Goal: Task Accomplishment & Management: Use online tool/utility

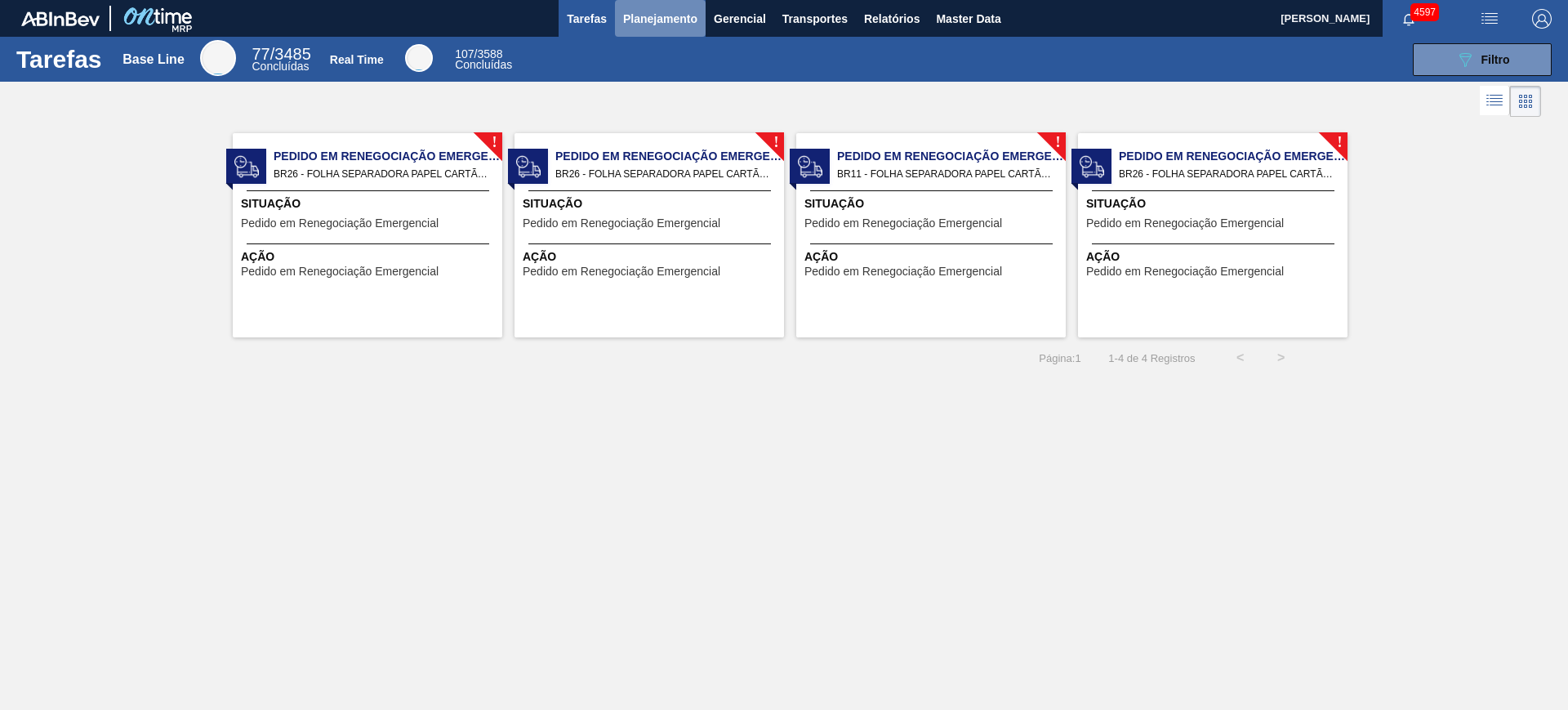
click at [640, 20] on span "Planejamento" at bounding box center [660, 19] width 74 height 19
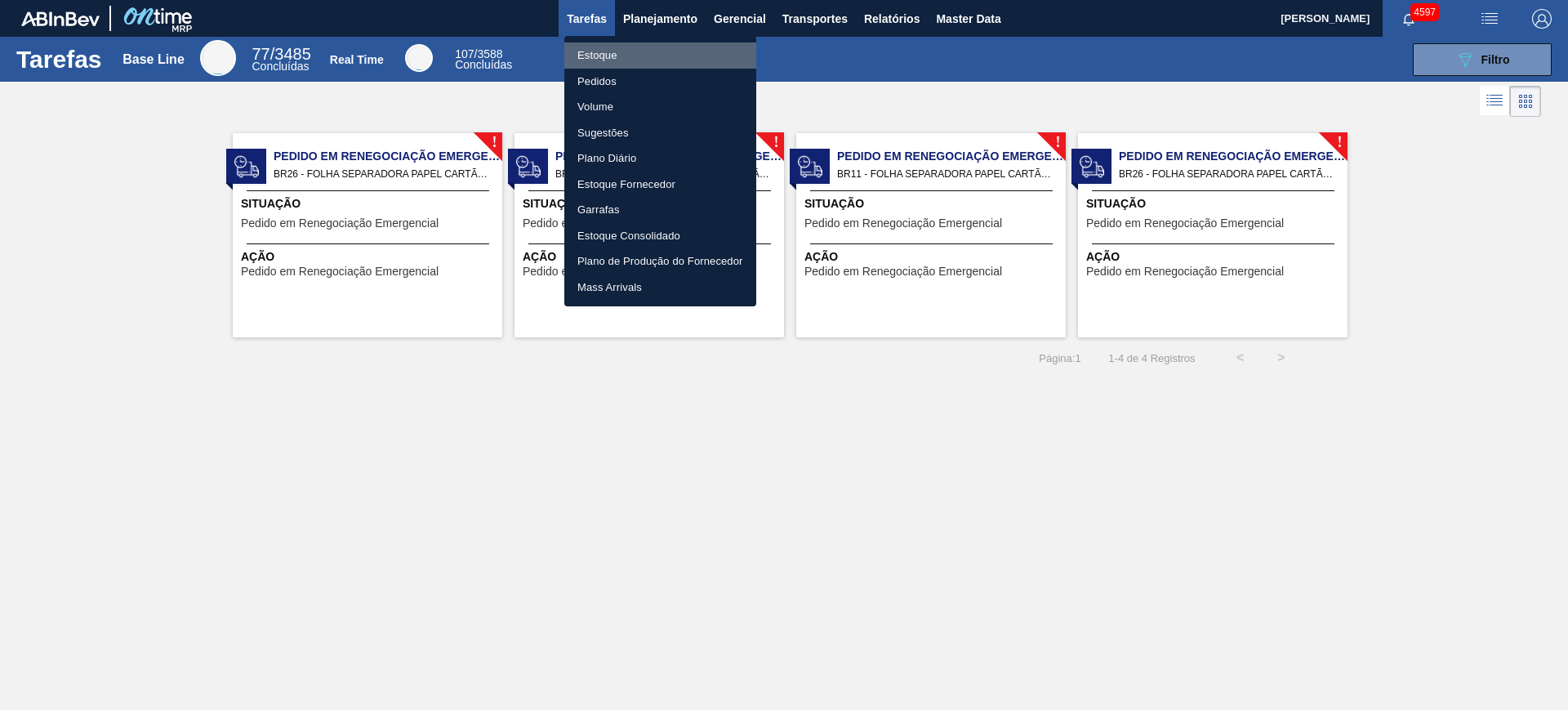
click at [606, 48] on li "Estoque" at bounding box center [660, 56] width 192 height 26
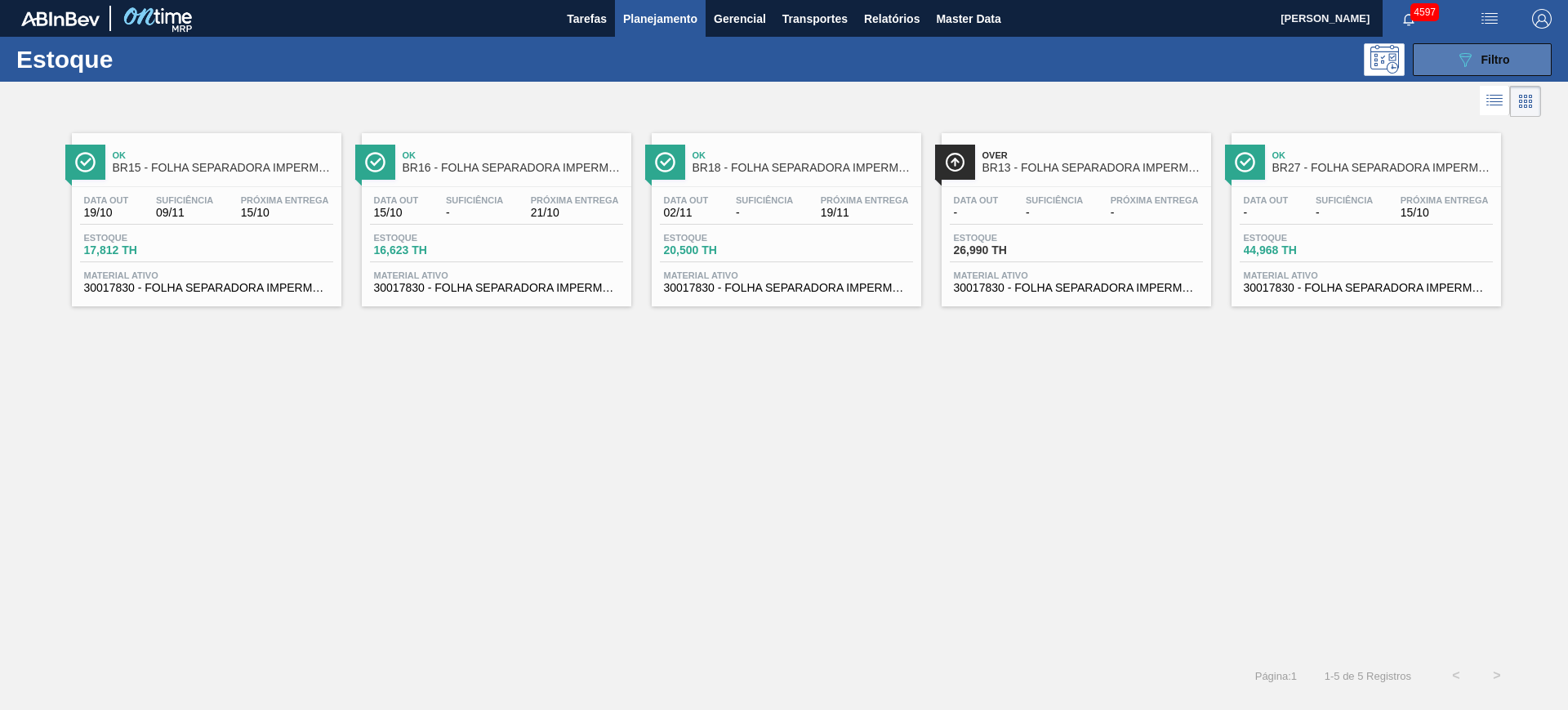
click at [1481, 58] on span "Filtro" at bounding box center [1495, 59] width 28 height 13
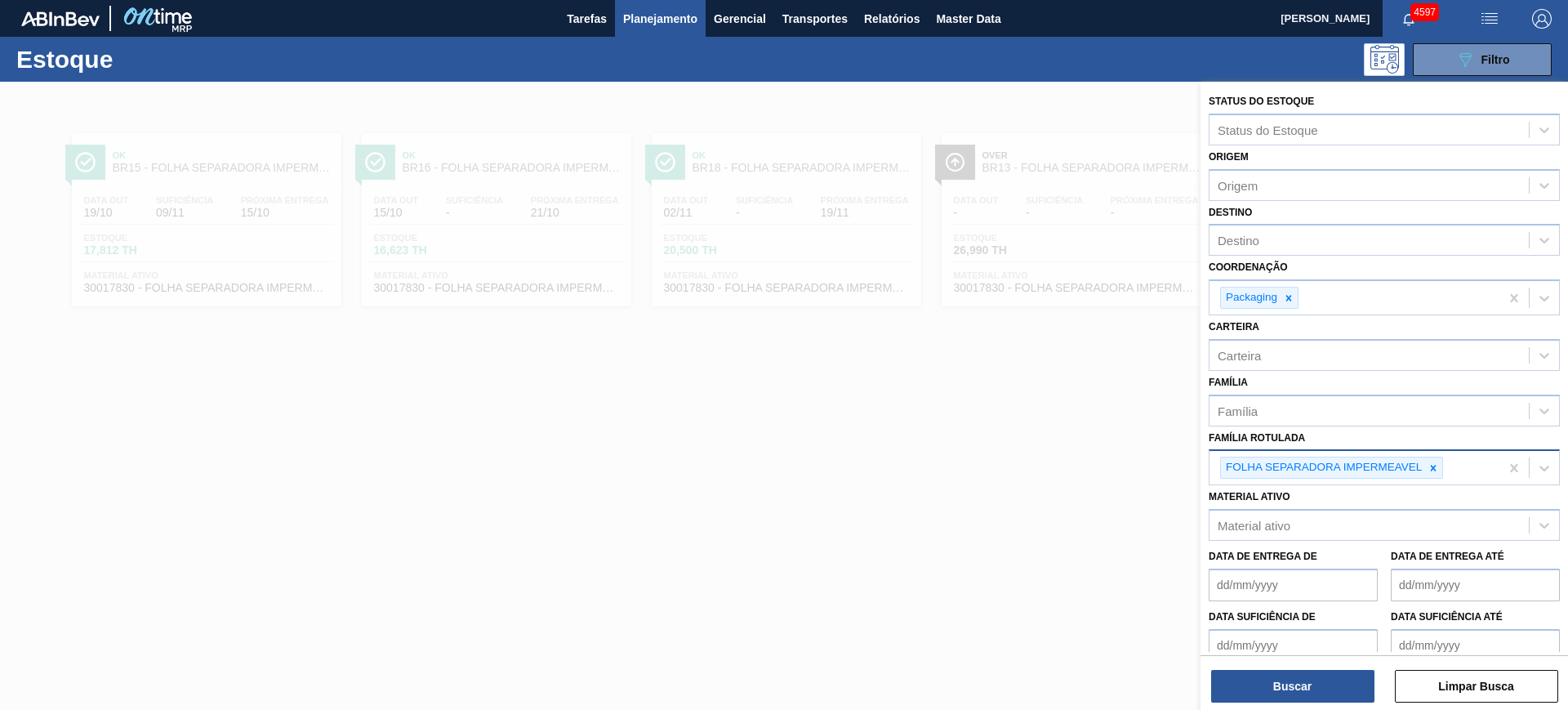
click at [1436, 467] on icon at bounding box center [1432, 467] width 11 height 11
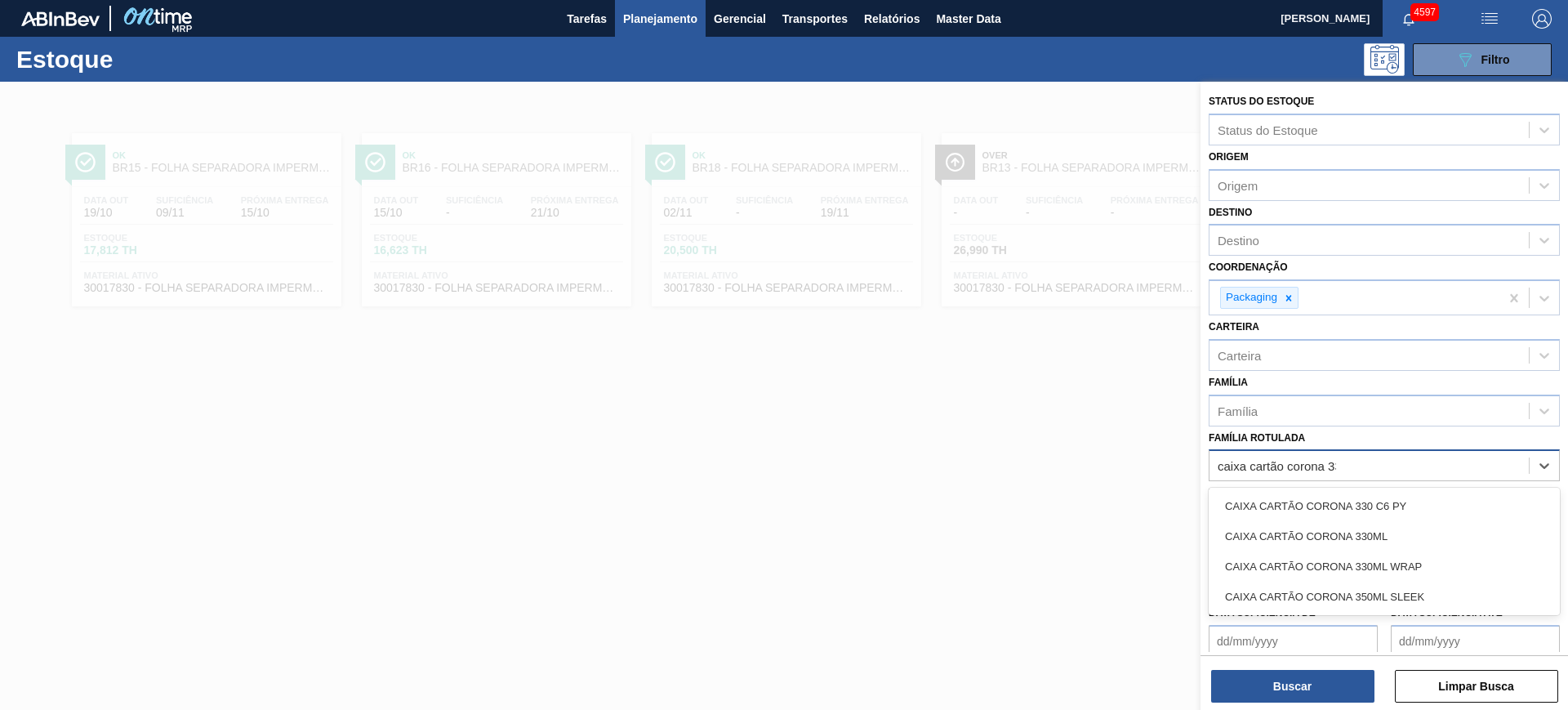
type Rotulada "caixa cartão corona 330"
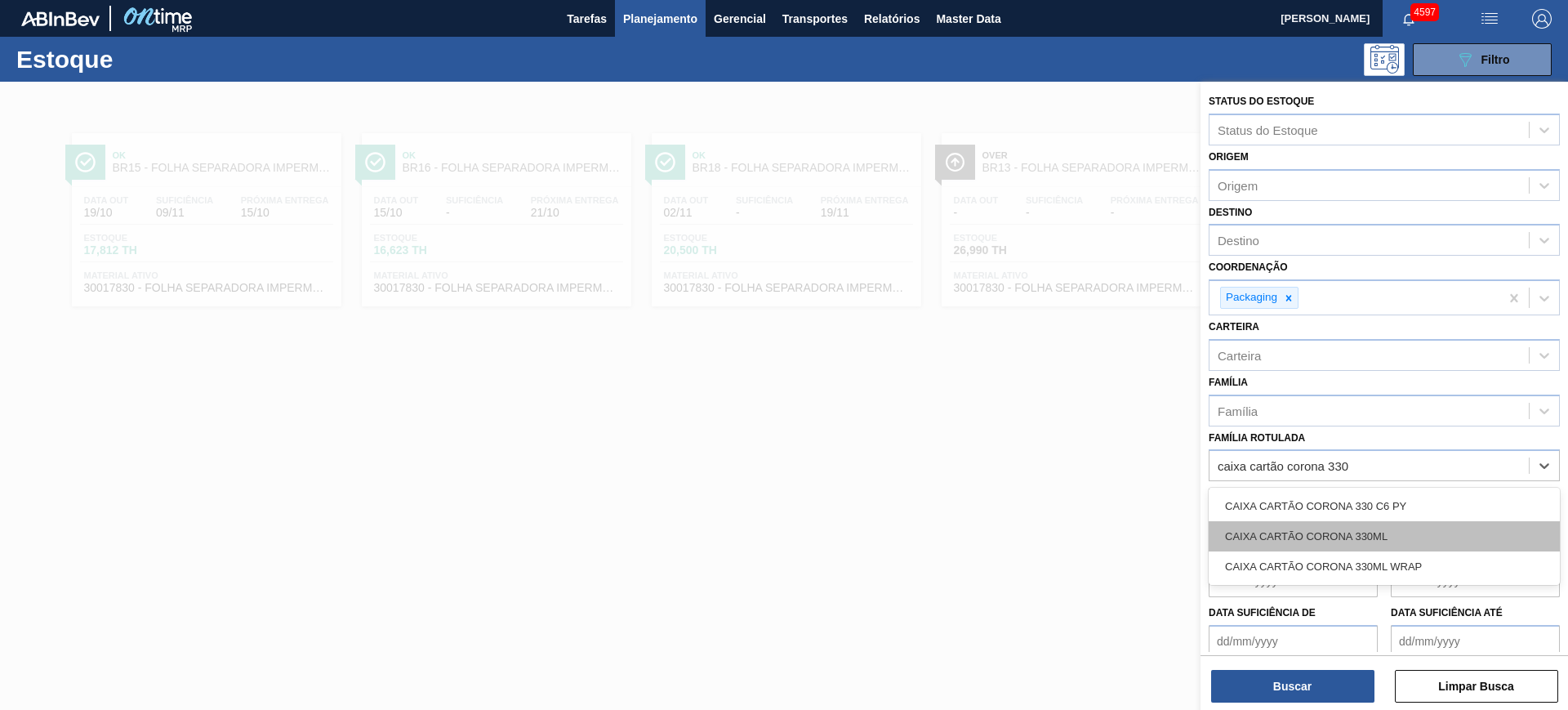
click at [1394, 523] on div "CAIXA CARTÃO CORONA 330ML" at bounding box center [1384, 536] width 351 height 30
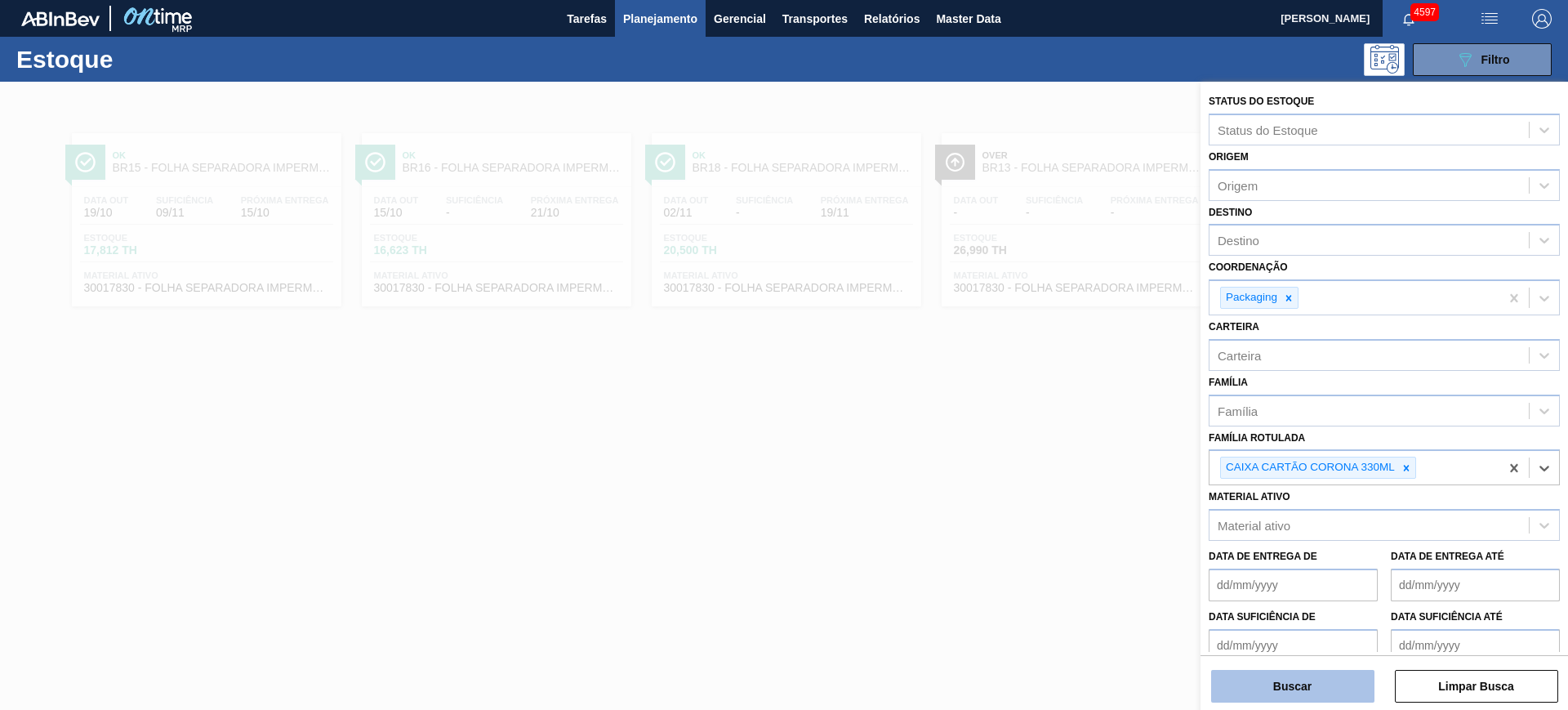
click at [1345, 680] on button "Buscar" at bounding box center [1292, 686] width 163 height 33
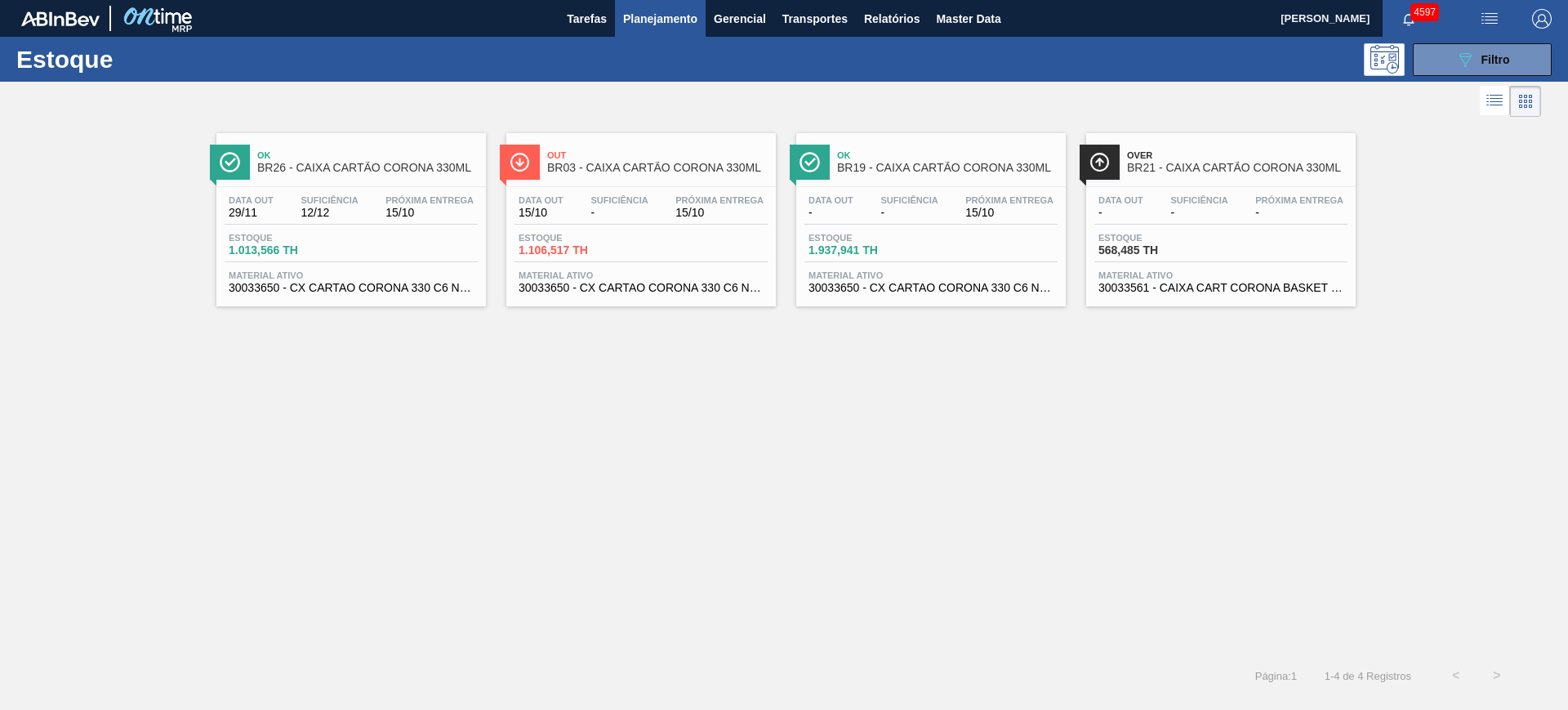
drag, startPoint x: 599, startPoint y: 194, endPoint x: 923, endPoint y: 382, distance: 374.6
click at [923, 382] on div "Ok BR26 - CAIXA CARTÃO CORONA 330ML Data out 29/11 Suficiência 12/12 Próxima En…" at bounding box center [784, 388] width 1568 height 534
click at [1473, 38] on div "Estoque 089F7B8B-B2A5-4AFE-B5C0-19BA573D28AC Filtro" at bounding box center [784, 59] width 1568 height 45
click at [1477, 55] on div "089F7B8B-B2A5-4AFE-B5C0-19BA573D28AC Filtro" at bounding box center [1483, 60] width 55 height 19
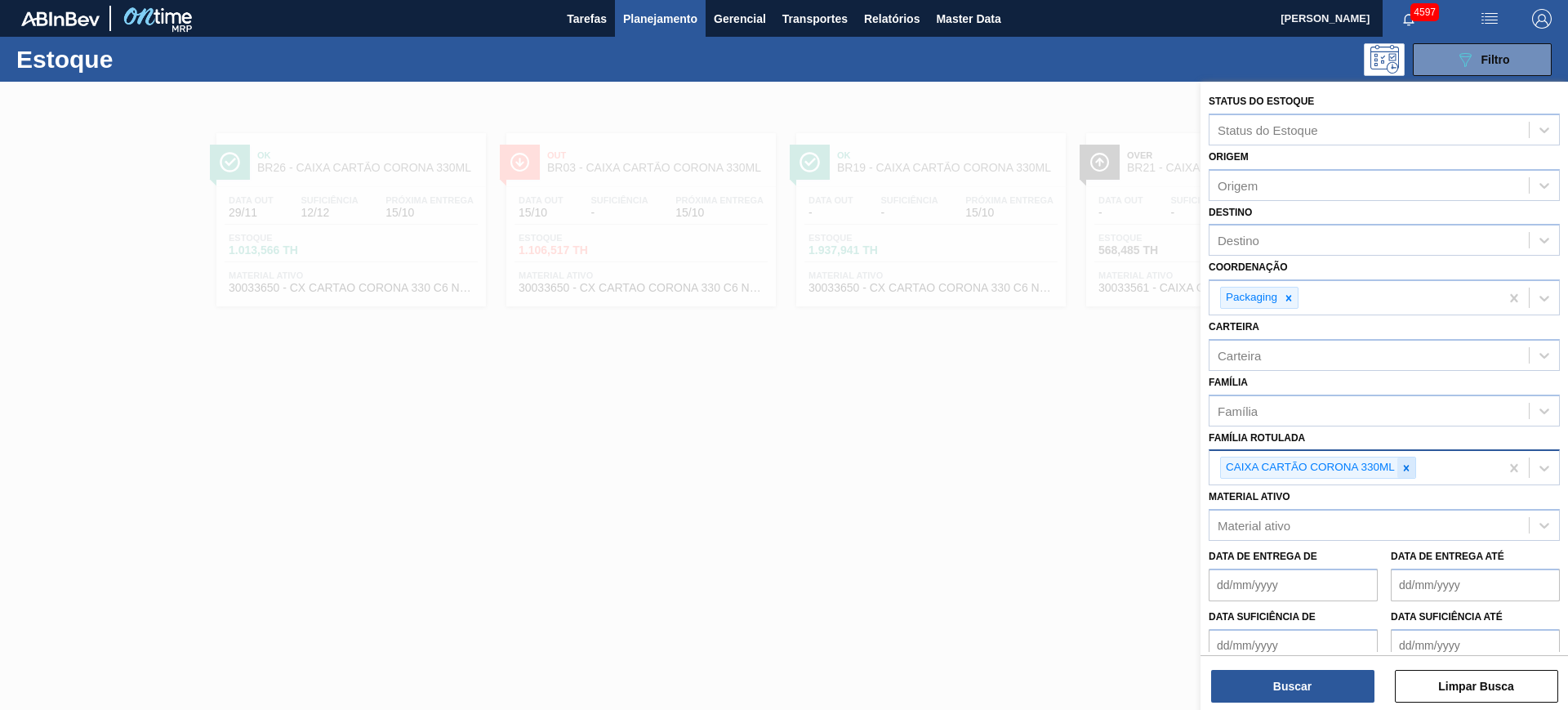
click at [1404, 472] on icon at bounding box center [1406, 467] width 11 height 11
paste Rotulada "30004808"
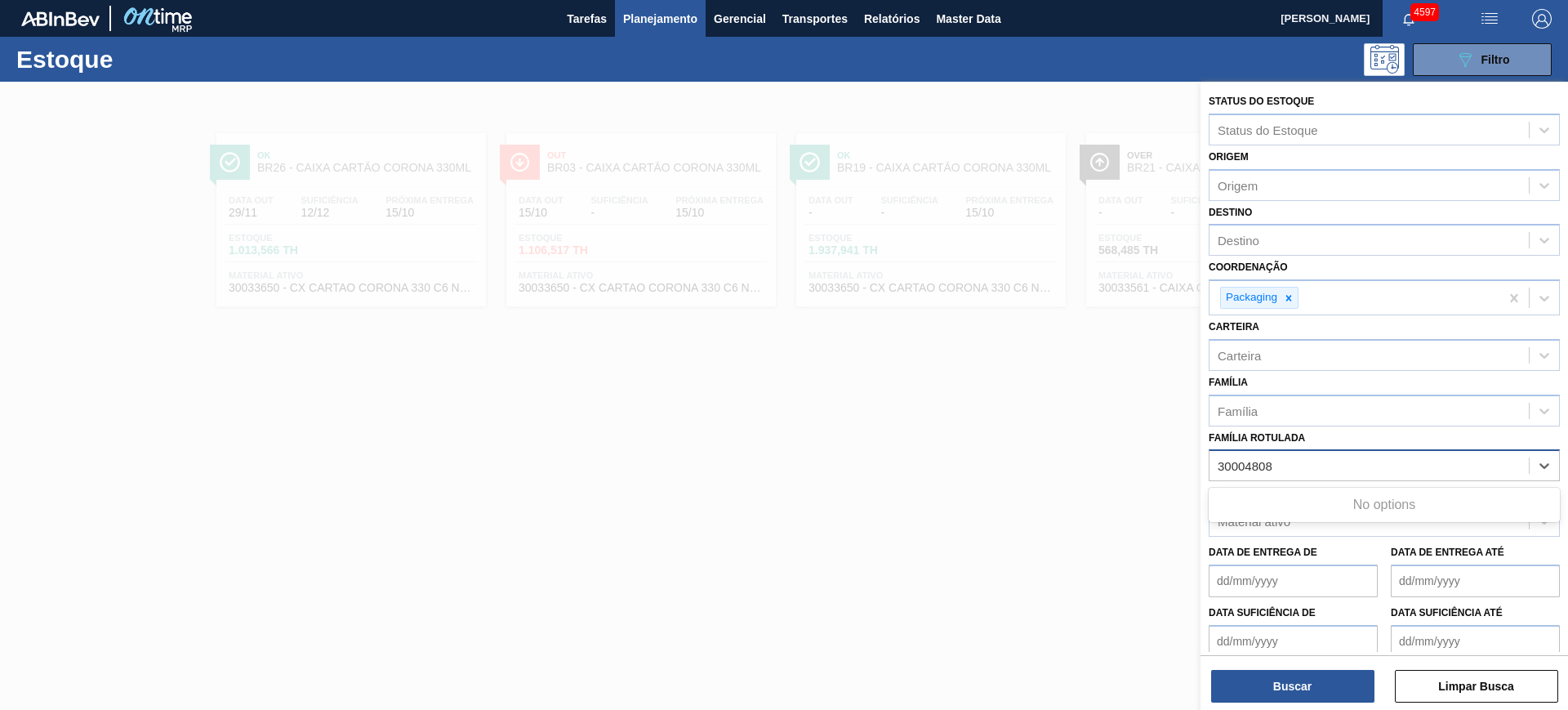
type Rotulada "30004808"
click at [1320, 446] on div "Família Rotulada option CAIXA CARTÃO CORONA 330ML, deselected. Use Up and Down …" at bounding box center [1384, 454] width 351 height 56
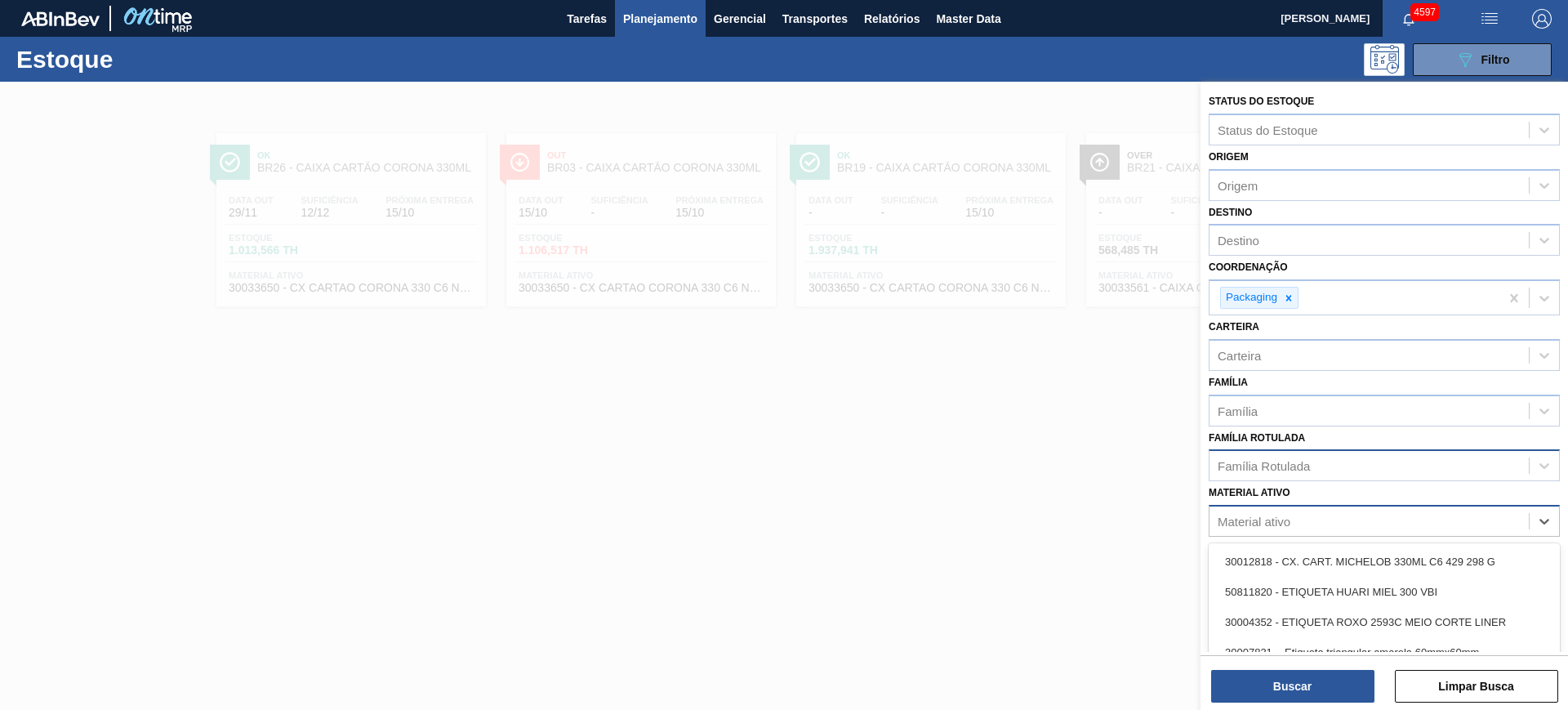
click at [1315, 527] on div "Material ativo" at bounding box center [1369, 521] width 319 height 24
paste ativo "30004808"
type ativo "30004808"
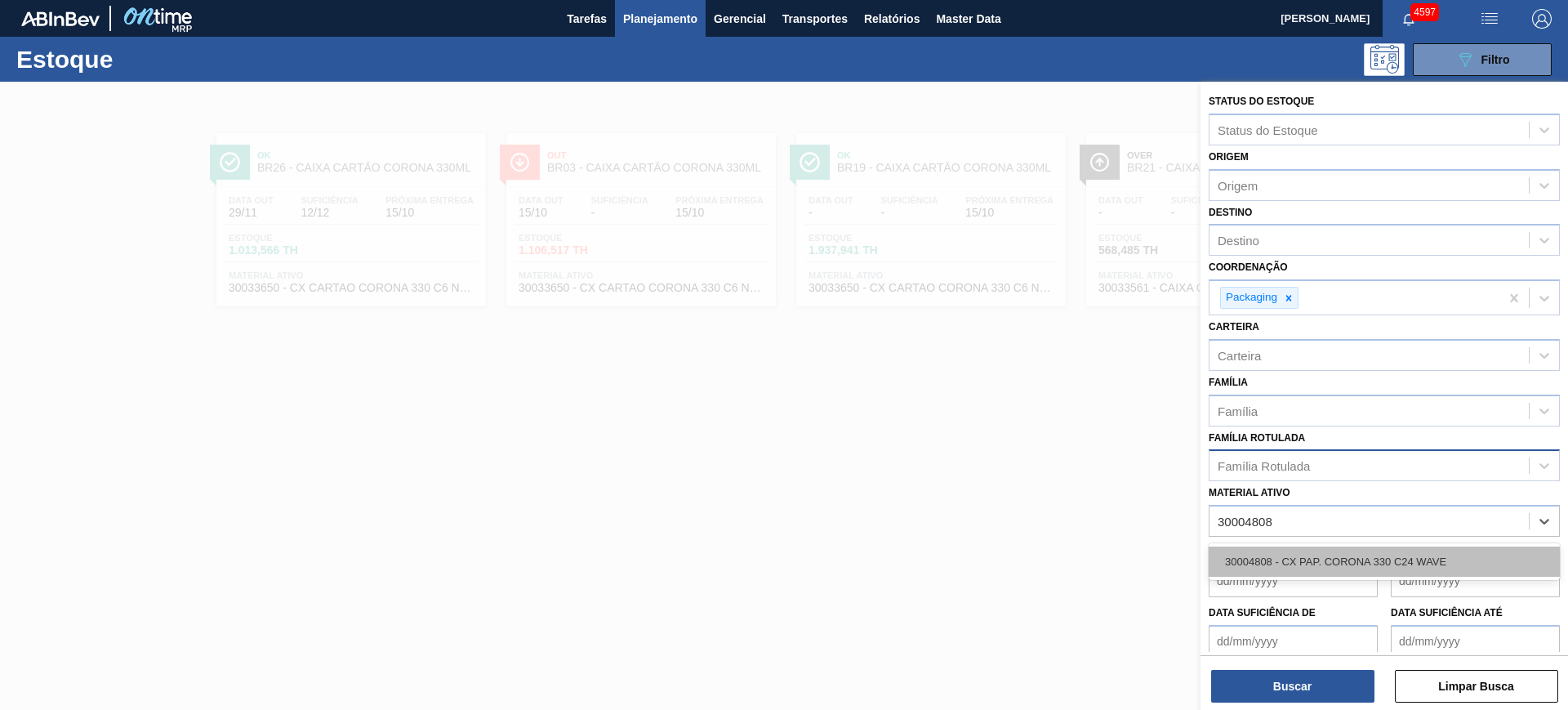
click at [1337, 555] on div "30004808 - CX PAP. CORONA 330 C24 WAVE" at bounding box center [1384, 562] width 351 height 30
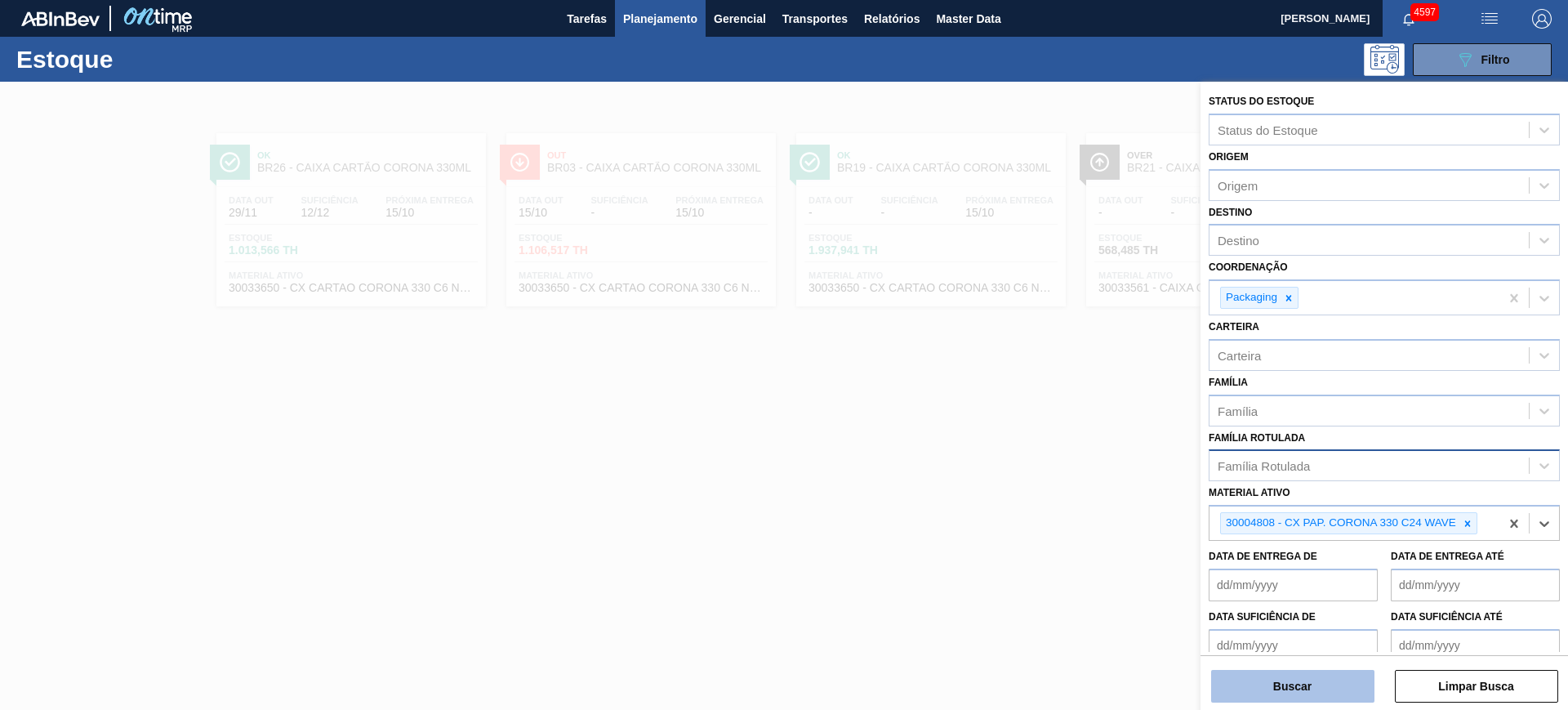
click at [1313, 693] on button "Buscar" at bounding box center [1292, 686] width 163 height 33
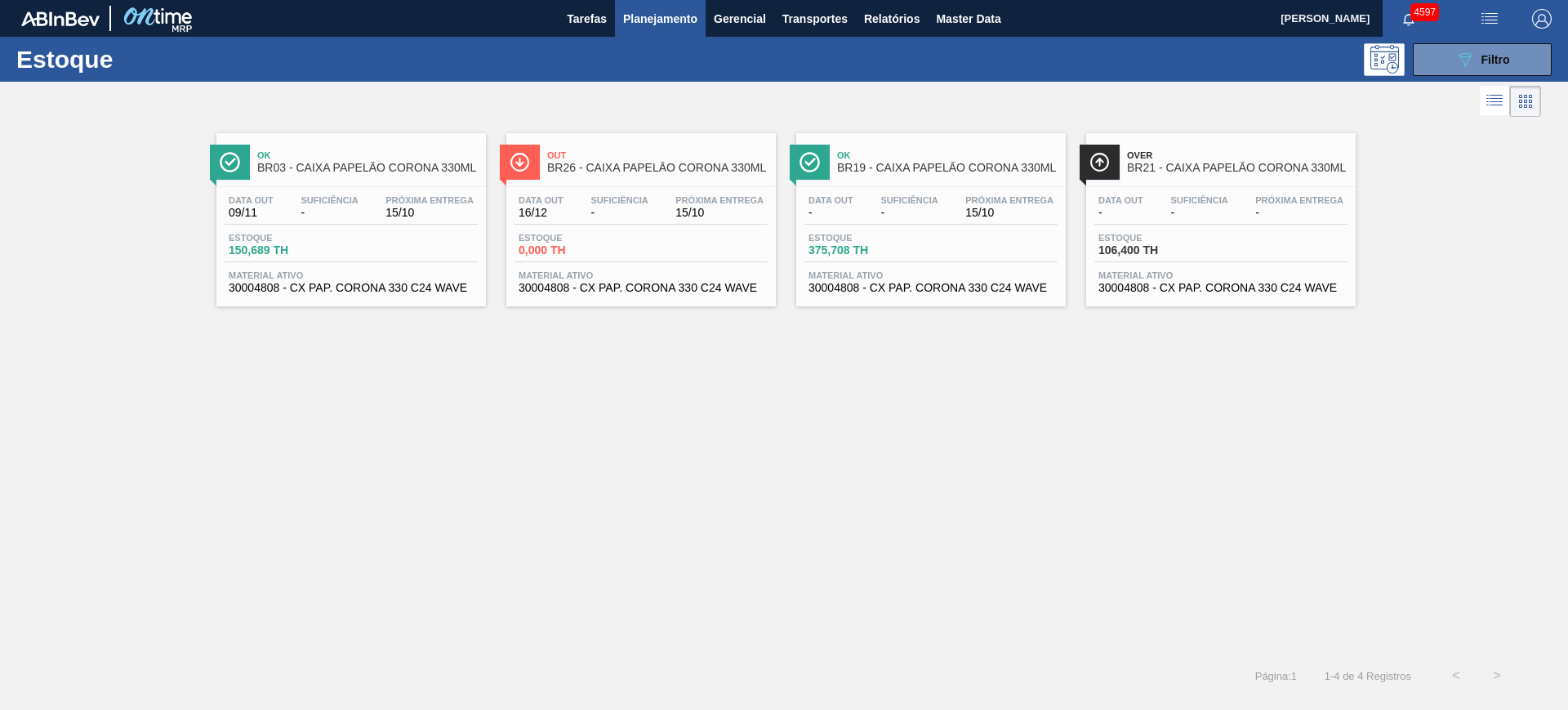
click at [1535, 40] on main "Tarefas Planejamento Gerencial Transportes Relatórios Master Data CEZAR LEAO PE…" at bounding box center [784, 355] width 1568 height 710
click at [1519, 59] on button "089F7B8B-B2A5-4AFE-B5C0-19BA573D28AC Filtro" at bounding box center [1482, 59] width 138 height 33
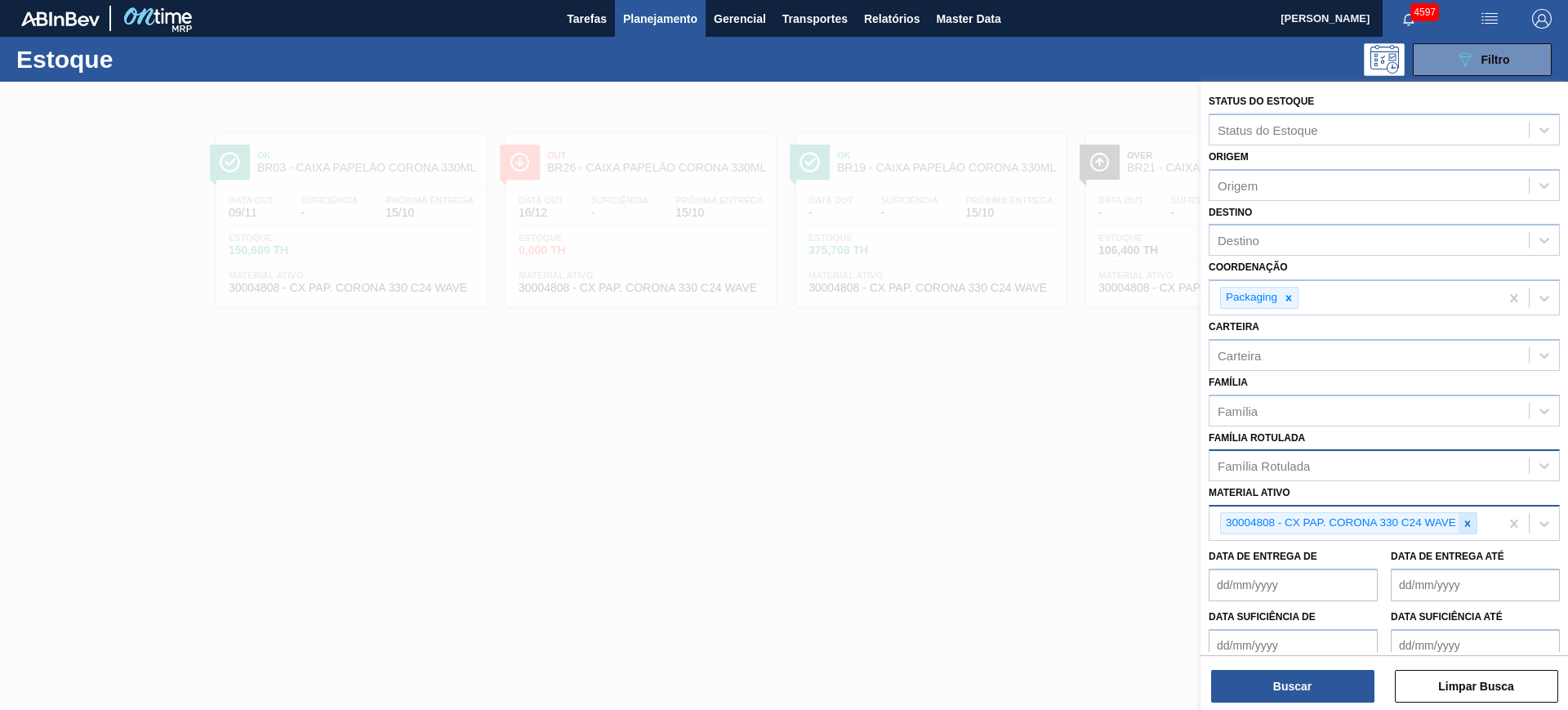
click at [1460, 532] on div at bounding box center [1467, 523] width 18 height 20
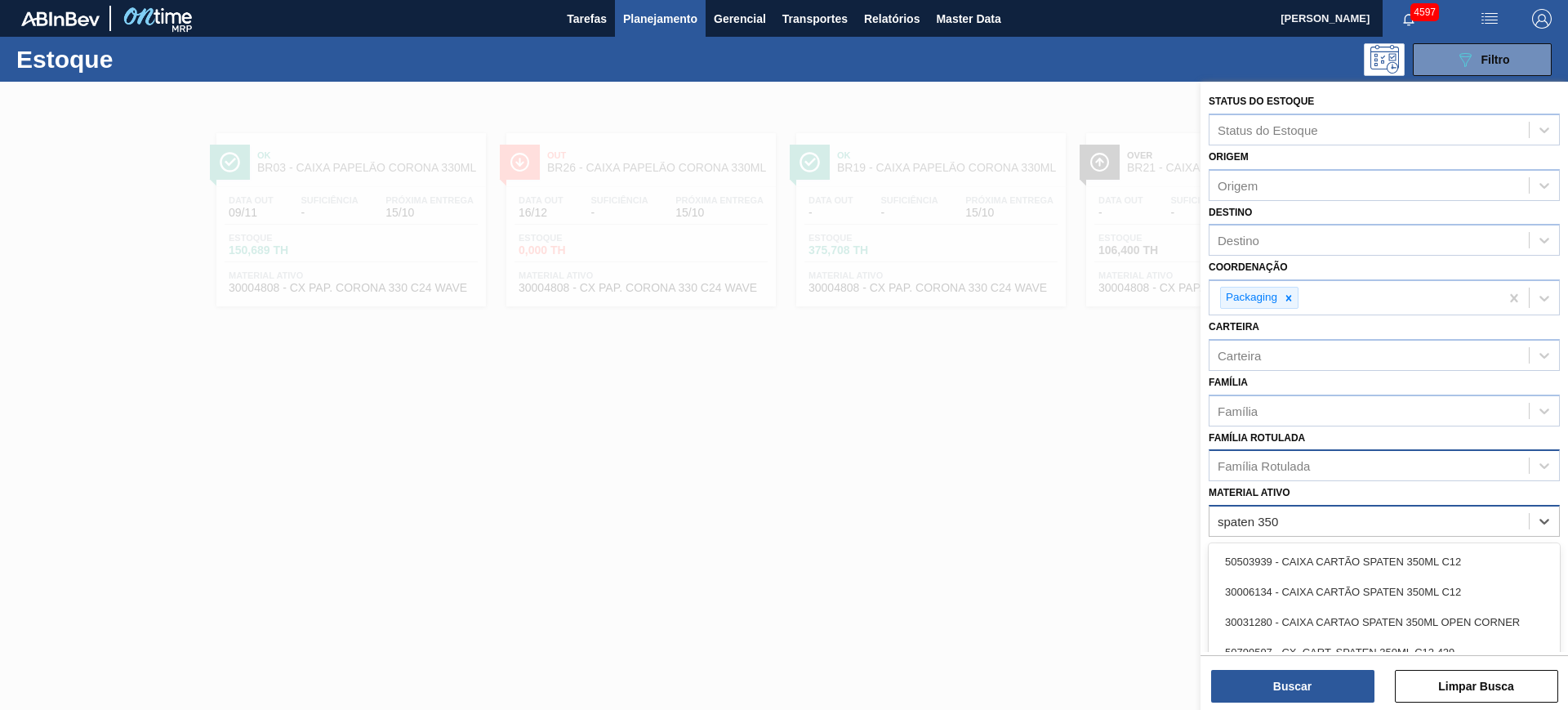
type ativo "spaten 350"
drag, startPoint x: 1344, startPoint y: 454, endPoint x: 1356, endPoint y: 452, distance: 12.2
click at [1344, 455] on div "Família Rotulada" at bounding box center [1369, 466] width 319 height 24
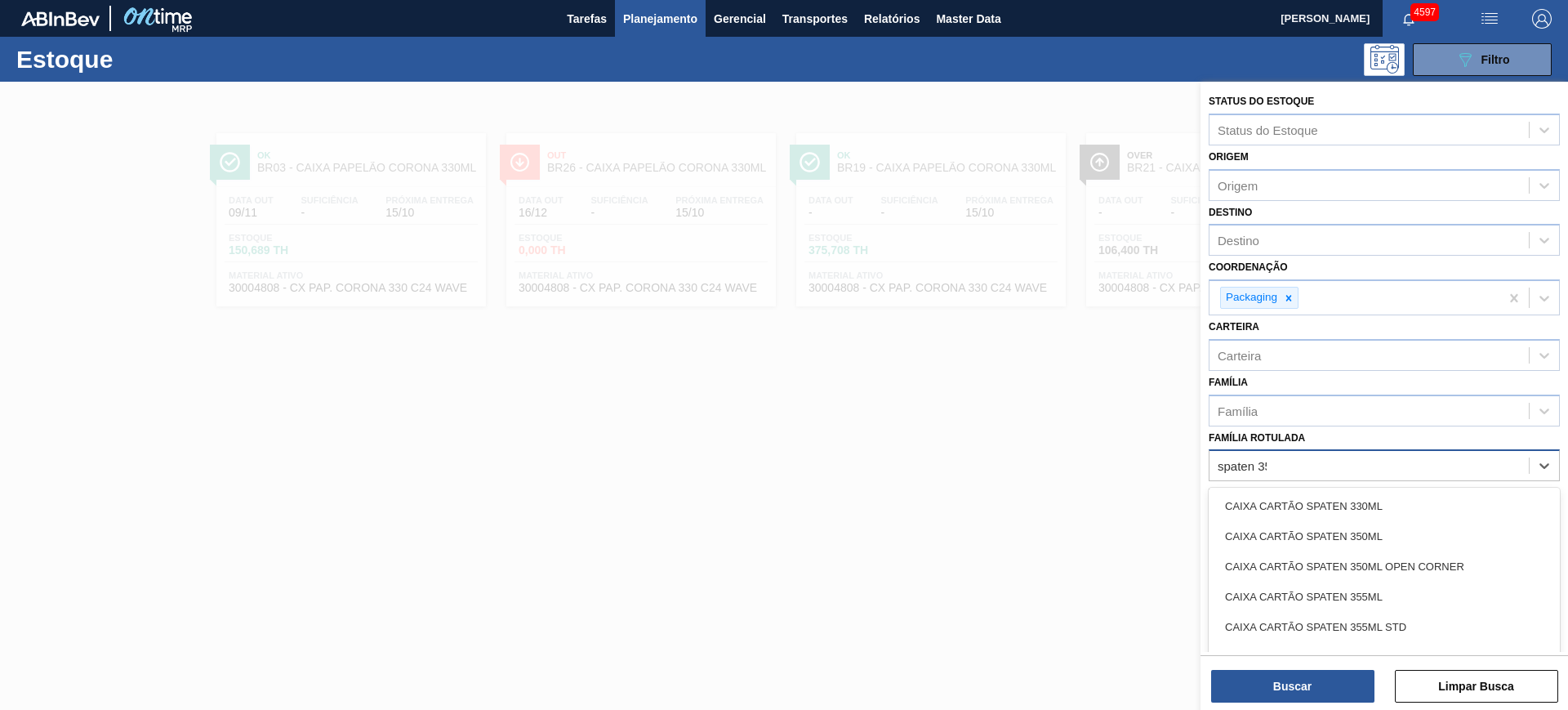
type Rotulada "spaten 350"
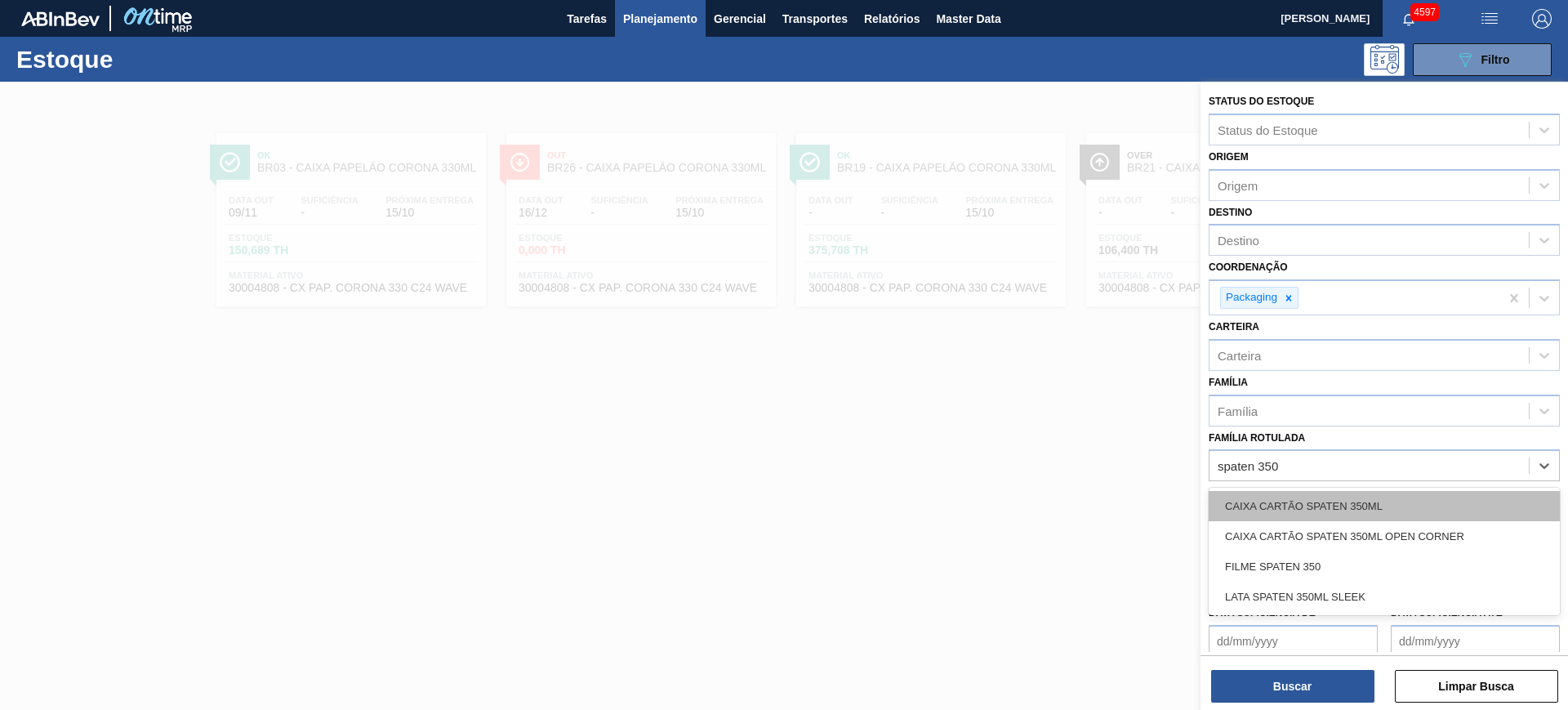
click at [1380, 514] on div "CAIXA CARTÃO SPATEN 350ML" at bounding box center [1384, 506] width 351 height 30
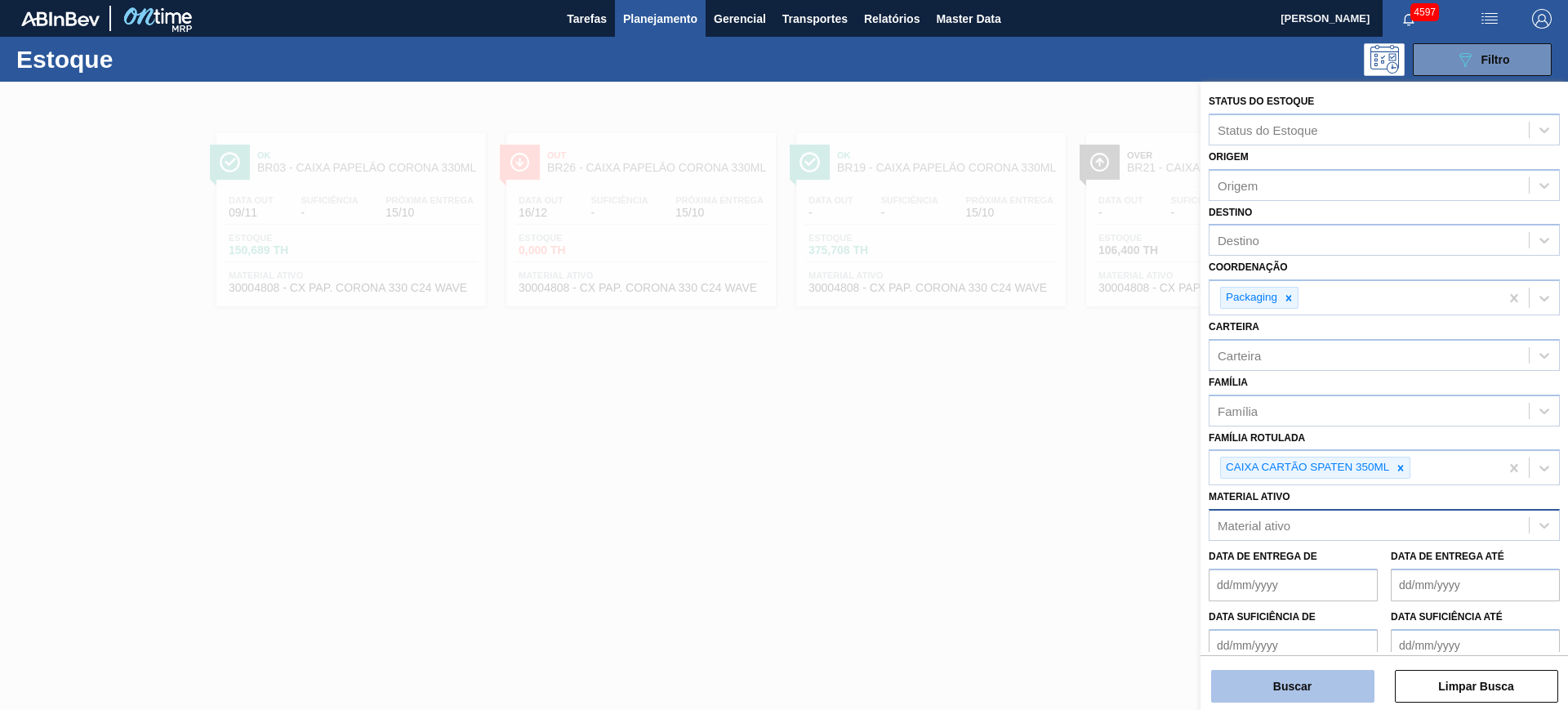
click at [1313, 690] on button "Buscar" at bounding box center [1292, 686] width 163 height 33
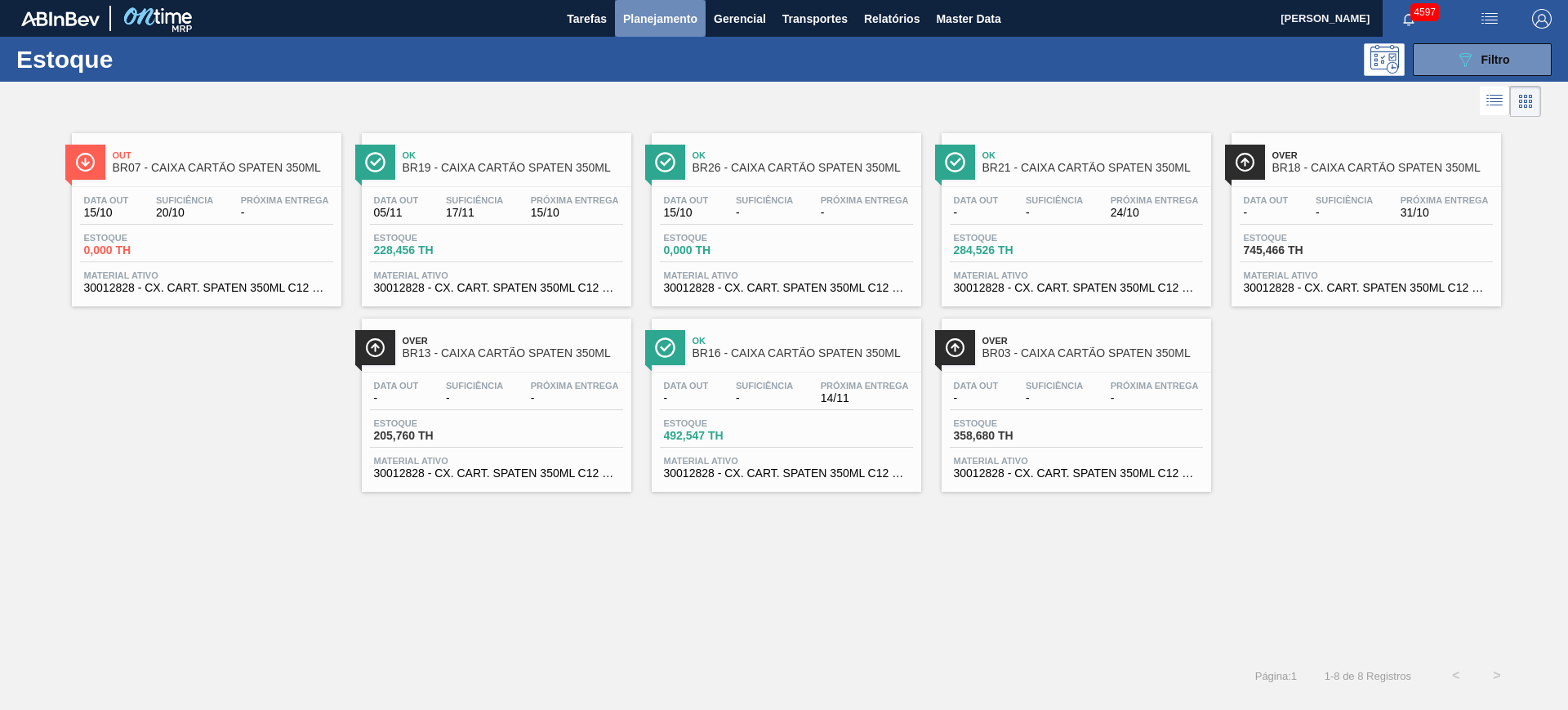
click at [677, 26] on span "Planejamento" at bounding box center [660, 19] width 74 height 19
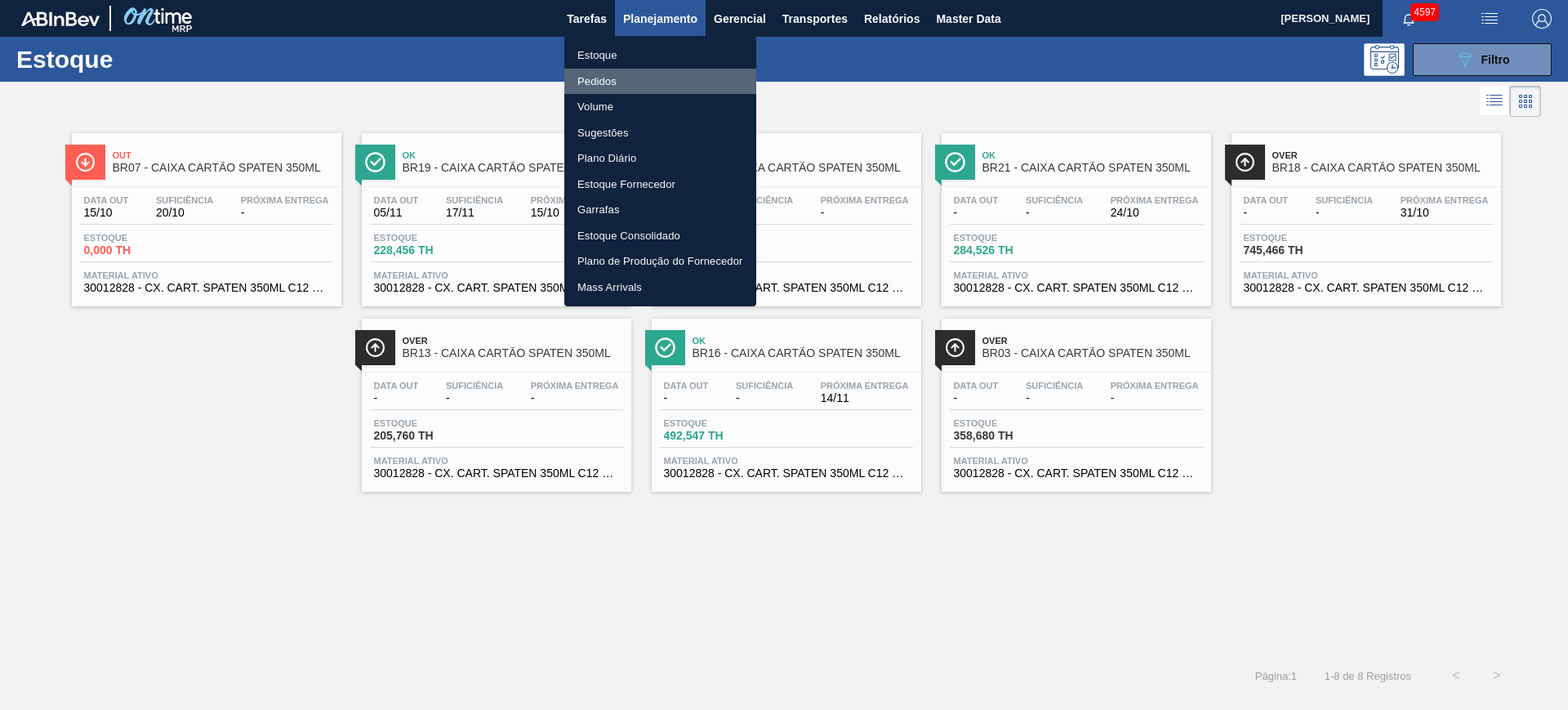
click at [647, 81] on li "Pedidos" at bounding box center [660, 82] width 192 height 26
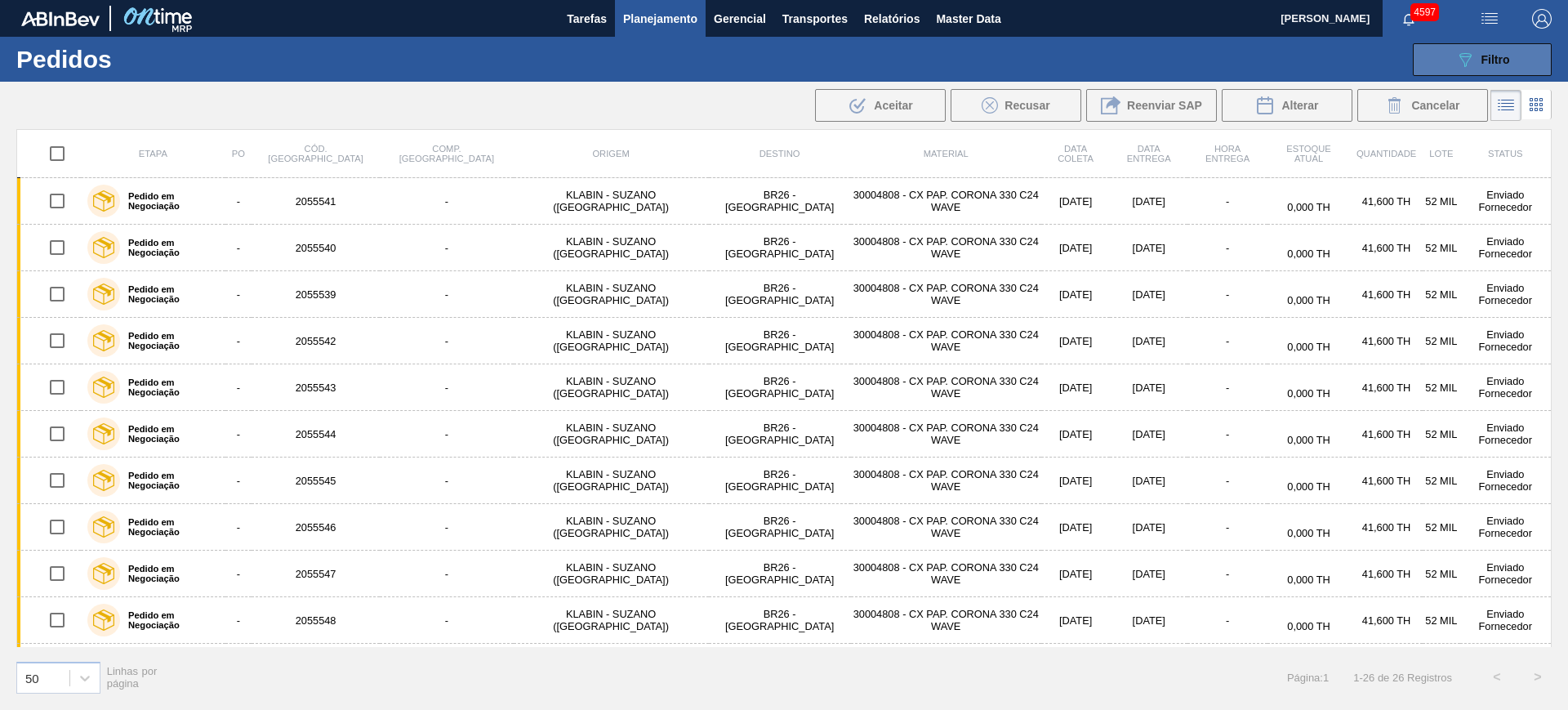
click at [1510, 61] on button "089F7B8B-B2A5-4AFE-B5C0-19BA573D28AC Filtro" at bounding box center [1482, 59] width 138 height 33
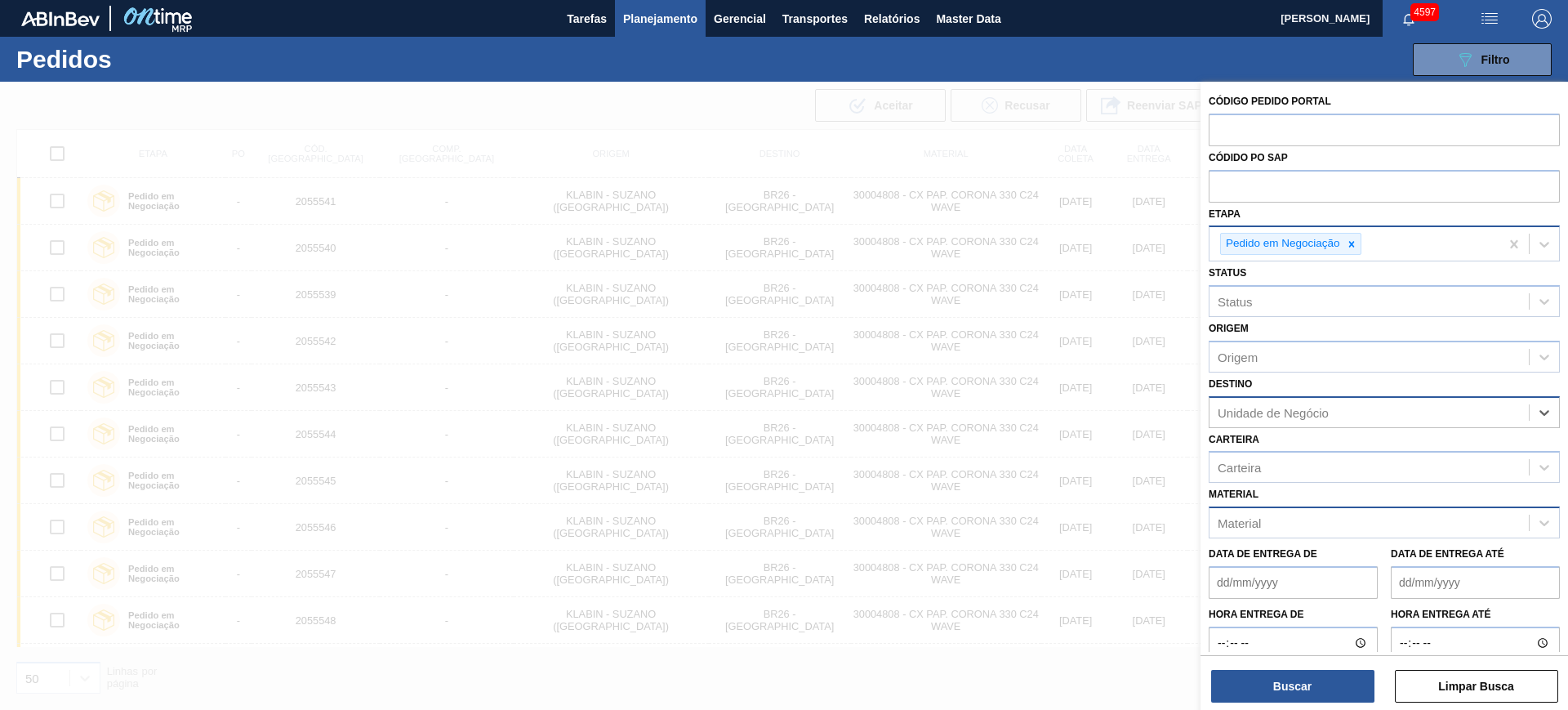
drag, startPoint x: 1512, startPoint y: 244, endPoint x: 1504, endPoint y: 237, distance: 10.6
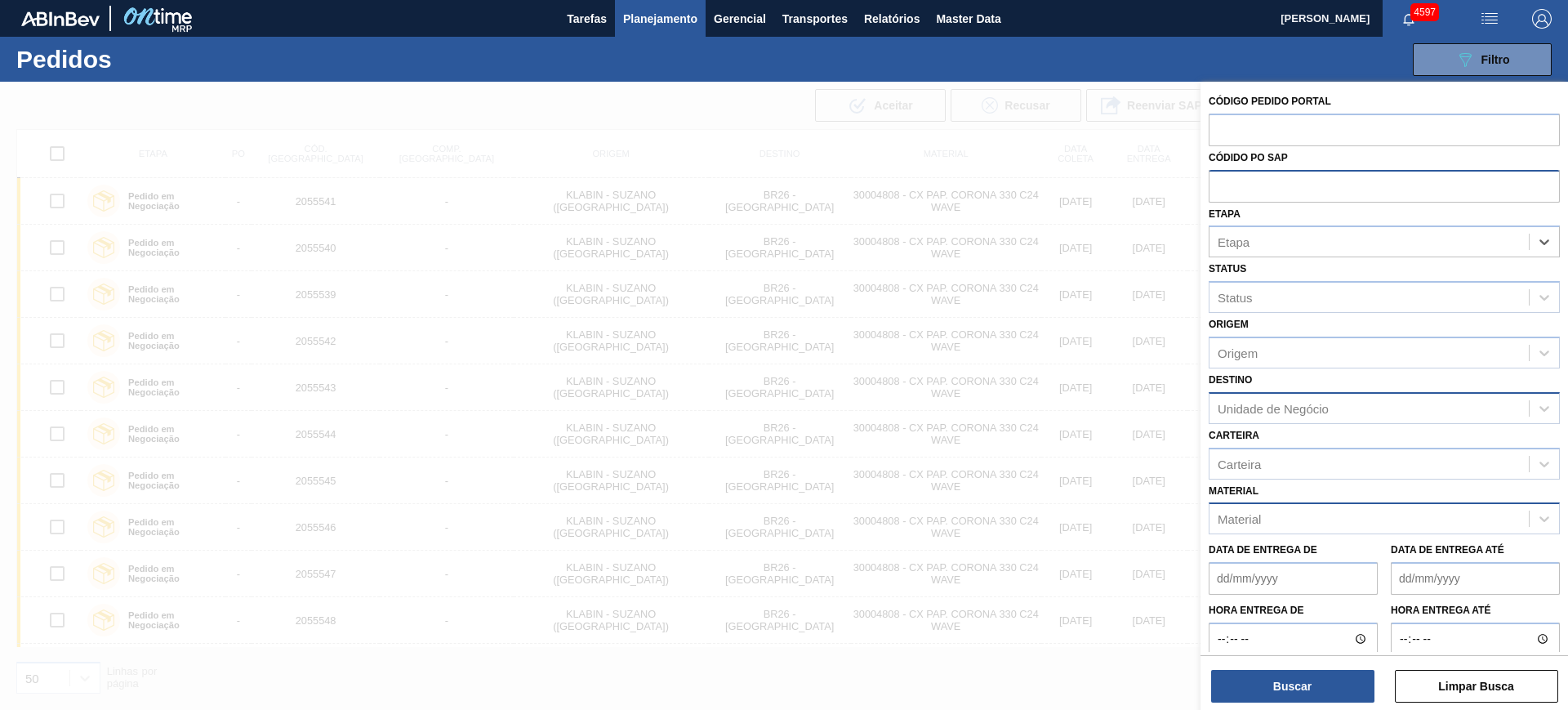
click at [1413, 180] on input "text" at bounding box center [1384, 185] width 351 height 31
click at [1421, 139] on input "text" at bounding box center [1384, 129] width 351 height 31
type input "2043749"
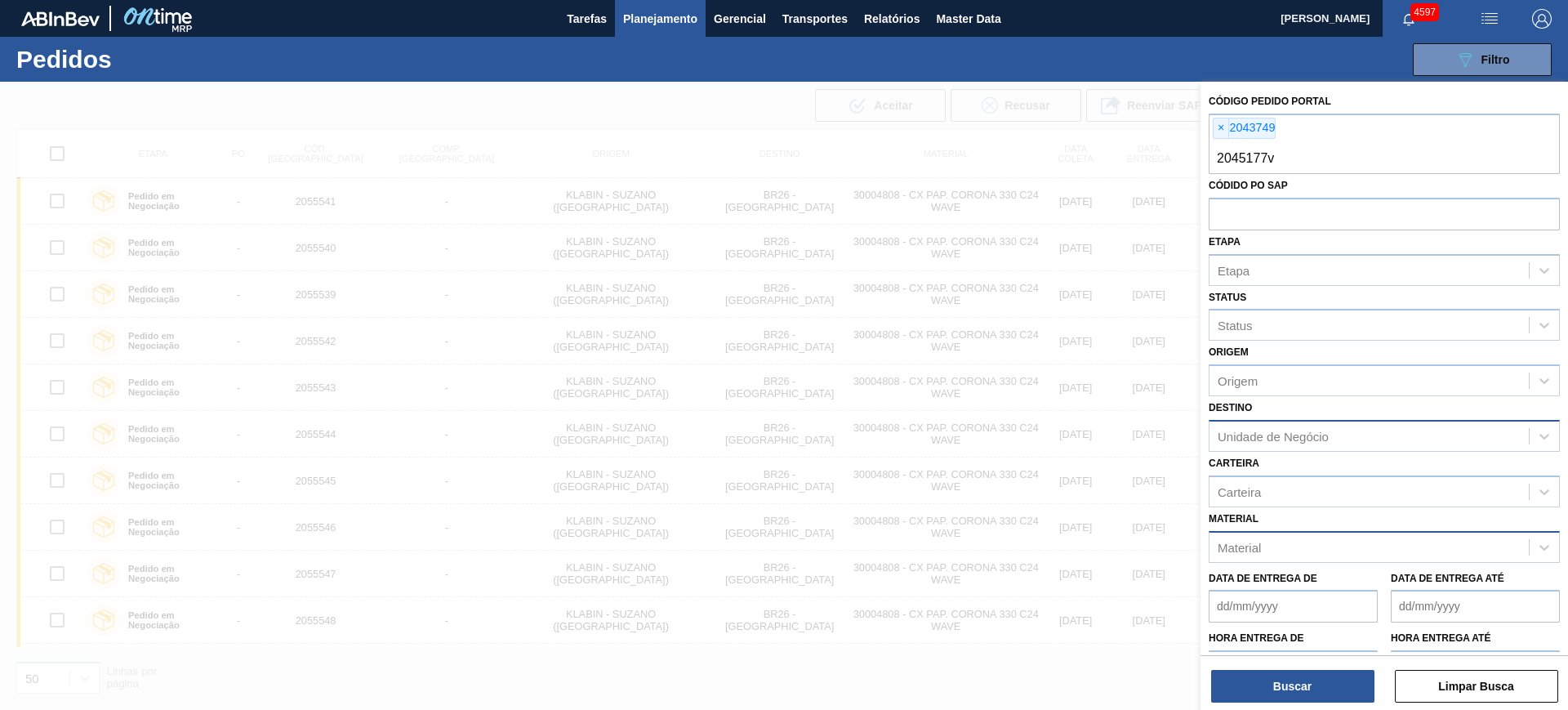
type input "2045177"
click at [1336, 688] on button "Buscar" at bounding box center [1292, 686] width 163 height 33
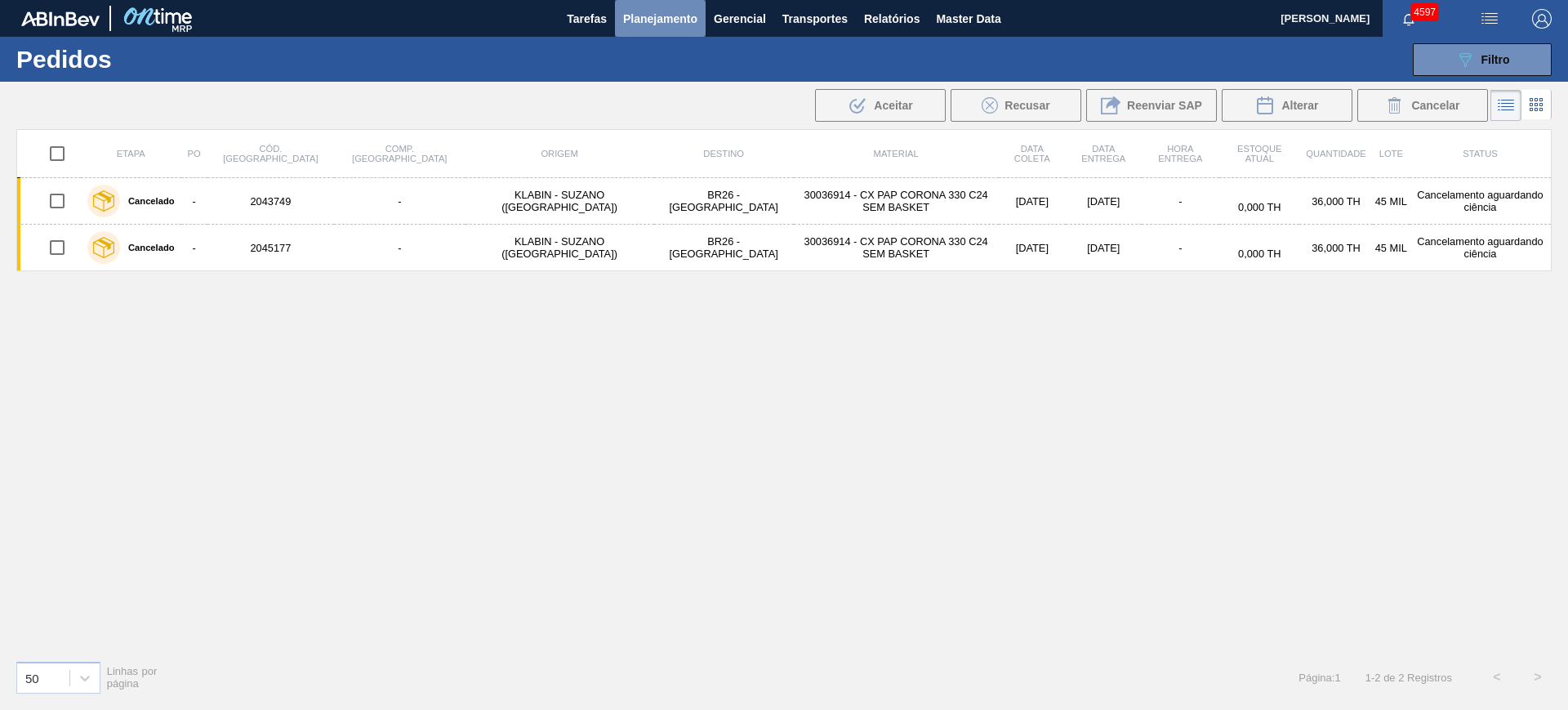
click at [685, 15] on span "Planejamento" at bounding box center [660, 19] width 74 height 19
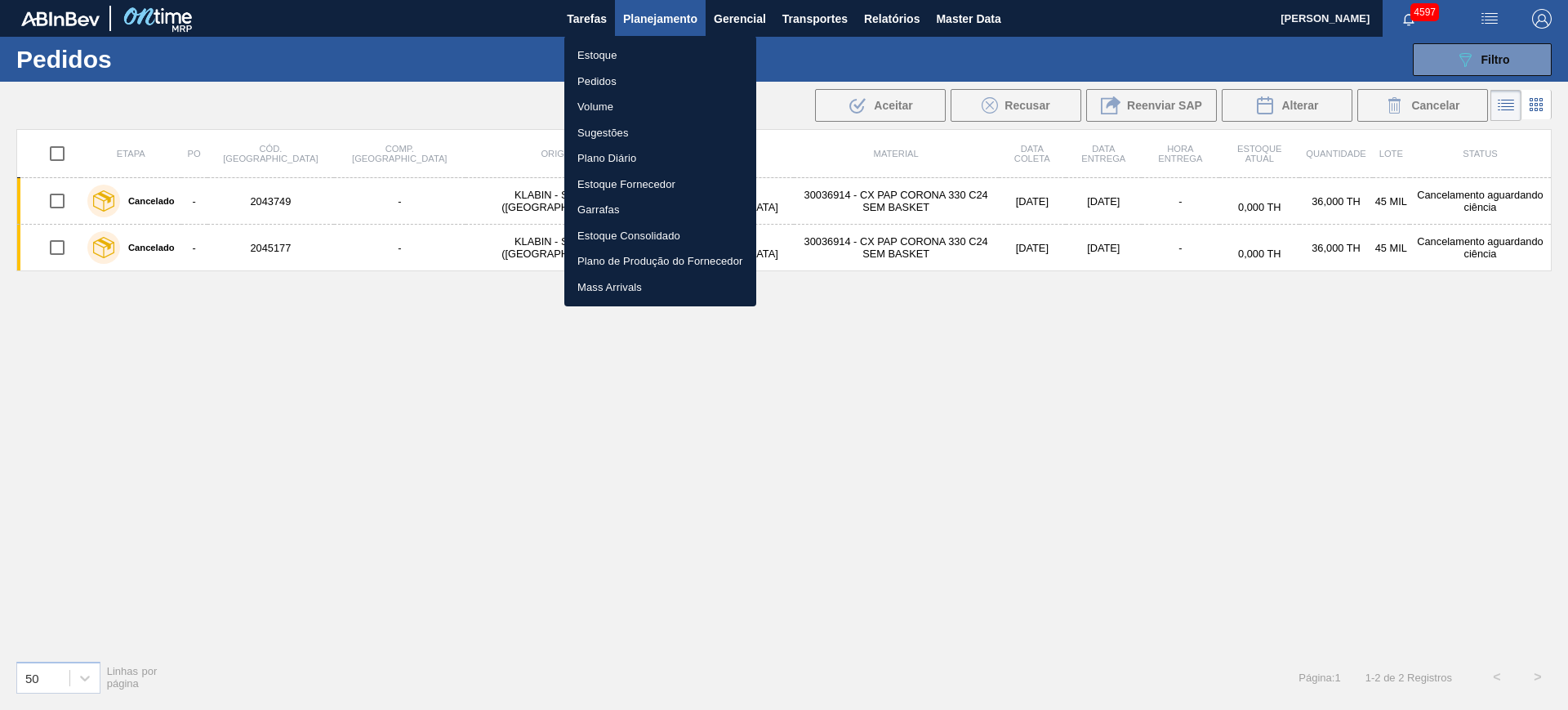
click at [823, 409] on div at bounding box center [784, 355] width 1568 height 710
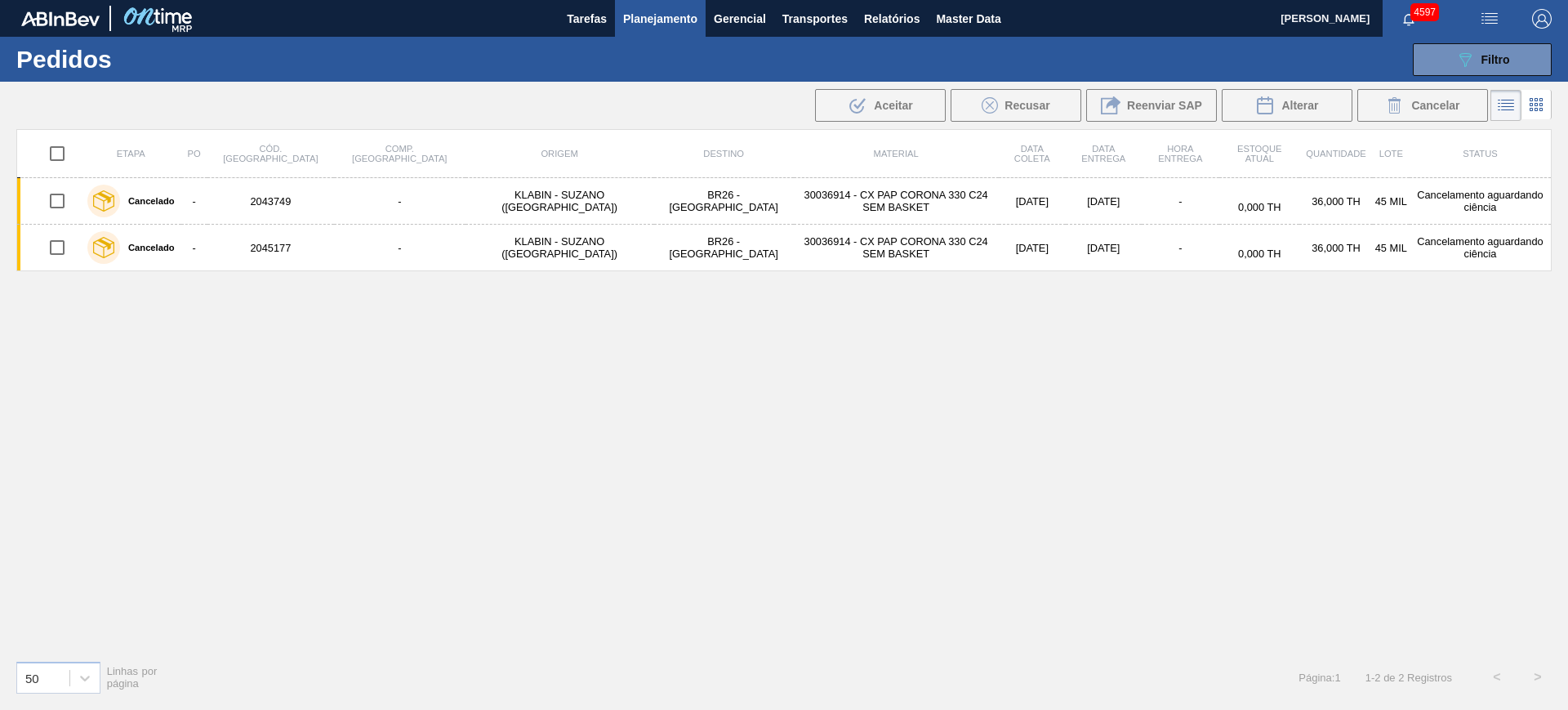
click at [661, 18] on span "Planejamento" at bounding box center [660, 19] width 74 height 19
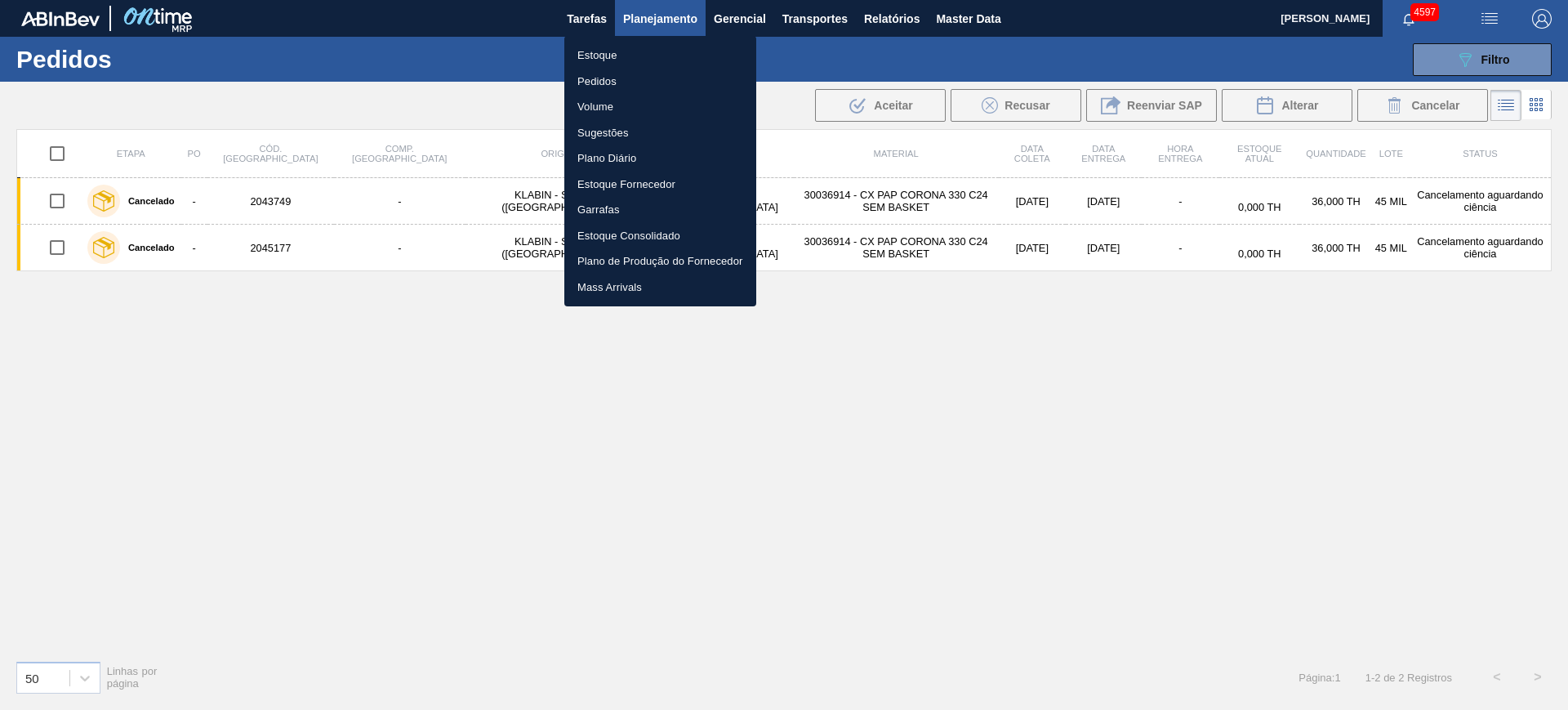
click at [917, 495] on div at bounding box center [784, 355] width 1568 height 710
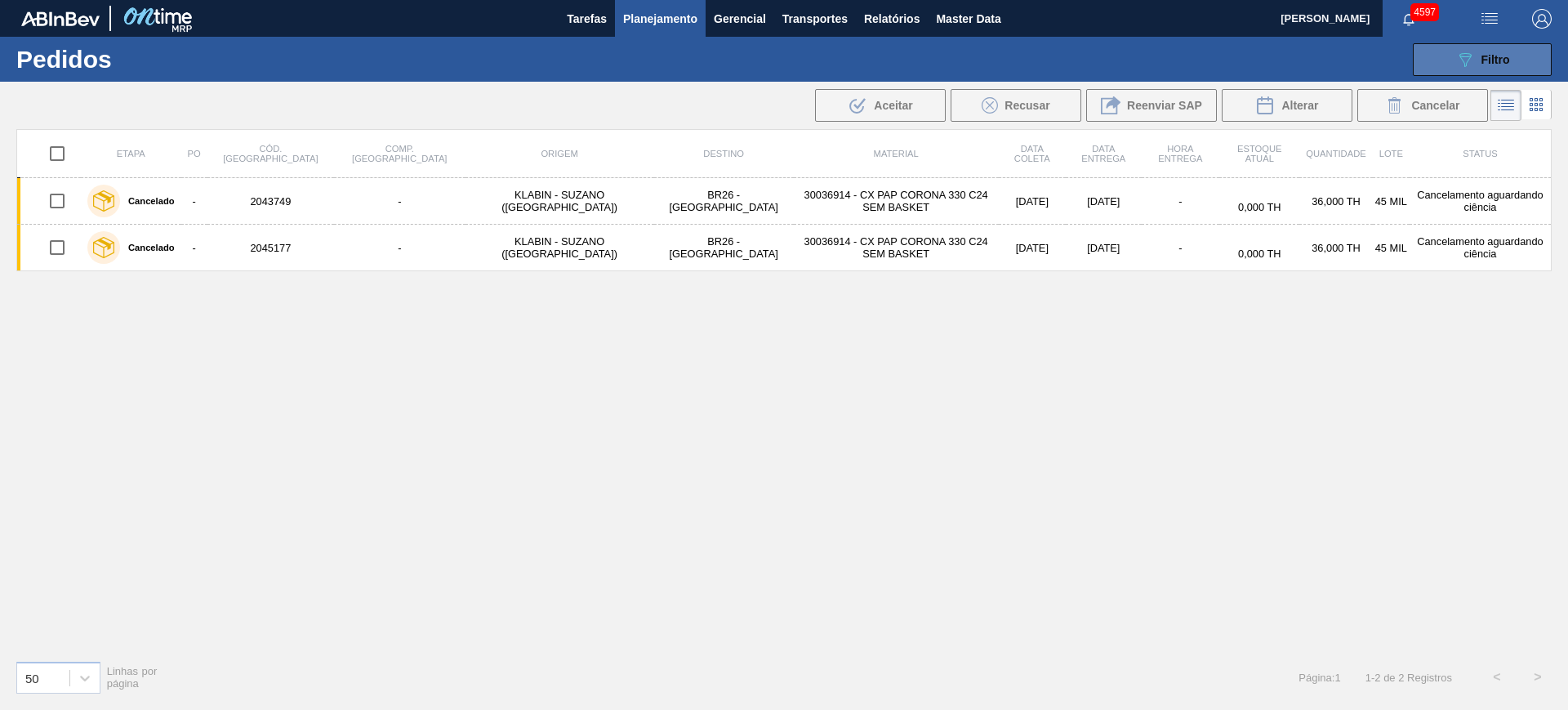
click at [1527, 55] on button "089F7B8B-B2A5-4AFE-B5C0-19BA573D28AC Filtro" at bounding box center [1482, 59] width 138 height 33
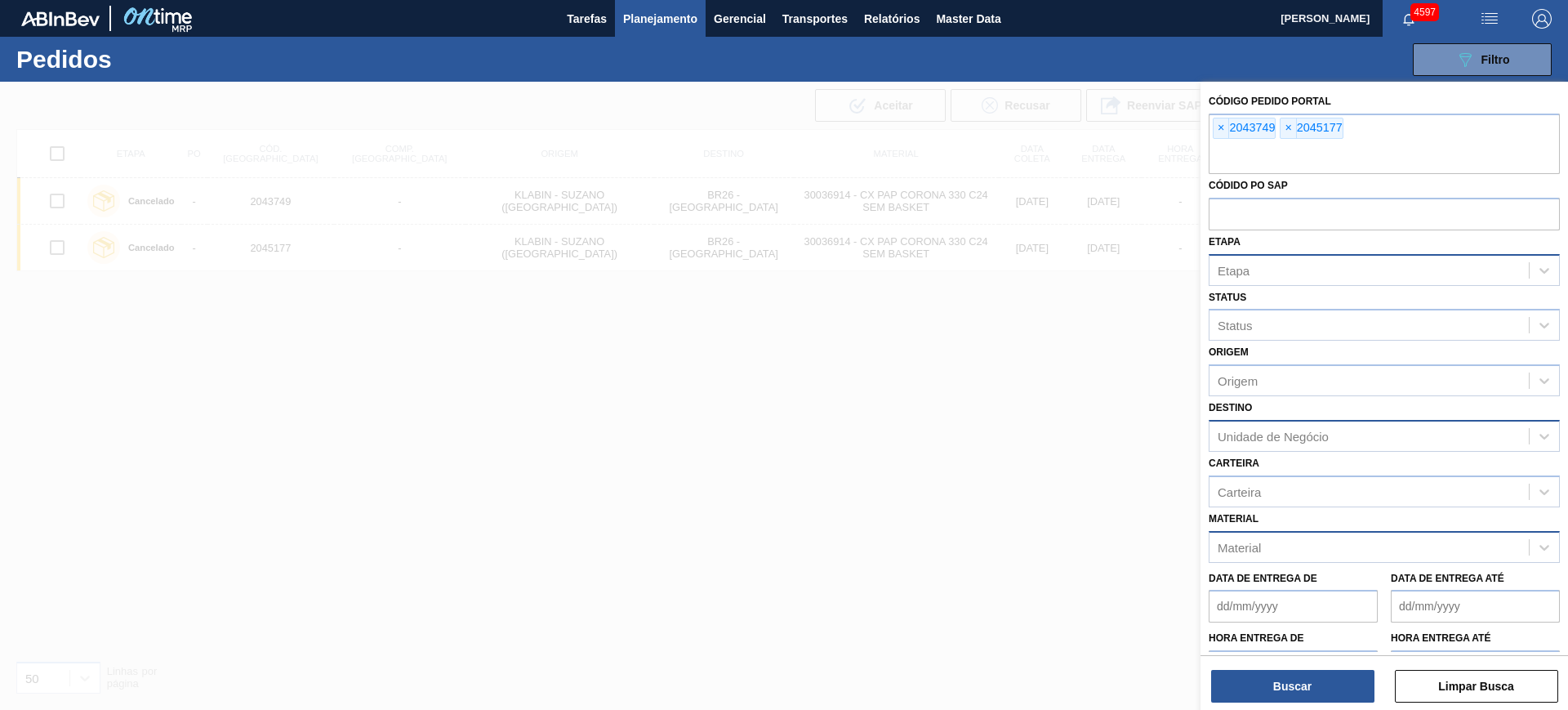
click at [1263, 273] on div "Etapa" at bounding box center [1369, 270] width 319 height 24
click at [1280, 247] on div "Etapa Etapa" at bounding box center [1384, 258] width 351 height 56
click at [1036, 397] on div at bounding box center [784, 437] width 1568 height 710
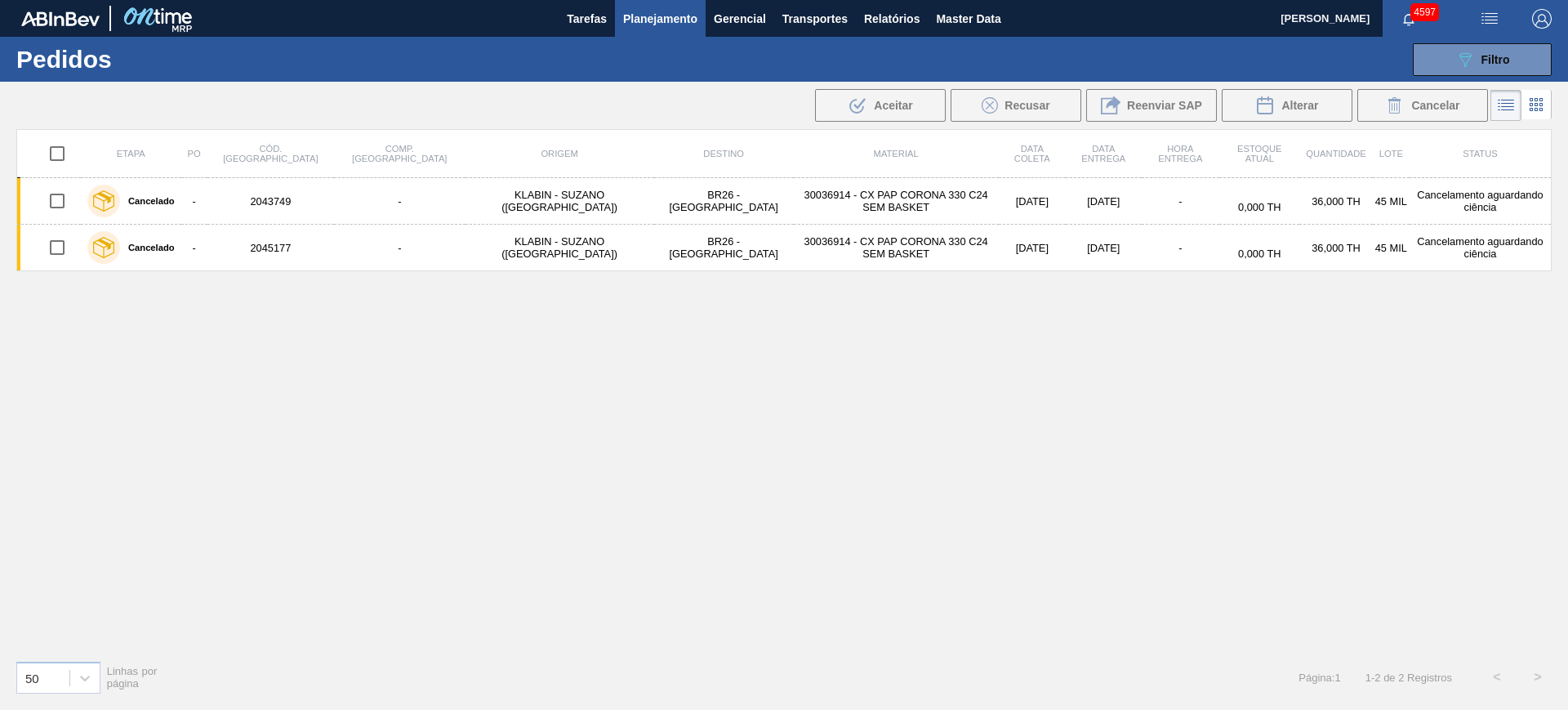
click at [1535, 111] on icon at bounding box center [1536, 109] width 4 height 4
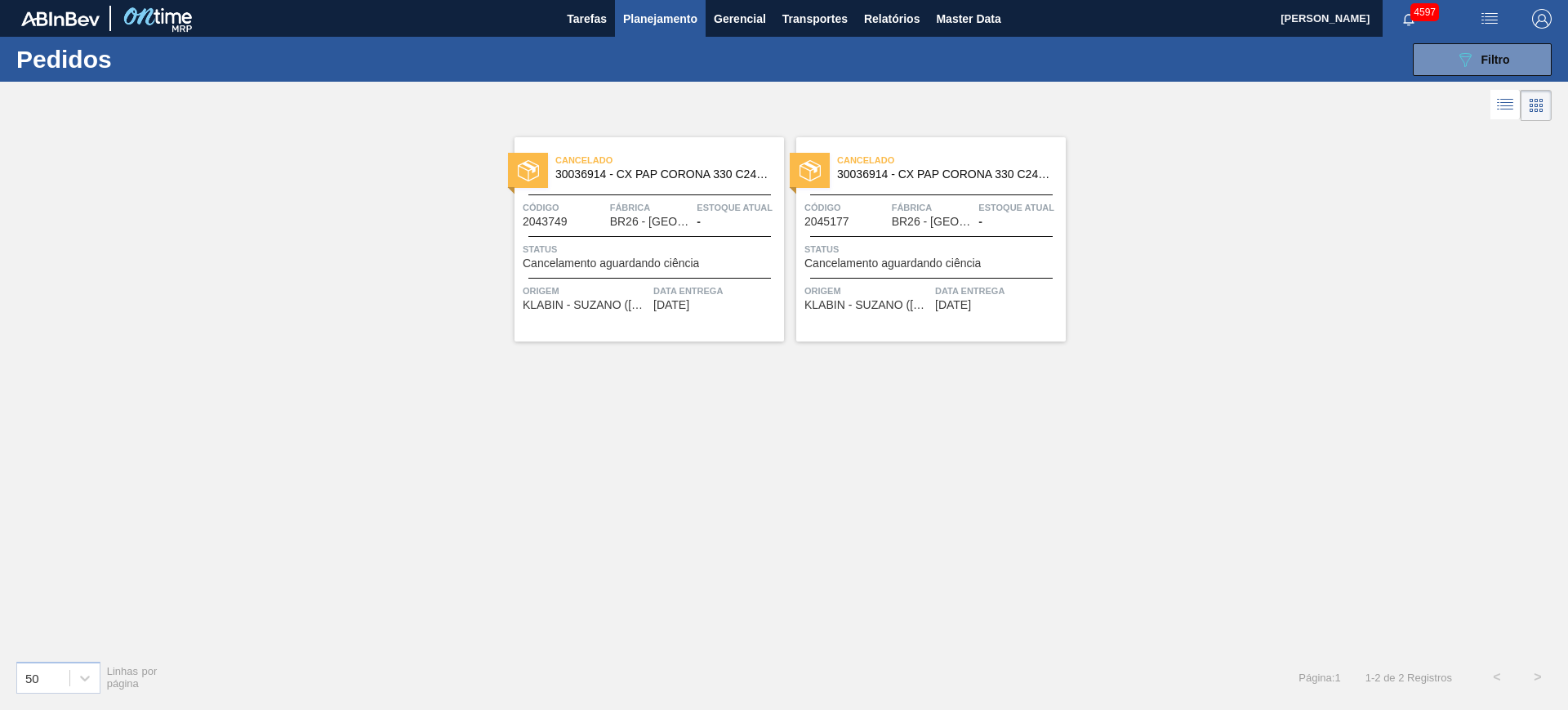
click at [699, 202] on span "Estoque atual" at bounding box center [738, 207] width 83 height 17
drag, startPoint x: 888, startPoint y: 228, endPoint x: 1029, endPoint y: 159, distance: 157.0
click at [1139, 141] on div "Cancelado 30036914 - CX PAP CORONA 330 C24 SEM BASKET Código 2043749 Fábrica BR…" at bounding box center [784, 386] width 1568 height 522
click at [911, 186] on div "Cancelado 30036914 - CX PAP CORONA 330 C24 SEM BASKET Código 2045177 Fábrica BR…" at bounding box center [931, 240] width 270 height 205
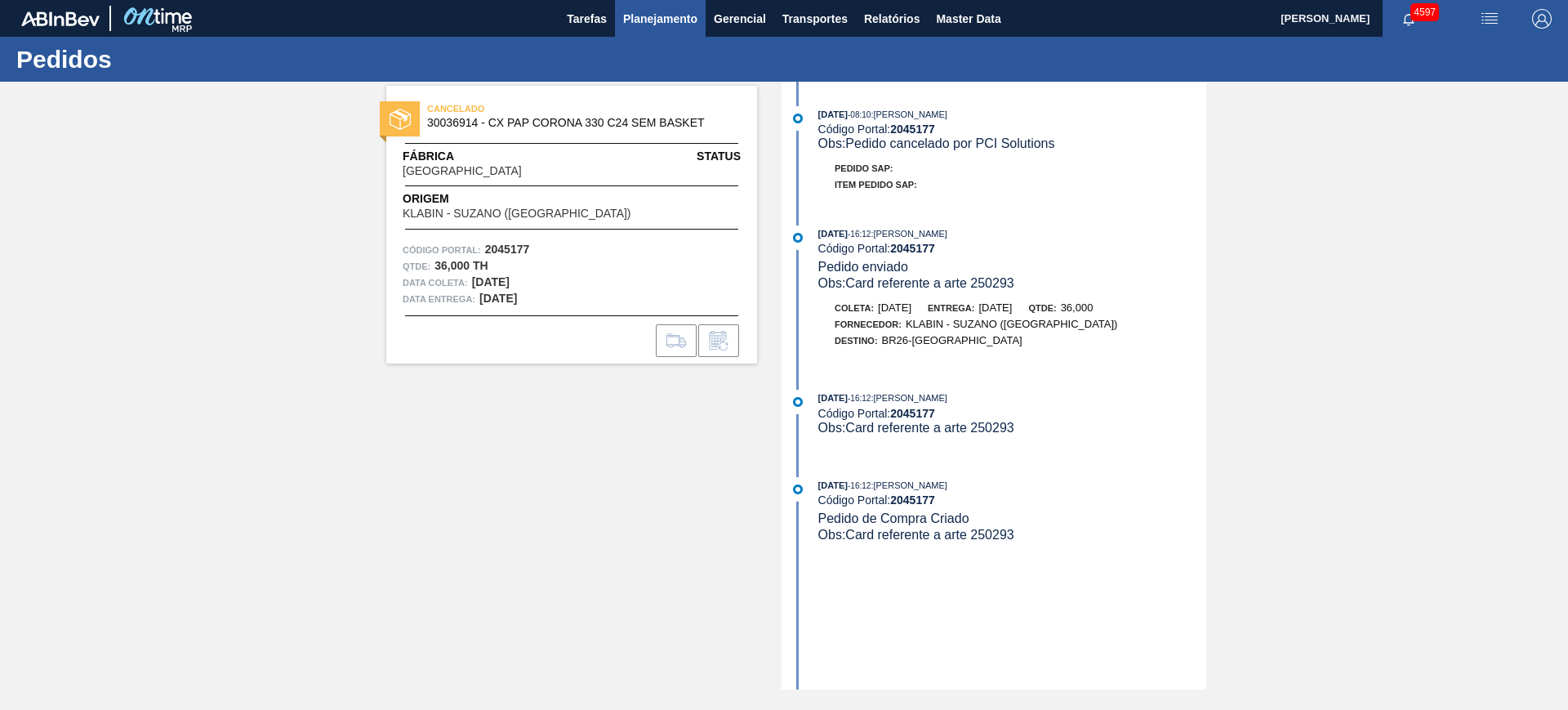
click at [637, 19] on span "Planejamento" at bounding box center [660, 19] width 74 height 19
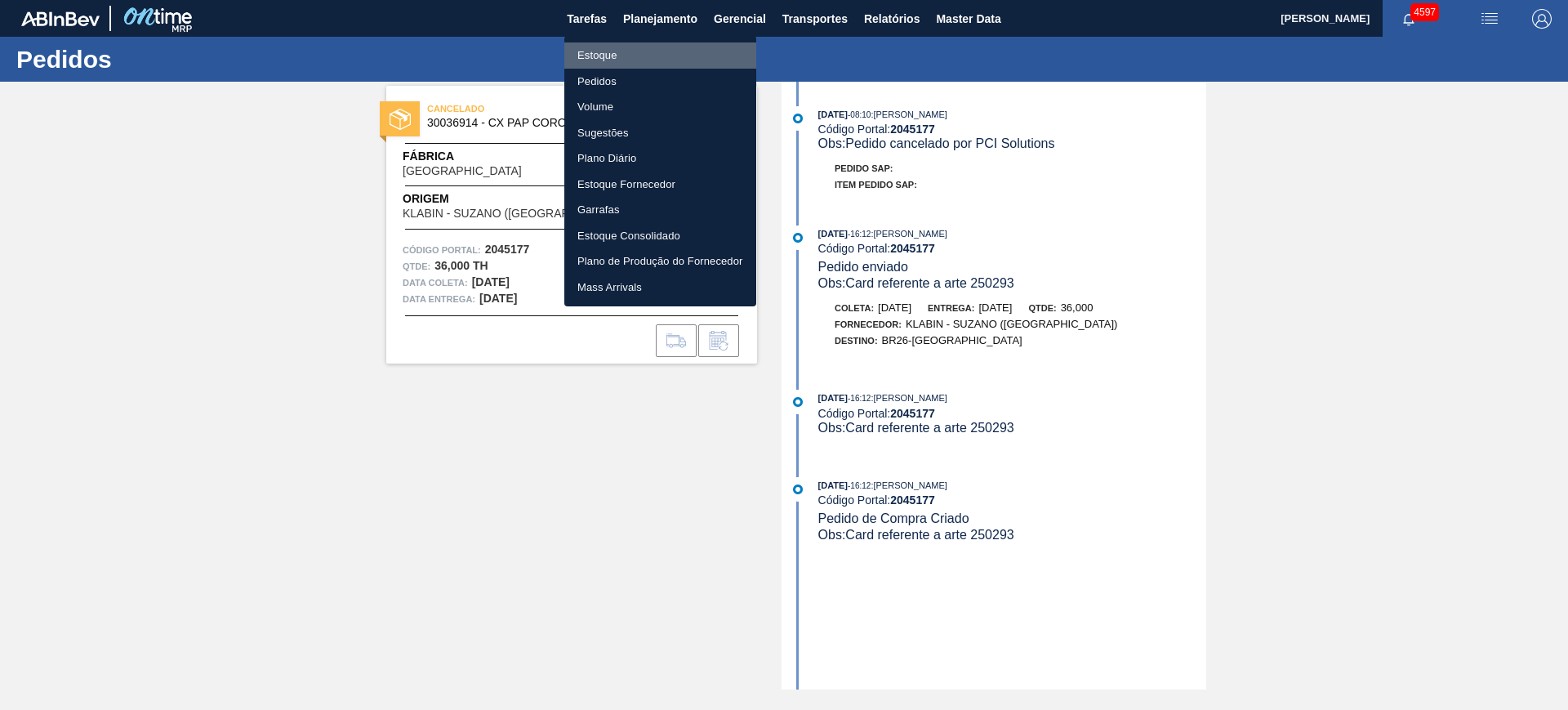
click at [622, 53] on li "Estoque" at bounding box center [660, 56] width 192 height 26
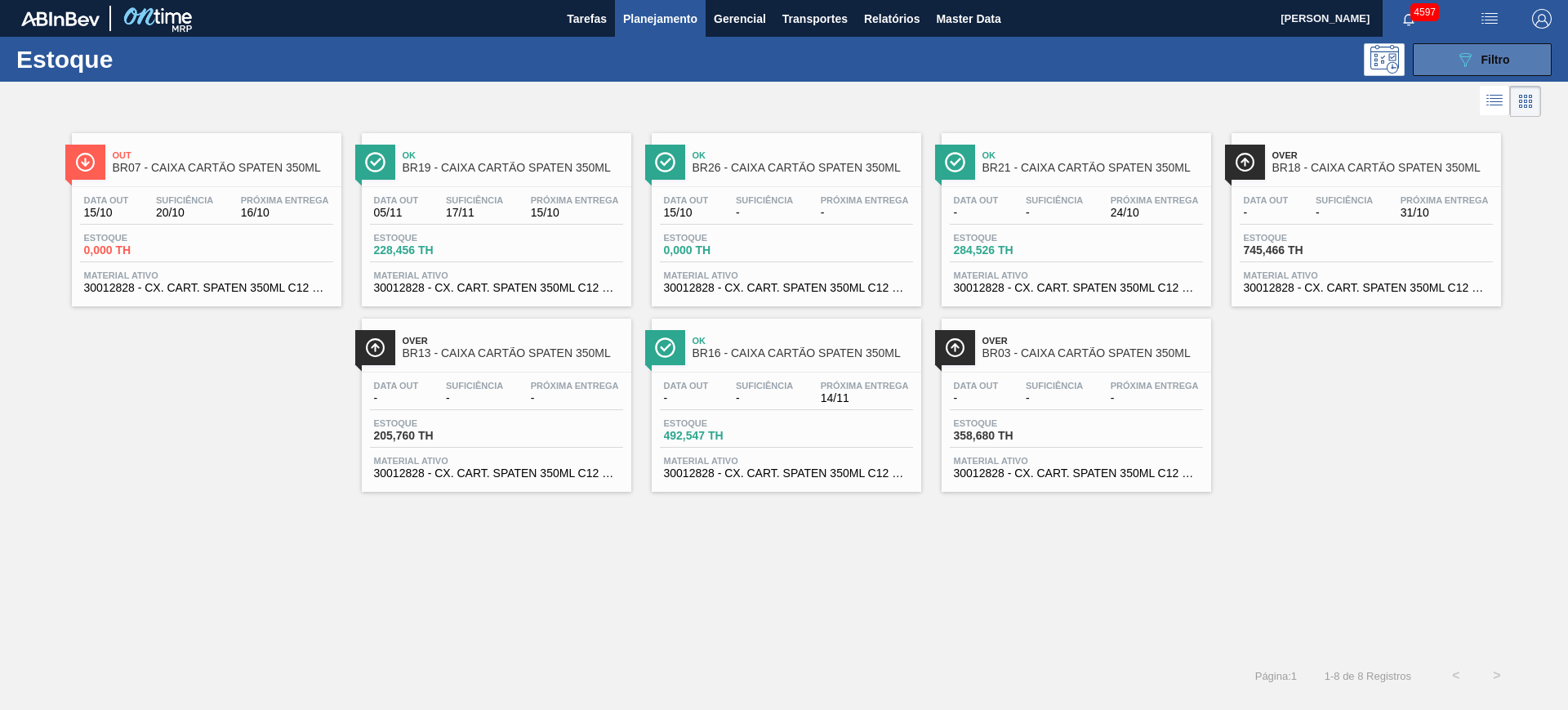
click at [1436, 64] on button "089F7B8B-B2A5-4AFE-B5C0-19BA573D28AC Filtro" at bounding box center [1482, 59] width 138 height 33
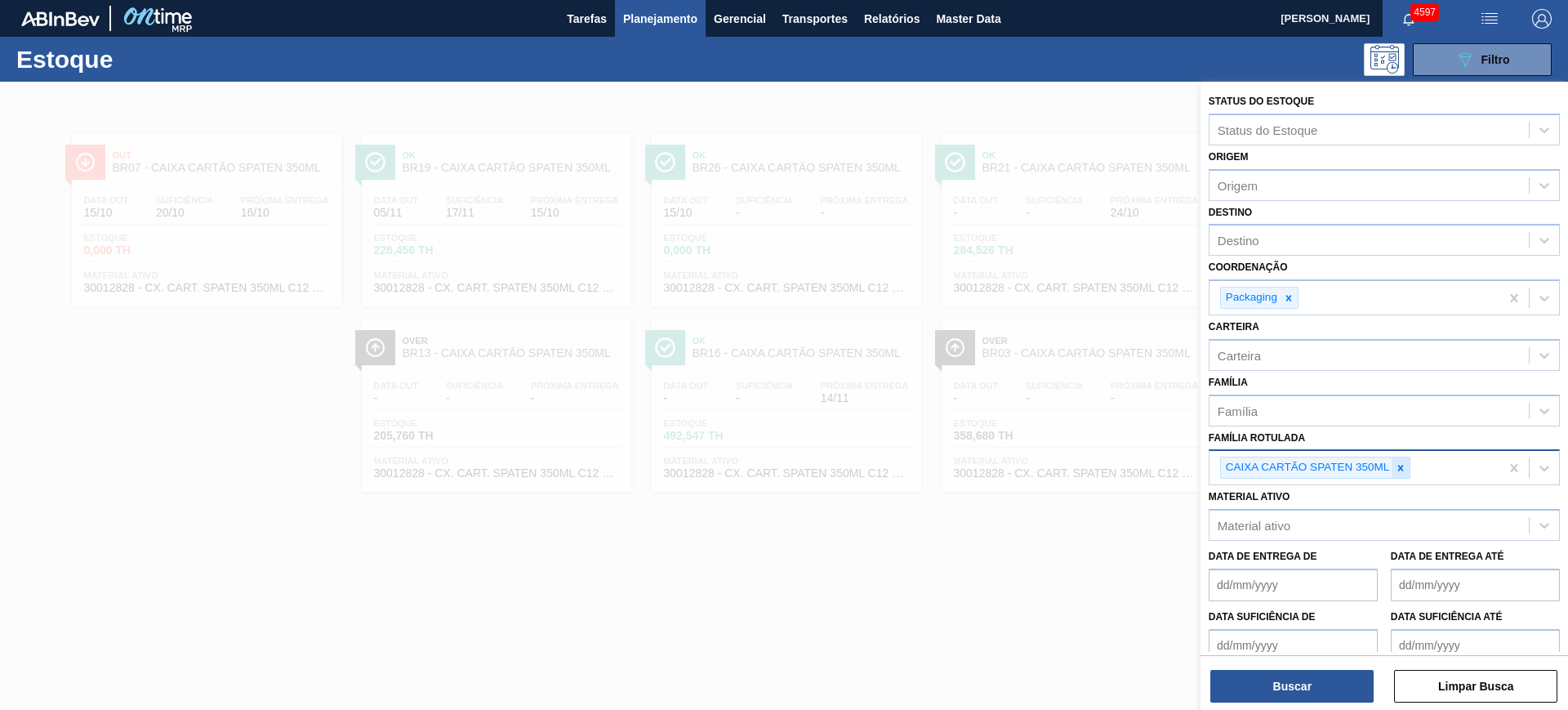
click at [1404, 469] on icon at bounding box center [1400, 467] width 11 height 11
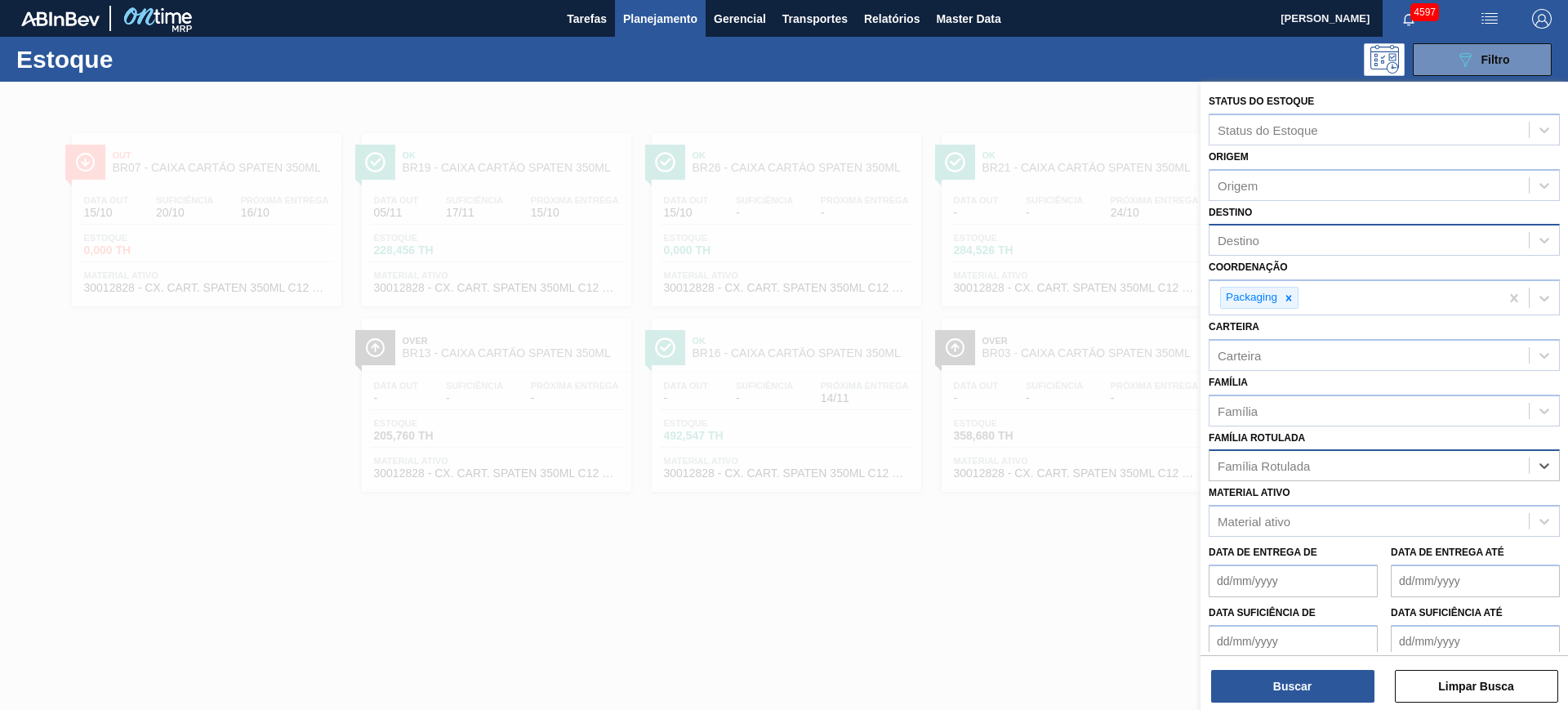
click at [1282, 241] on div "Destino" at bounding box center [1369, 240] width 319 height 24
paste input "291443"
type input "291443"
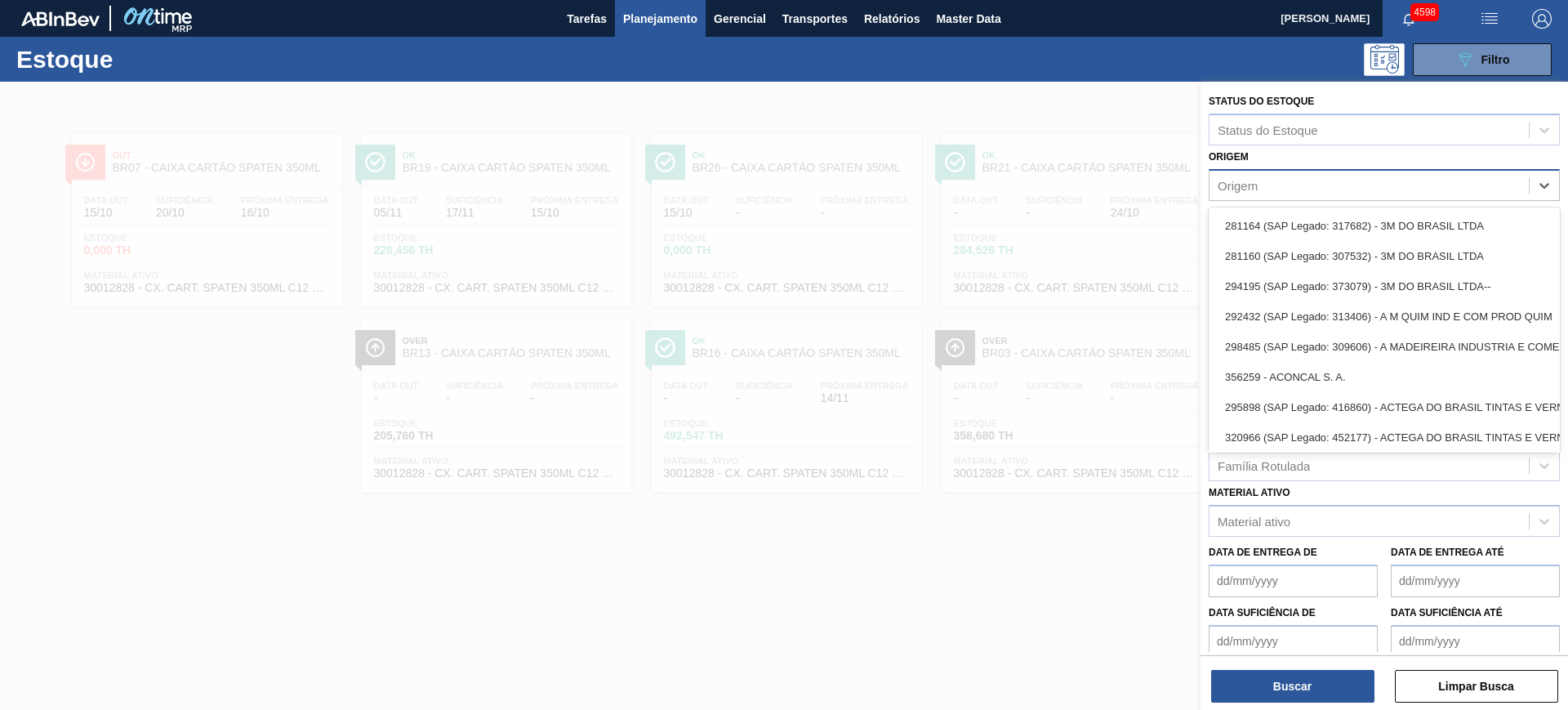
click at [1266, 183] on div "Origem" at bounding box center [1369, 184] width 319 height 24
paste input "291443"
type input "291443"
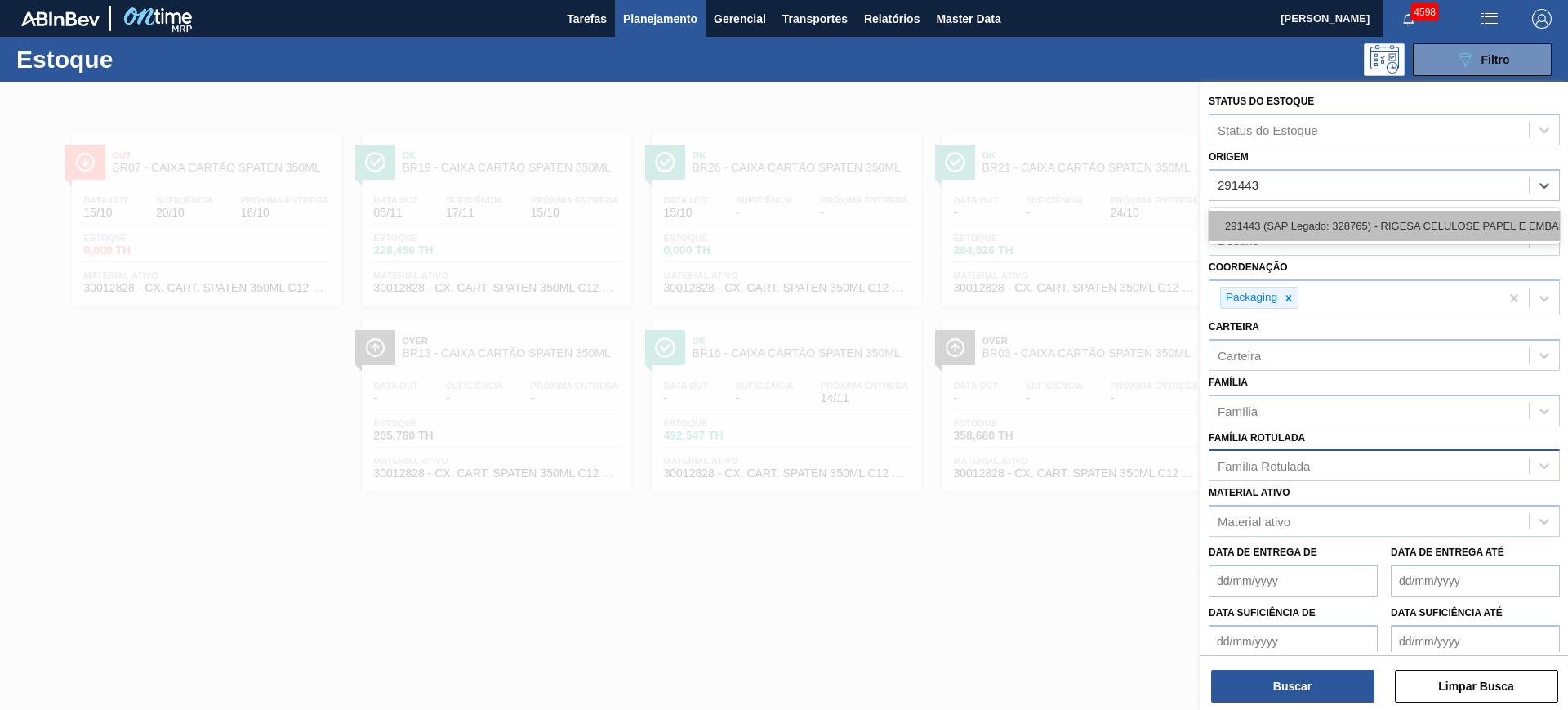
click at [1278, 228] on div "291443 (SAP Legado: 328765) - RIGESA CELULOSE PAPEL E EMBALAGENS" at bounding box center [1384, 226] width 351 height 30
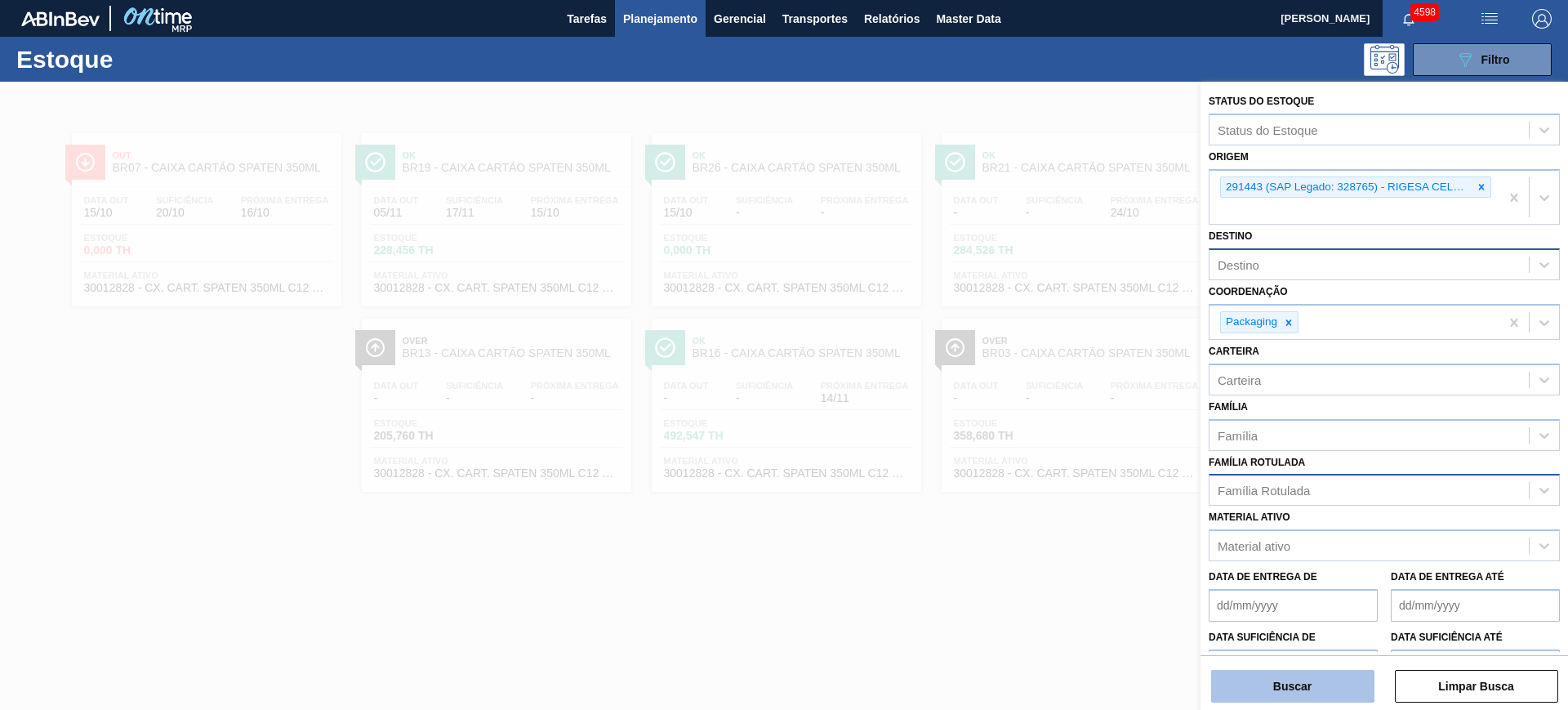
click at [1324, 693] on button "Buscar" at bounding box center [1292, 686] width 163 height 33
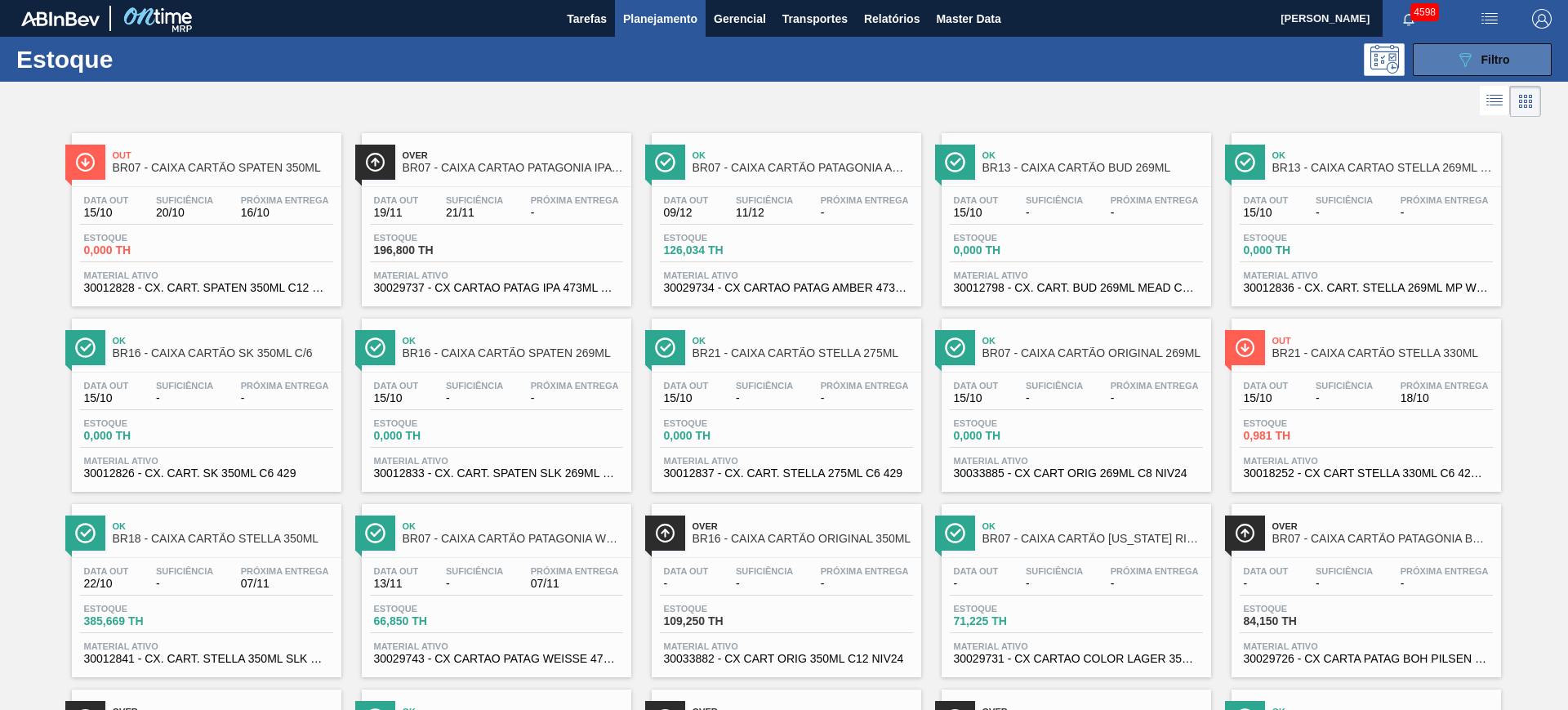
click at [1462, 55] on icon "089F7B8B-B2A5-4AFE-B5C0-19BA573D28AC" at bounding box center [1465, 60] width 19 height 19
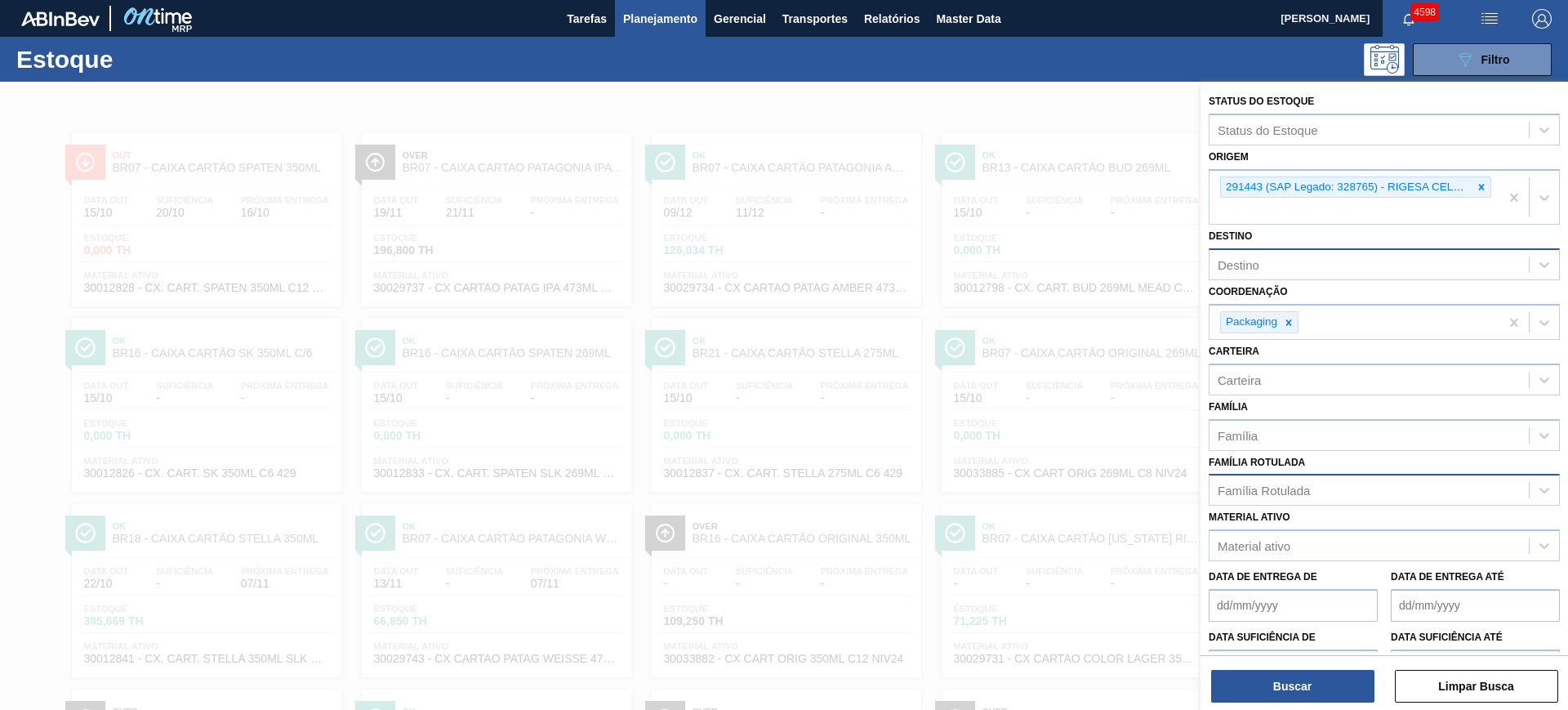
click at [1044, 91] on div at bounding box center [784, 437] width 1568 height 710
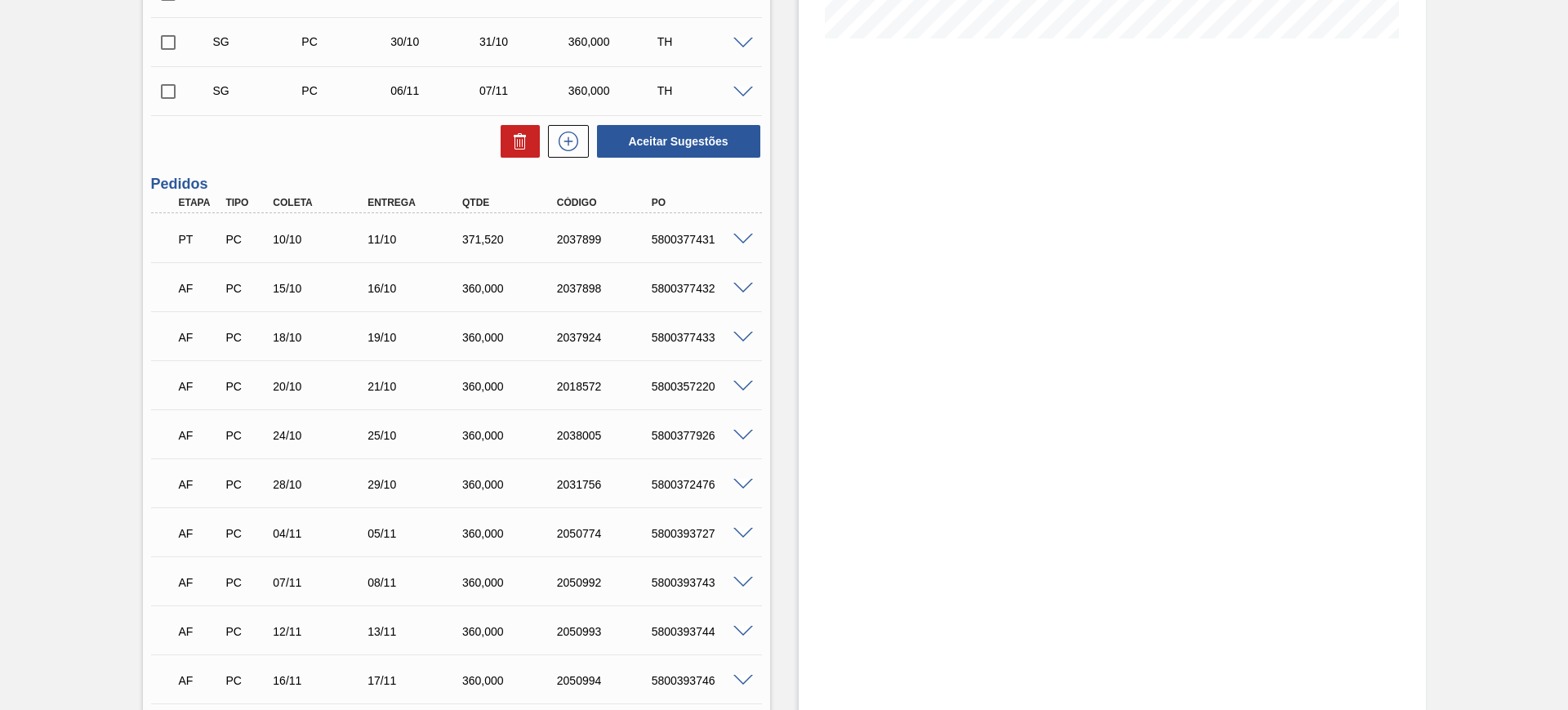
scroll to position [154, 0]
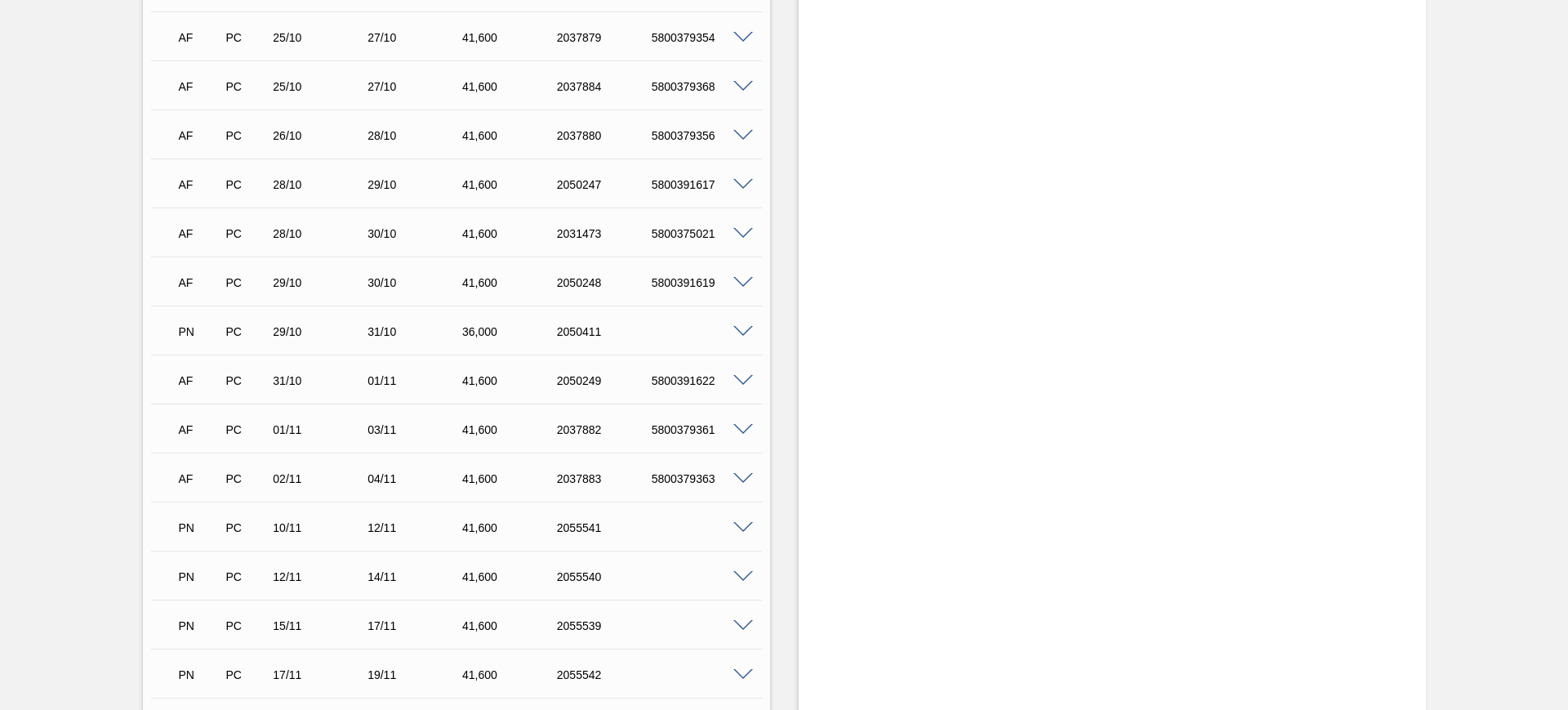
scroll to position [1225, 0]
click at [738, 327] on span at bounding box center [743, 330] width 19 height 12
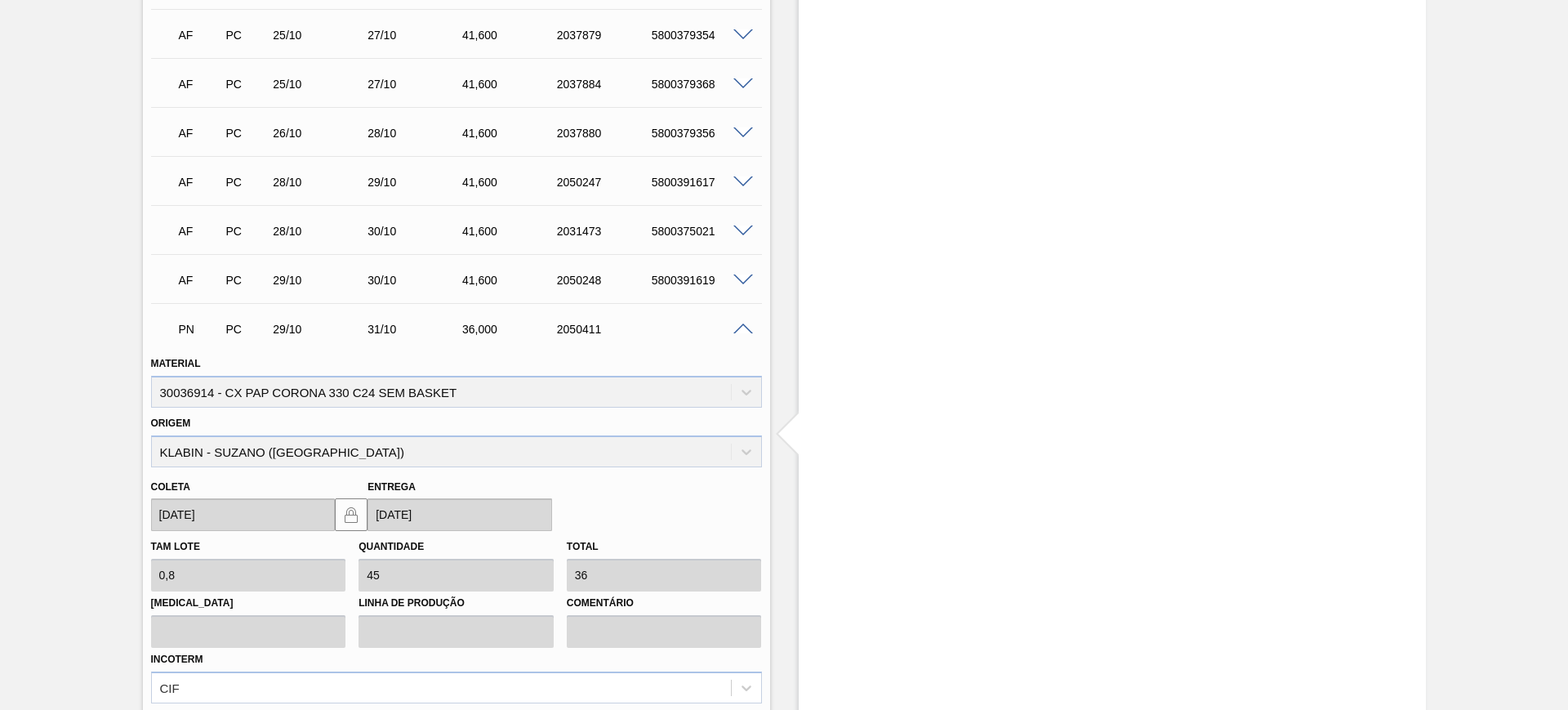
click at [739, 329] on span at bounding box center [743, 330] width 19 height 12
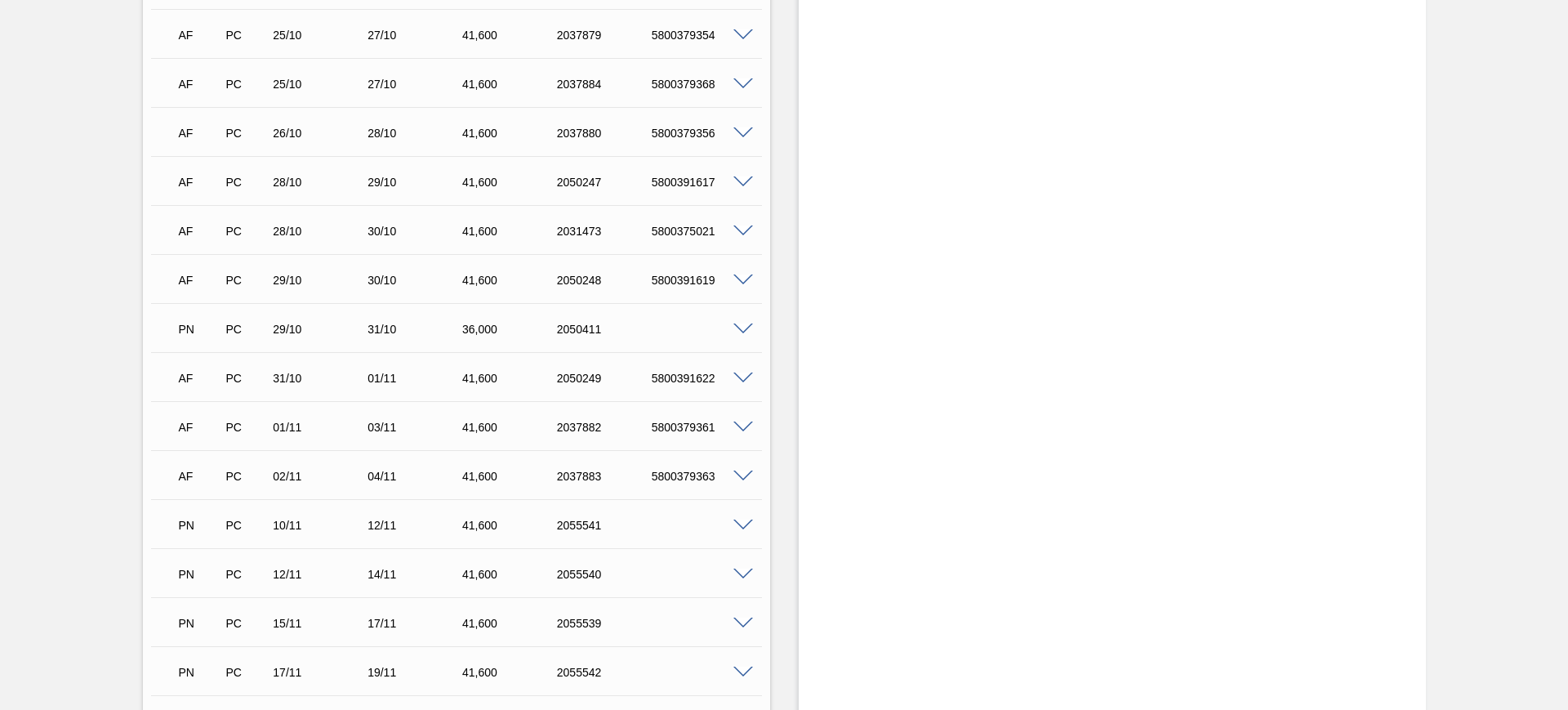
click at [740, 327] on span at bounding box center [743, 330] width 19 height 12
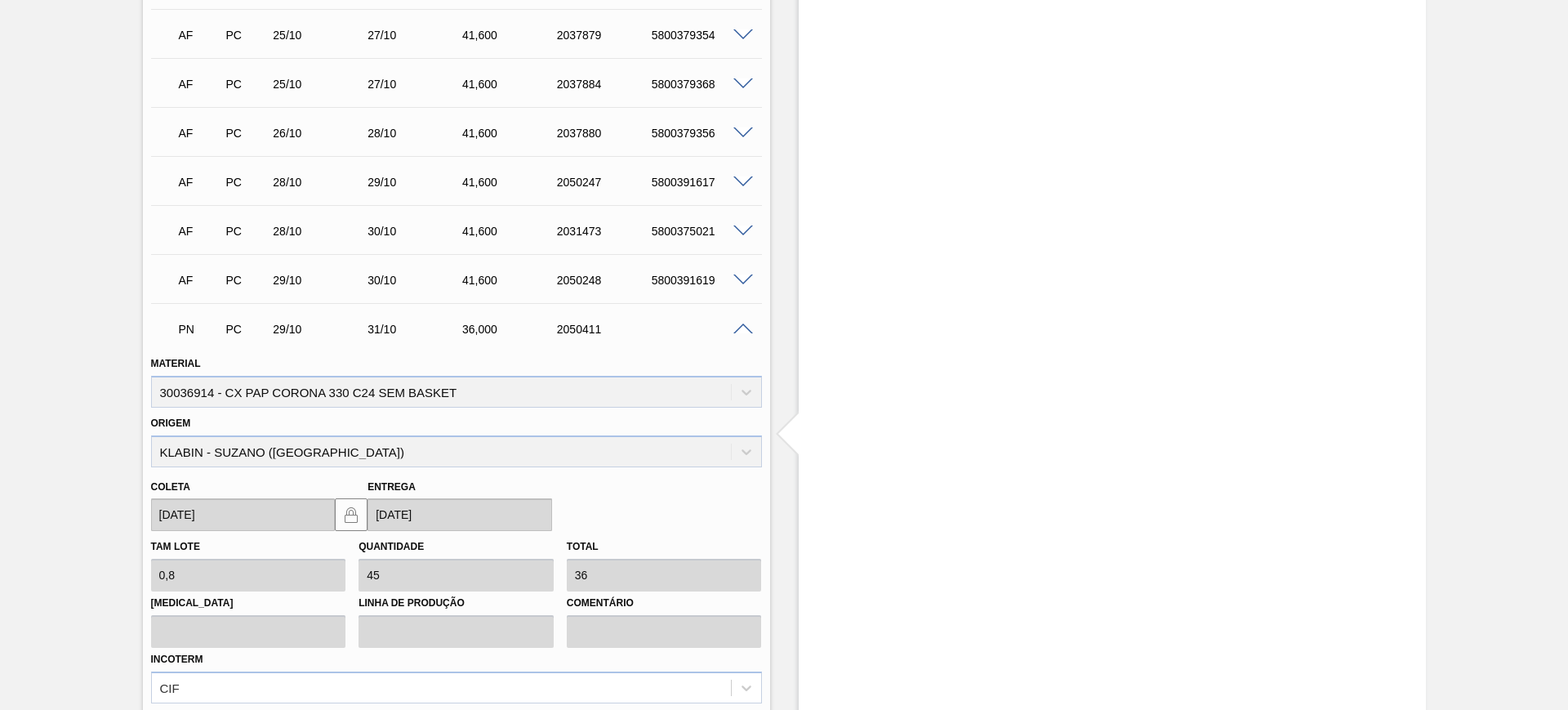
click at [740, 327] on span at bounding box center [743, 330] width 19 height 12
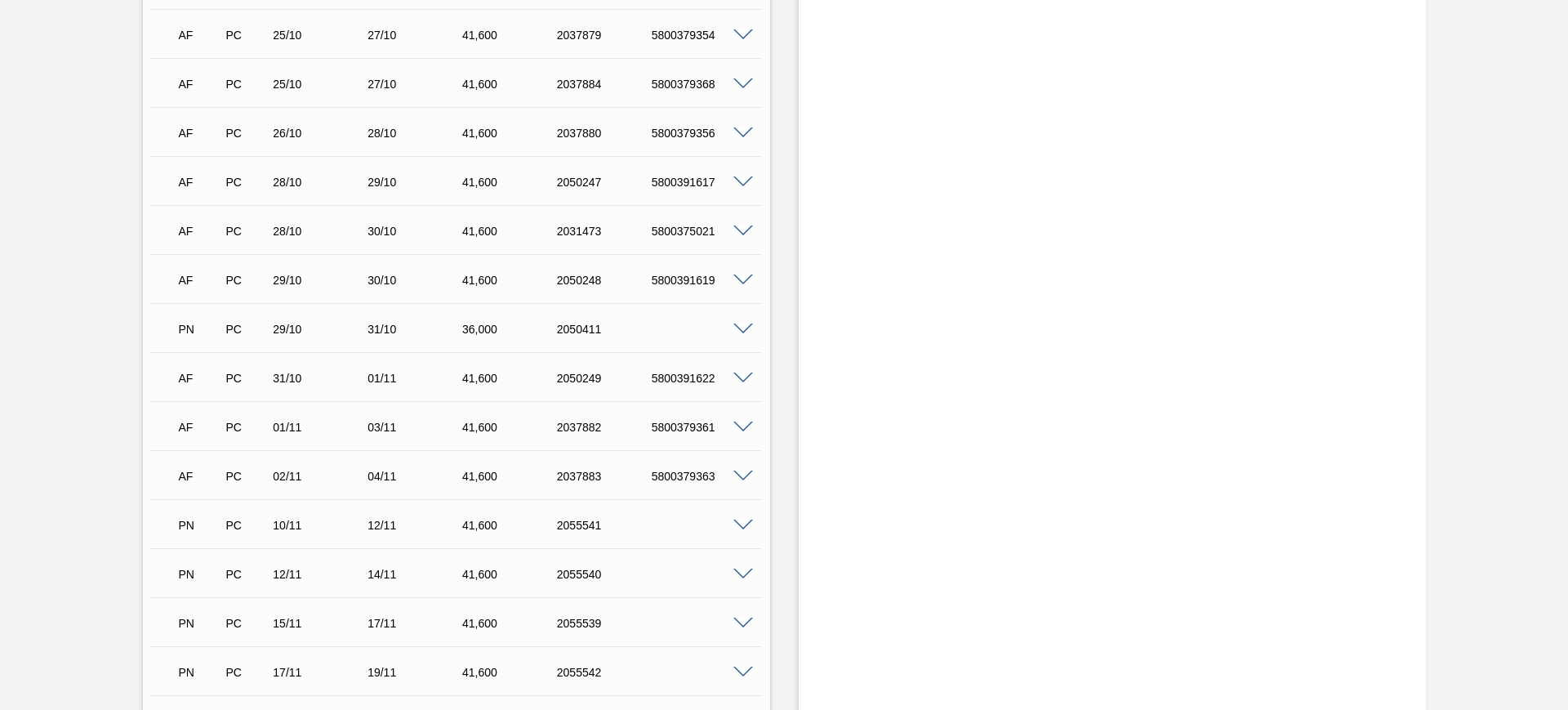
click at [740, 327] on span at bounding box center [743, 330] width 19 height 12
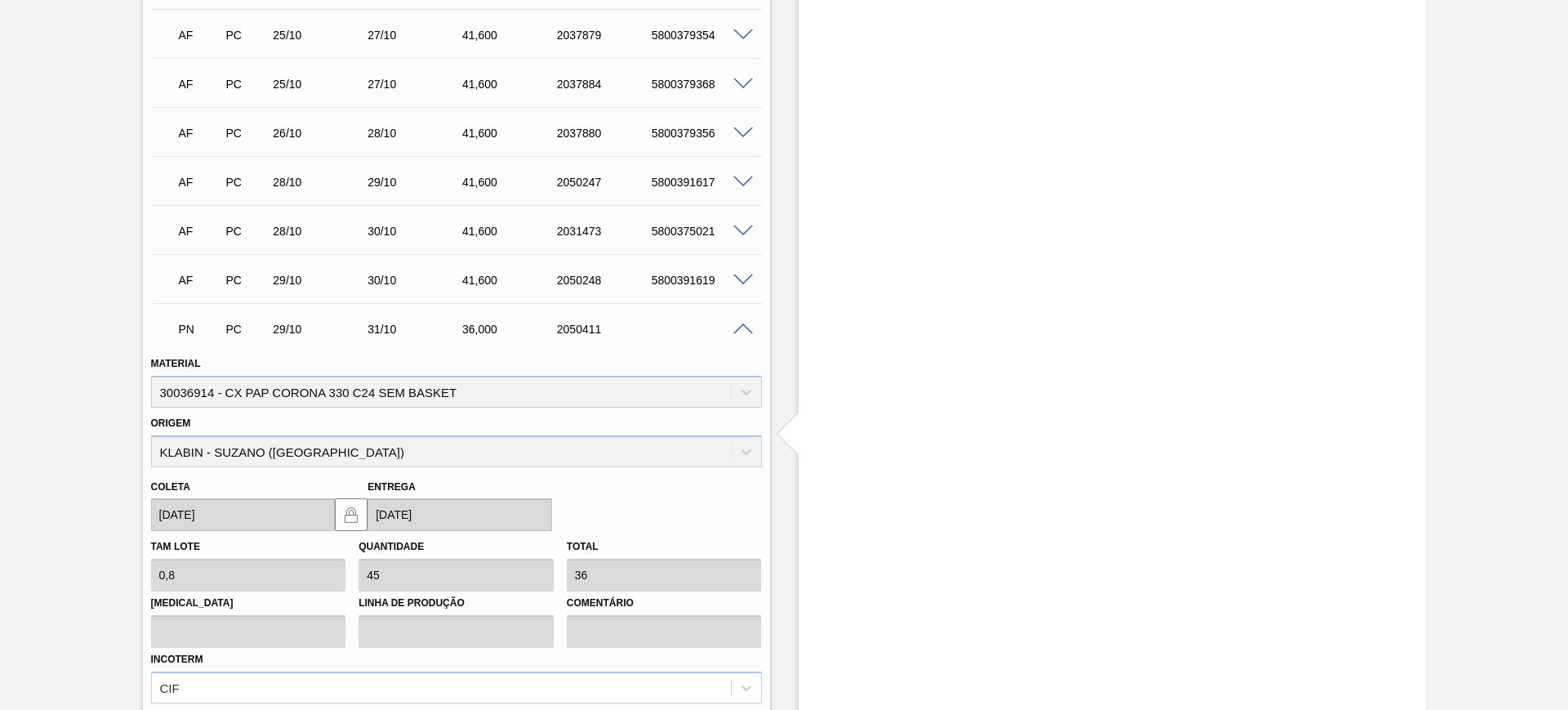
drag, startPoint x: 925, startPoint y: 347, endPoint x: 947, endPoint y: 356, distance: 23.8
click at [925, 355] on div "Estoque De 15/10/2025 Até 03/01/2026 Filtro 08/10/2025 - 12:16 : ERICA BOER GAR…" at bounding box center [1111, 579] width 627 height 3448
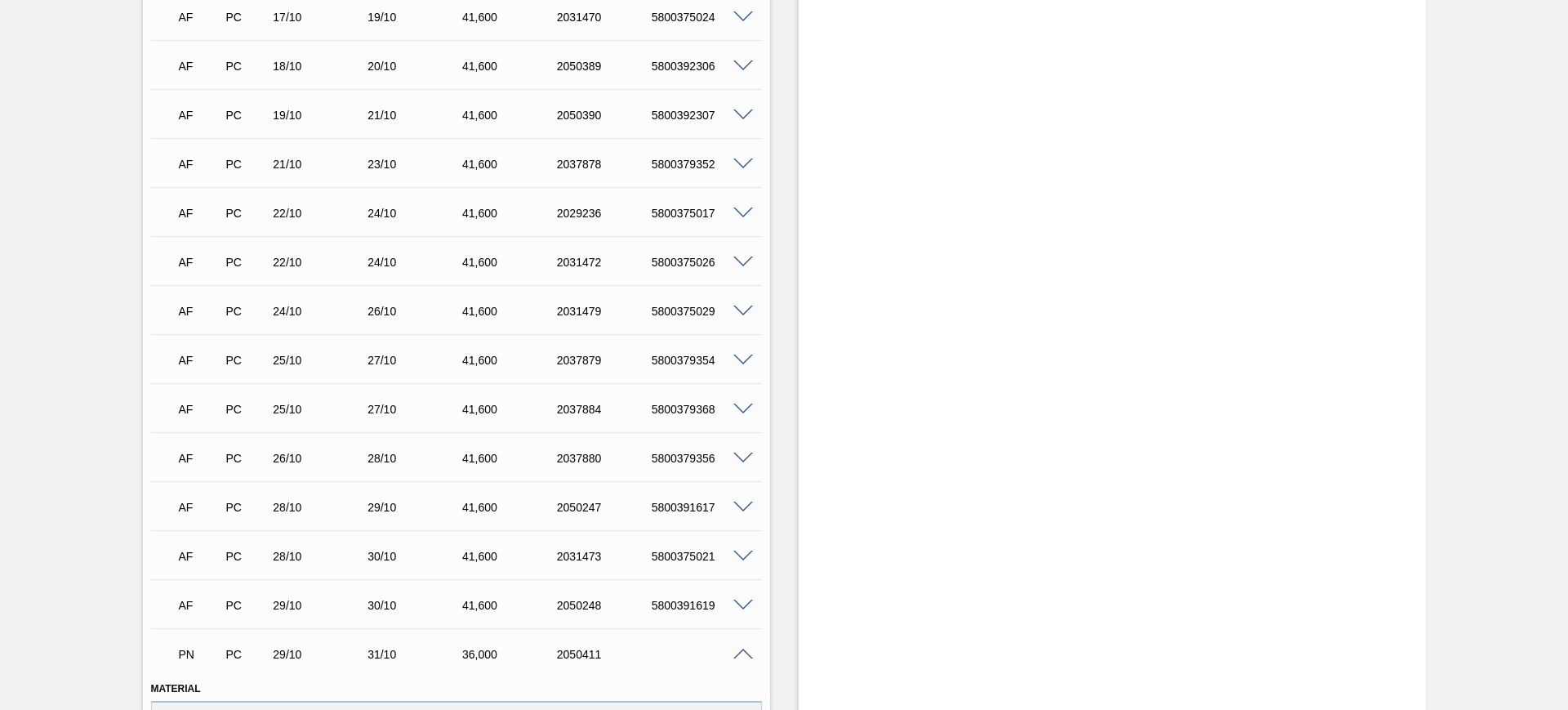
scroll to position [1021, 0]
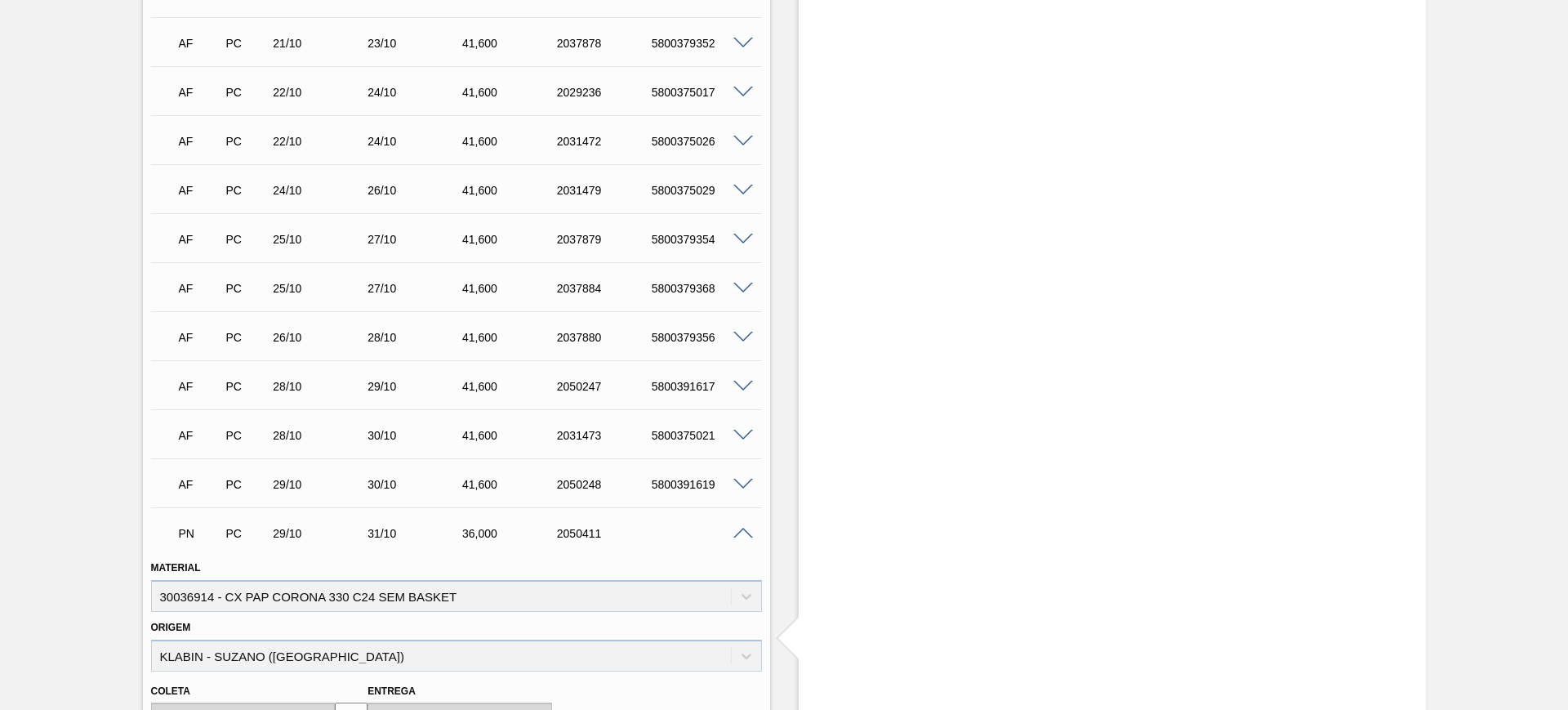
click at [747, 532] on span at bounding box center [743, 534] width 19 height 12
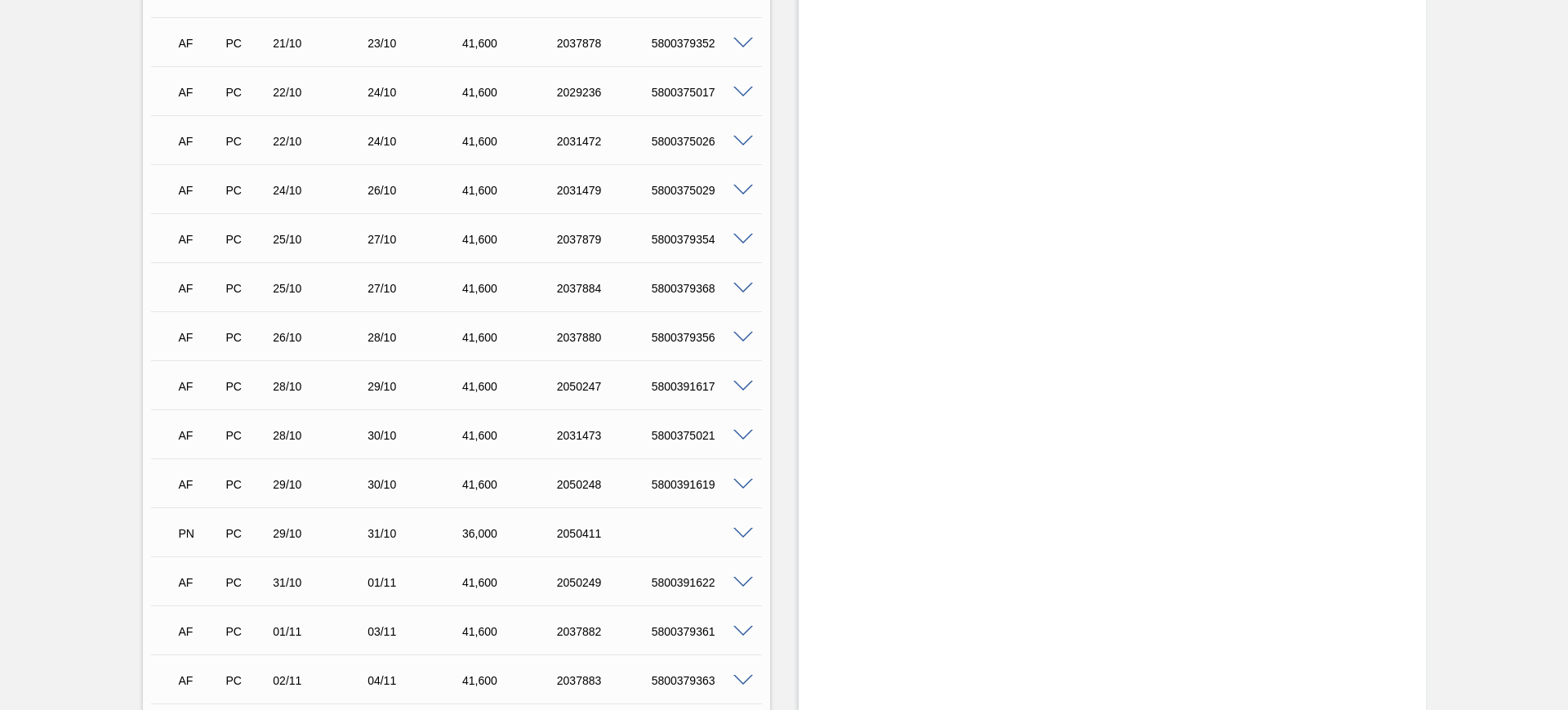
scroll to position [1124, 0]
click at [735, 426] on span at bounding box center [743, 432] width 19 height 12
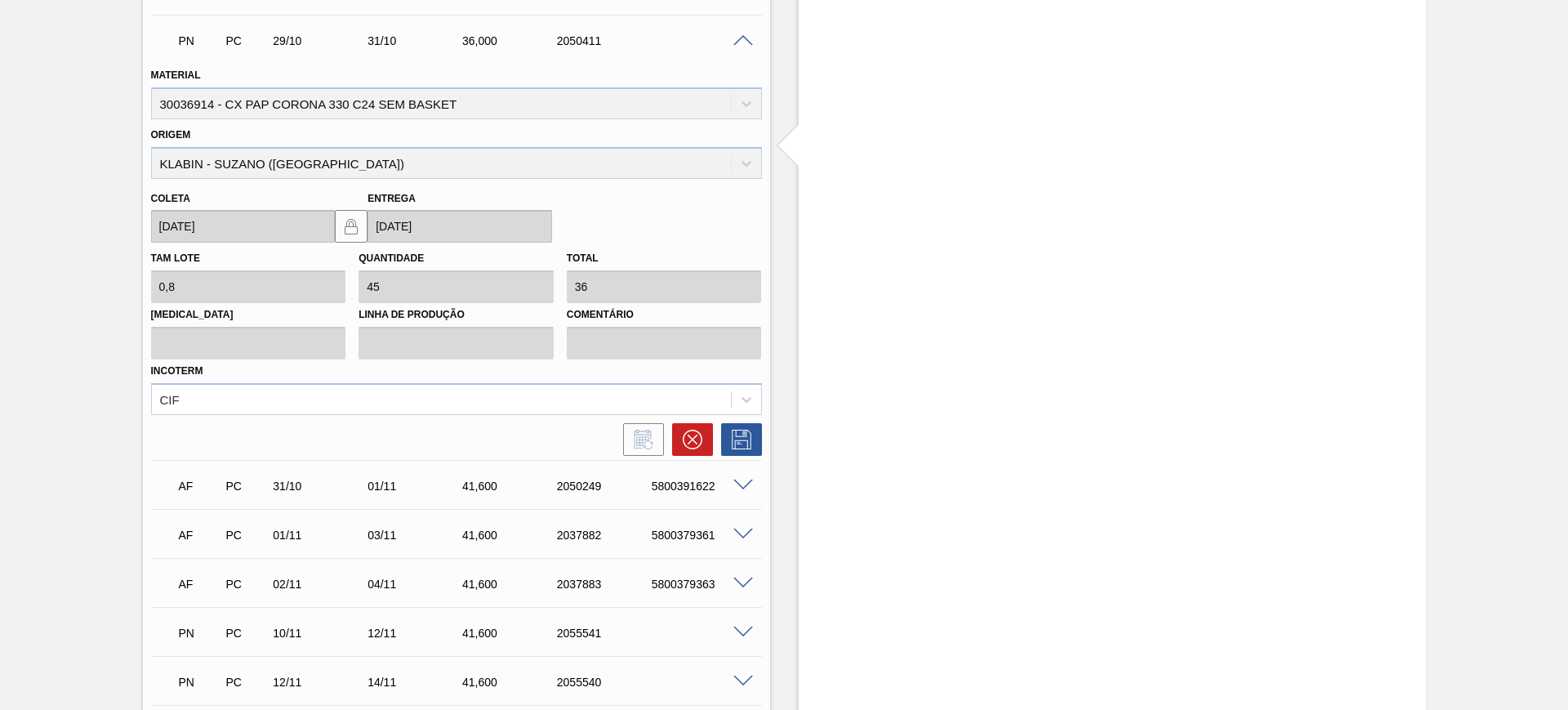
scroll to position [1225, 0]
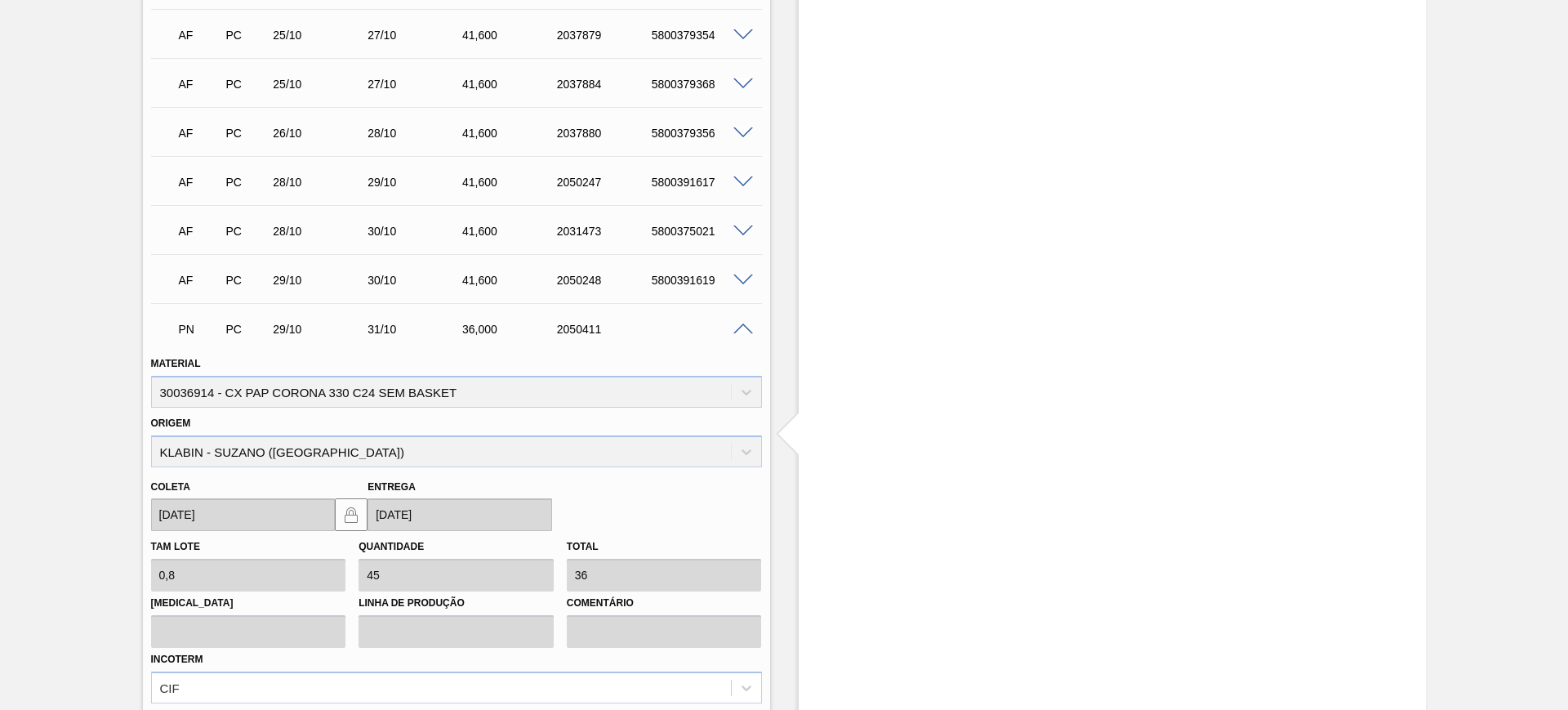
click at [576, 330] on div "2050411" at bounding box center [606, 329] width 106 height 13
copy div "2050411"
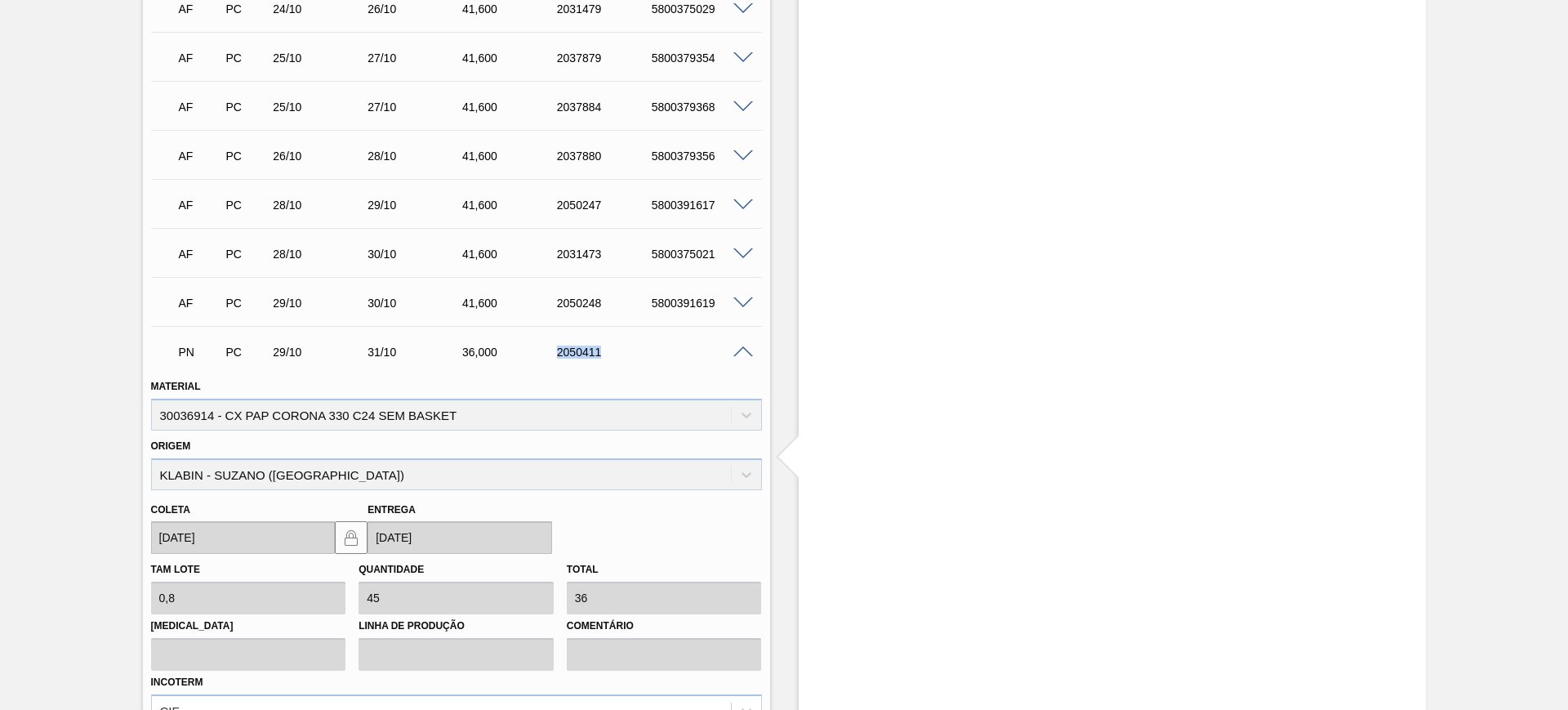
scroll to position [1327, 0]
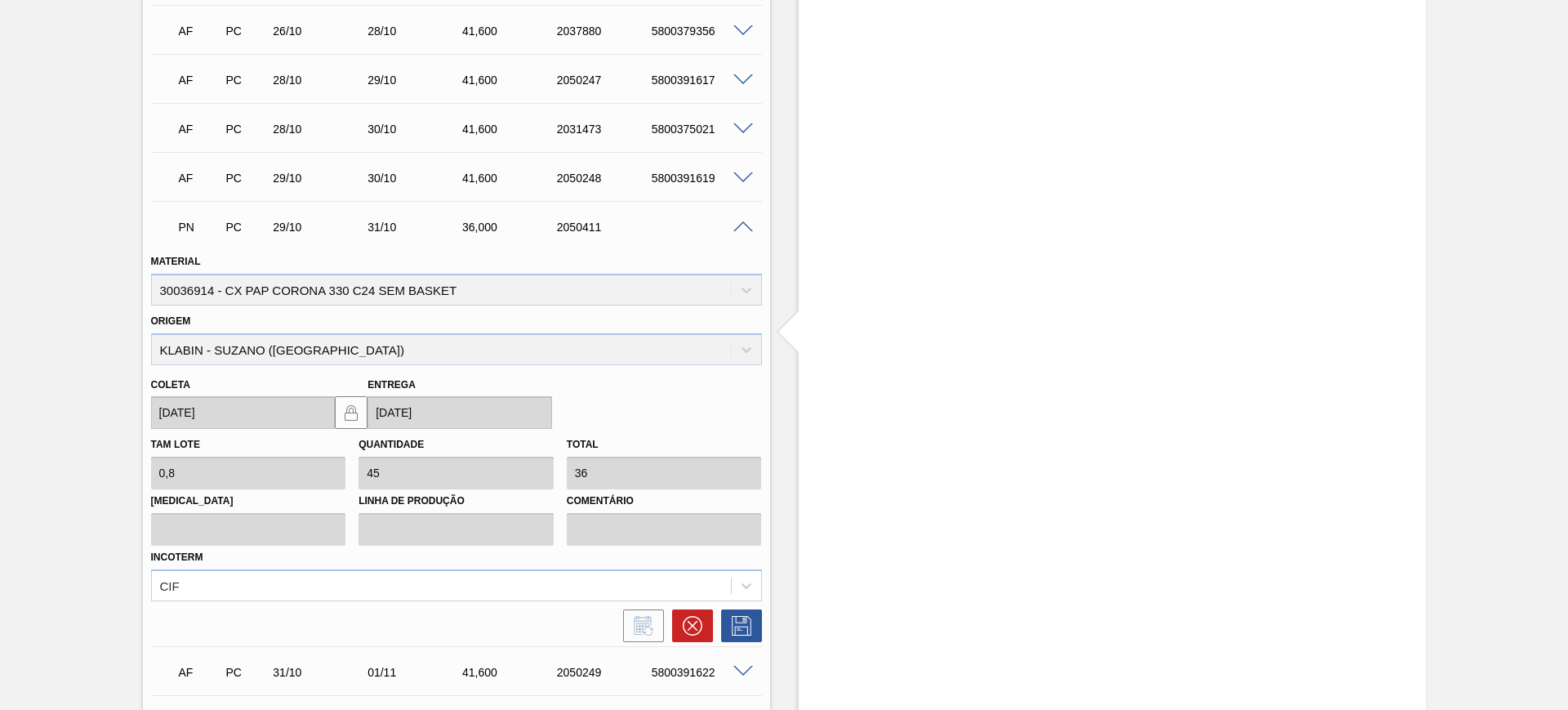
click at [875, 326] on div "Estoque De 15/10/2025 Até 03/01/2026 Filtro 08/10/2025 - 12:16 : ERICA BOER GAR…" at bounding box center [1111, 477] width 627 height 3448
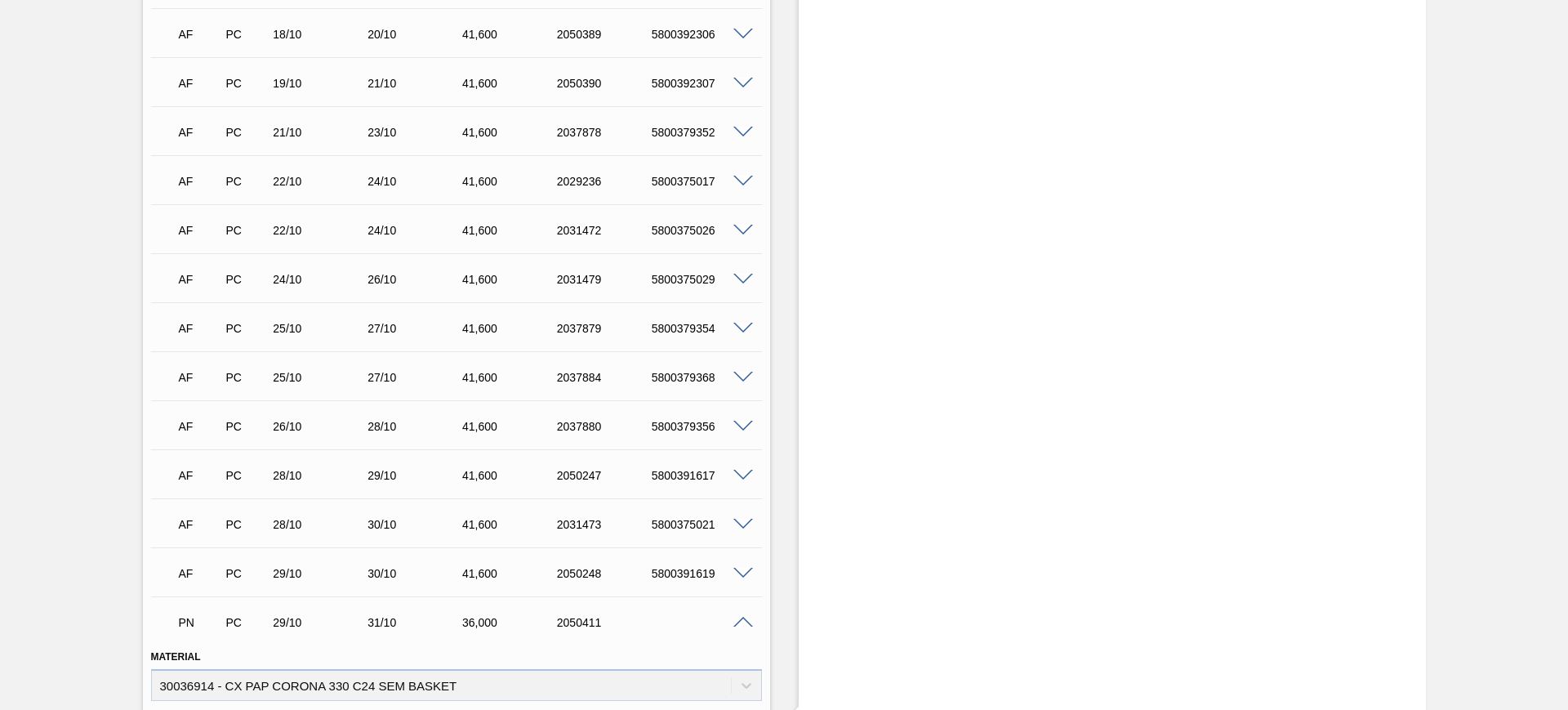
scroll to position [1021, 0]
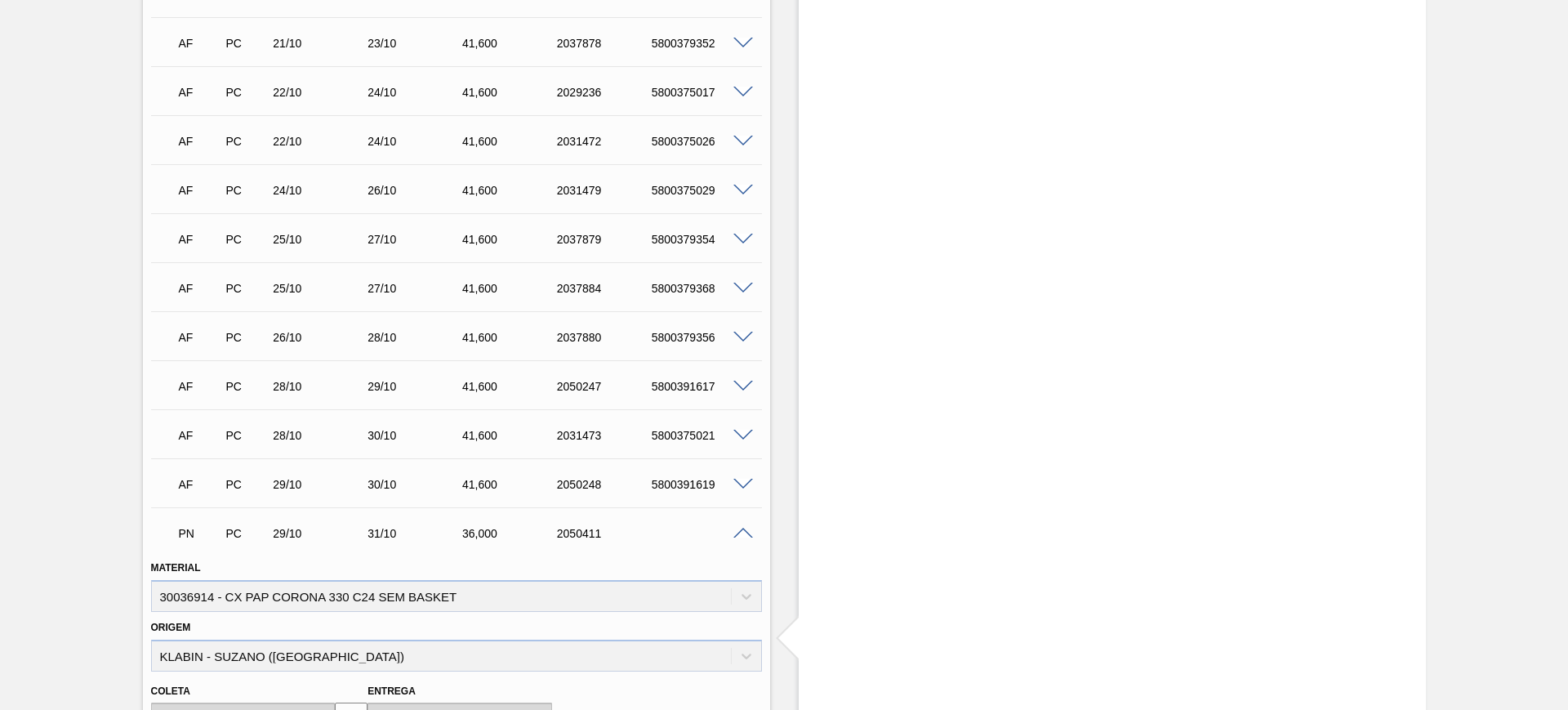
click at [745, 537] on span at bounding box center [743, 534] width 19 height 12
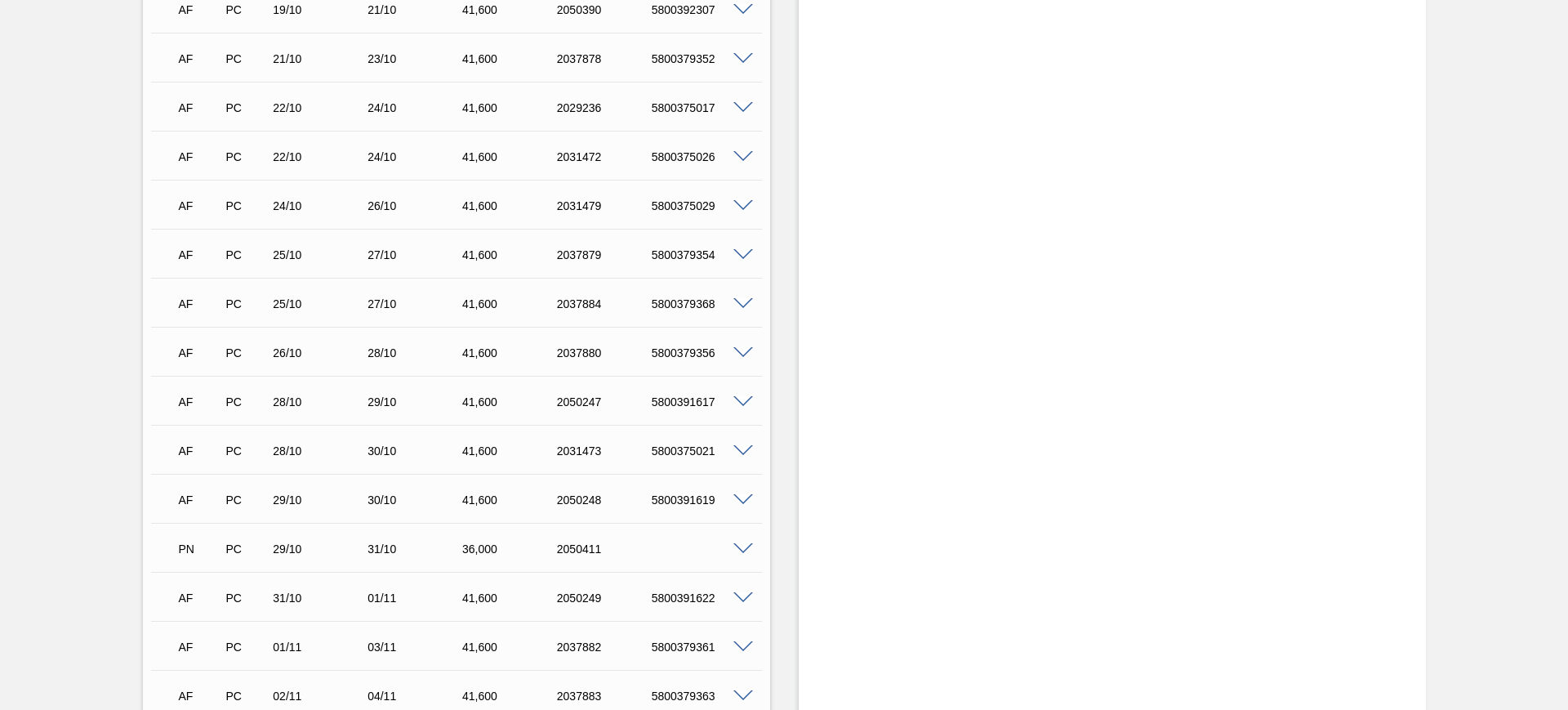
scroll to position [1124, 0]
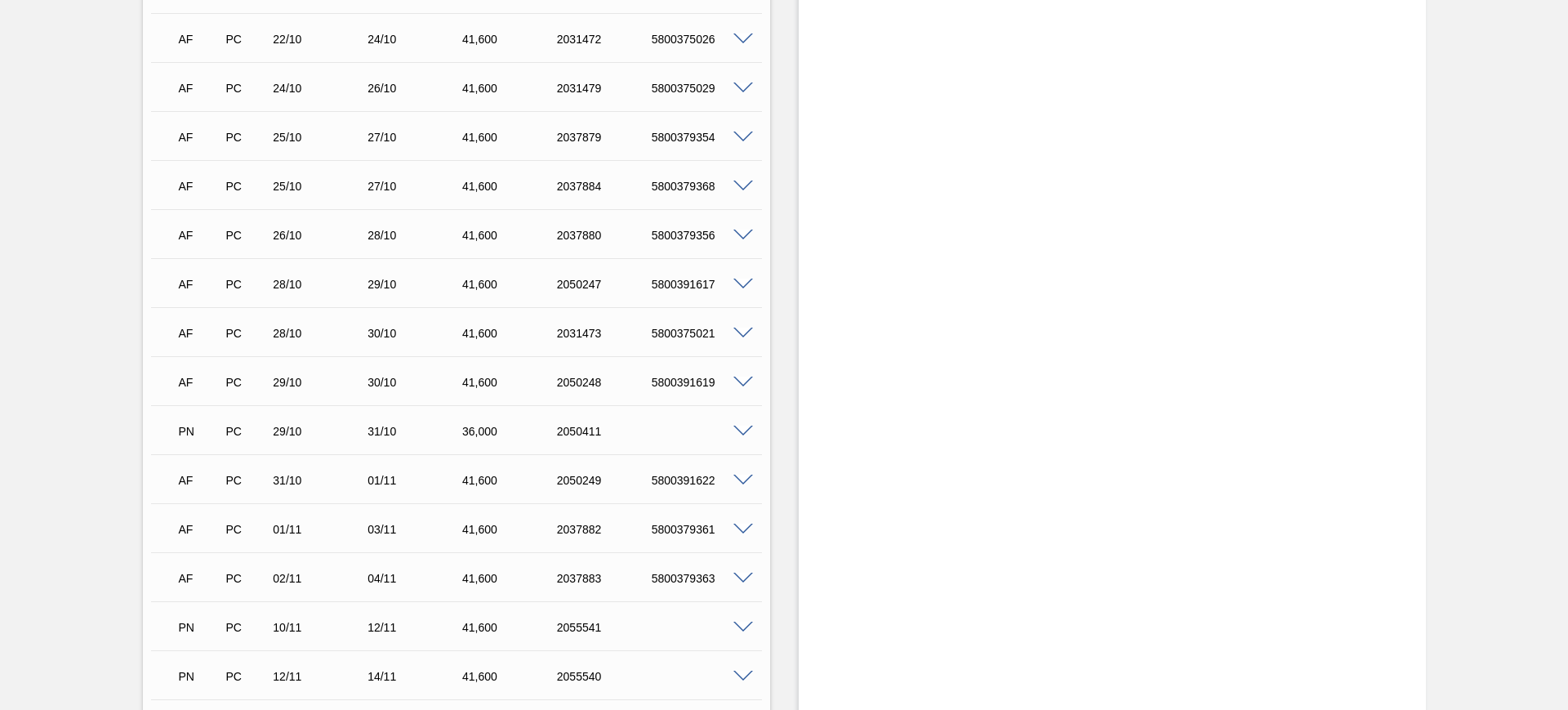
click at [746, 426] on span at bounding box center [743, 432] width 19 height 12
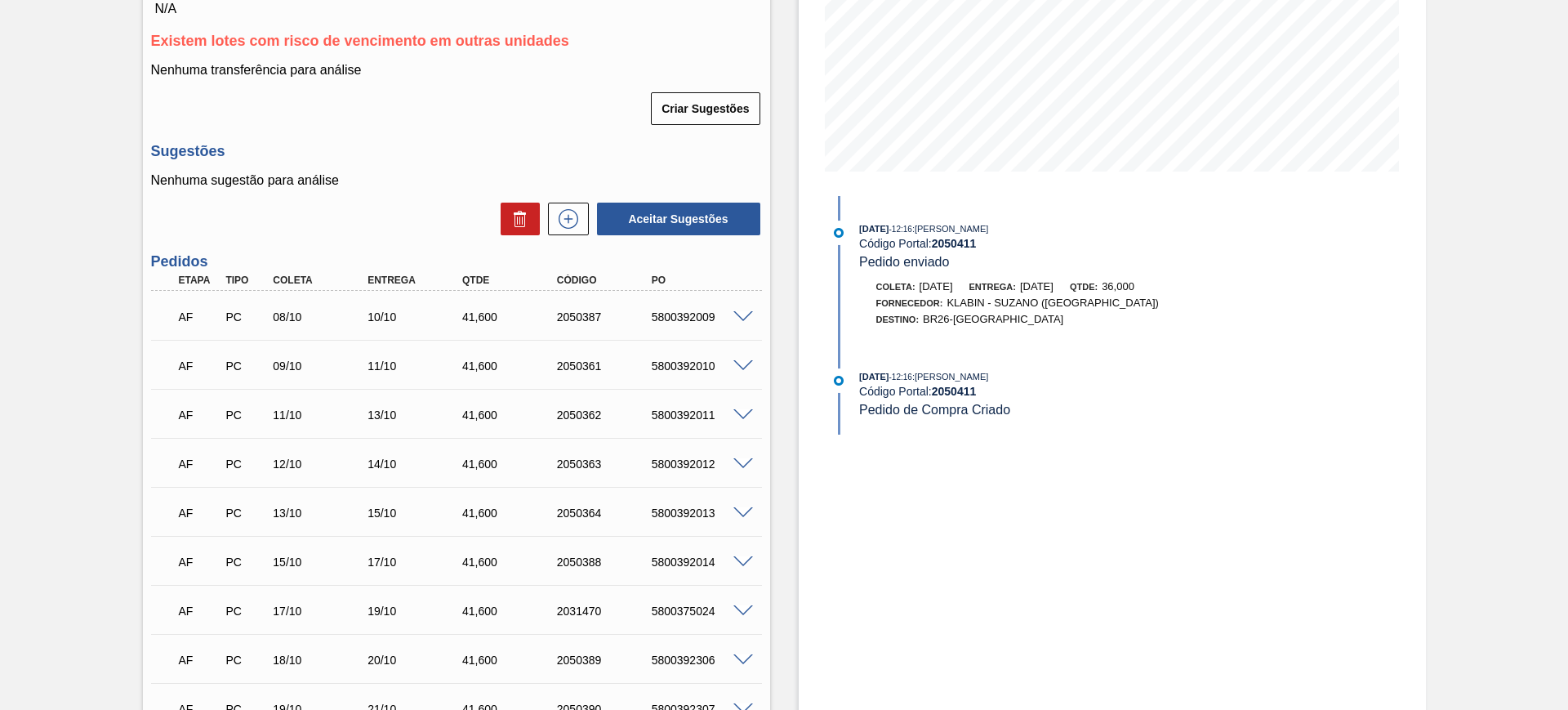
scroll to position [0, 0]
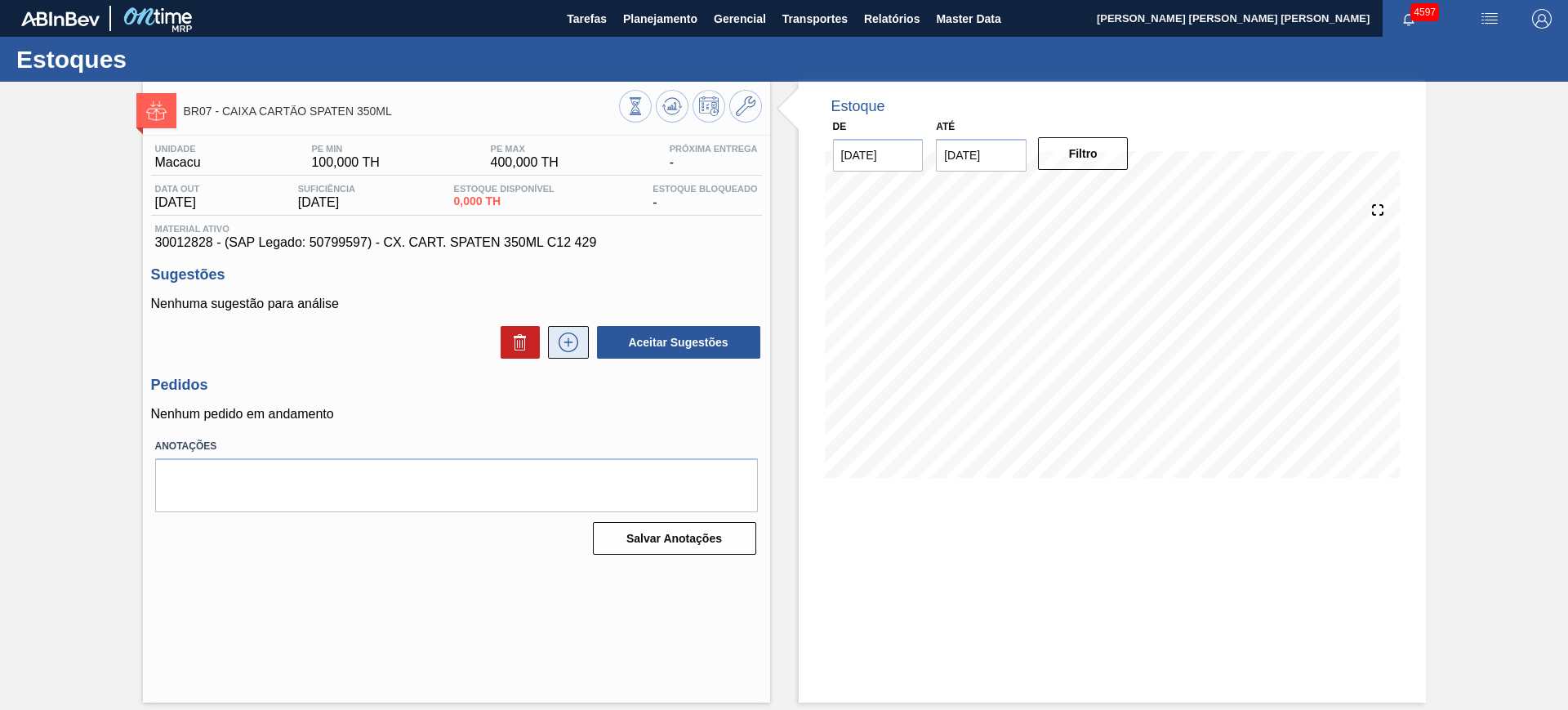
click at [559, 334] on icon at bounding box center [568, 342] width 26 height 19
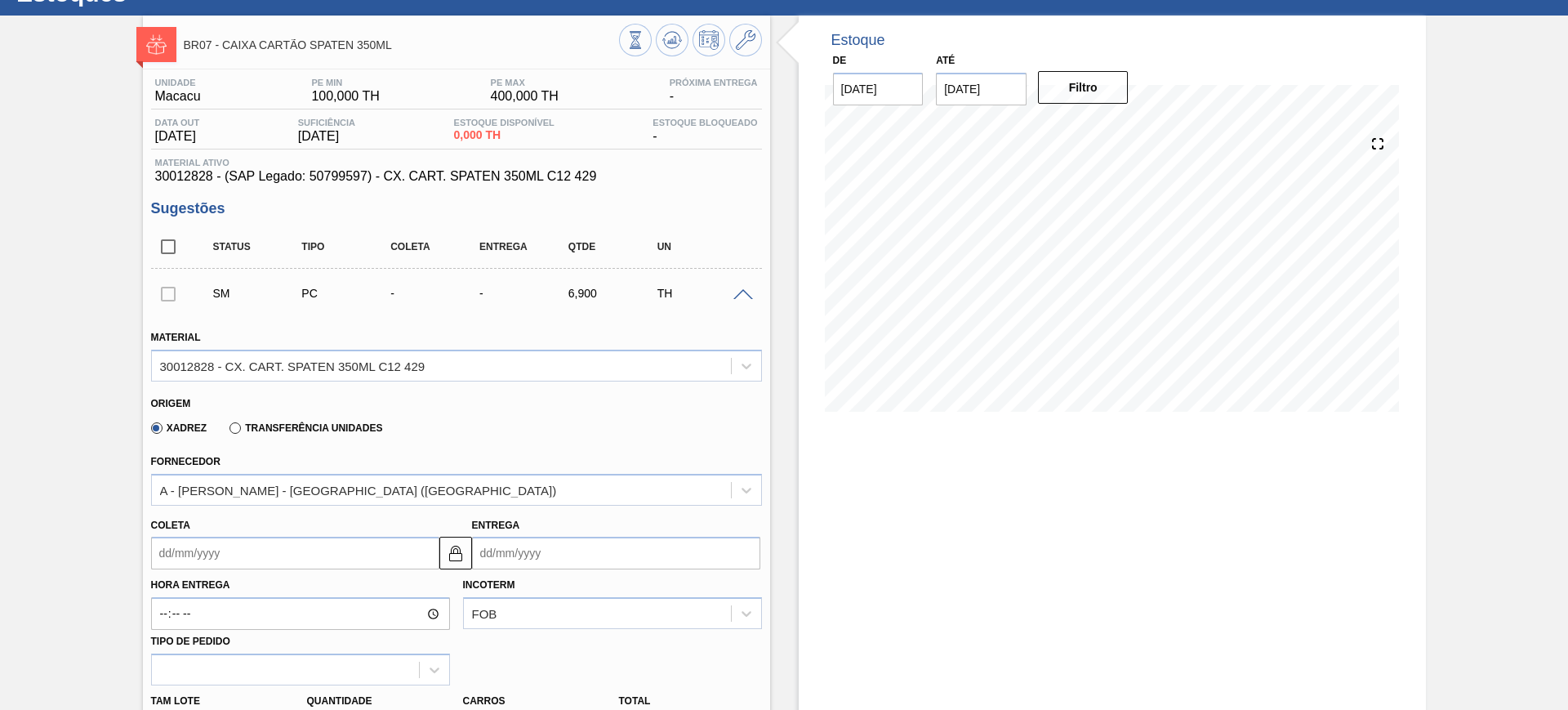
scroll to position [102, 0]
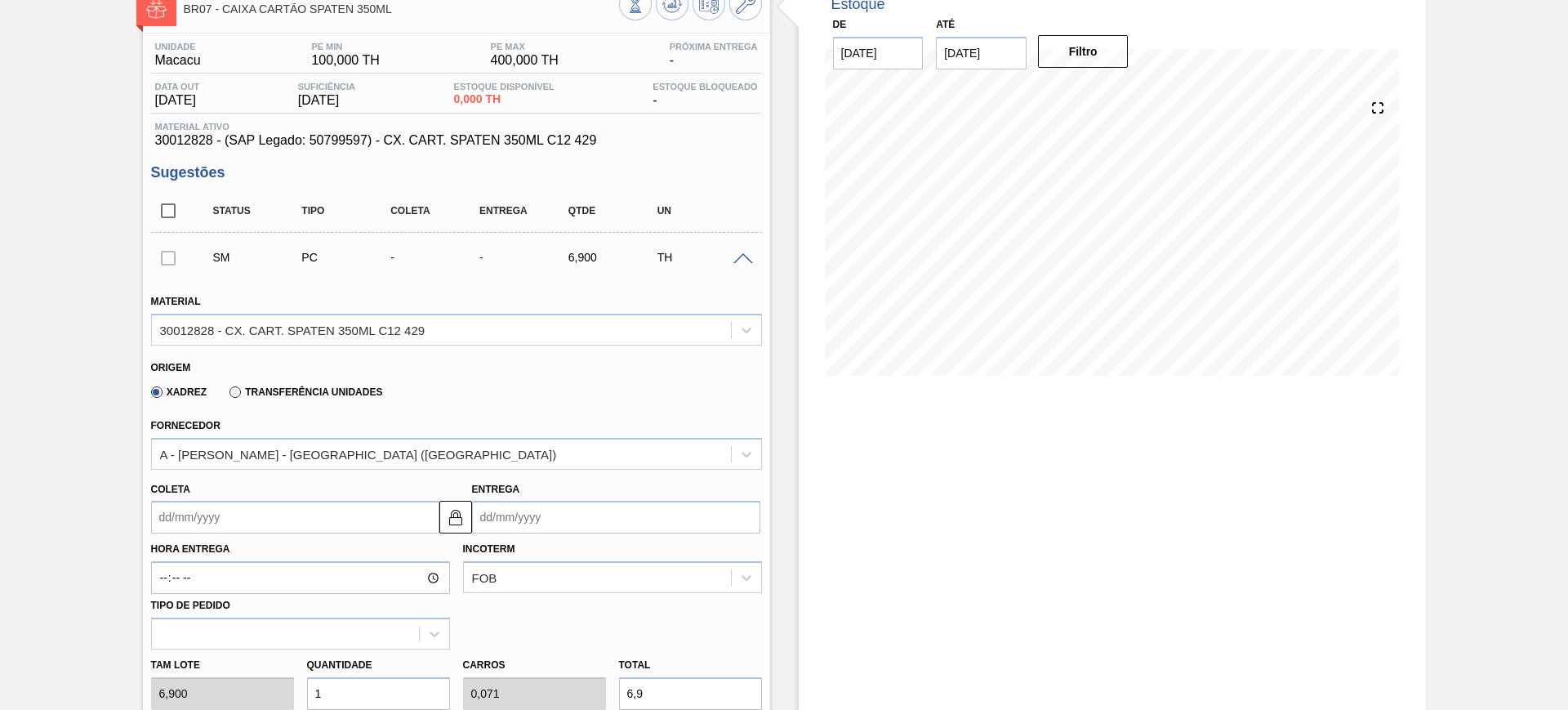
click at [589, 529] on input "Entrega" at bounding box center [615, 517] width 288 height 33
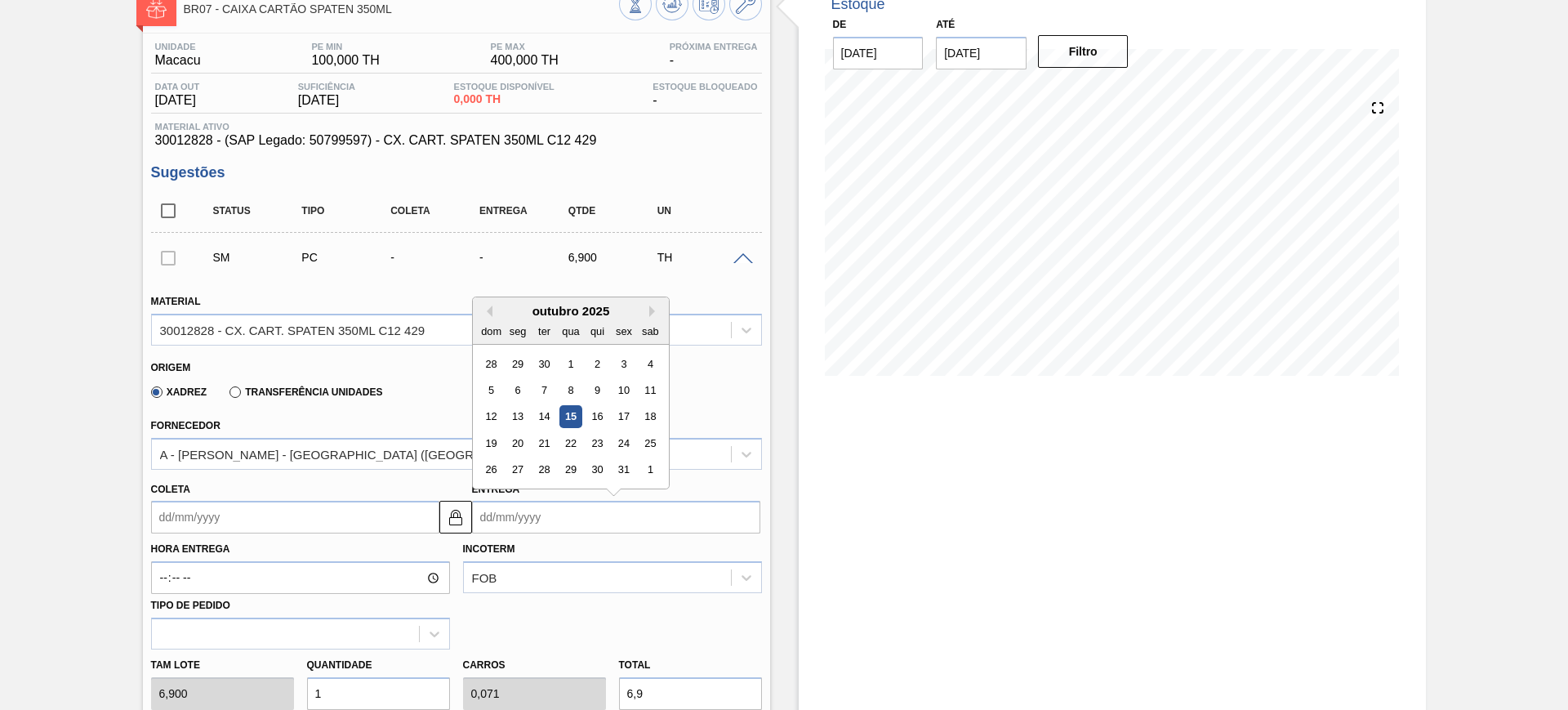
click at [608, 412] on div "12 13 14 15 16 17 18" at bounding box center [570, 417] width 185 height 26
click at [597, 416] on div "16" at bounding box center [596, 416] width 22 height 22
type input "14/10/2025"
type input "16/10/2025"
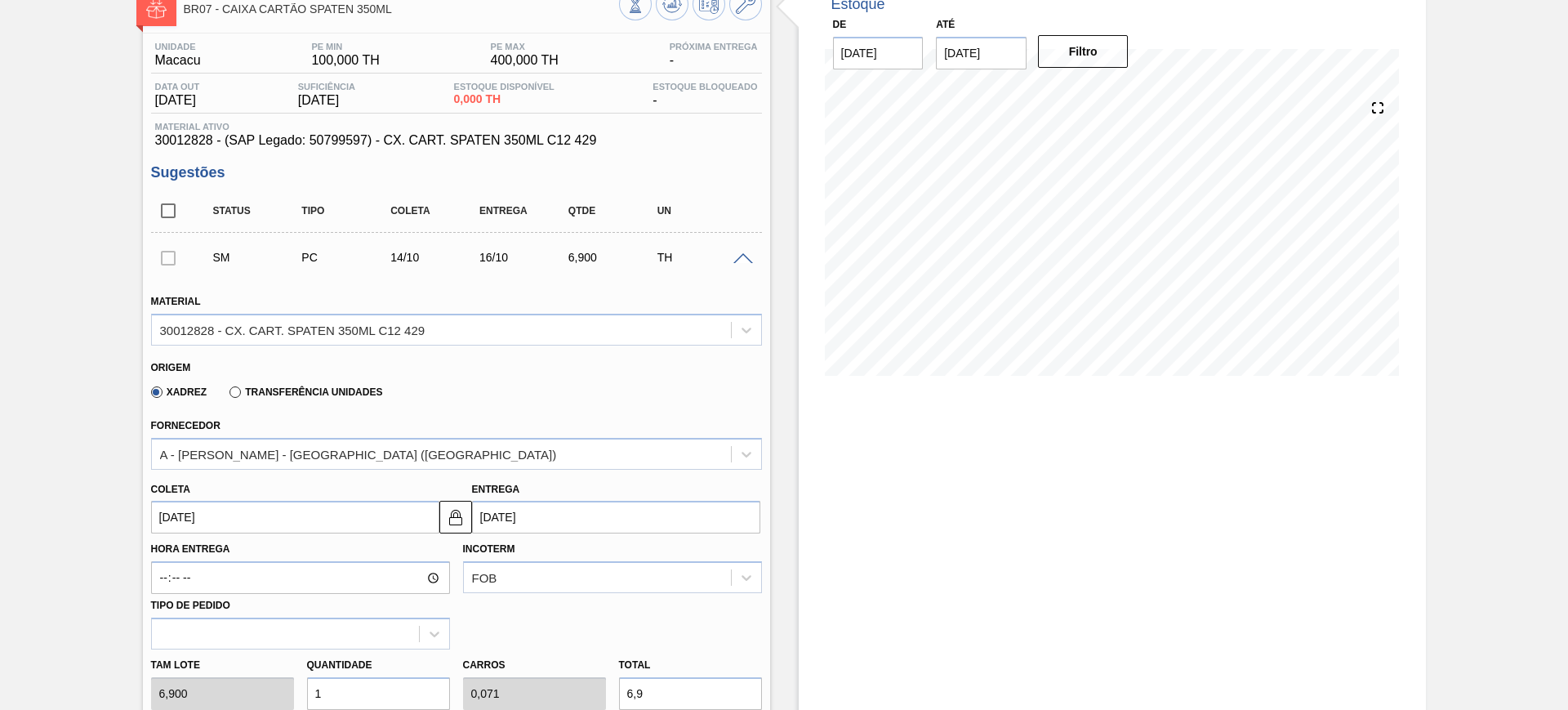
drag, startPoint x: 468, startPoint y: 514, endPoint x: 436, endPoint y: 518, distance: 32.2
click at [467, 514] on button at bounding box center [455, 517] width 33 height 33
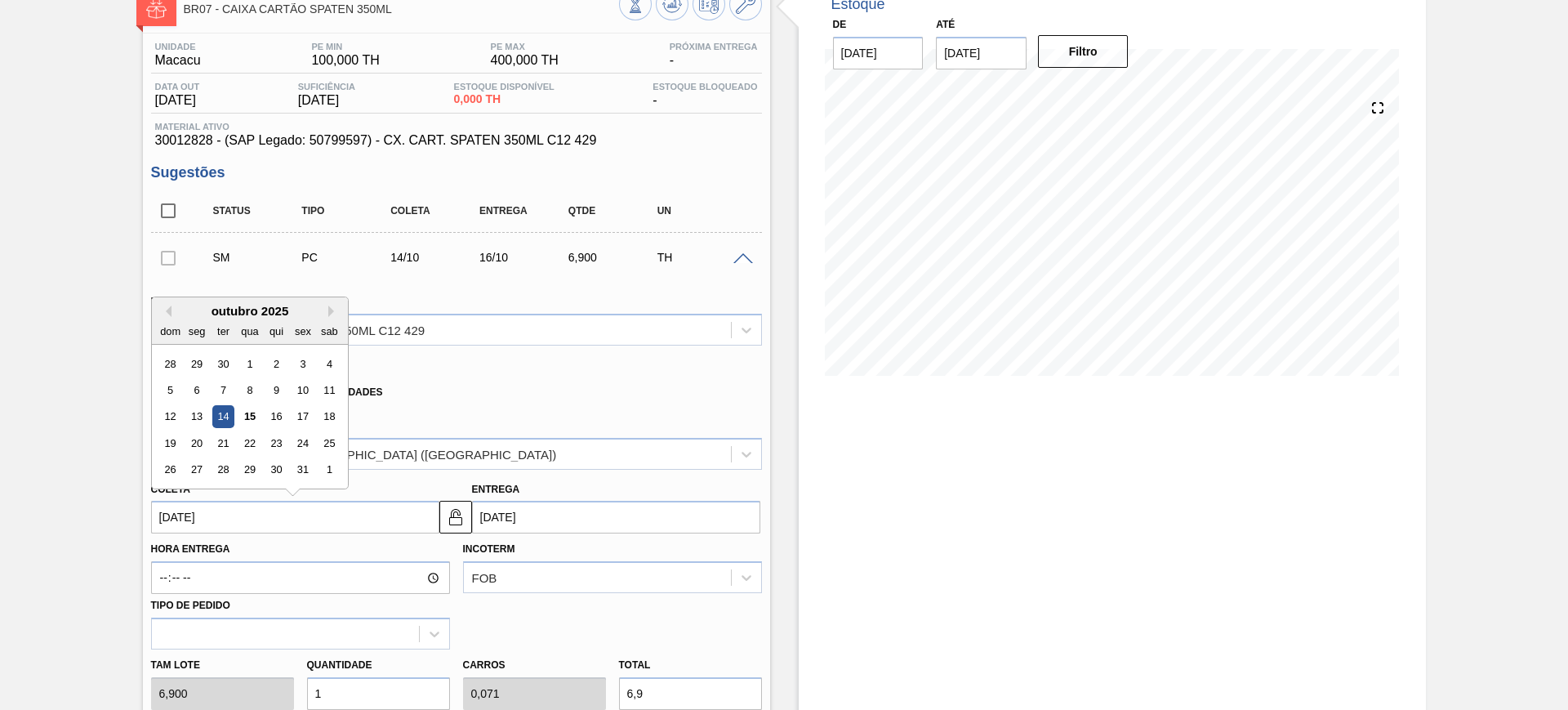
click at [397, 522] on input "14/10/2025" at bounding box center [294, 517] width 288 height 33
click at [251, 413] on div "15" at bounding box center [249, 416] width 22 height 22
type input "[DATE]"
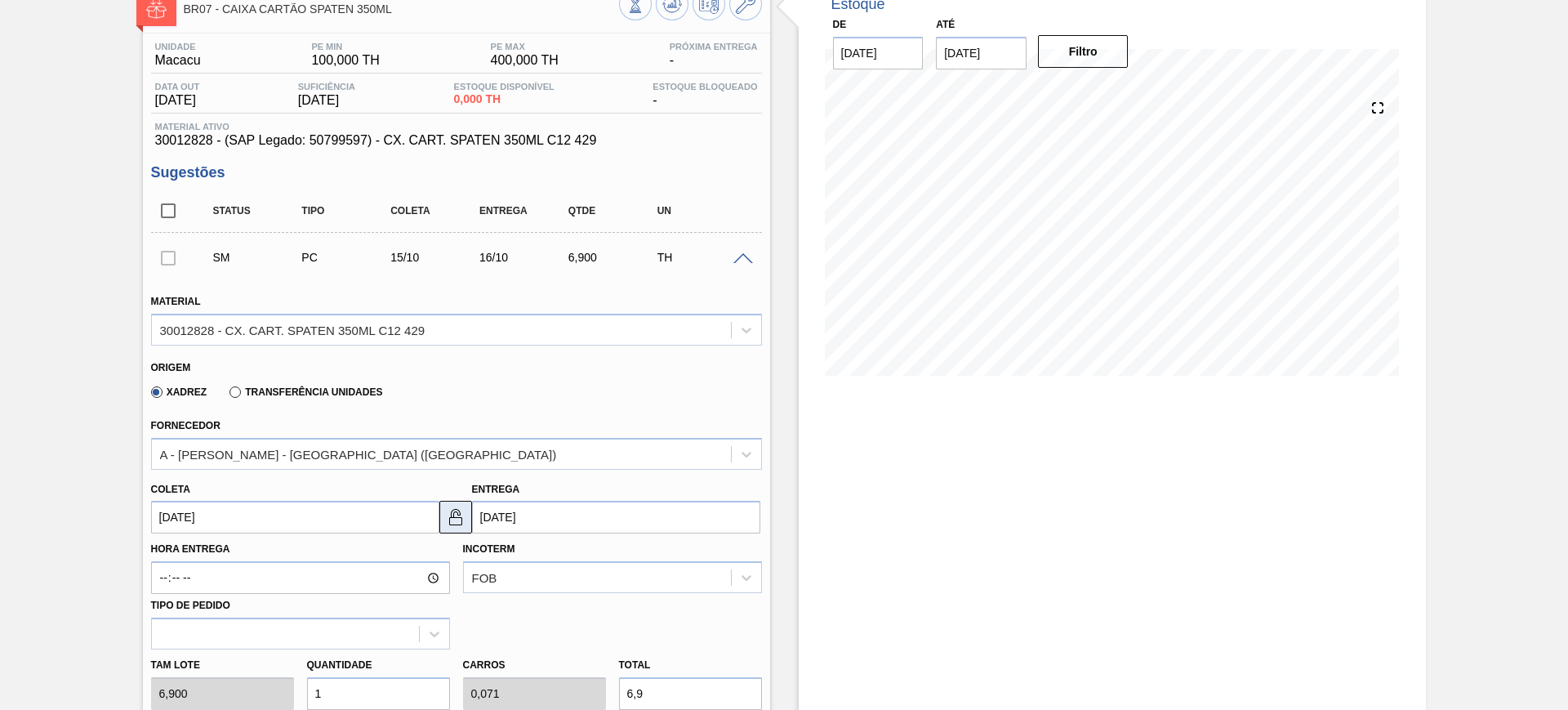
scroll to position [306, 0]
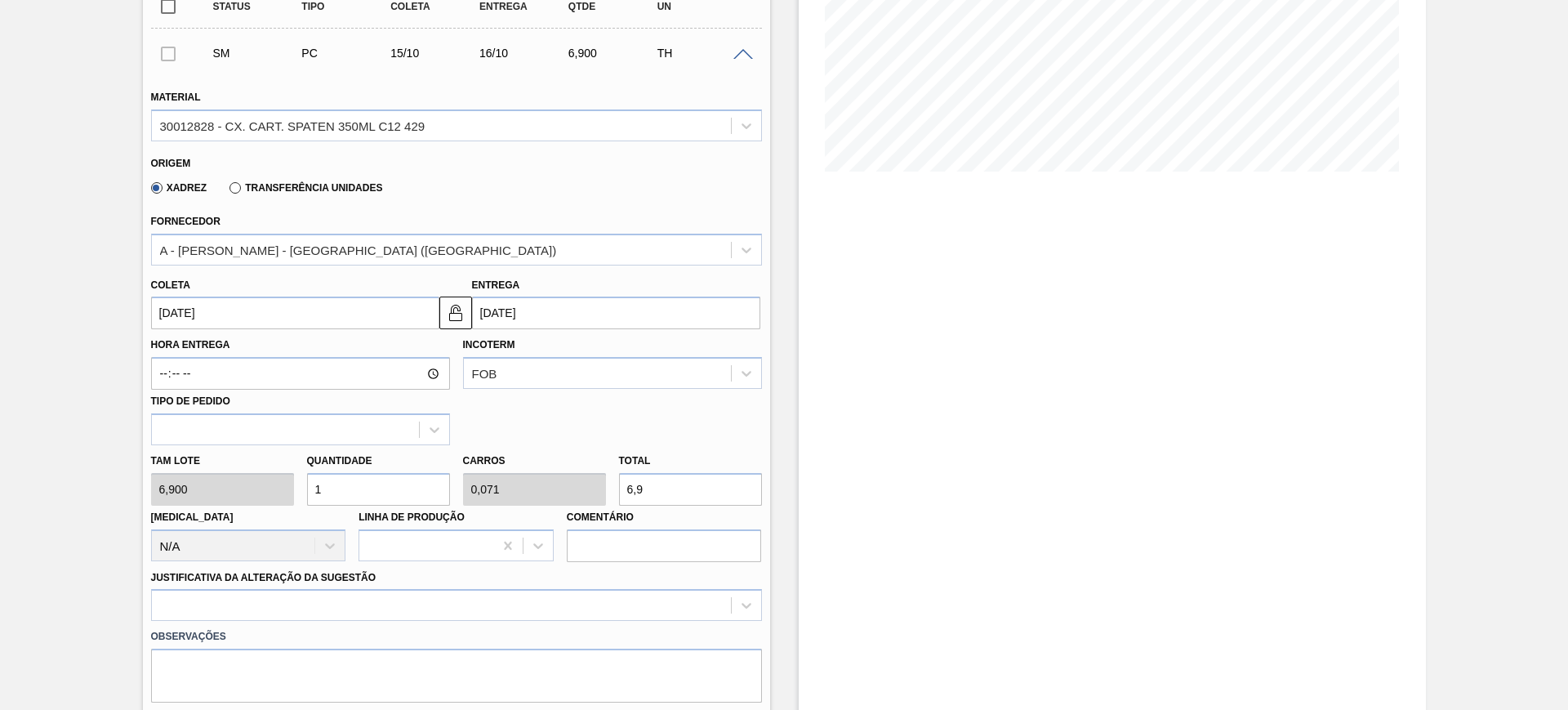
click at [659, 478] on input "6,9" at bounding box center [690, 489] width 143 height 33
type input "0,725"
type input "0,052"
type input "5"
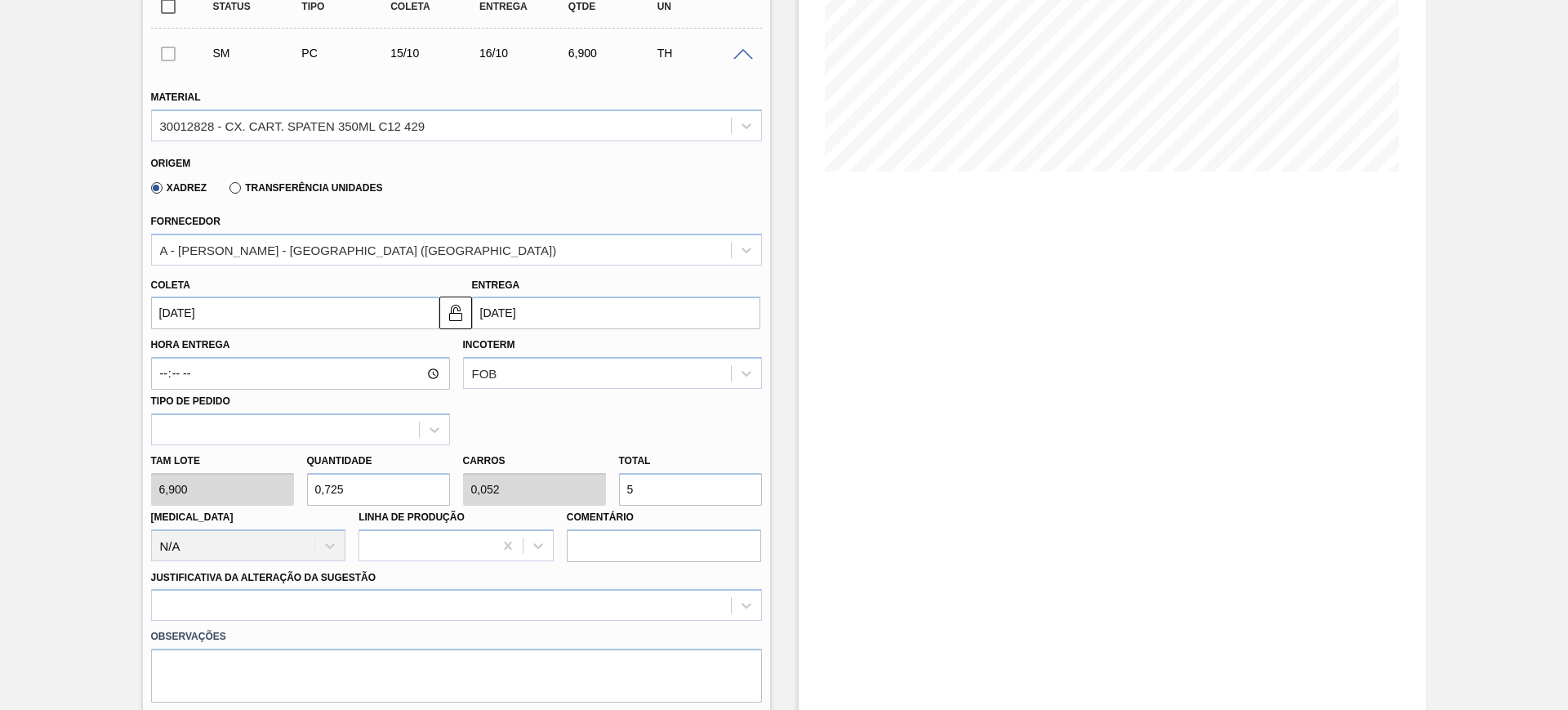
type input "7,246"
type input "0,518"
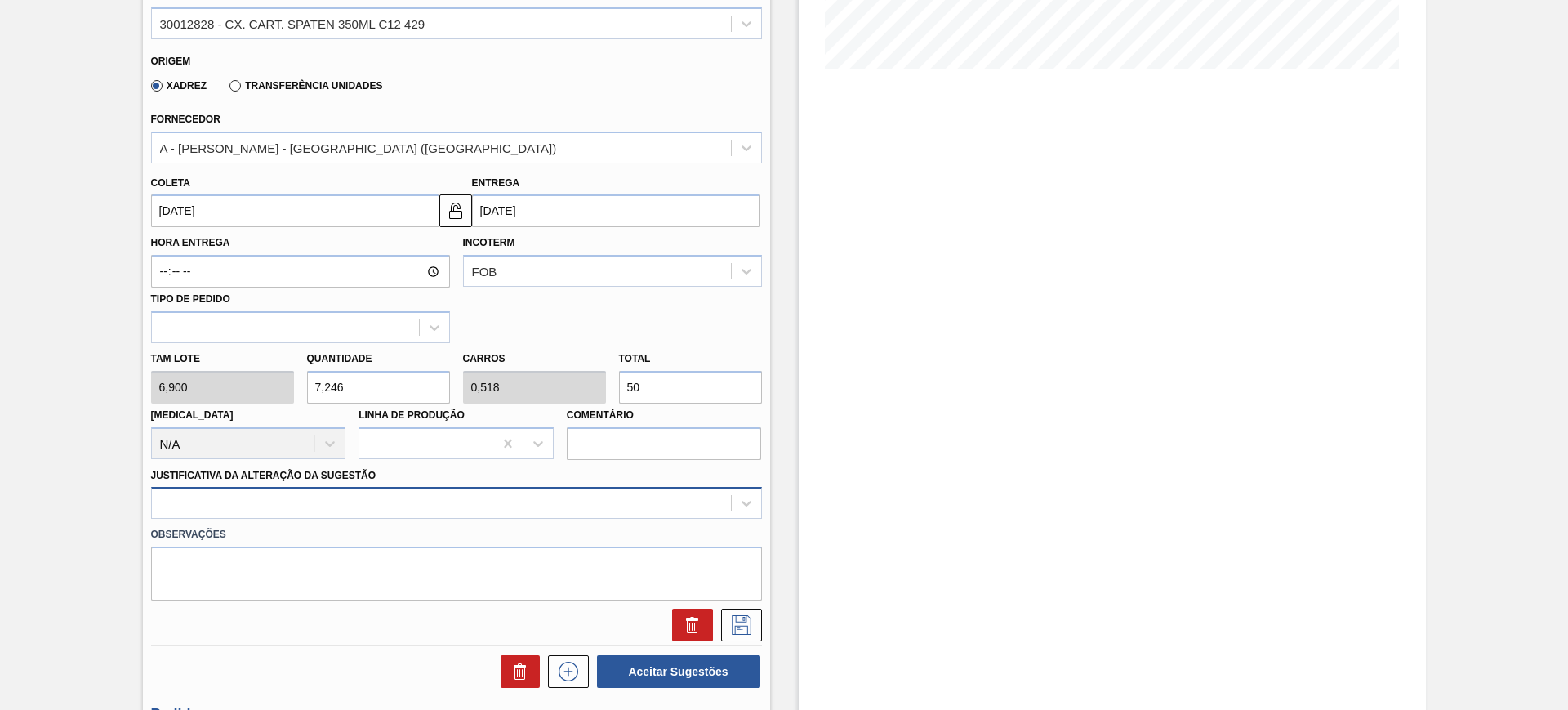
type input "50"
click at [588, 515] on div at bounding box center [456, 503] width 611 height 32
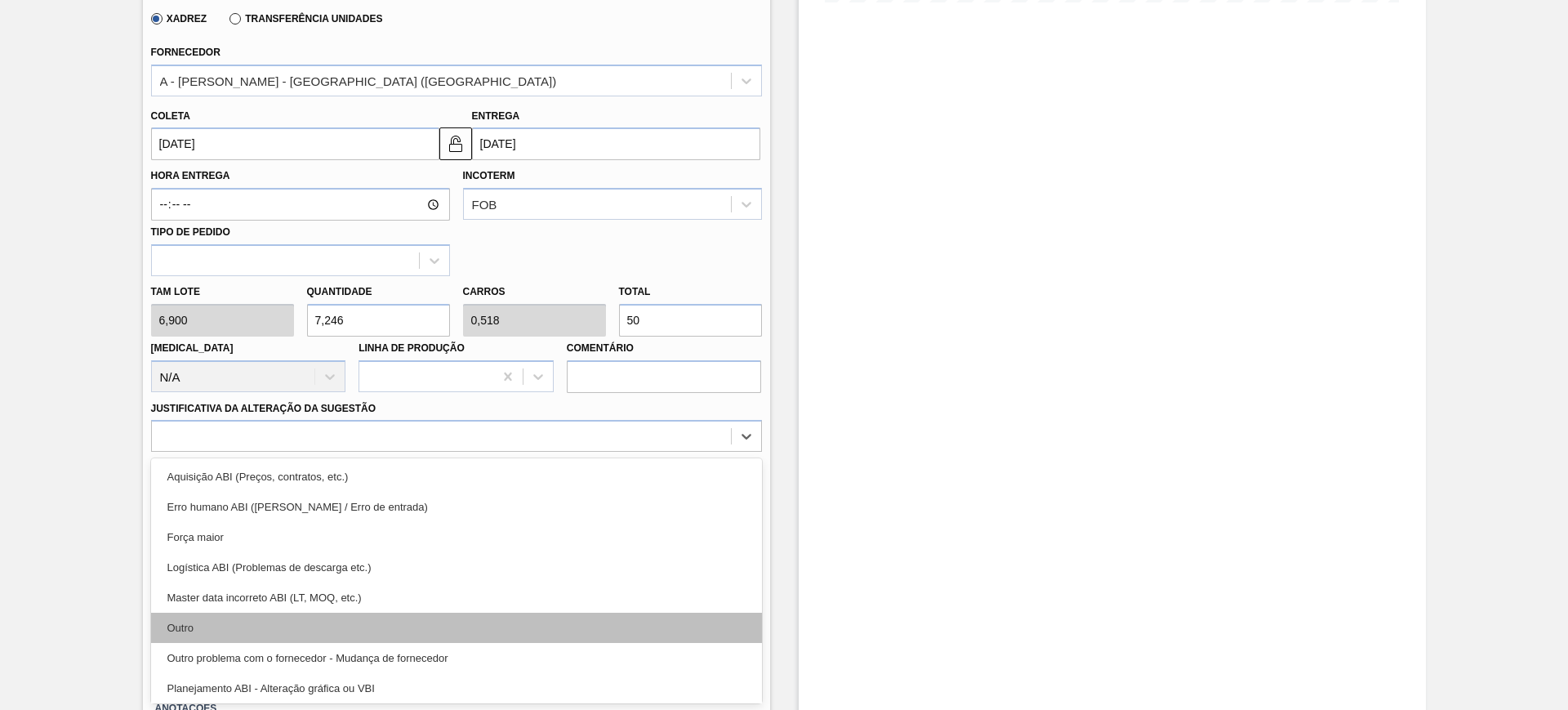
scroll to position [102, 0]
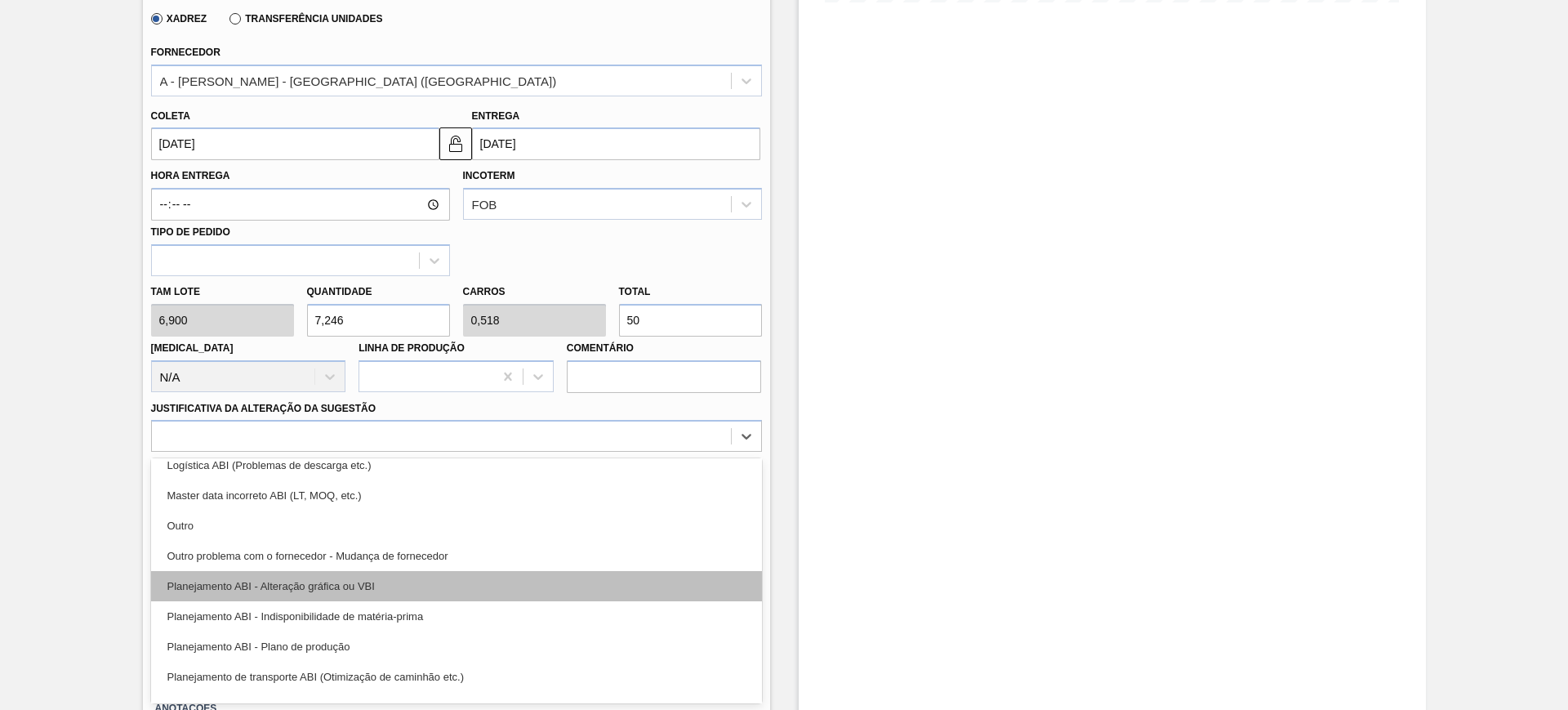
click at [405, 587] on div "Planejamento ABI - Alteração gráfica ou VBI" at bounding box center [456, 586] width 611 height 30
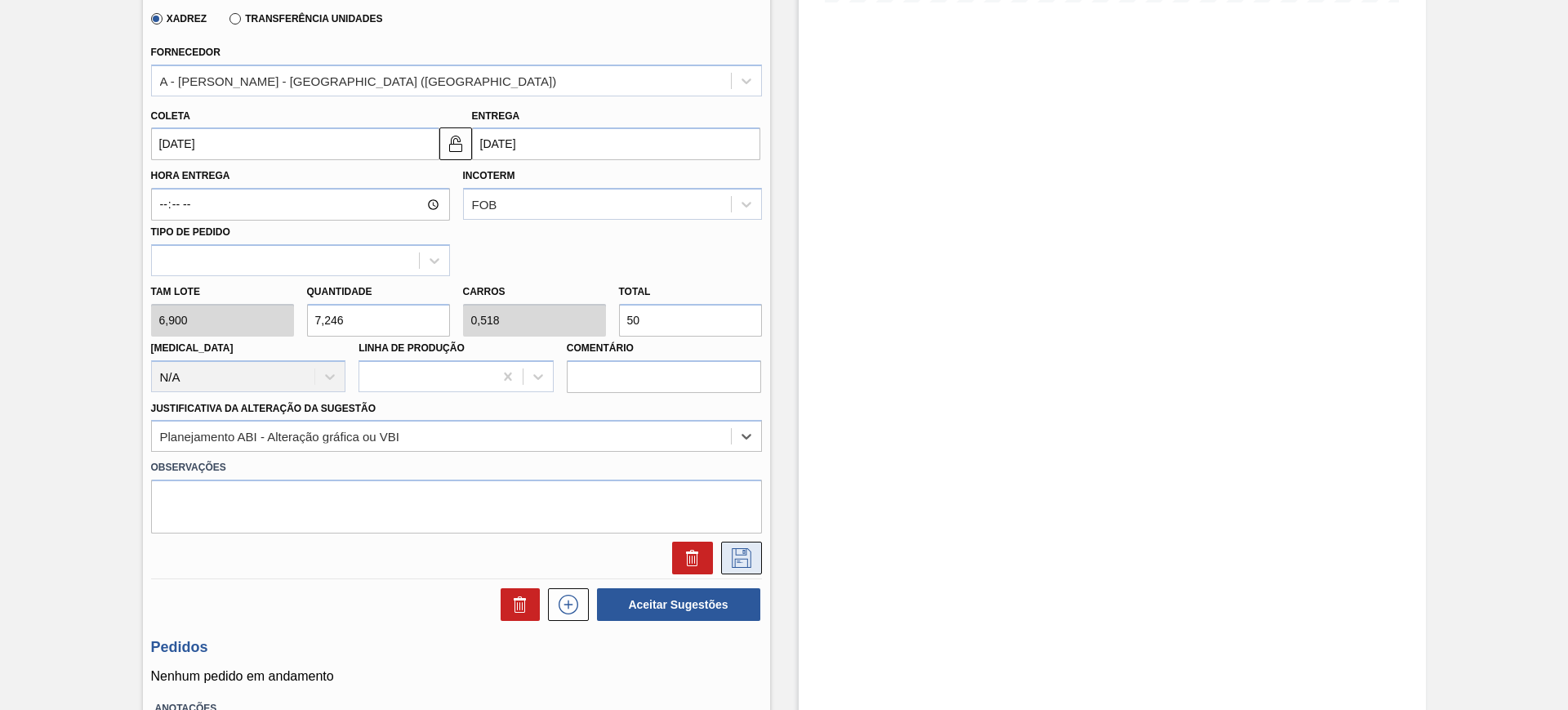
click at [737, 554] on icon at bounding box center [741, 558] width 26 height 19
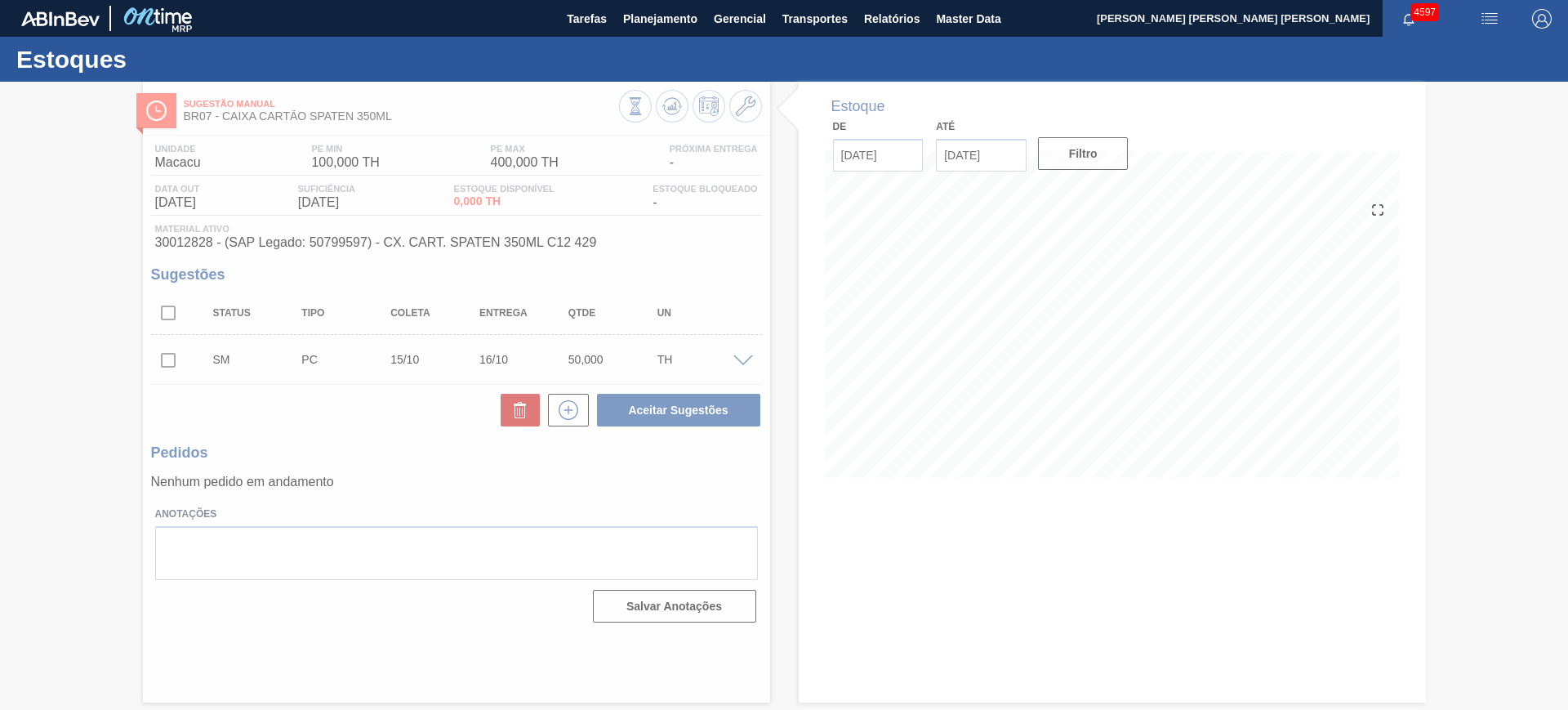
scroll to position [0, 0]
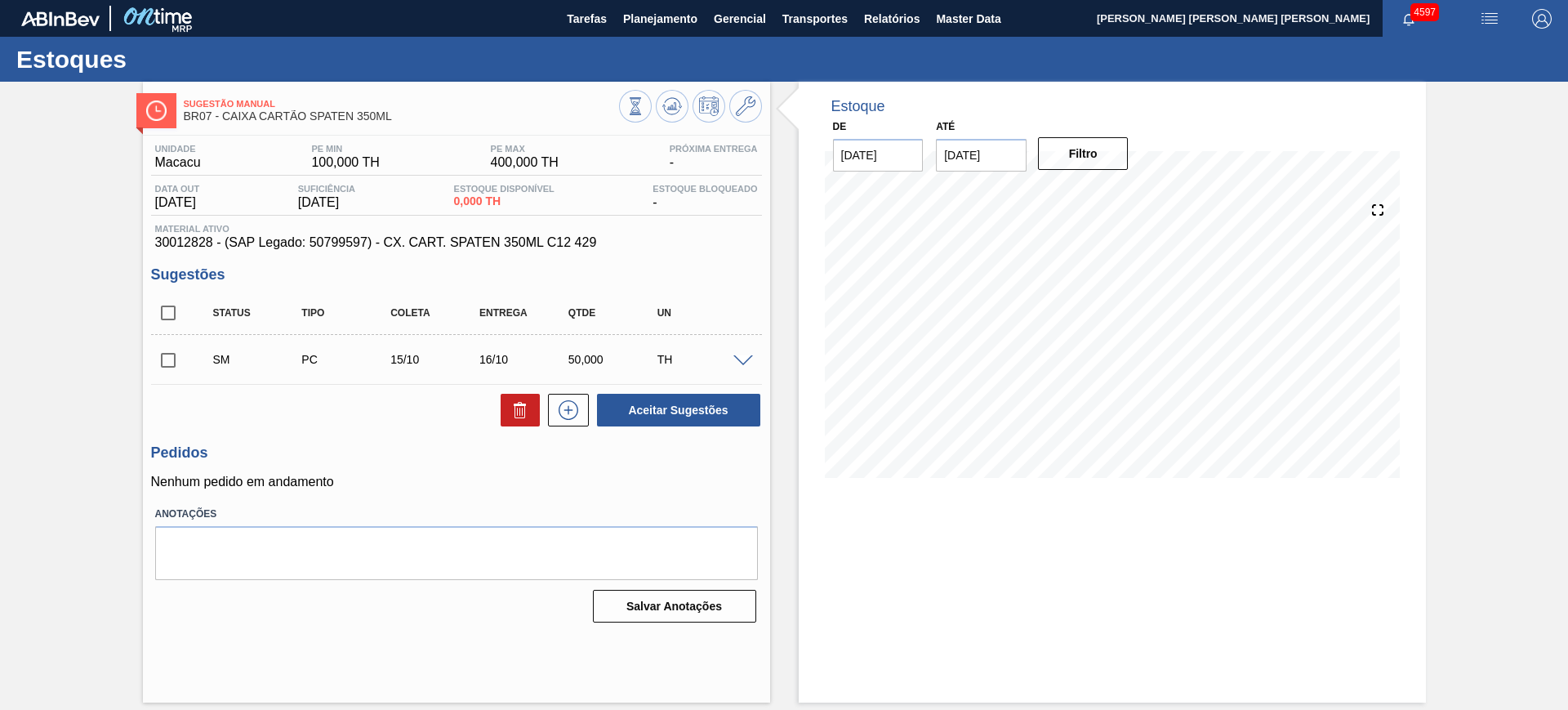
click at [167, 312] on input "checkbox" at bounding box center [167, 312] width 34 height 34
checkbox input "true"
click at [748, 355] on span at bounding box center [743, 362] width 19 height 12
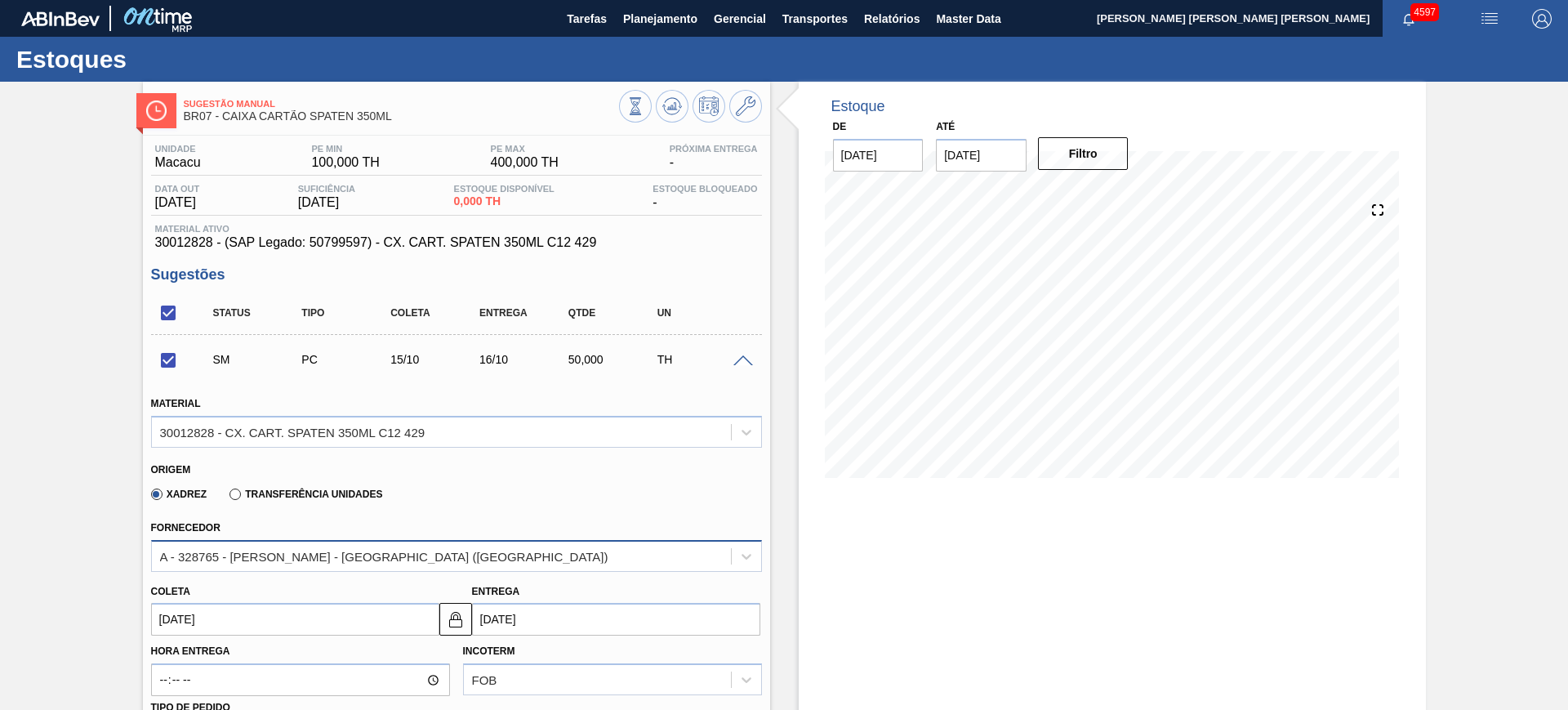
scroll to position [306, 0]
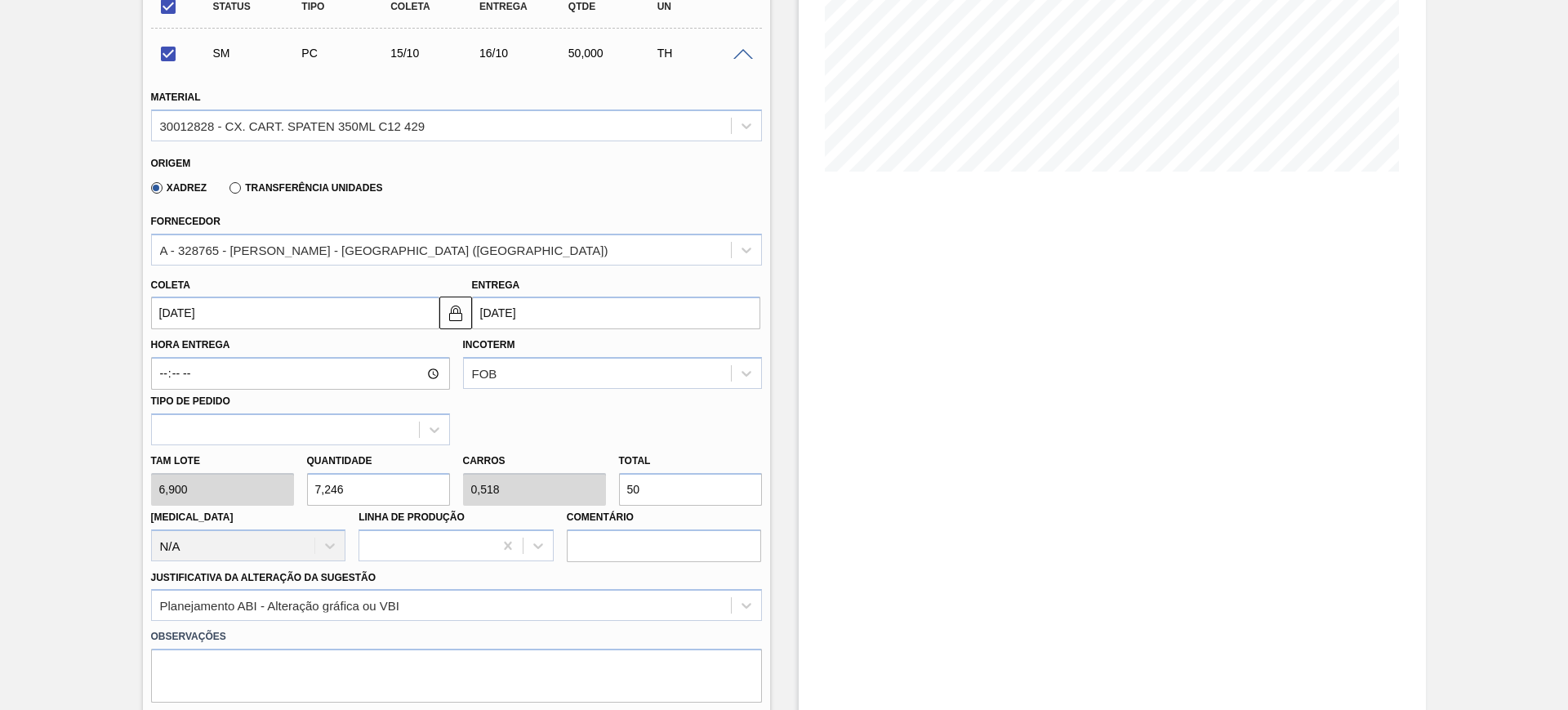
click at [650, 482] on input "50" at bounding box center [690, 489] width 143 height 33
checkbox input "false"
type input "0,145"
type input "0,01"
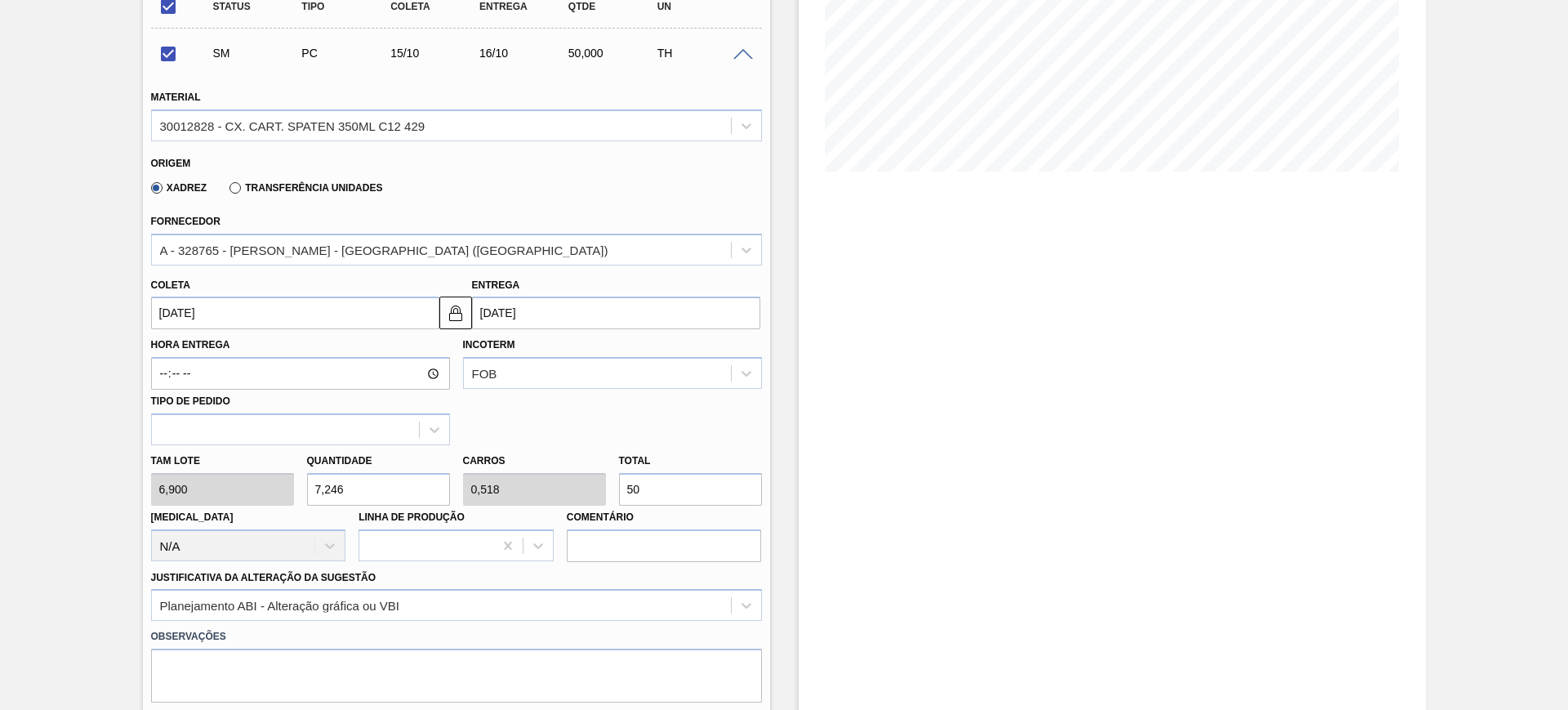
type input "1"
type input "1,449"
type input "0,104"
type input "10"
type input "14,493"
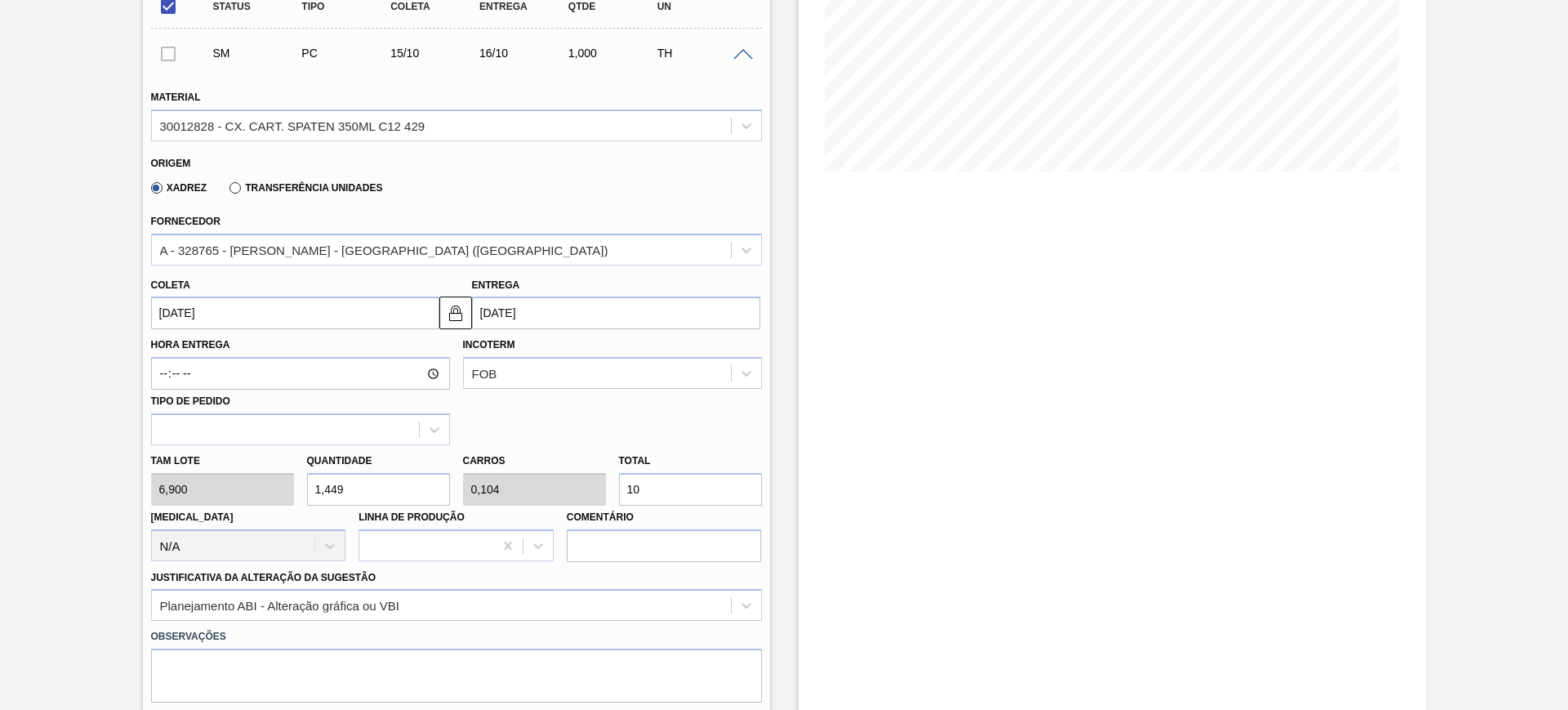
type input "1,035"
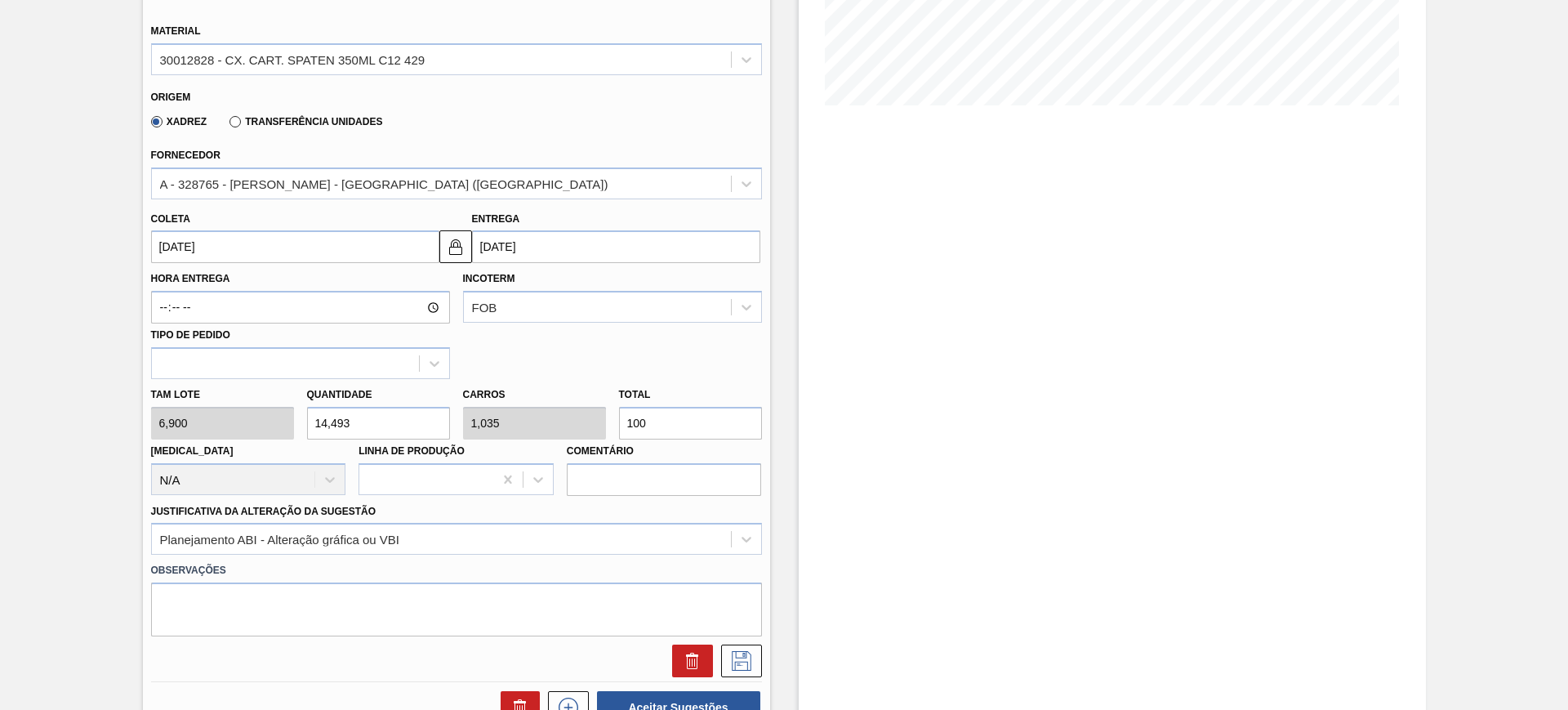
scroll to position [408, 0]
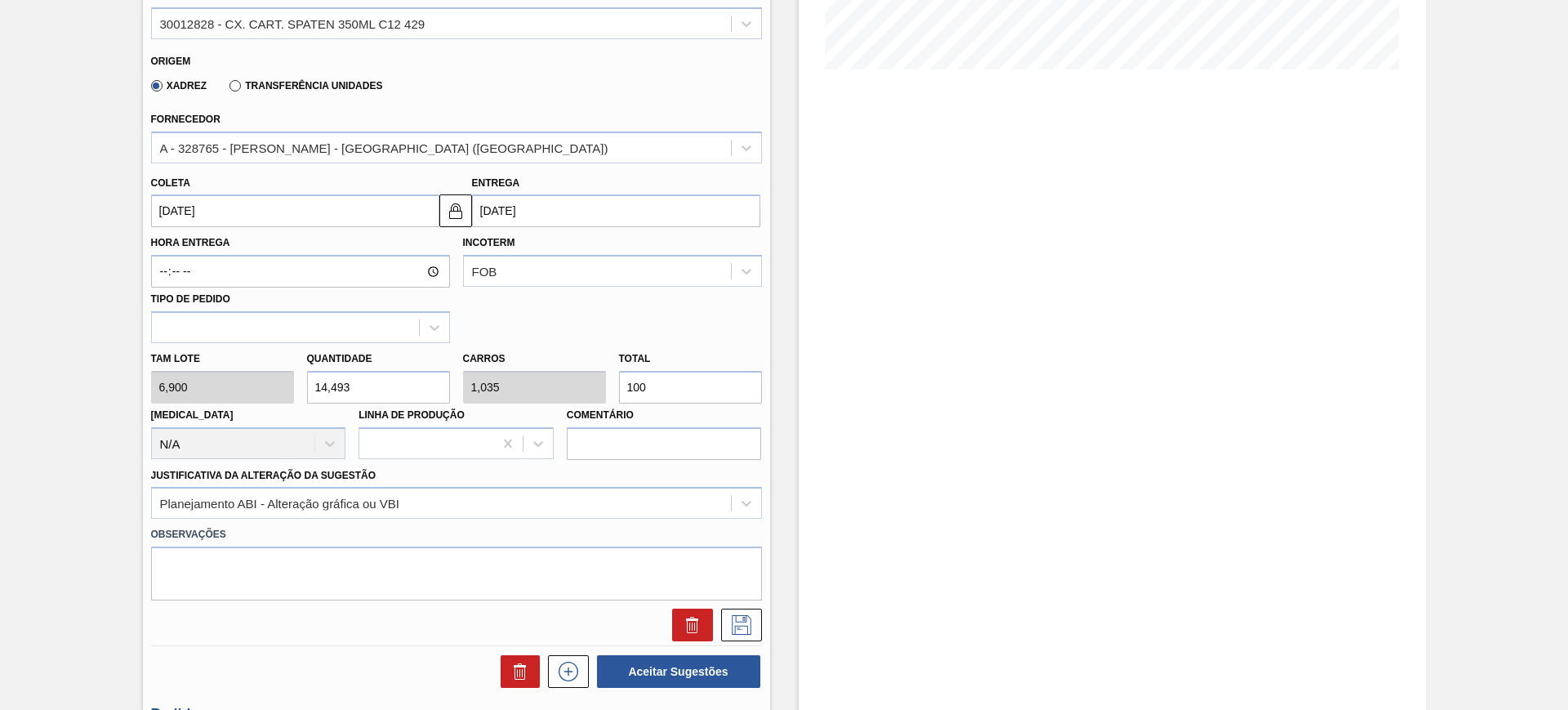
type input "100"
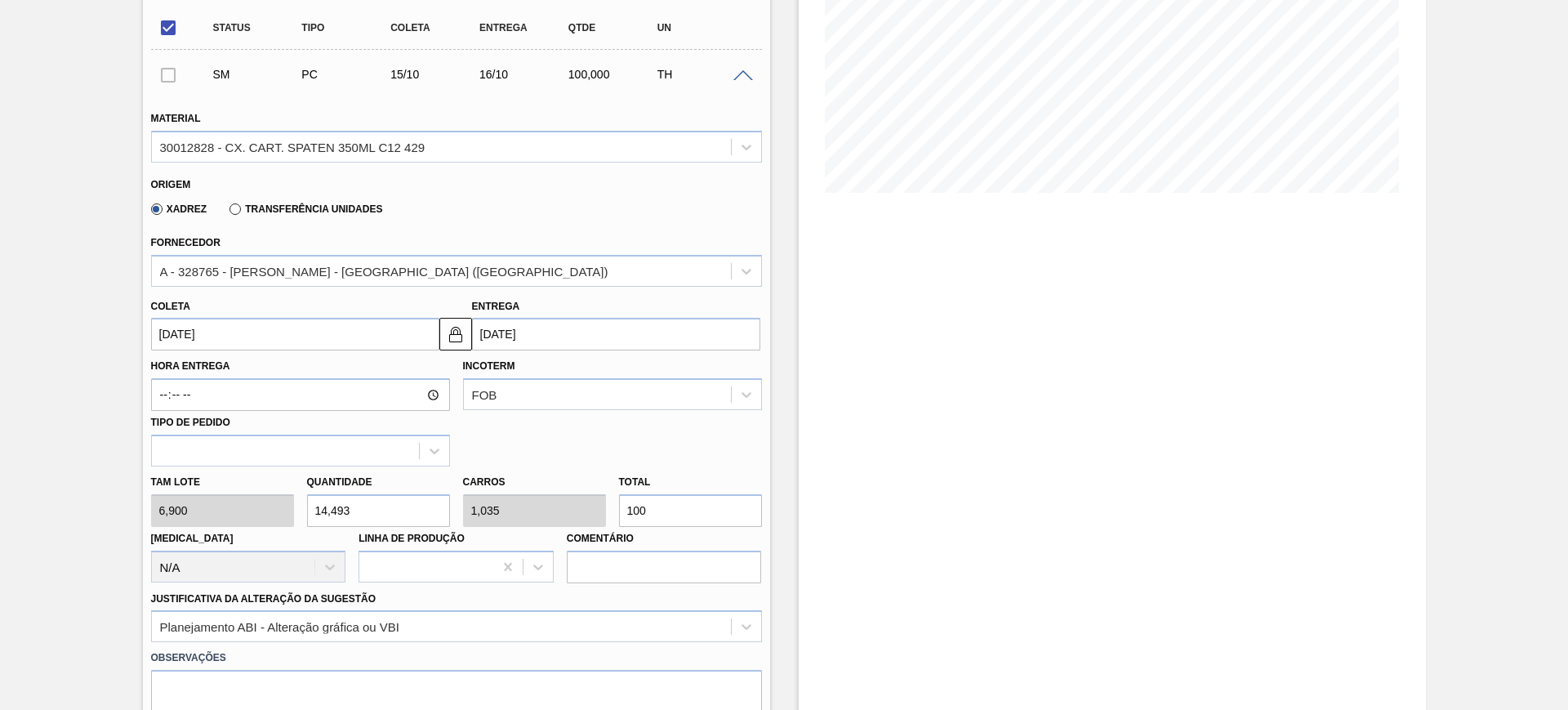
scroll to position [511, 0]
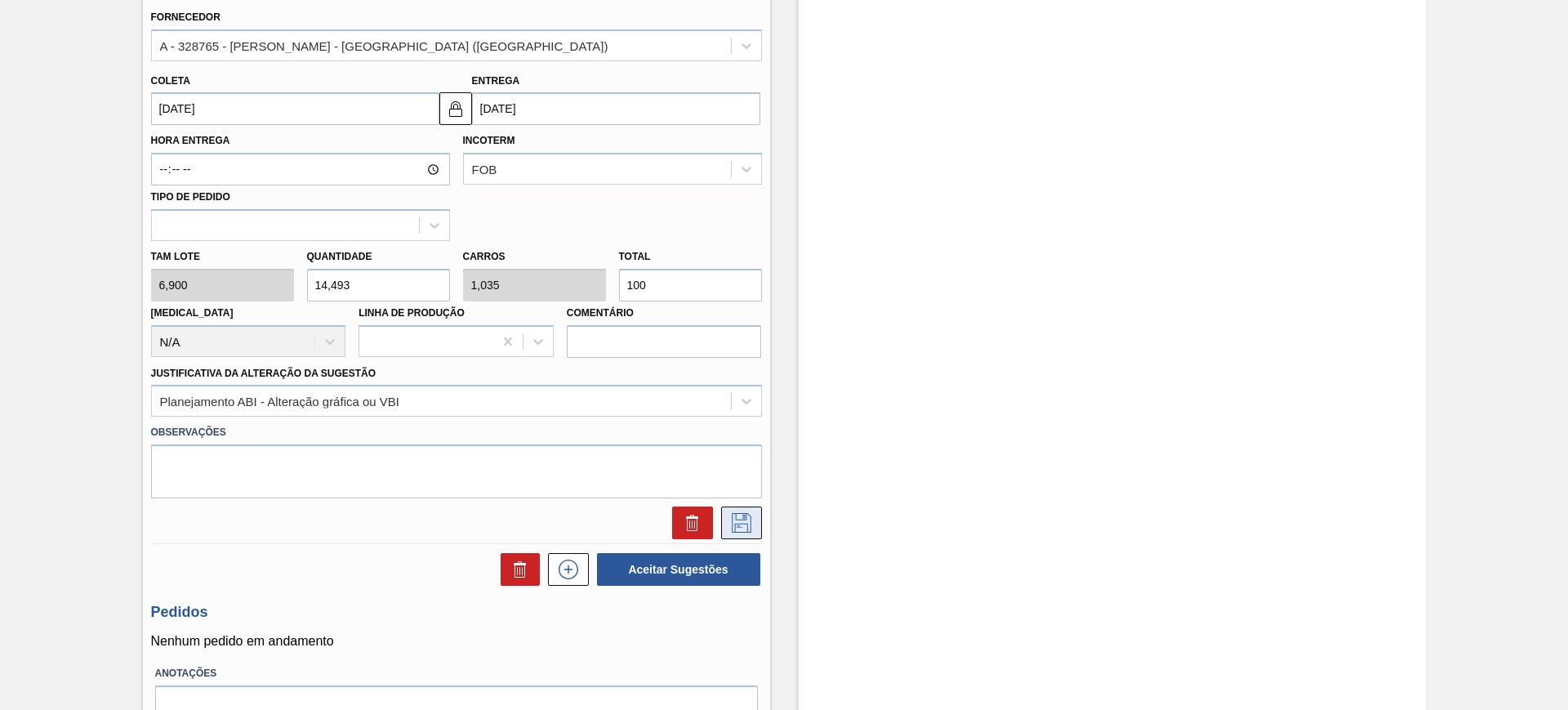
click at [741, 526] on icon at bounding box center [741, 523] width 26 height 19
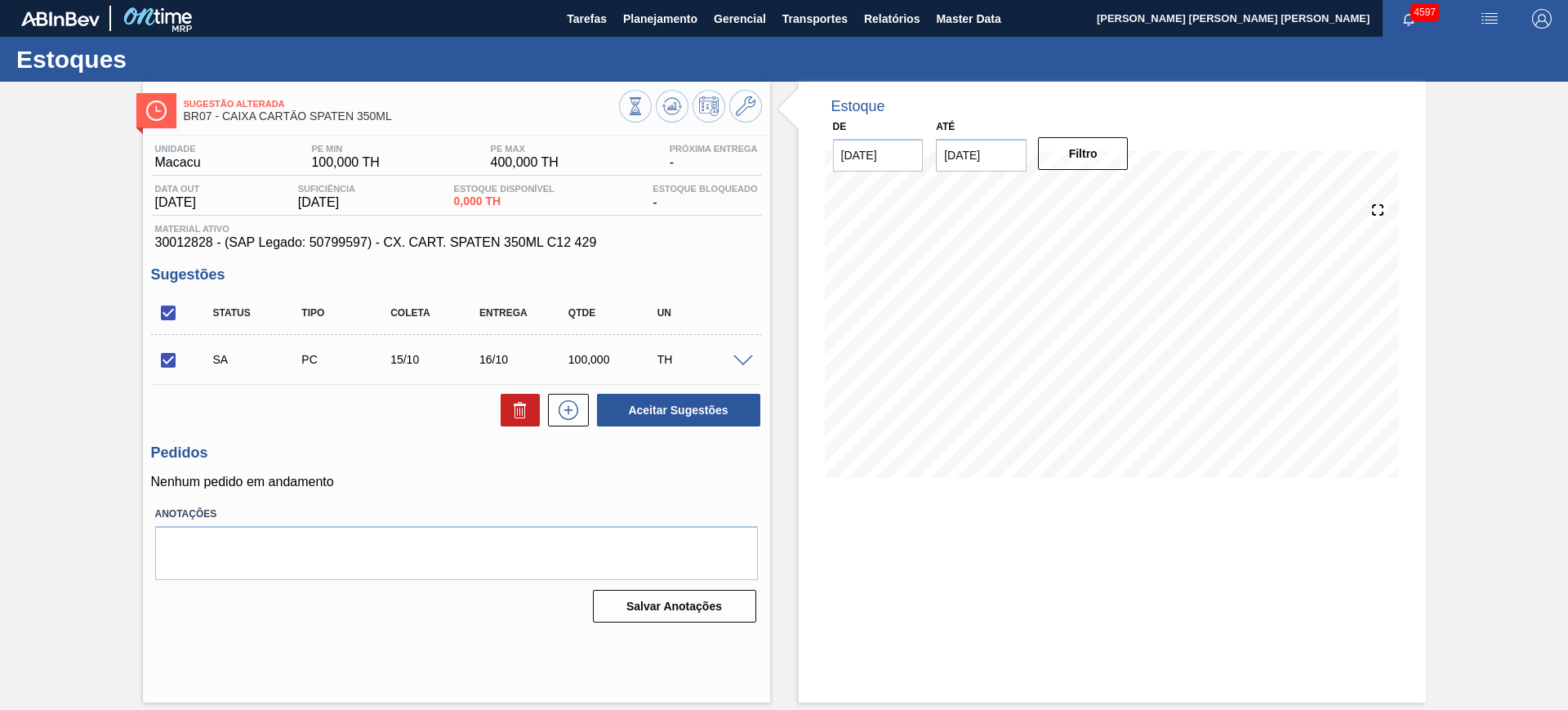
scroll to position [0, 0]
click at [717, 399] on button "Aceitar Sugestões" at bounding box center [678, 409] width 163 height 33
checkbox input "false"
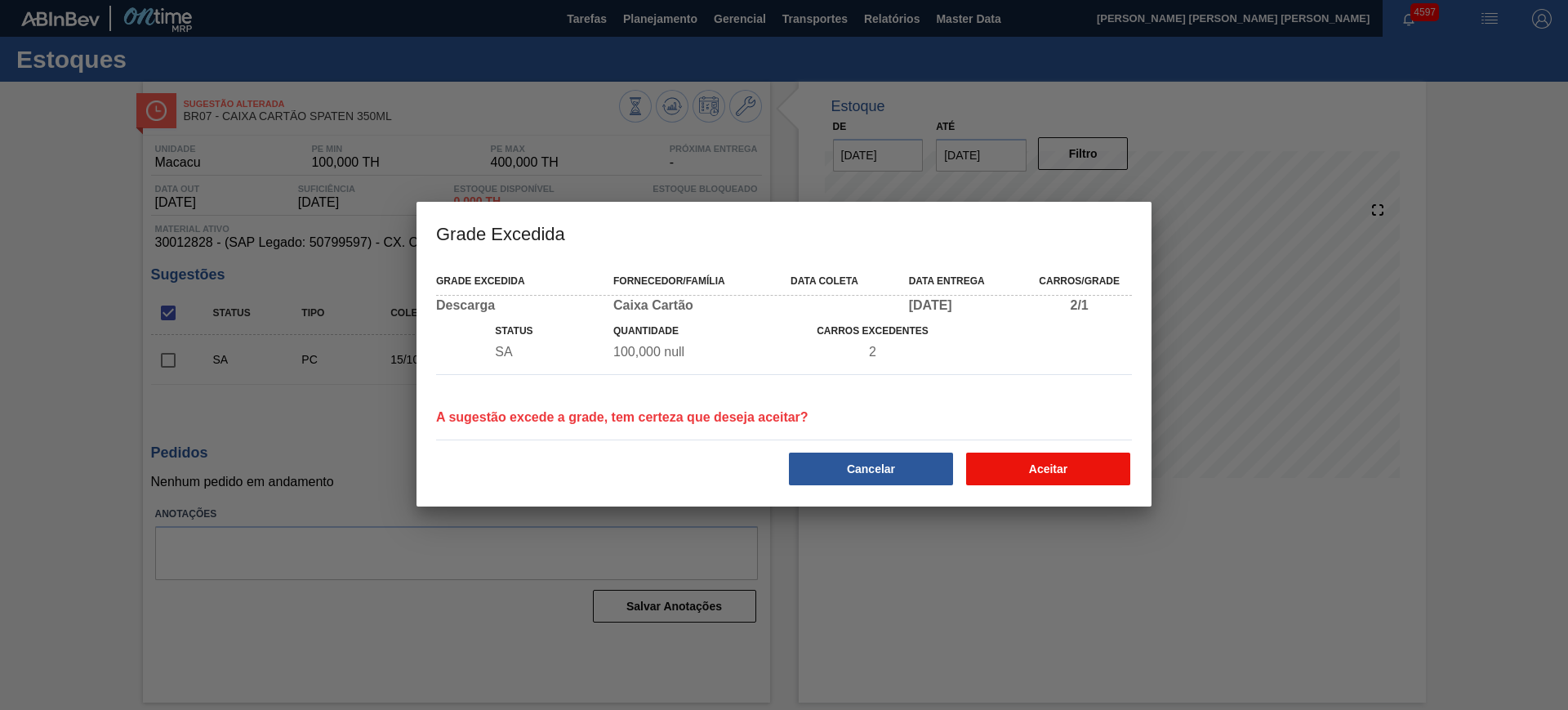
click at [1033, 453] on button "Aceitar" at bounding box center [1048, 468] width 164 height 33
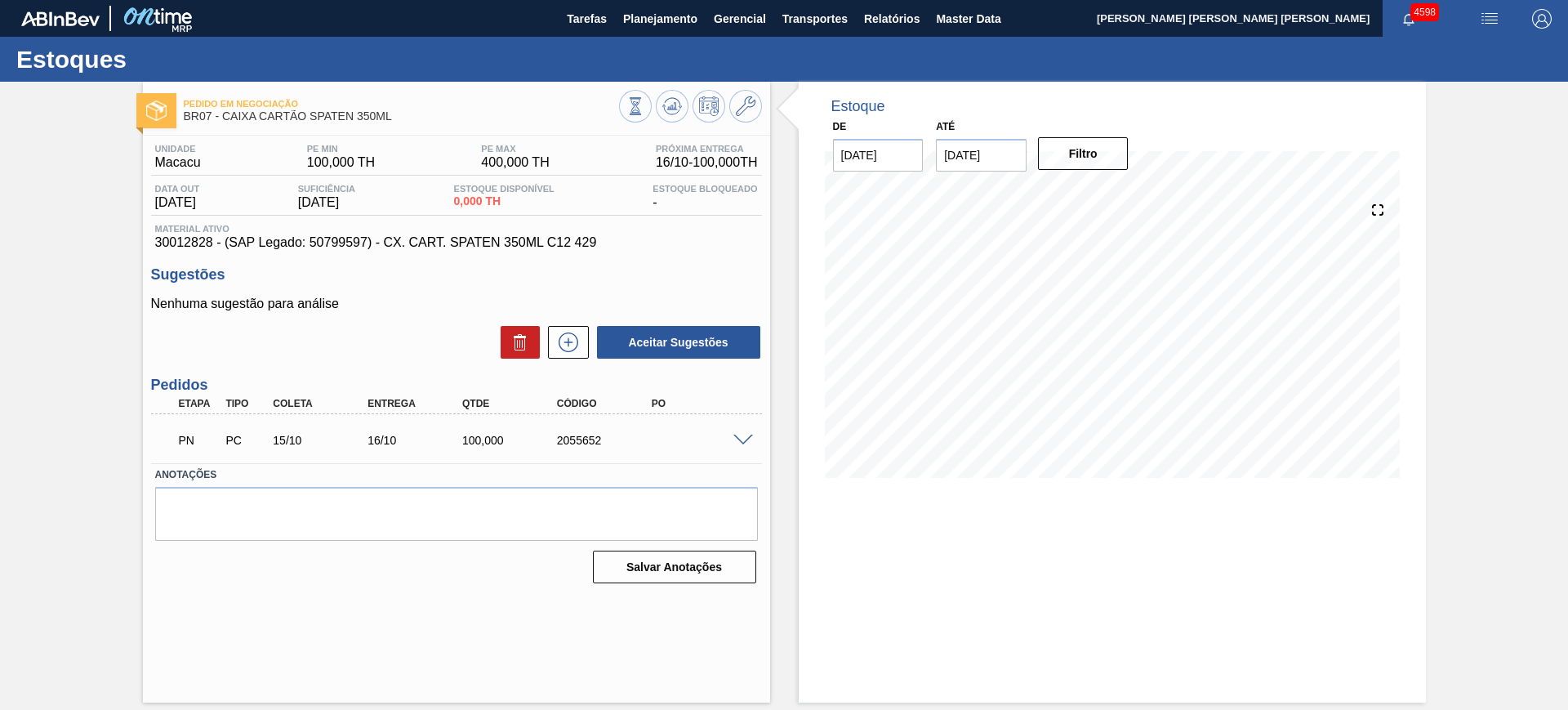
click at [744, 444] on span at bounding box center [743, 441] width 19 height 12
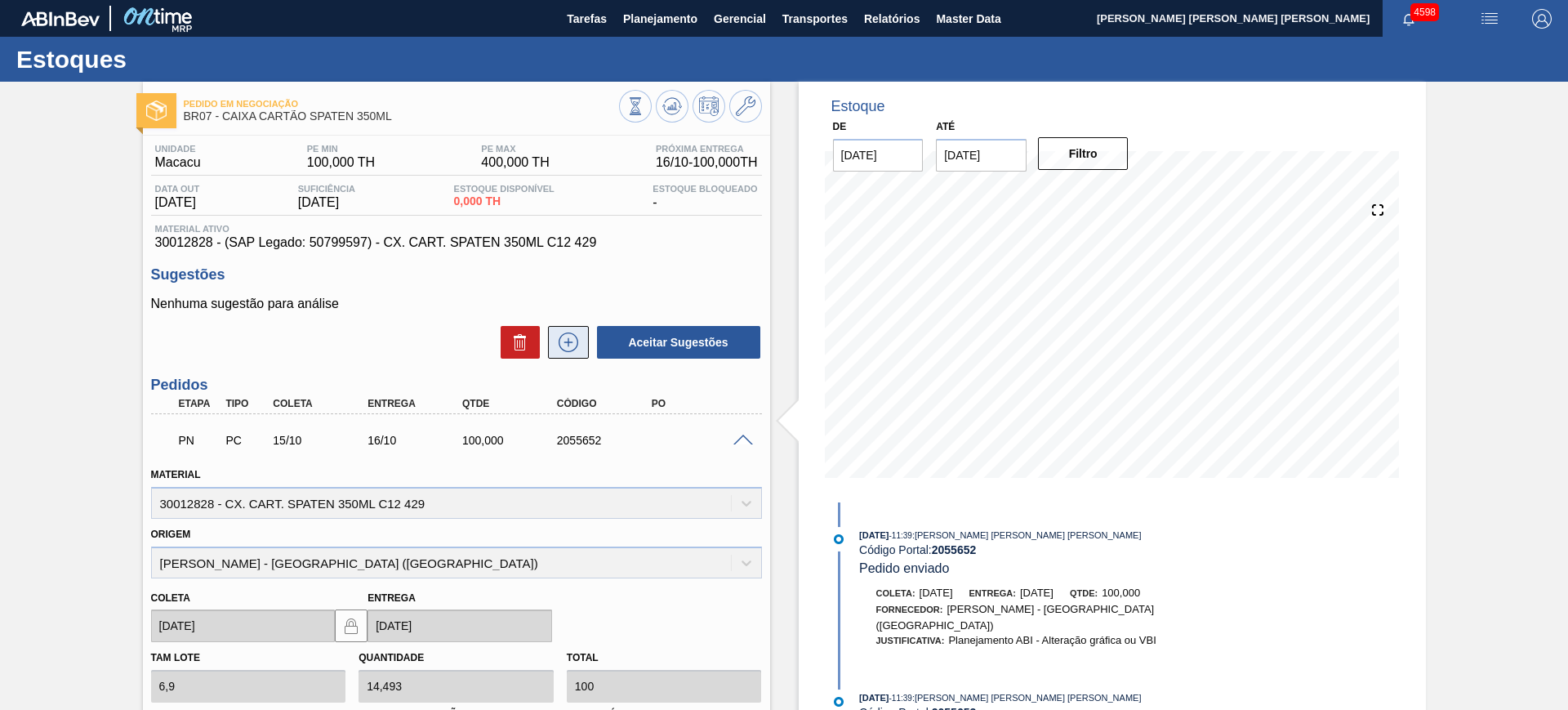
click at [548, 353] on button at bounding box center [568, 342] width 41 height 33
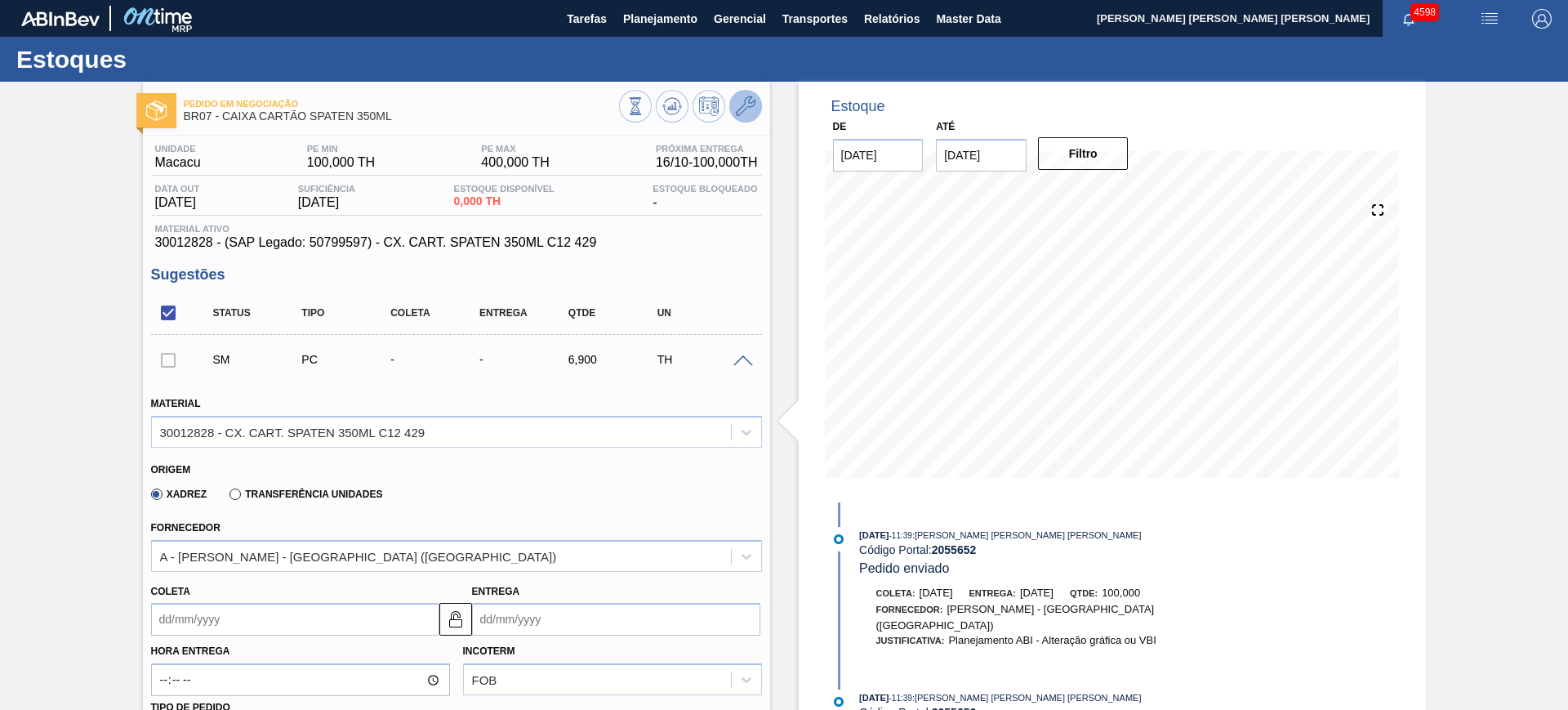
click at [739, 101] on icon at bounding box center [746, 106] width 19 height 19
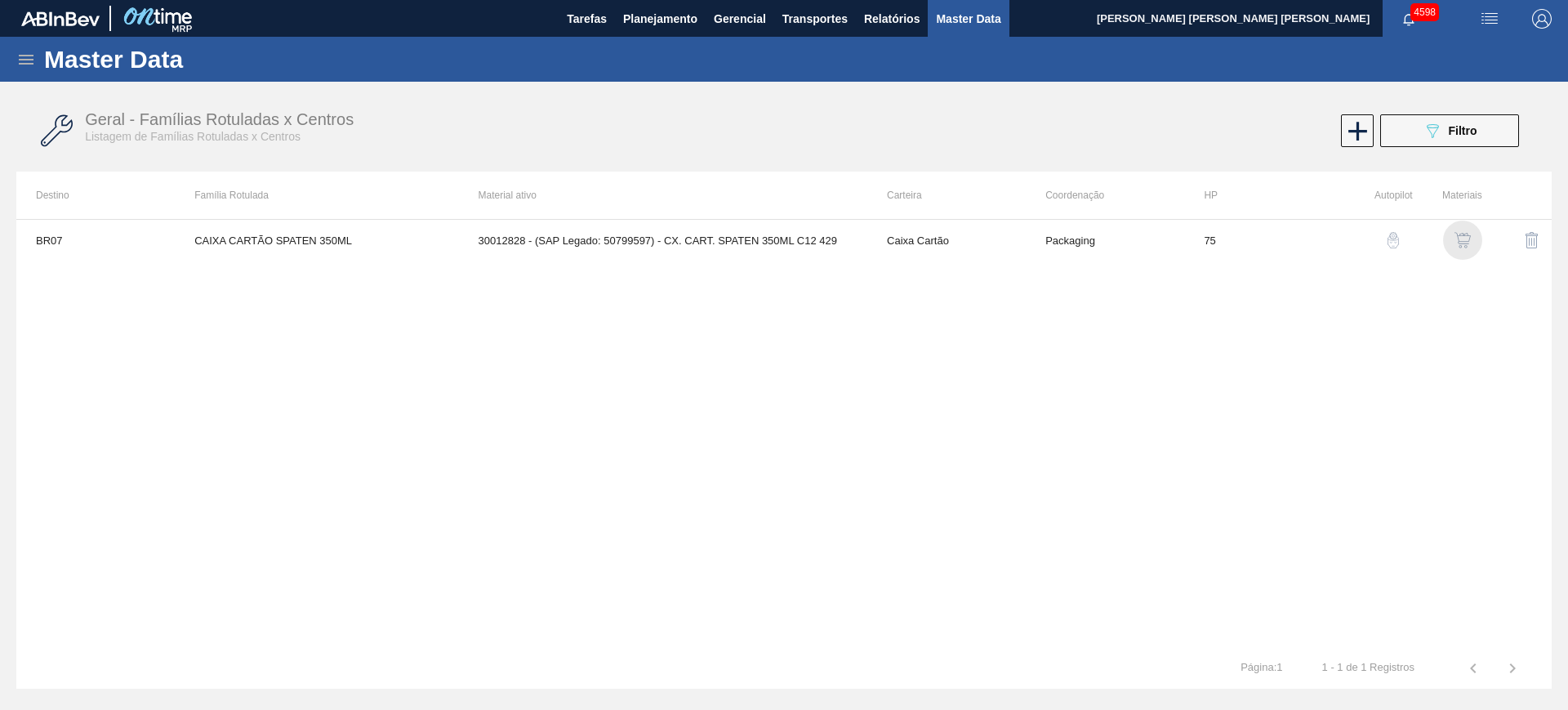
click at [1466, 240] on img "button" at bounding box center [1462, 240] width 17 height 17
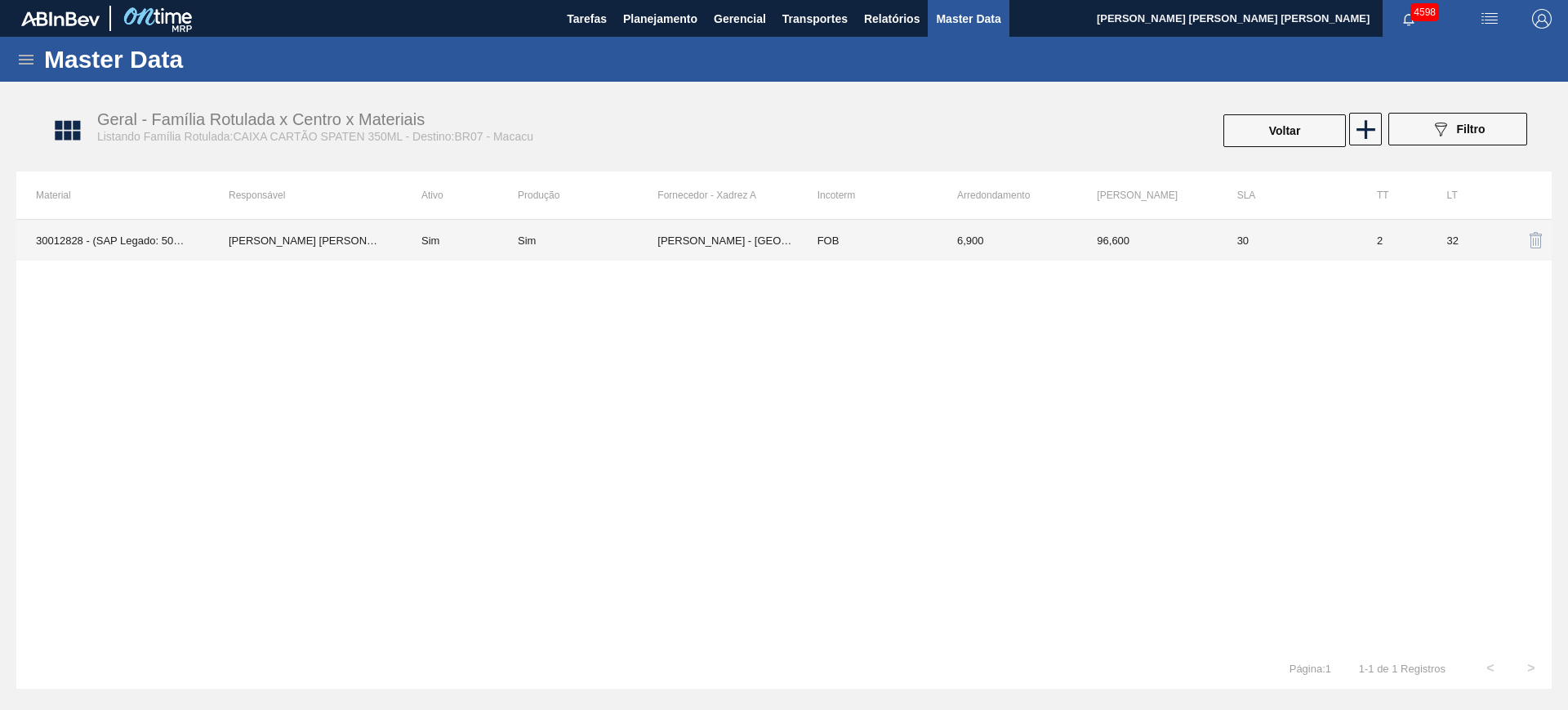
click at [843, 243] on td "FOB" at bounding box center [867, 240] width 139 height 41
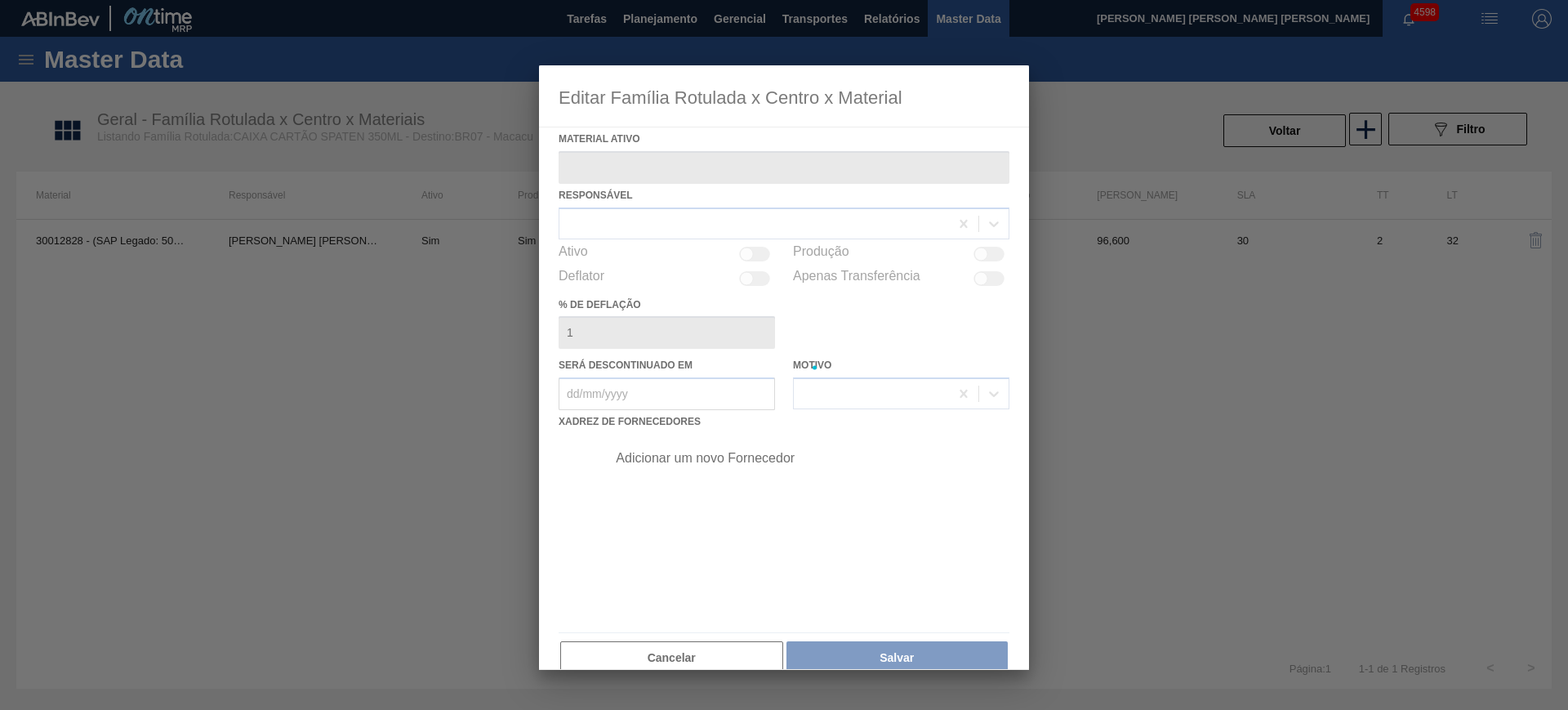
type ativo "30012828 - (SAP Legado: 50799597) - CX. CART. SPATEN 350ML C12 429"
checkbox input "true"
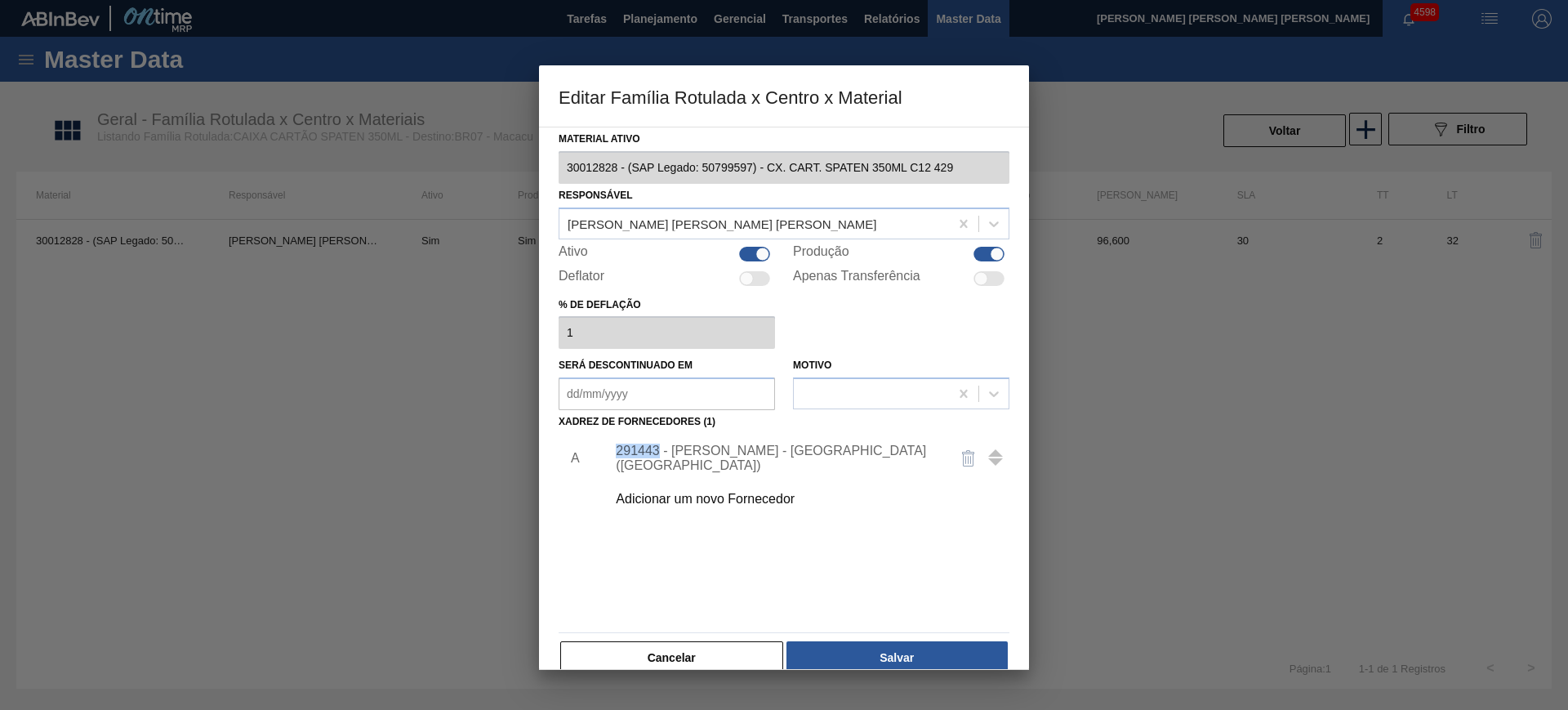
drag, startPoint x: 615, startPoint y: 460, endPoint x: 658, endPoint y: 462, distance: 43.0
click at [658, 462] on div "291443 - MEAD - SÃO PAULO (SP)" at bounding box center [775, 458] width 320 height 29
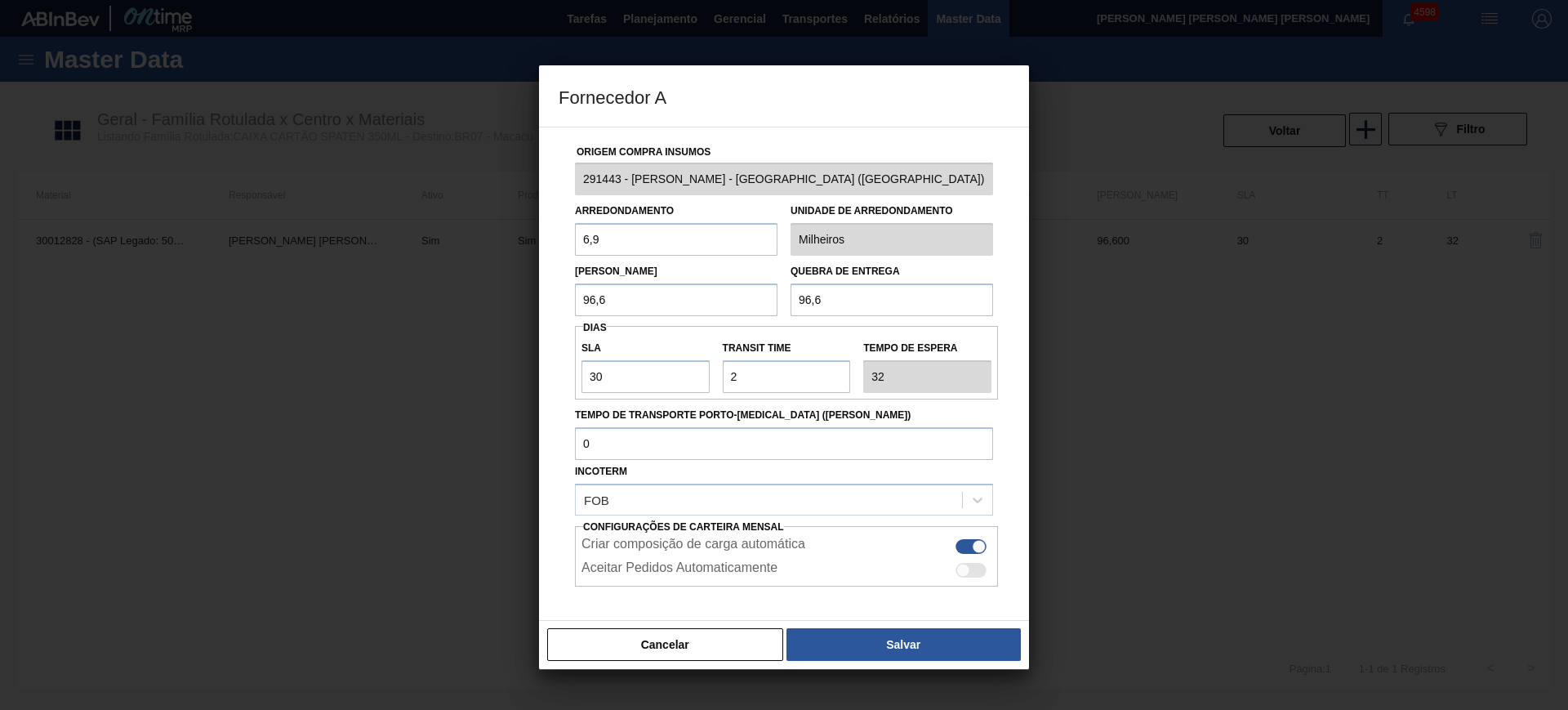
copy div "291443"
click at [681, 635] on button "Cancelar" at bounding box center [665, 644] width 236 height 33
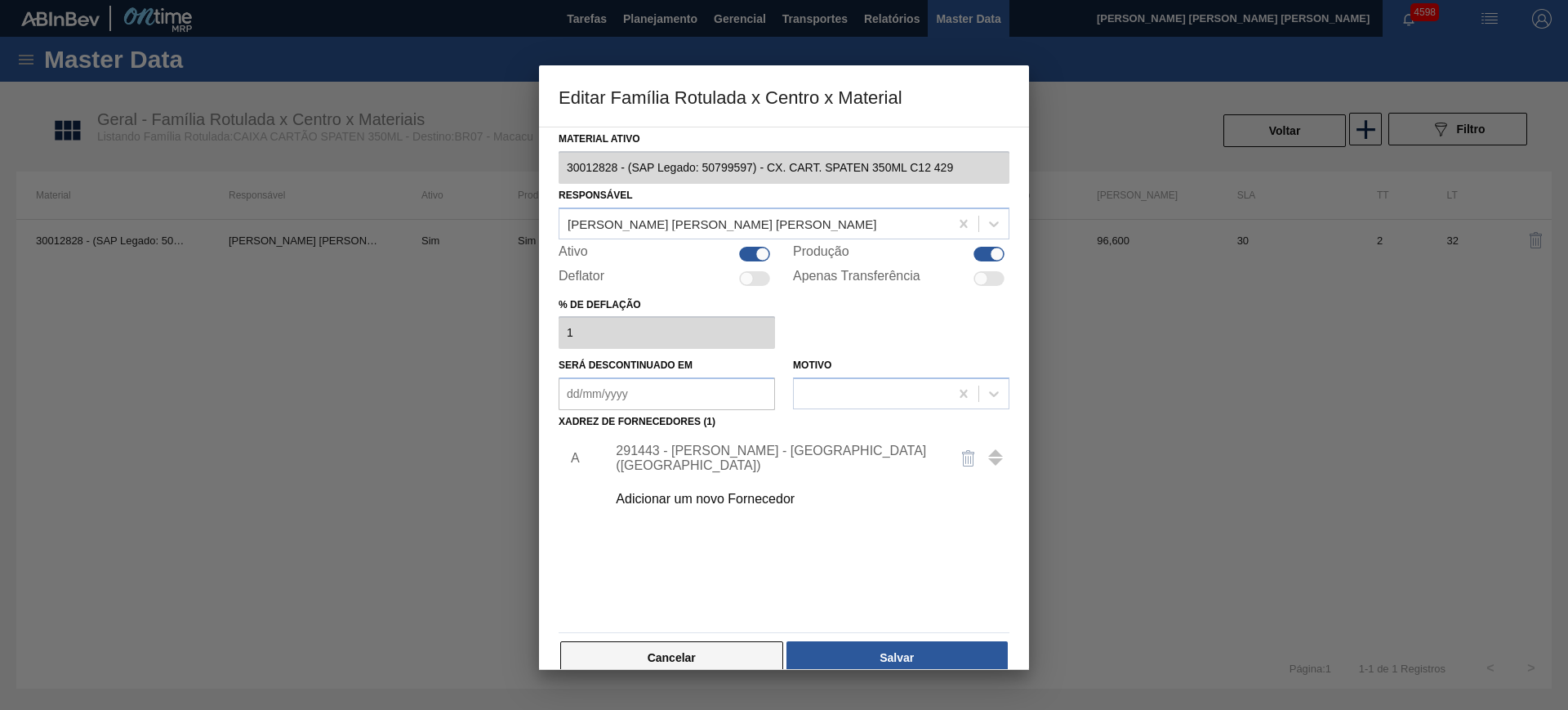
click at [677, 659] on button "Cancelar" at bounding box center [671, 657] width 223 height 33
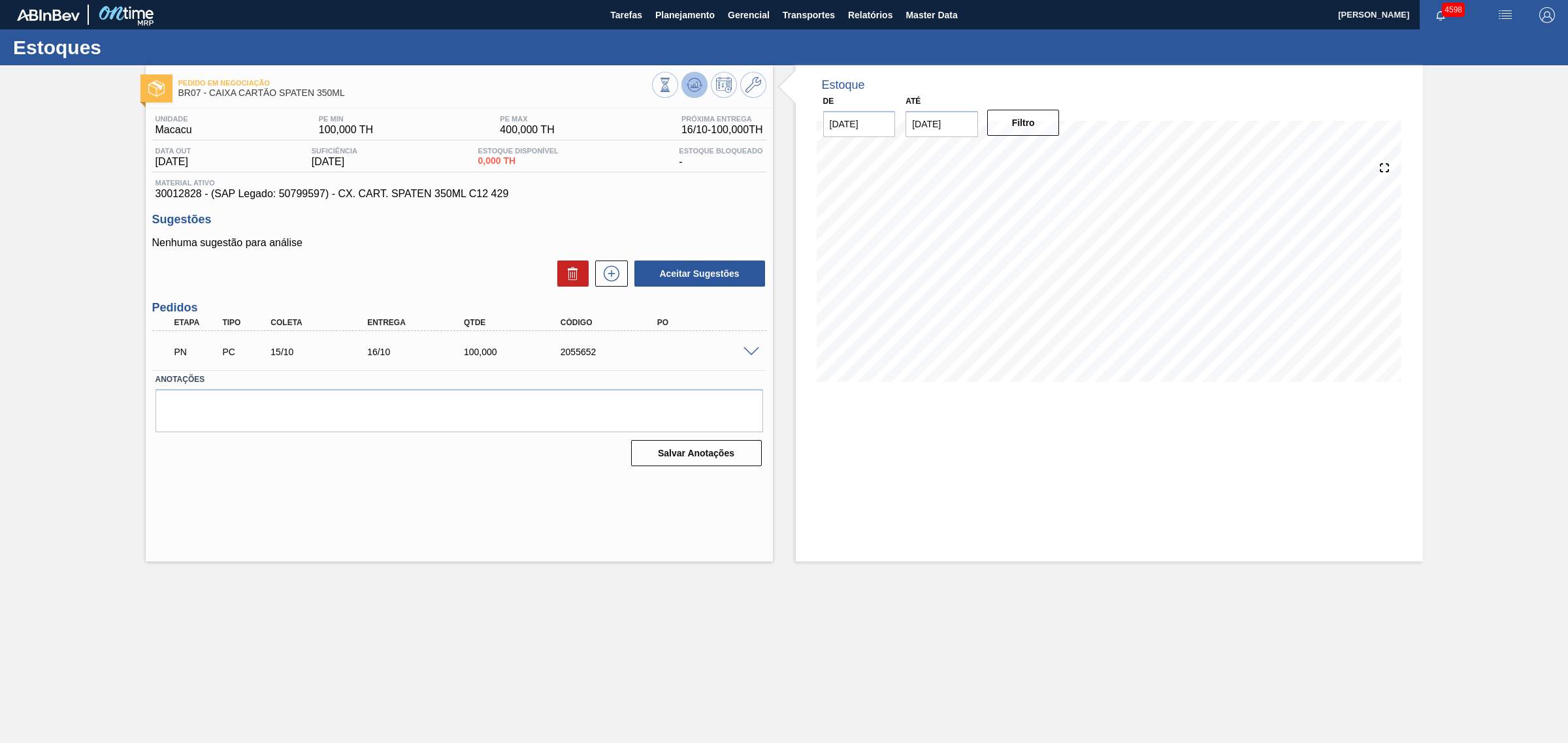
click at [696, 80] on icon at bounding box center [695, 85] width 16 height 16
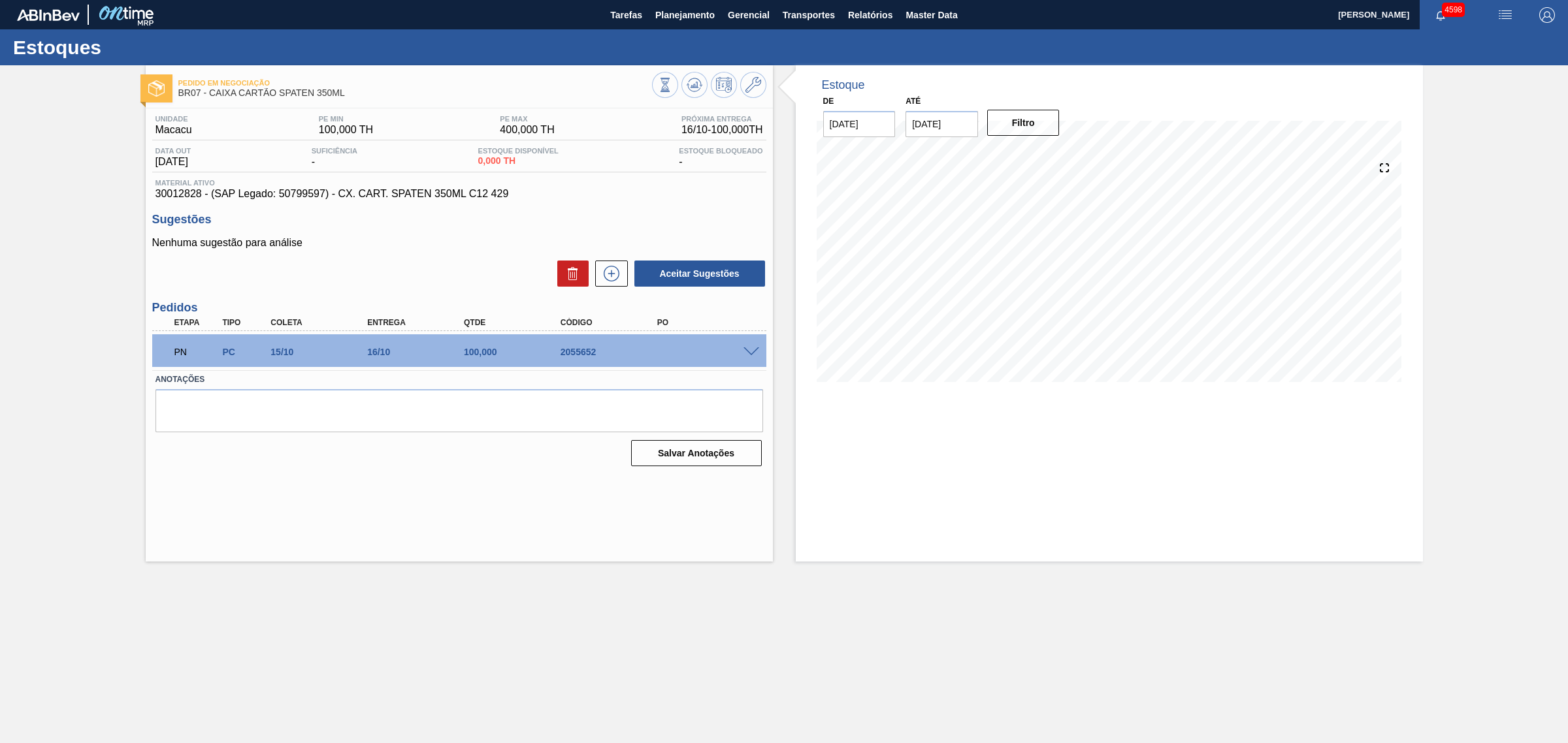
drag, startPoint x: 834, startPoint y: 559, endPoint x: 788, endPoint y: 430, distance: 137.0
click at [834, 559] on div "Estoque De [DATE] Até [DATE] Filtro 20/10 Projeção de Estoque 88.095 [DOMAIN_NA…" at bounding box center [1109, 314] width 627 height 496
click at [691, 85] on icon at bounding box center [695, 85] width 16 height 16
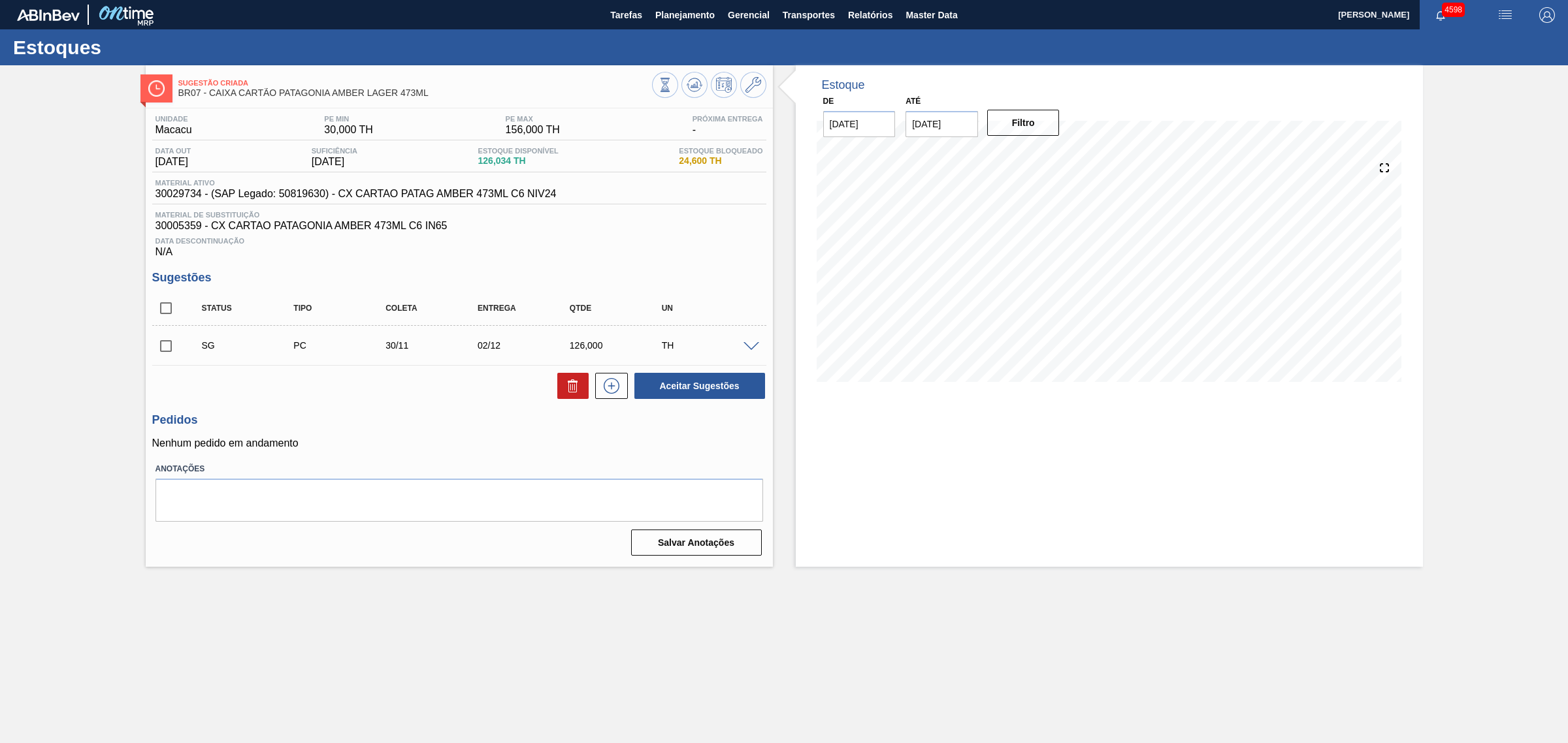
click at [749, 348] on span at bounding box center [751, 347] width 16 height 10
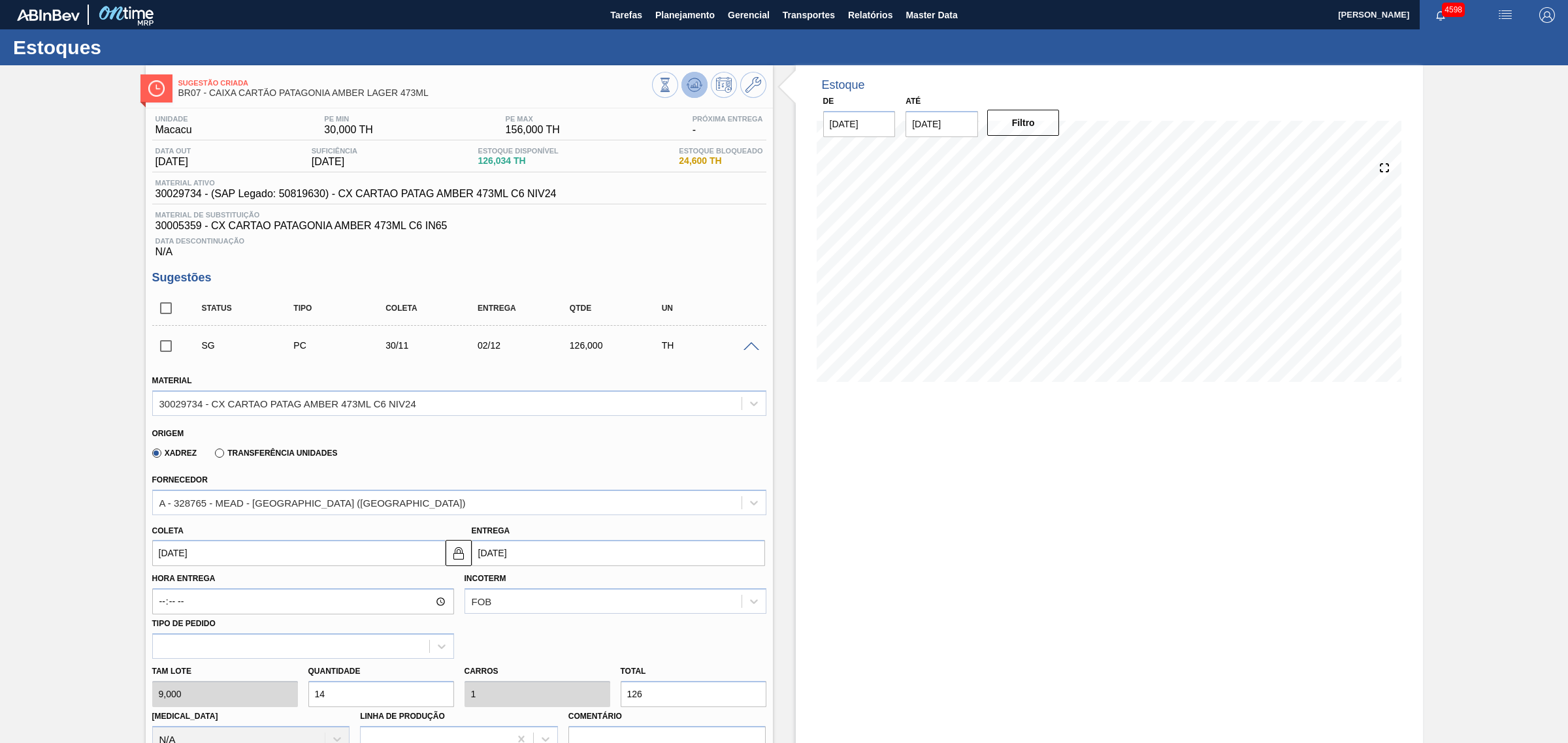
click at [696, 85] on icon at bounding box center [697, 85] width 1 height 5
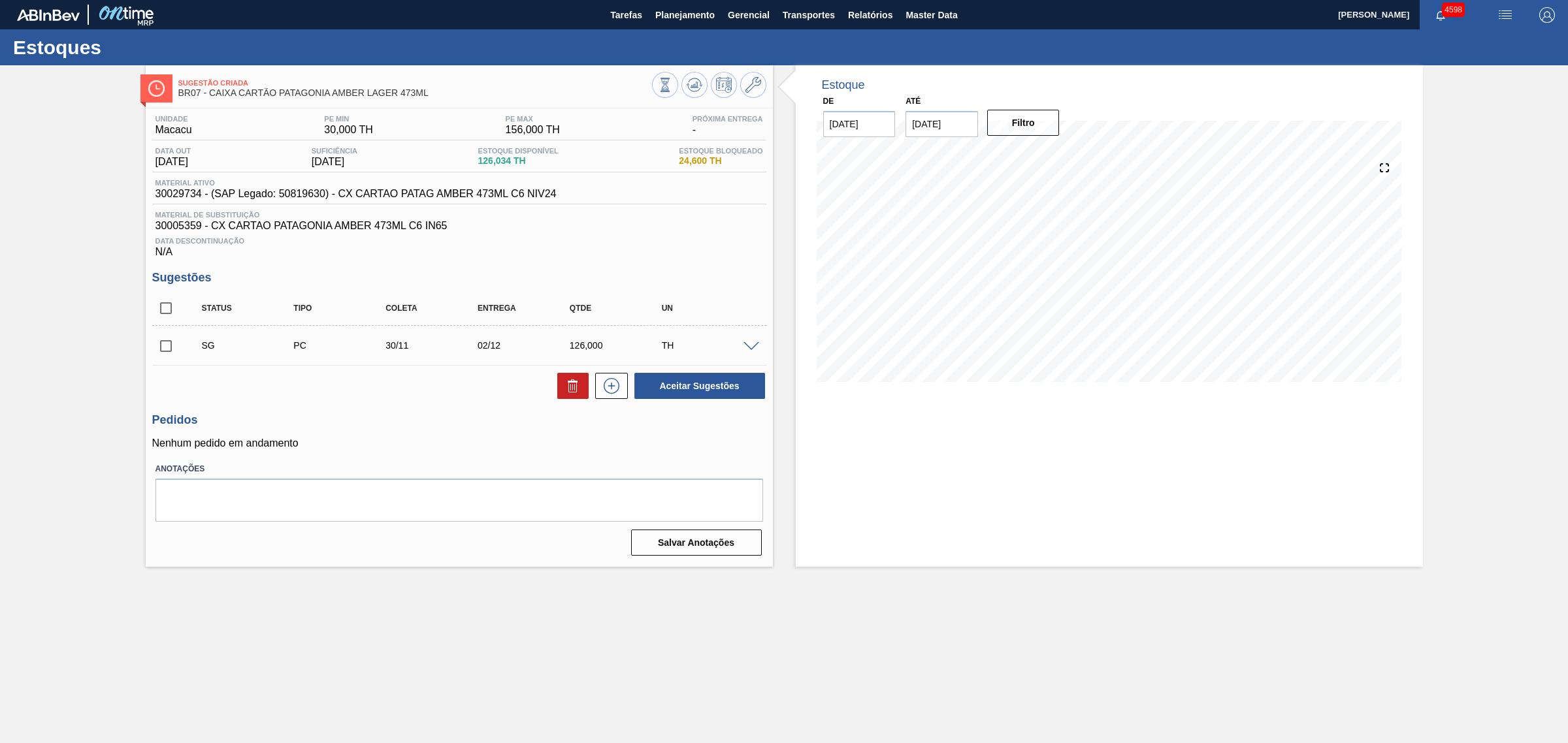
click at [162, 310] on input "checkbox" at bounding box center [166, 308] width 28 height 27
checkbox input "true"
click at [661, 393] on button "Aceitar Sugestões" at bounding box center [699, 386] width 130 height 26
checkbox input "false"
drag, startPoint x: 430, startPoint y: 90, endPoint x: 210, endPoint y: 95, distance: 220.1
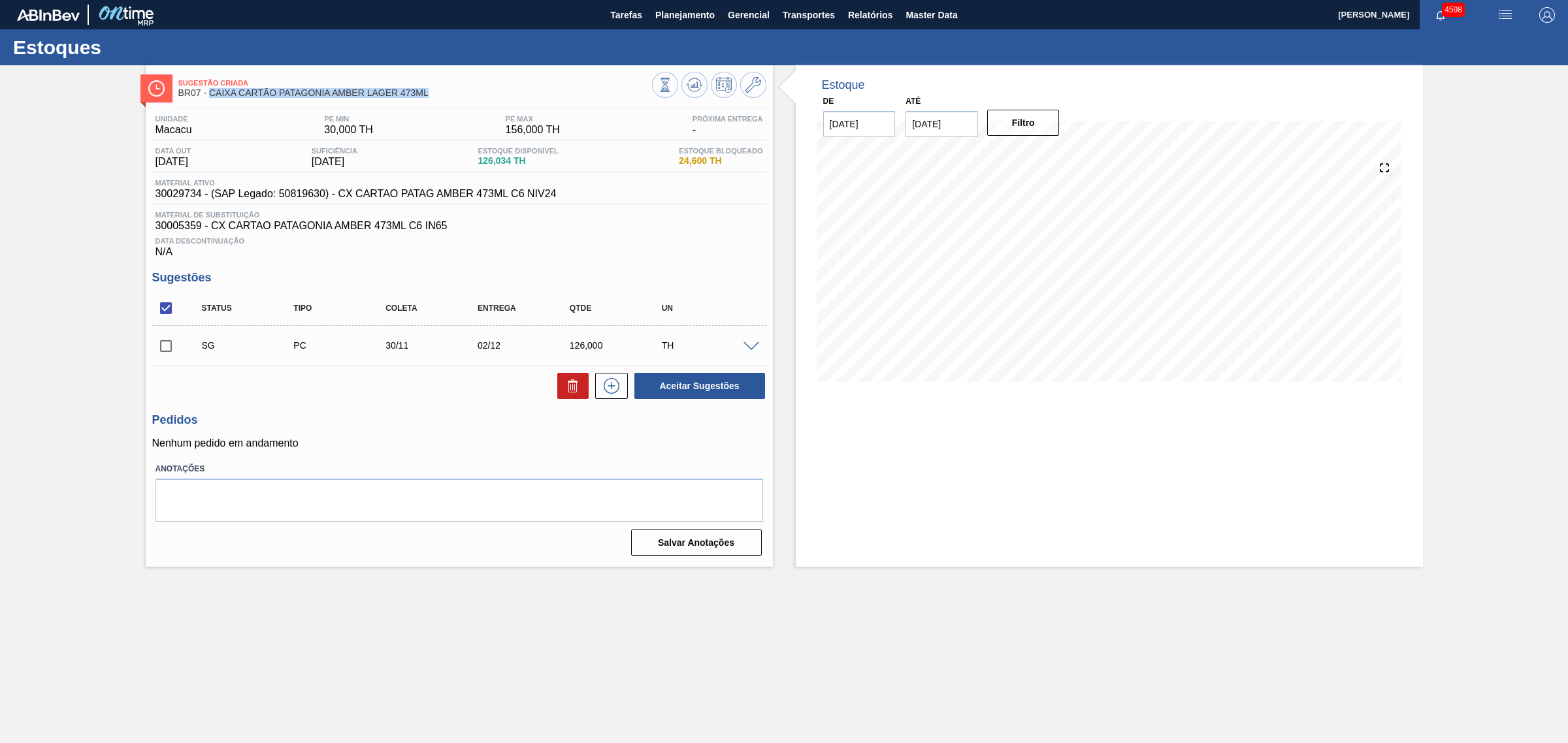
click at [210, 95] on span "BR07 - CAIXA CARTÃO PATAGONIA AMBER LAGER 473ML" at bounding box center [415, 93] width 474 height 10
copy span "CAIXA CARTÃO PATAGONIA AMBER LAGER 473ML"
click at [746, 348] on span at bounding box center [751, 347] width 16 height 10
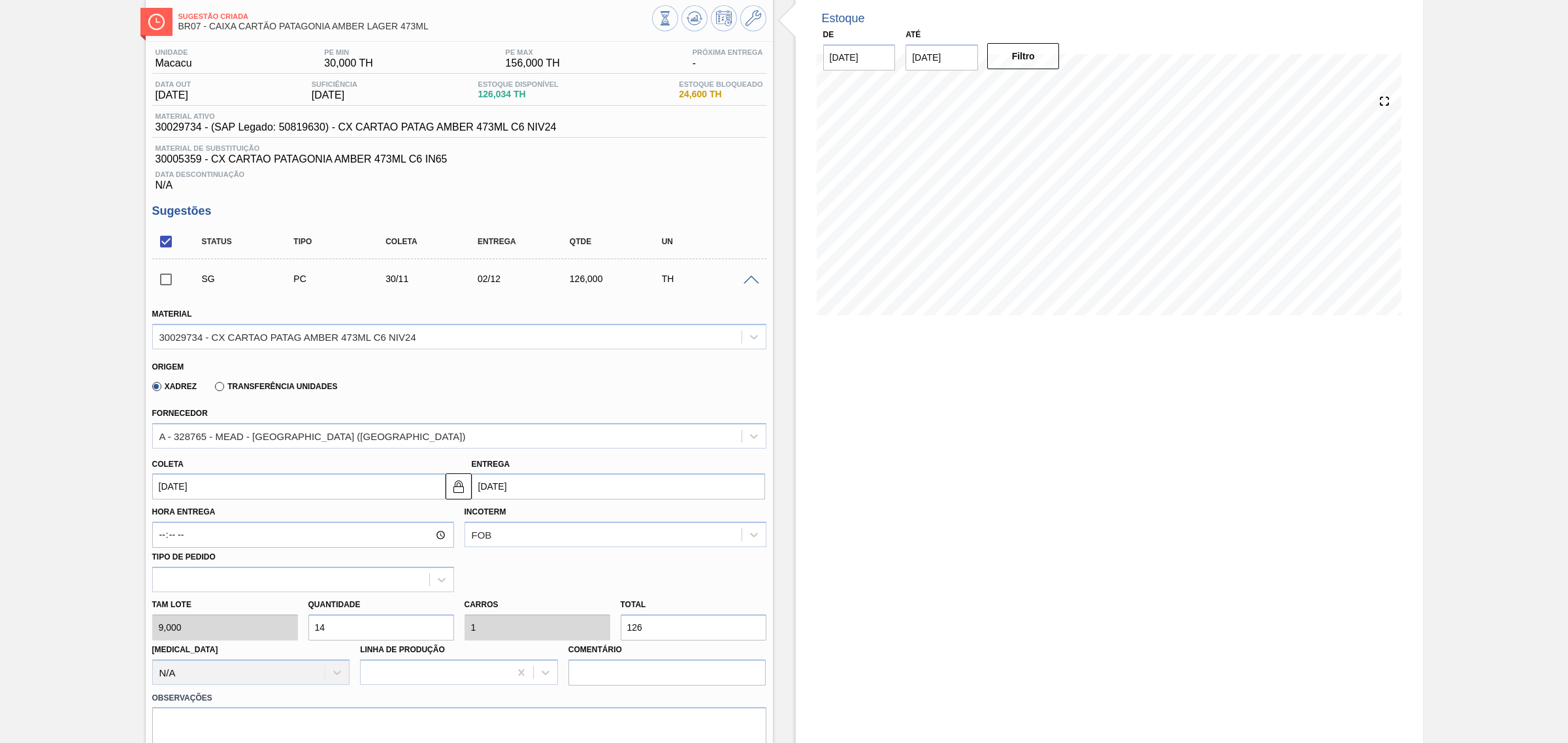
scroll to position [164, 0]
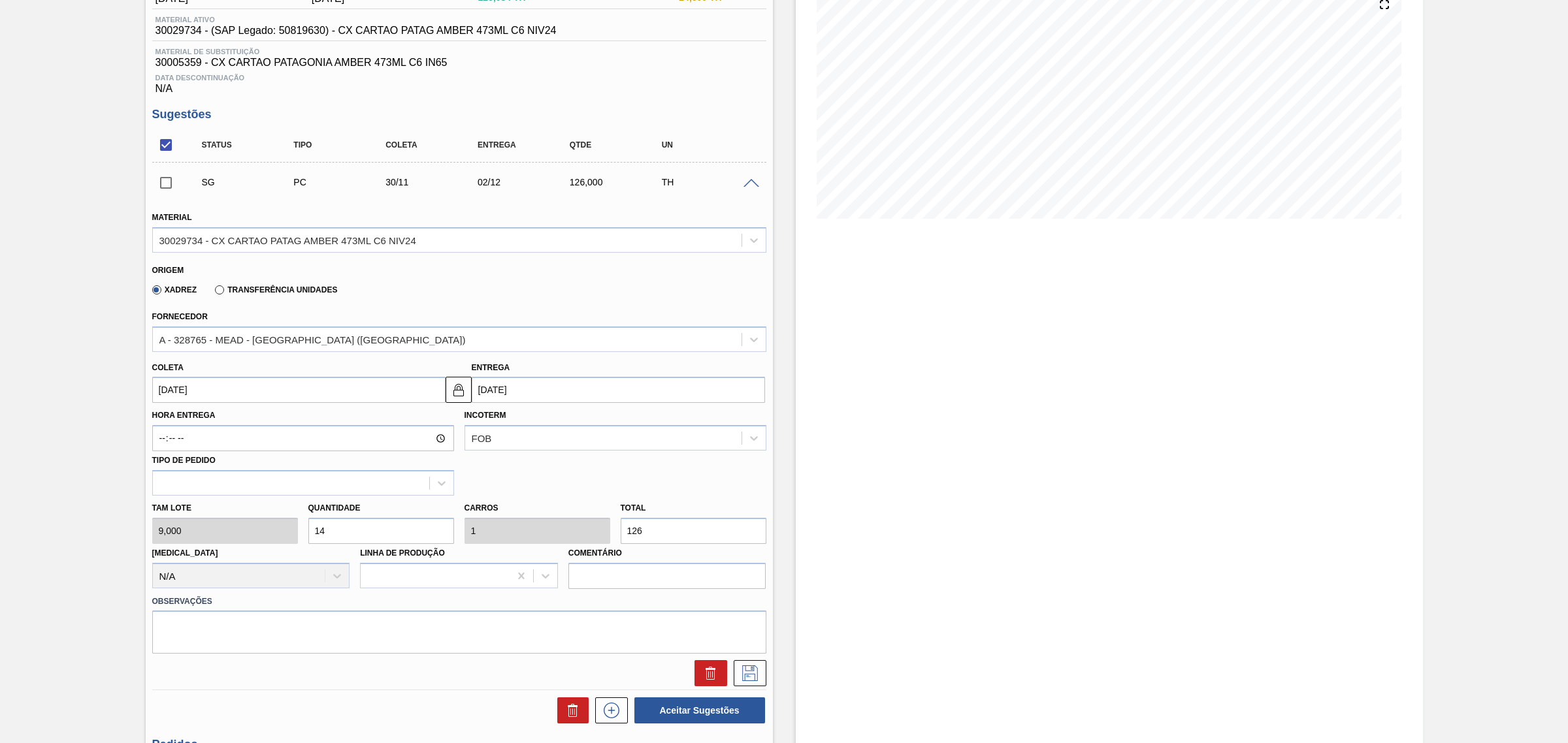
click at [399, 536] on input "14" at bounding box center [381, 531] width 146 height 26
type input "7"
type input "0,5"
type input "63"
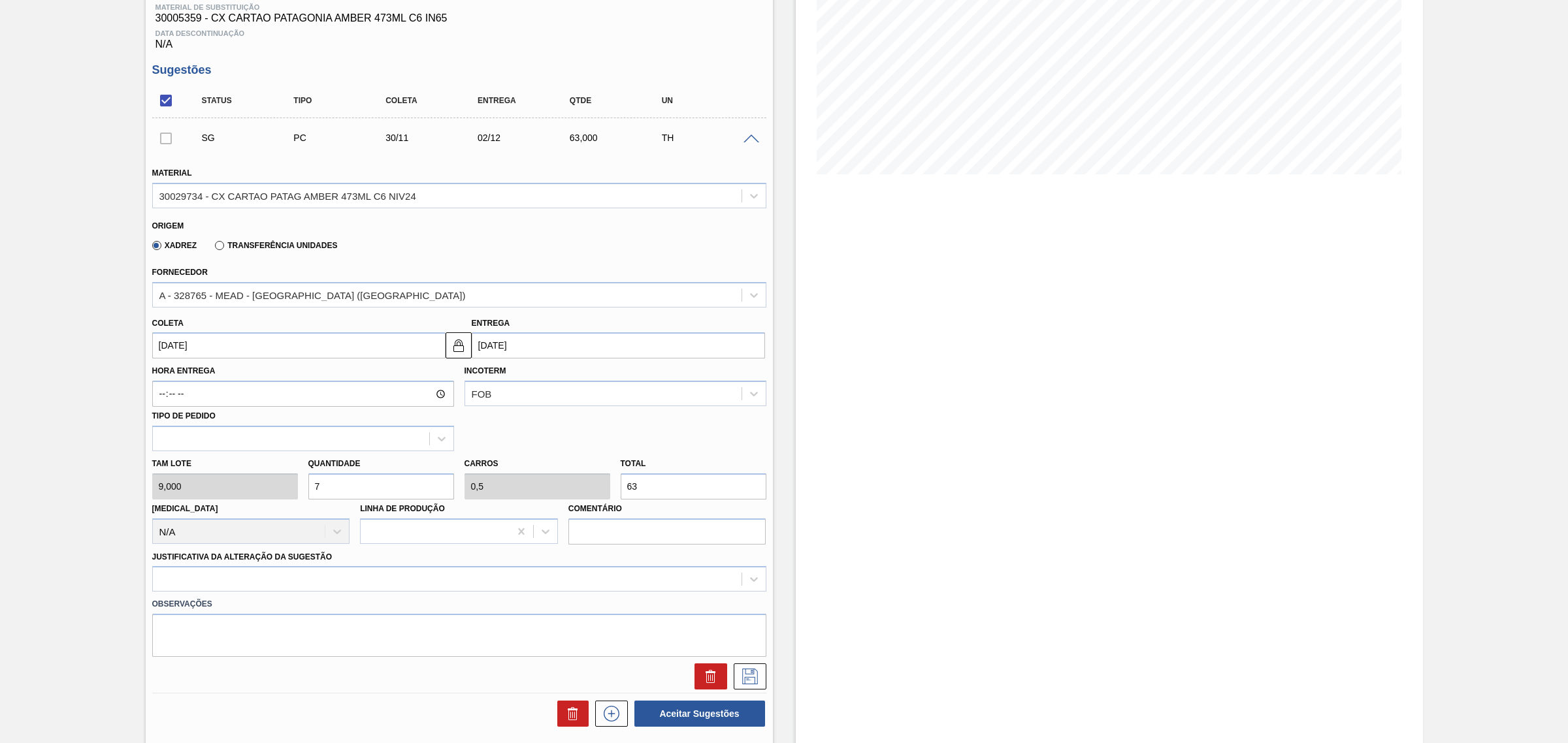
scroll to position [326, 0]
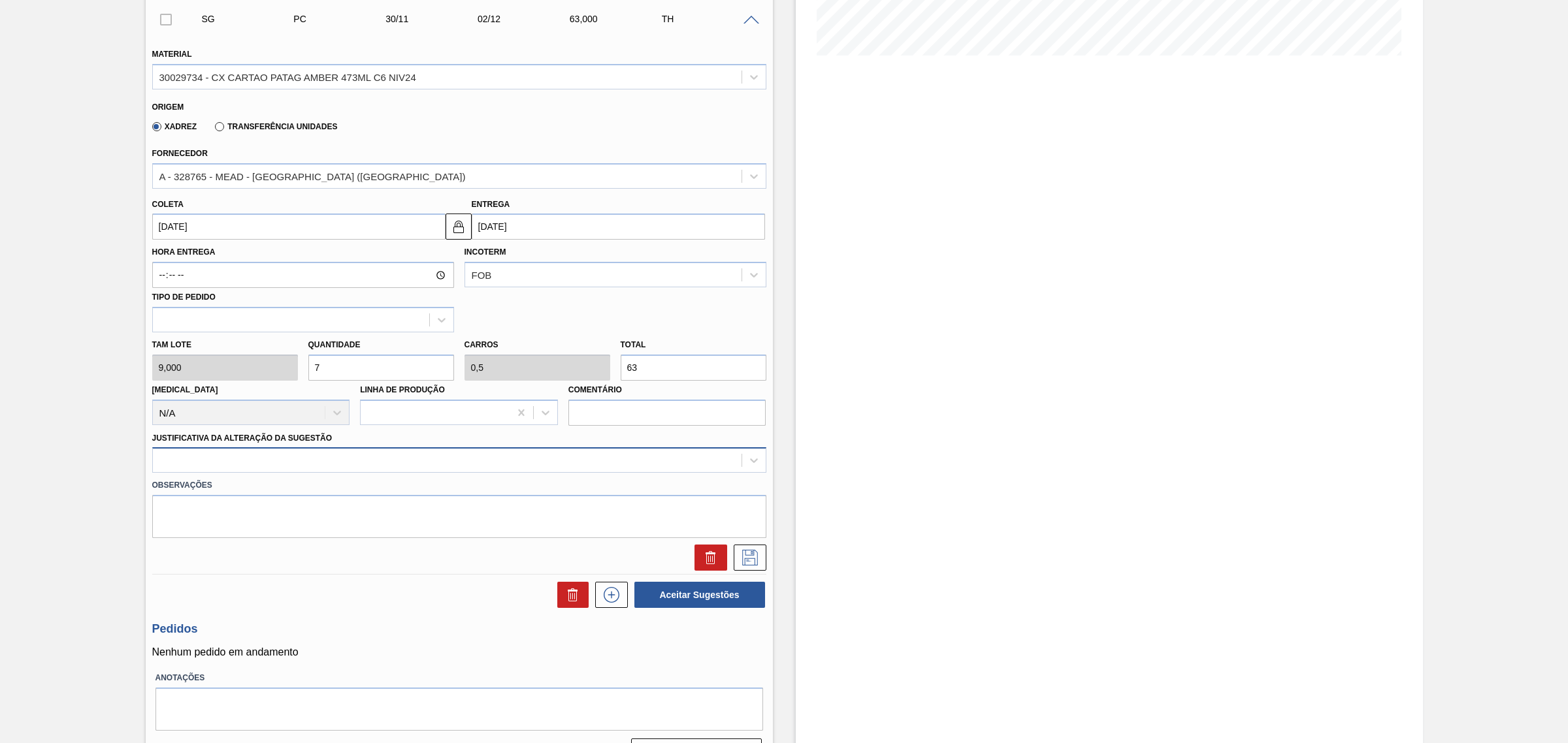
type input "7"
click at [420, 459] on div at bounding box center [447, 460] width 589 height 19
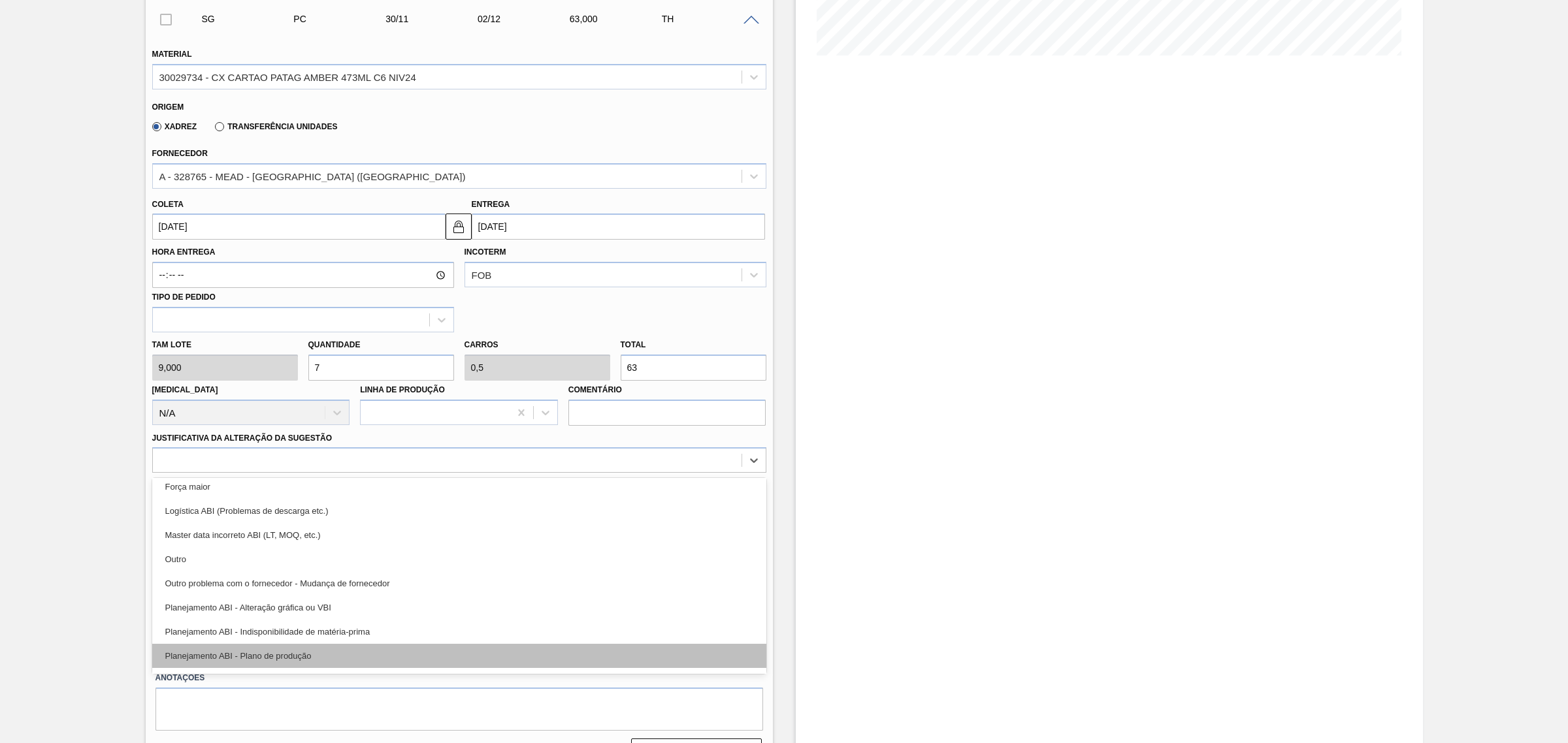
scroll to position [82, 0]
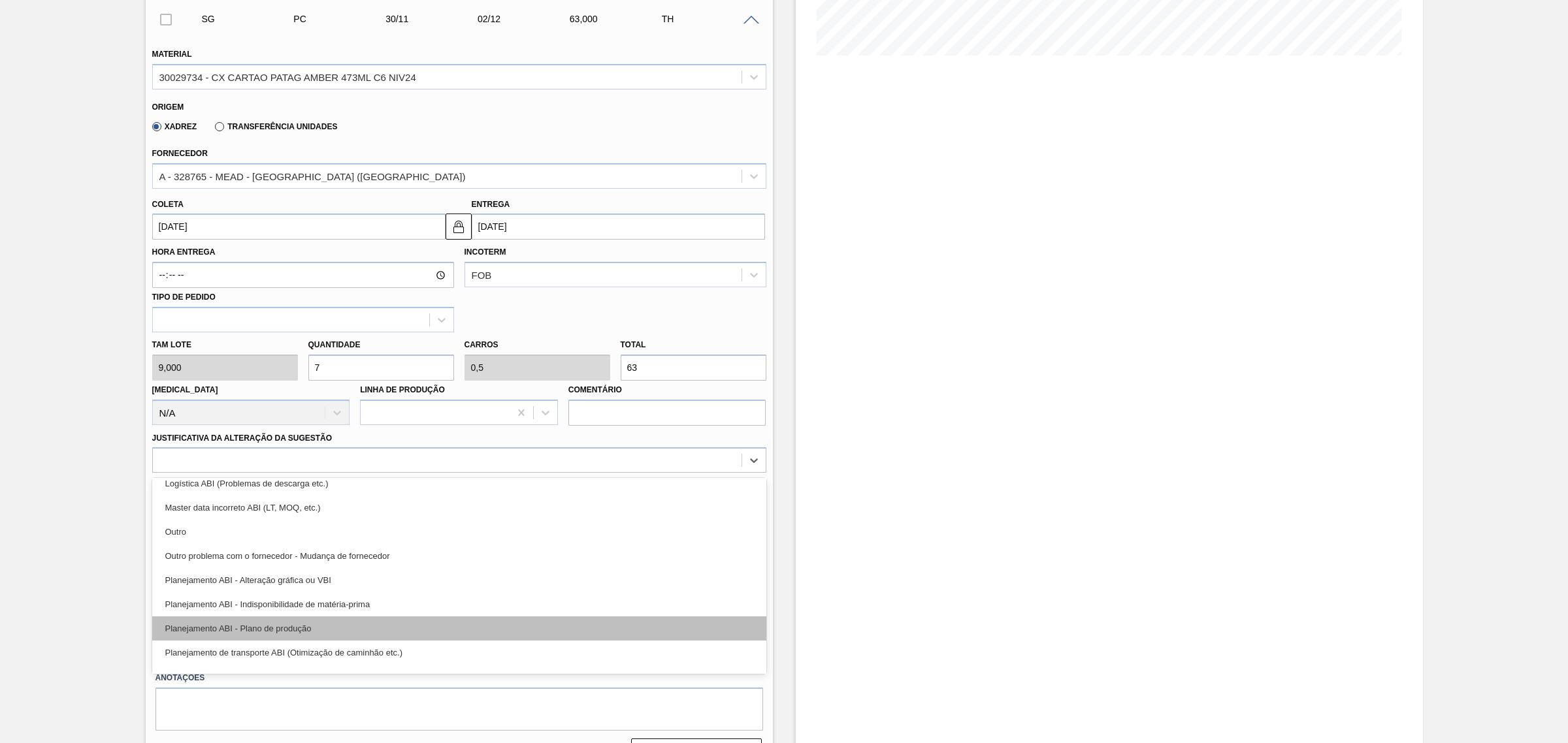
click at [370, 625] on div "Planejamento ABI - Plano de produção" at bounding box center [459, 628] width 614 height 24
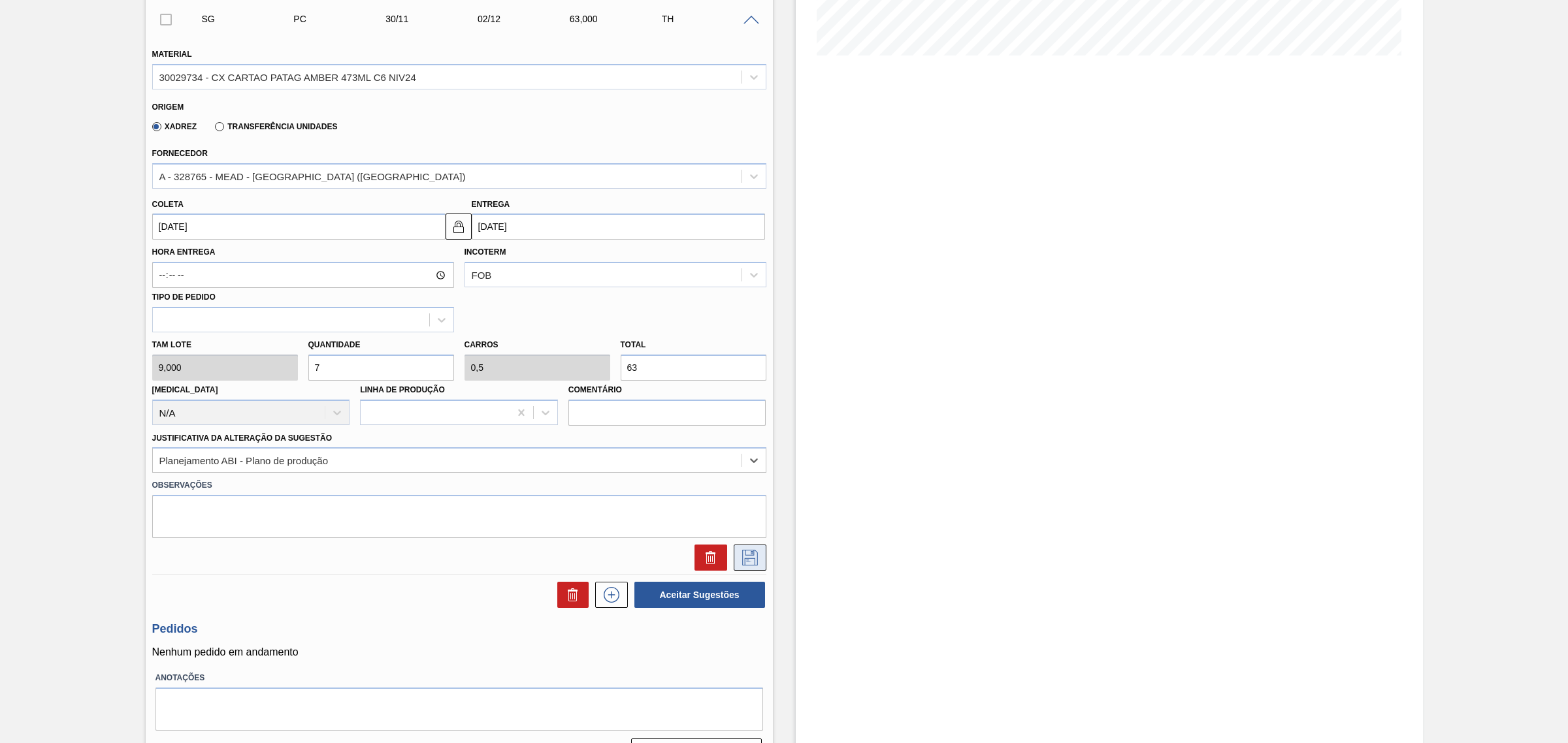
click at [758, 556] on icon at bounding box center [750, 558] width 21 height 16
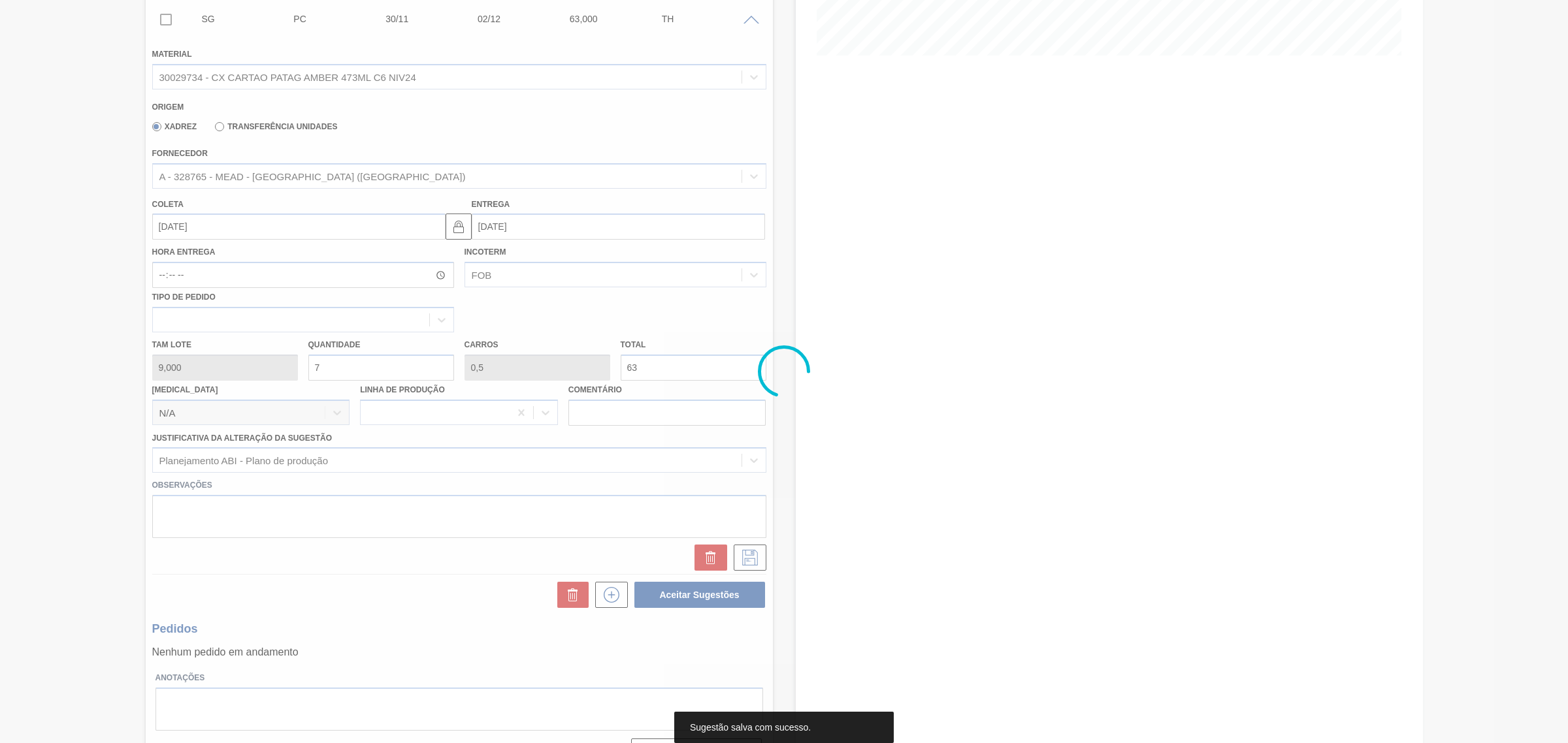
scroll to position [0, 0]
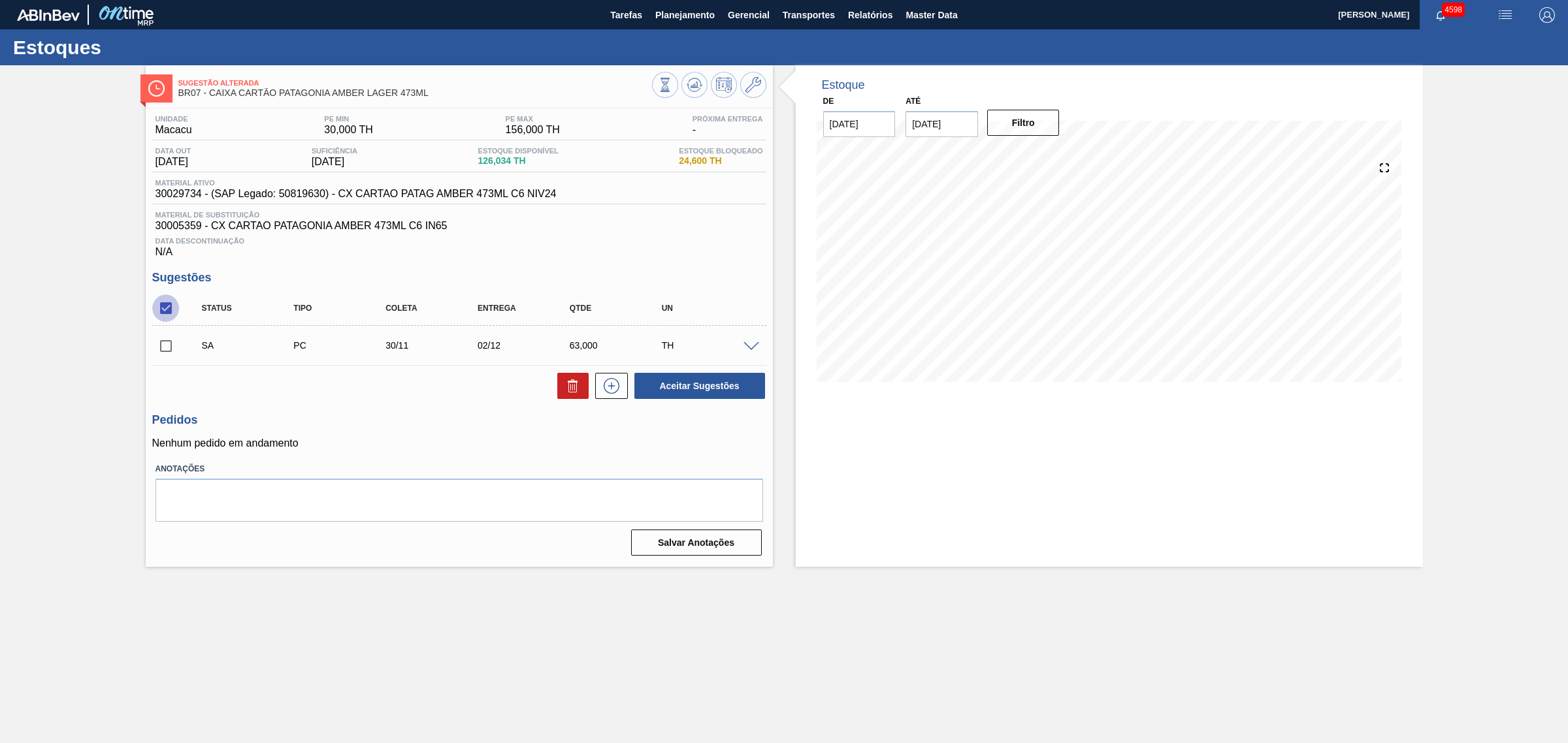
click at [166, 305] on input "checkbox" at bounding box center [166, 308] width 28 height 27
checkbox input "true"
drag, startPoint x: 752, startPoint y: 350, endPoint x: 669, endPoint y: 369, distance: 85.1
click at [753, 350] on span at bounding box center [751, 347] width 16 height 10
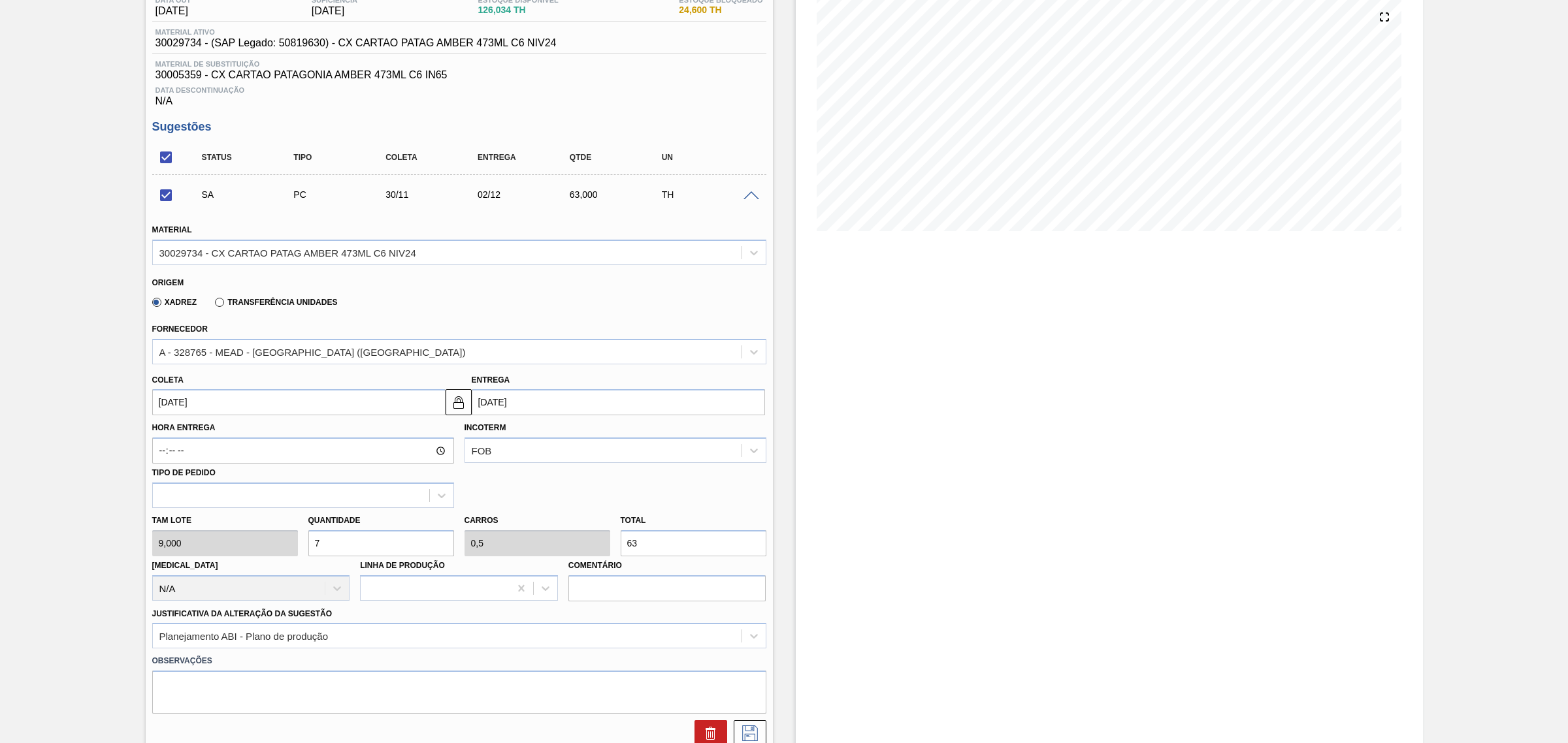
scroll to position [164, 0]
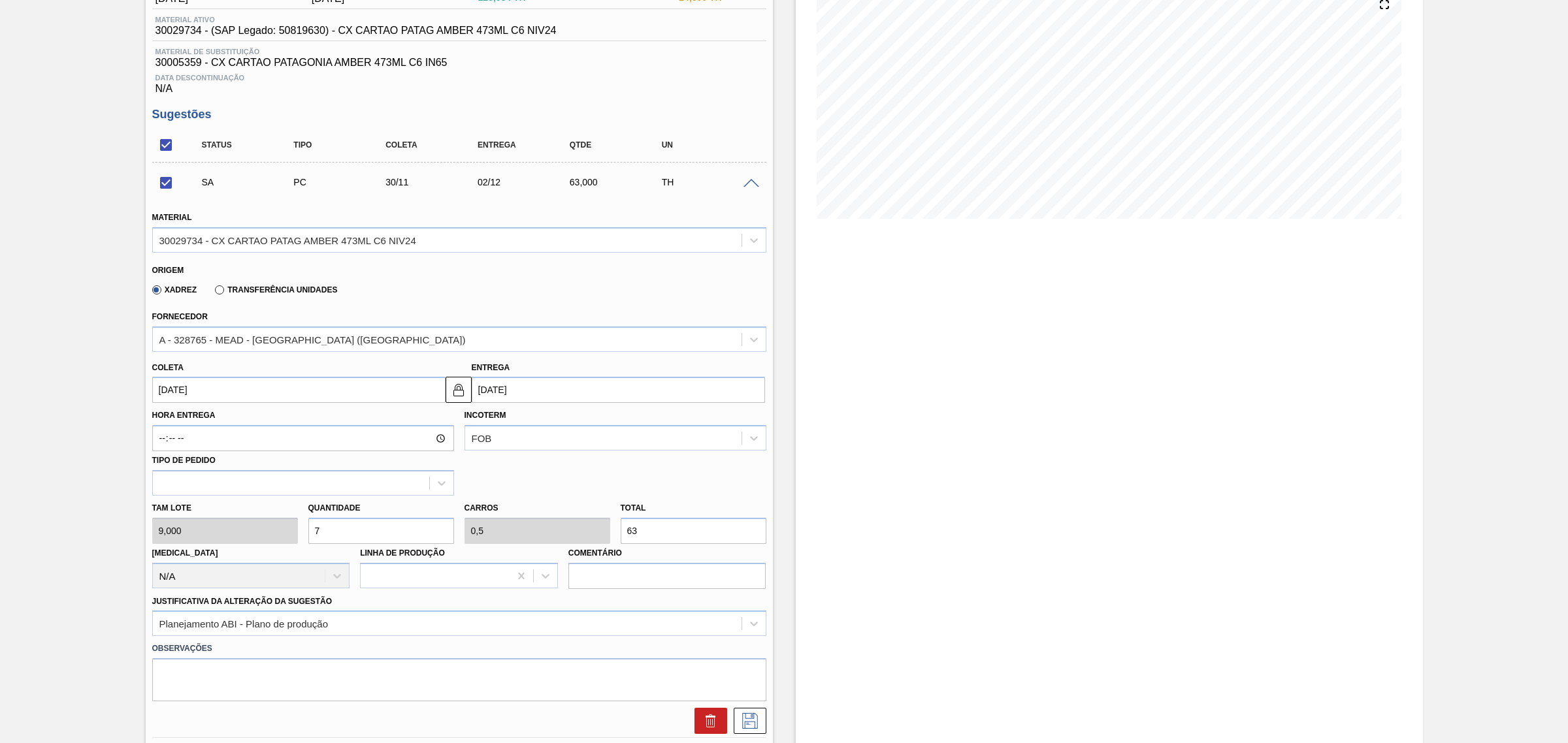
click at [383, 527] on input "7" at bounding box center [381, 531] width 146 height 26
checkbox input "false"
type input "1"
type input "0,071"
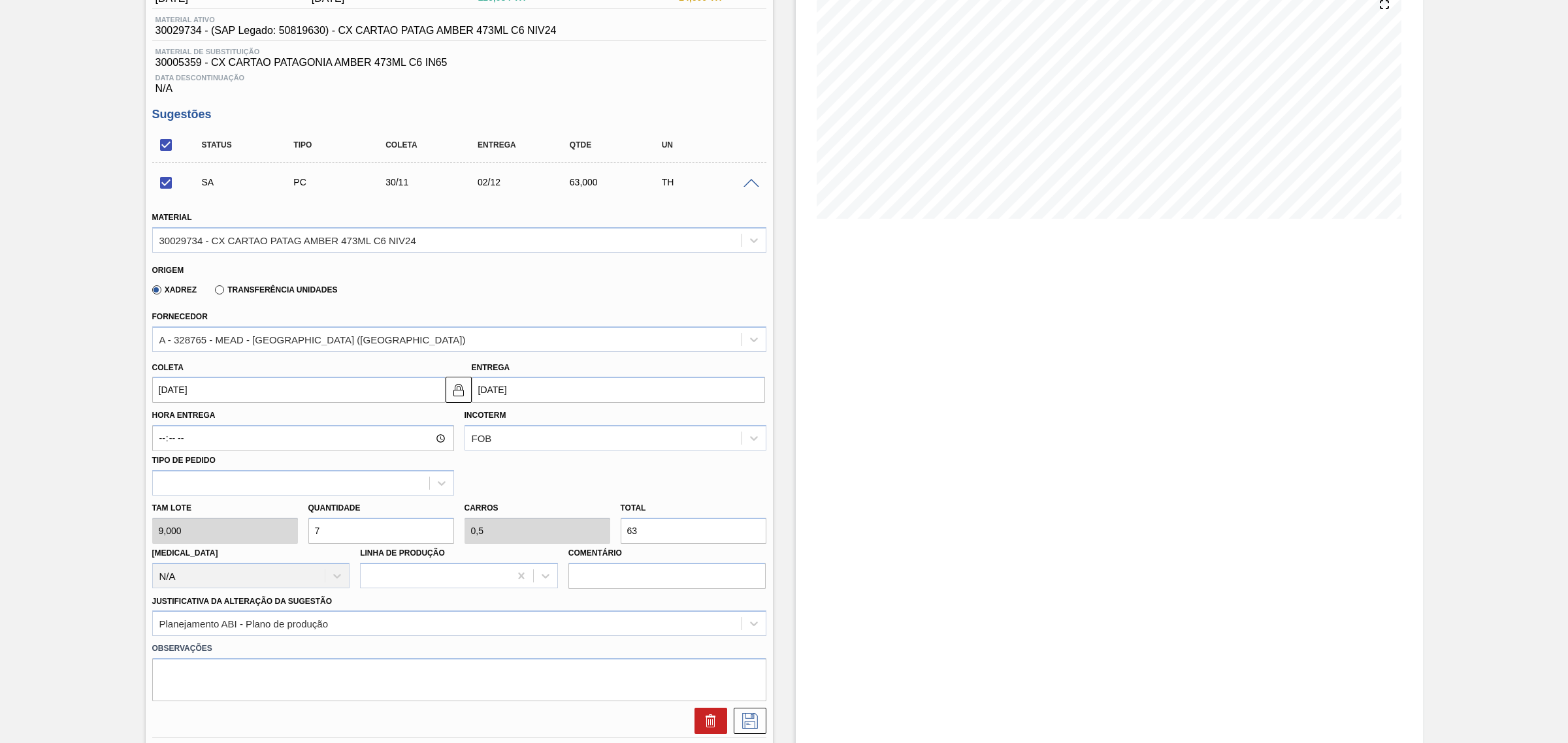
type input "9"
type input "10"
type input "0,714"
type input "90"
type input "10"
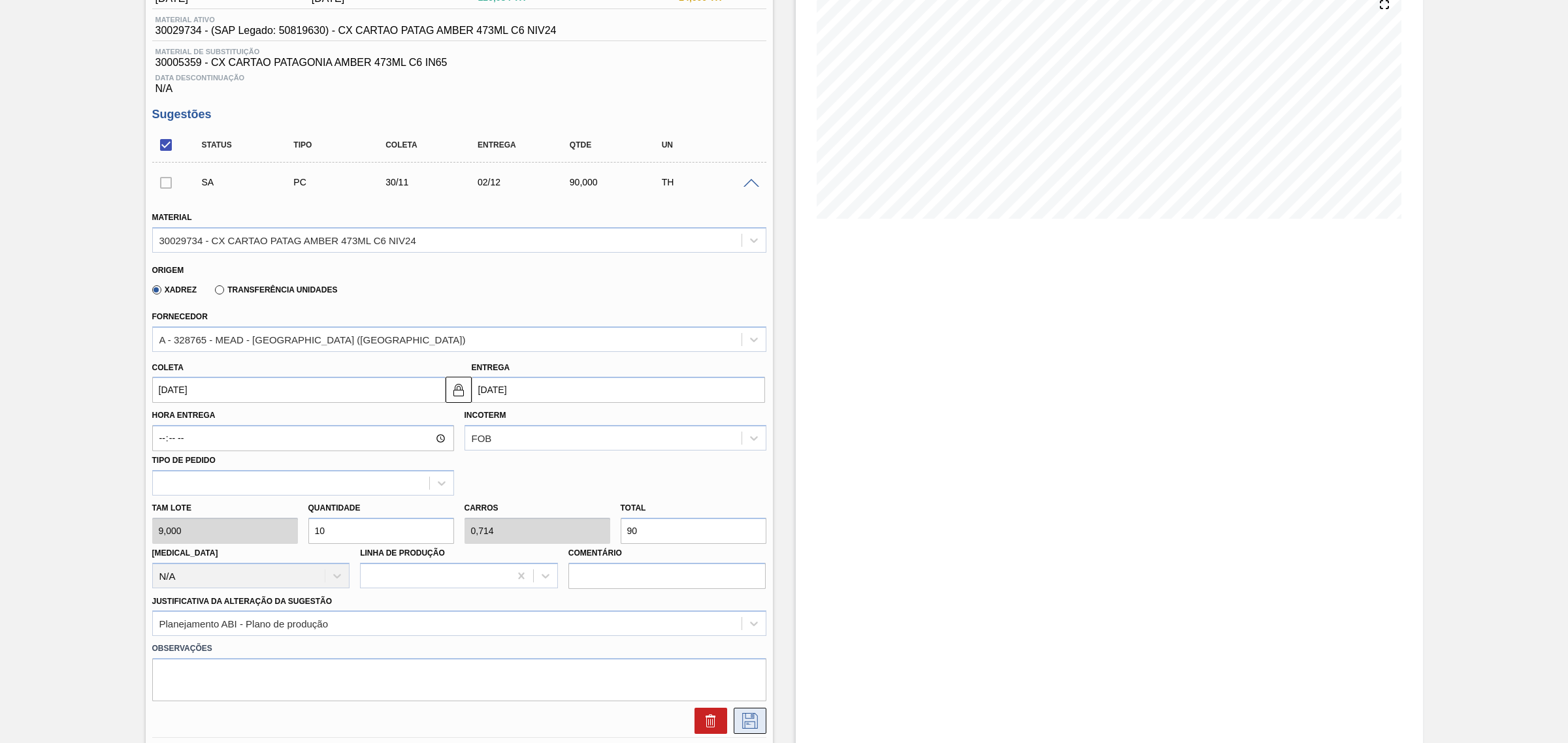
click at [742, 723] on icon at bounding box center [750, 721] width 21 height 16
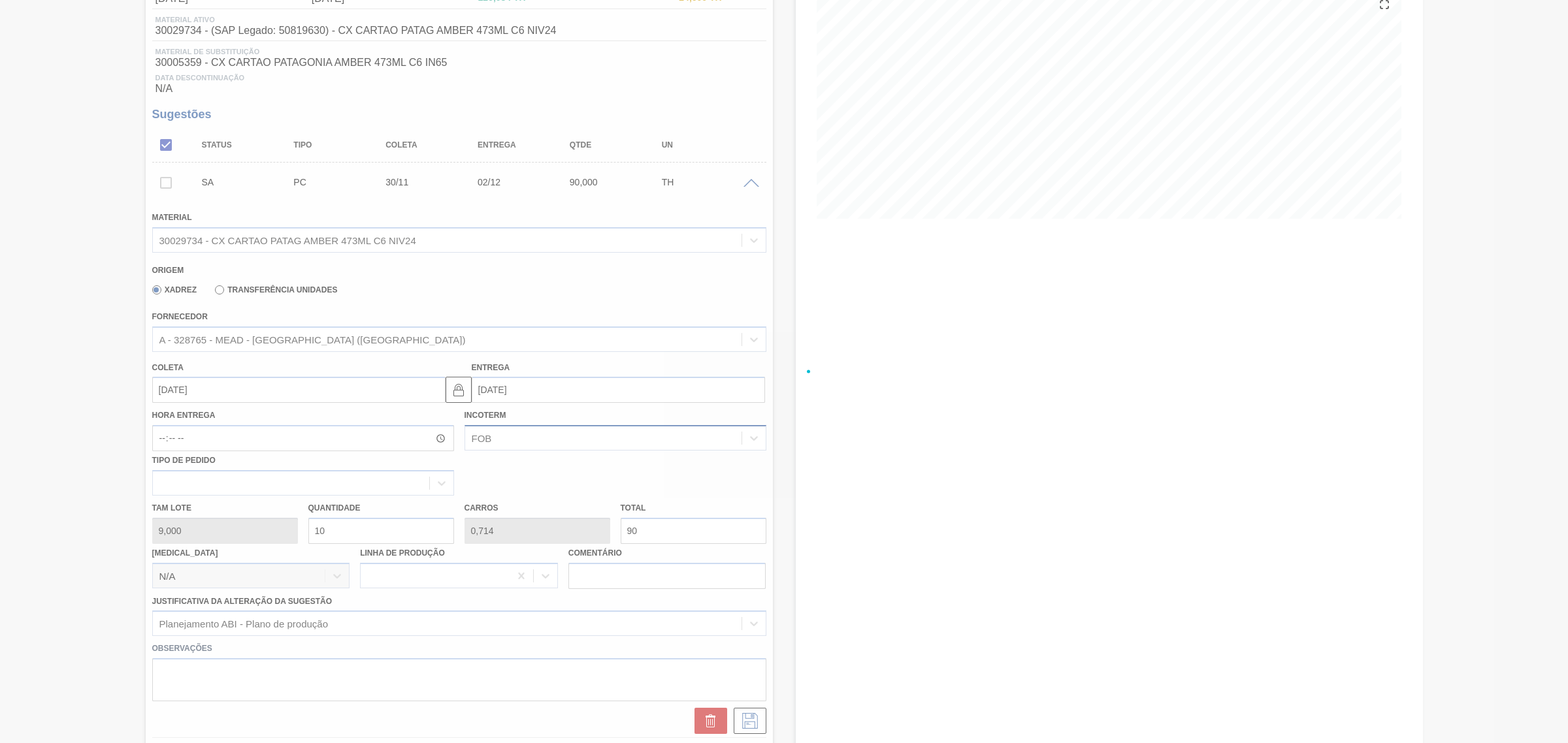
checkbox input "true"
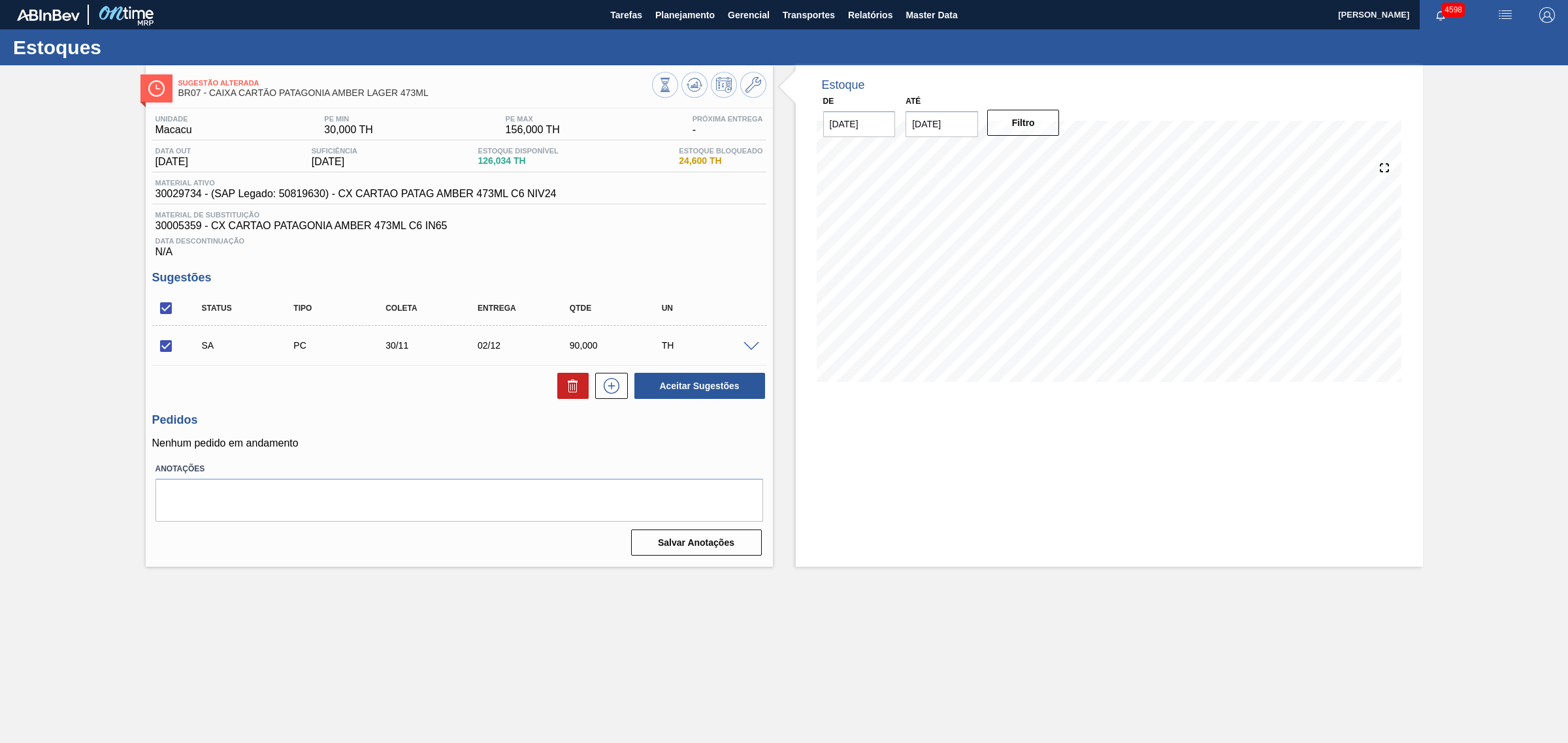
click at [165, 321] on input "checkbox" at bounding box center [166, 308] width 28 height 27
checkbox input "false"
click at [165, 318] on input "checkbox" at bounding box center [166, 308] width 28 height 27
checkbox input "true"
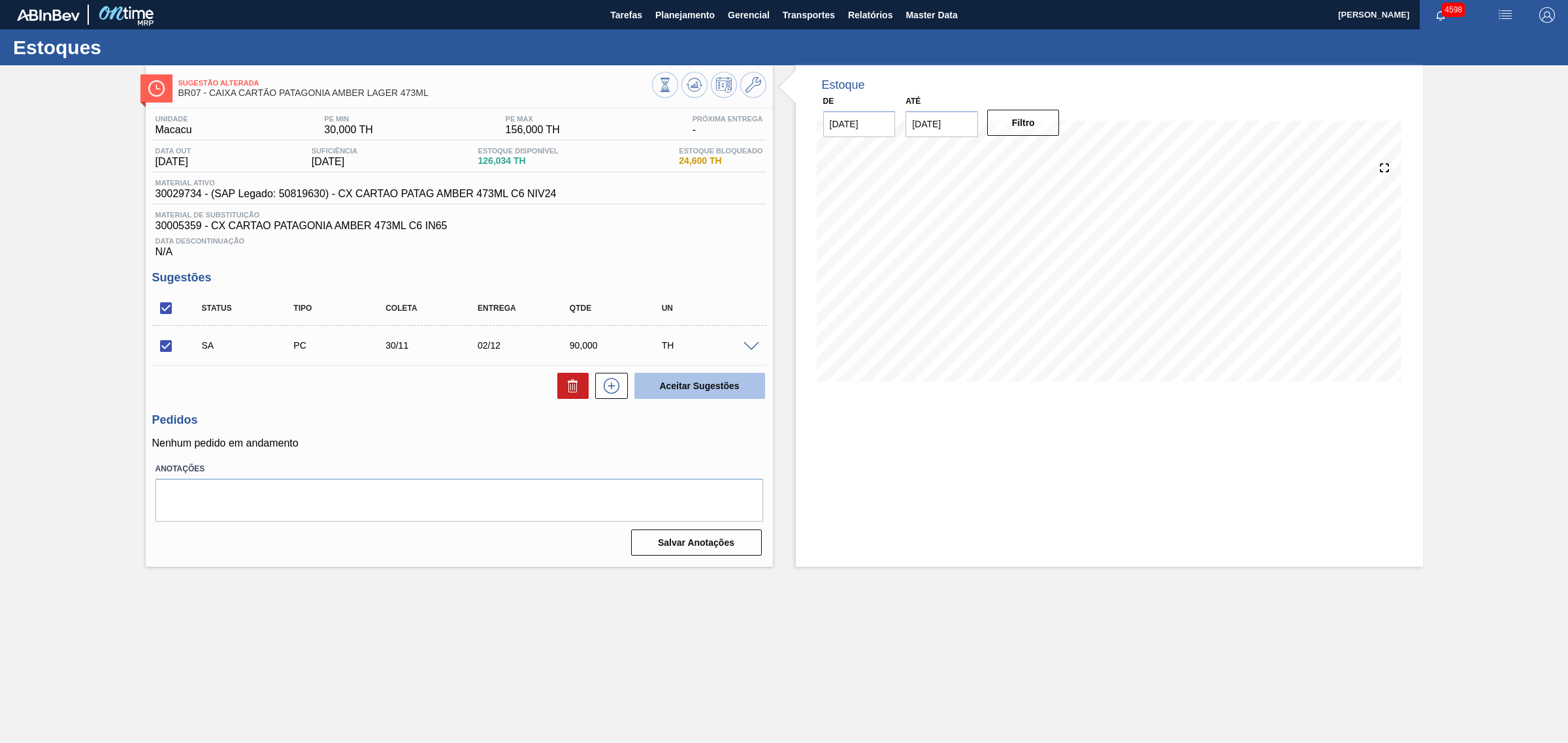
click at [707, 386] on button "Aceitar Sugestões" at bounding box center [699, 386] width 130 height 26
checkbox input "false"
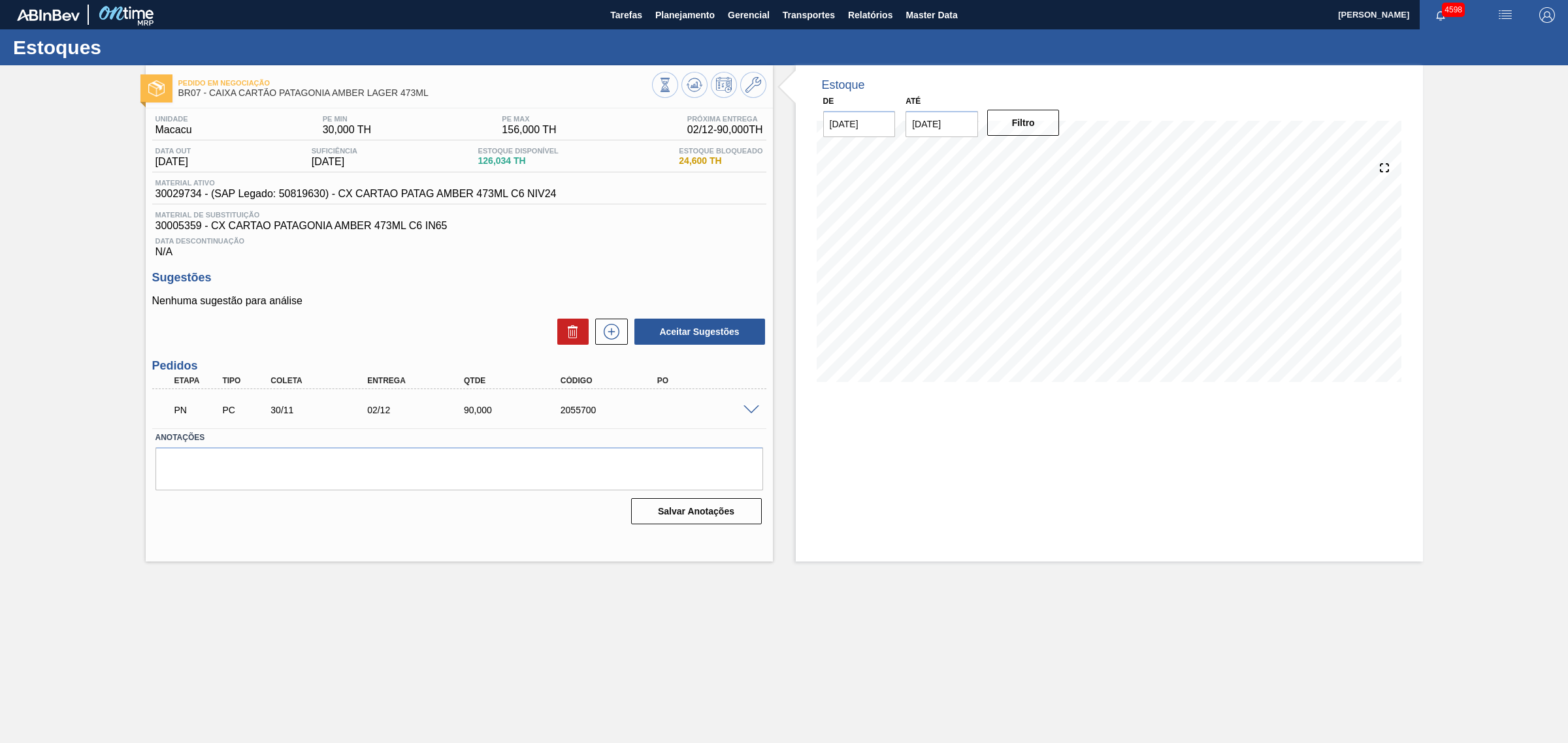
click at [750, 410] on span at bounding box center [751, 410] width 16 height 10
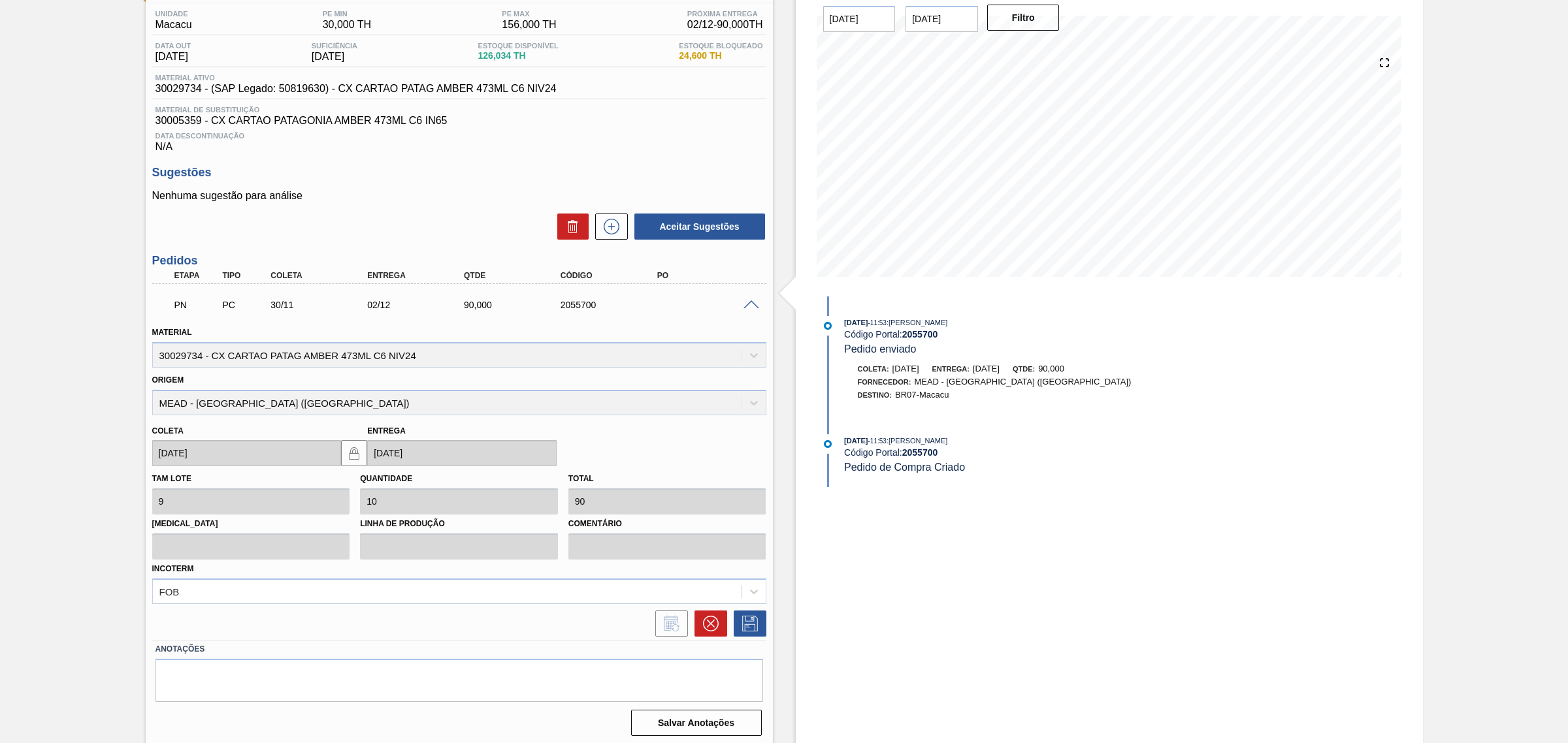
scroll to position [111, 0]
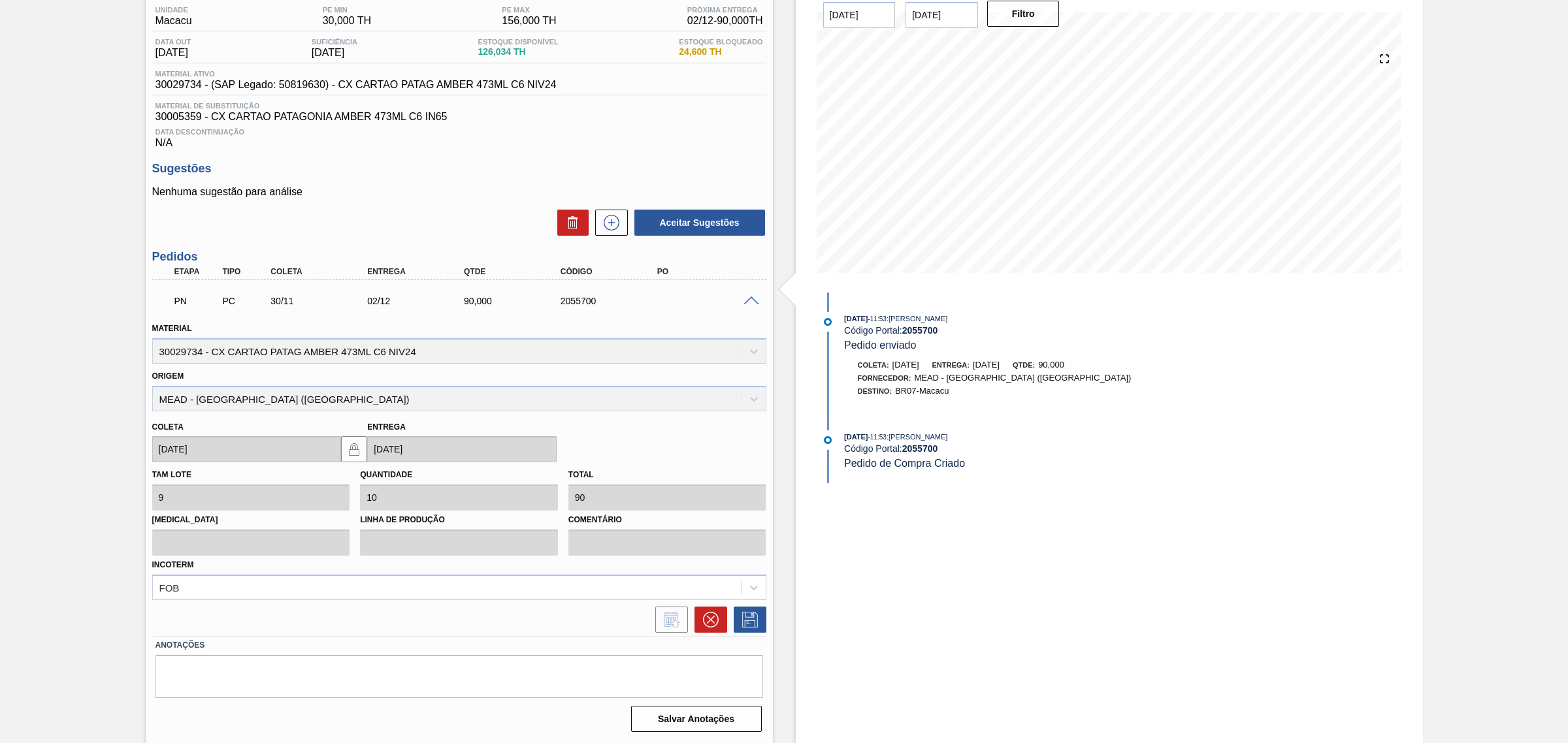
click at [749, 307] on div "PN PC 30/11 02/12 90,000 2055700" at bounding box center [459, 300] width 614 height 32
click at [747, 300] on span at bounding box center [751, 302] width 16 height 10
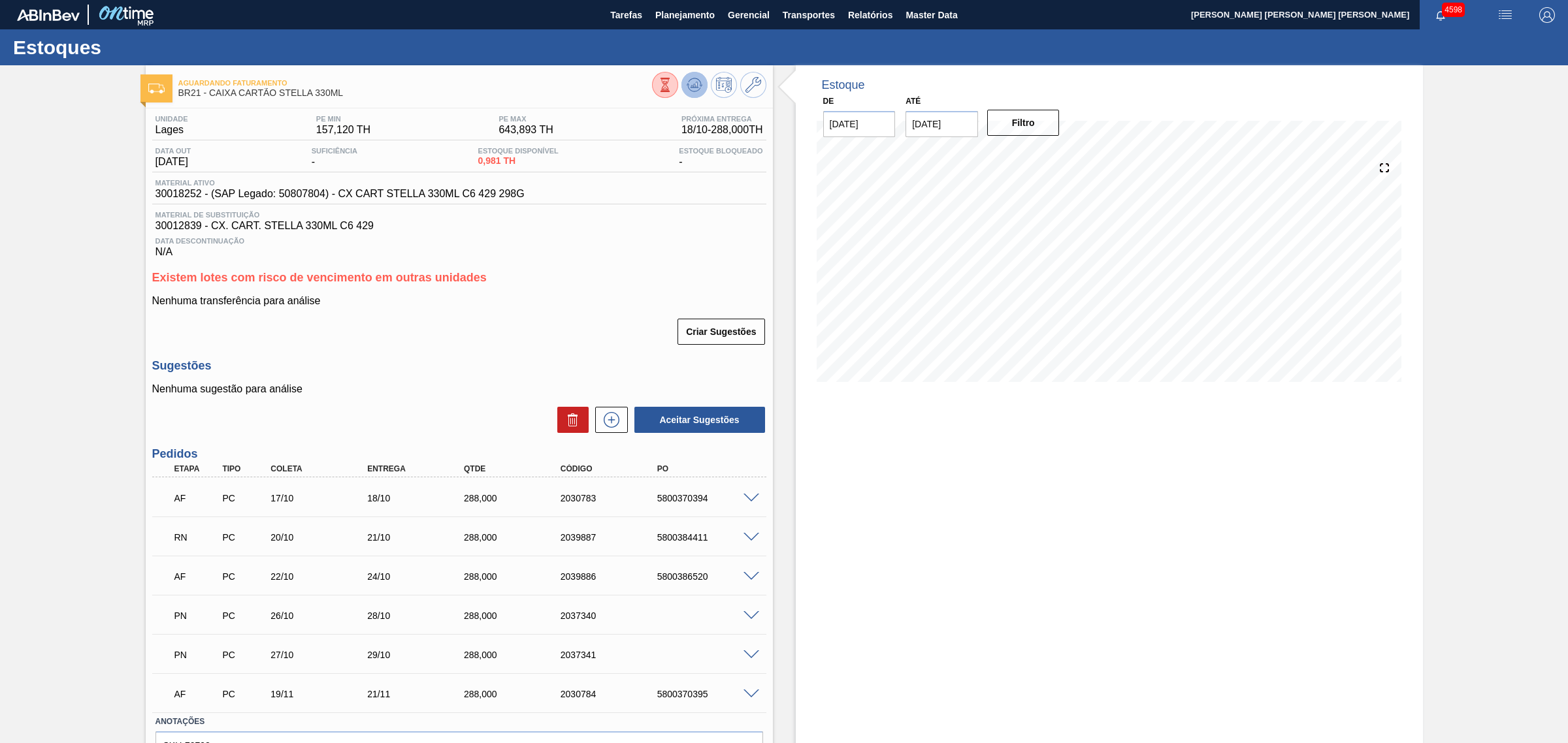
click at [687, 88] on icon at bounding box center [695, 85] width 16 height 16
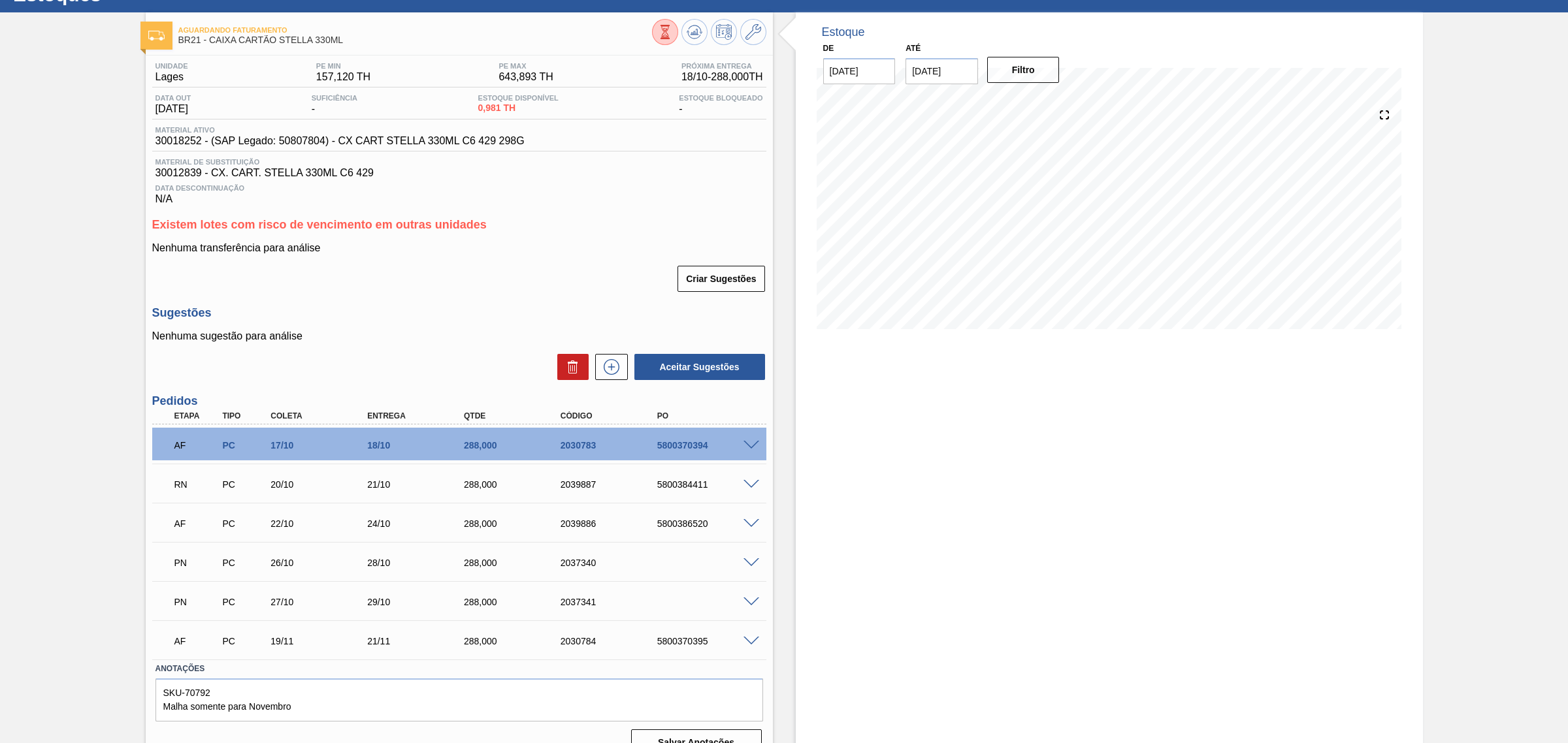
scroll to position [79, 0]
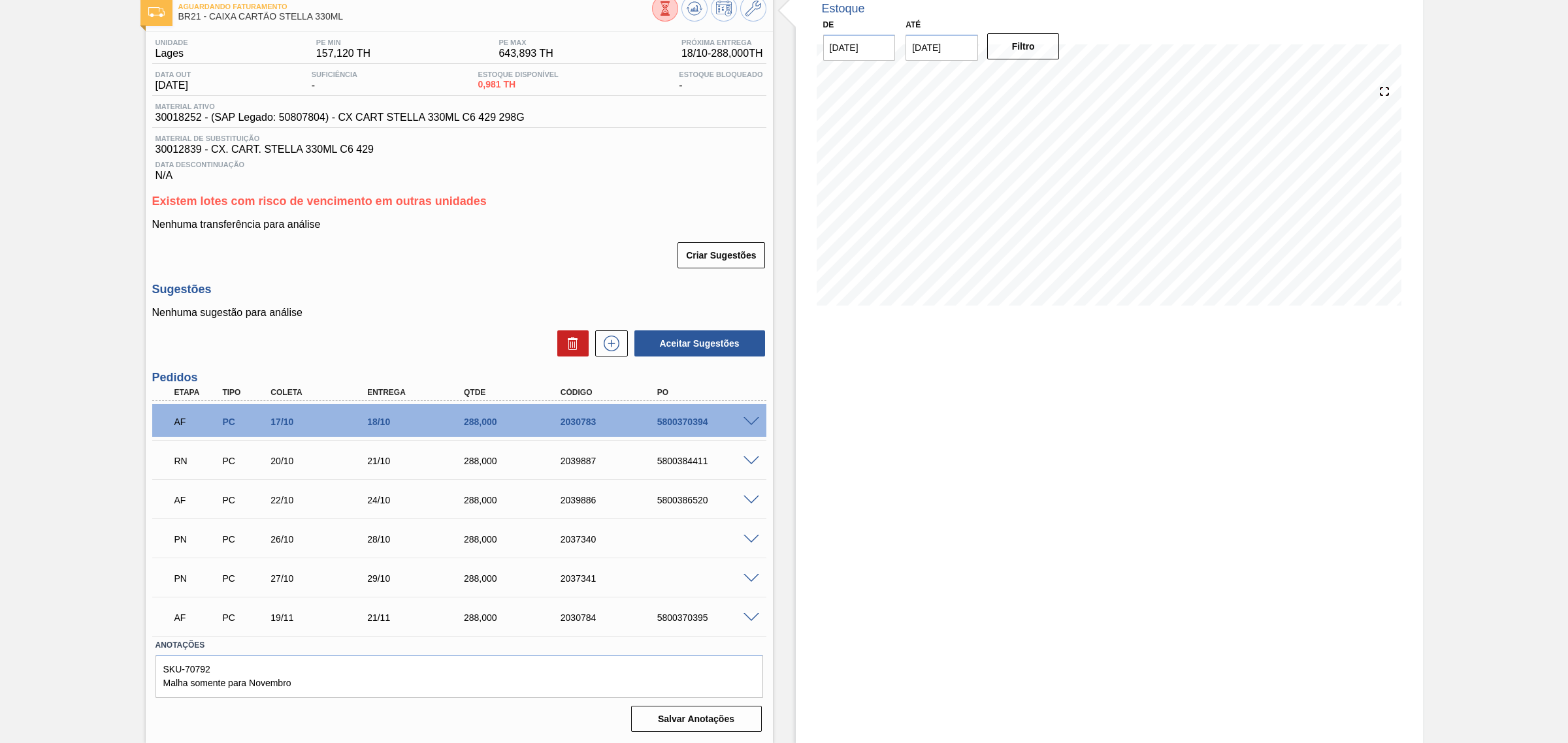
click at [753, 461] on span at bounding box center [751, 461] width 16 height 10
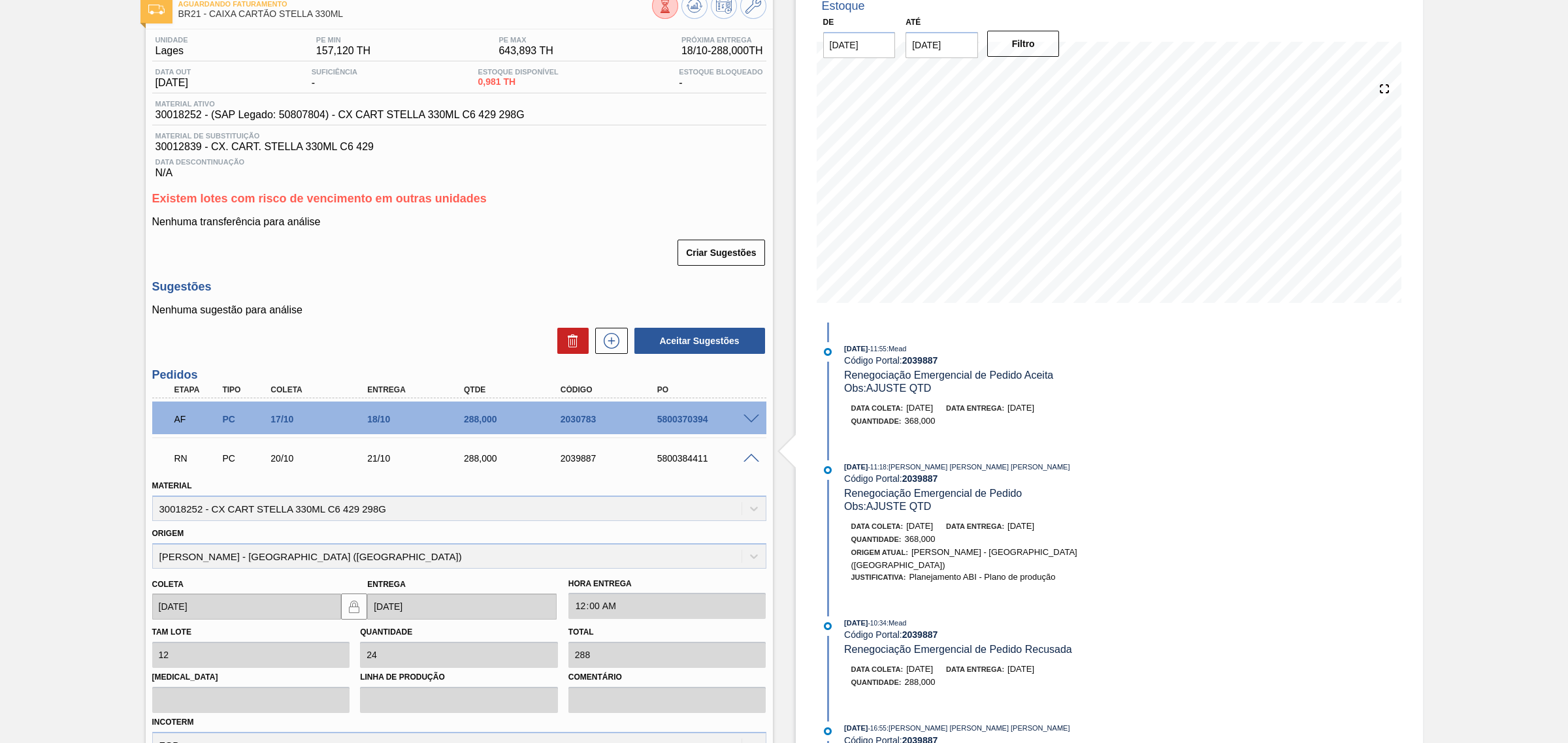
click at [753, 461] on span at bounding box center [751, 459] width 16 height 10
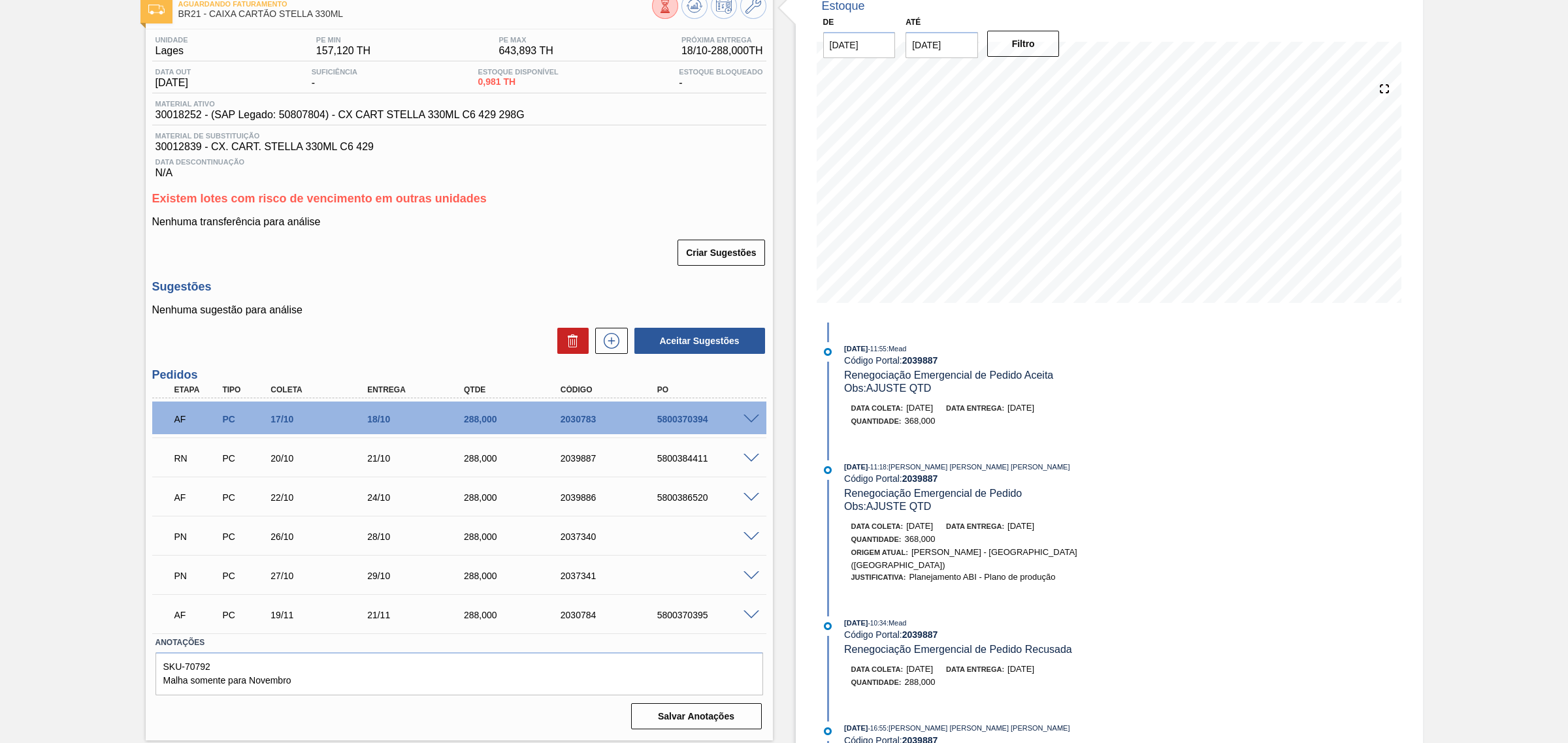
scroll to position [0, 0]
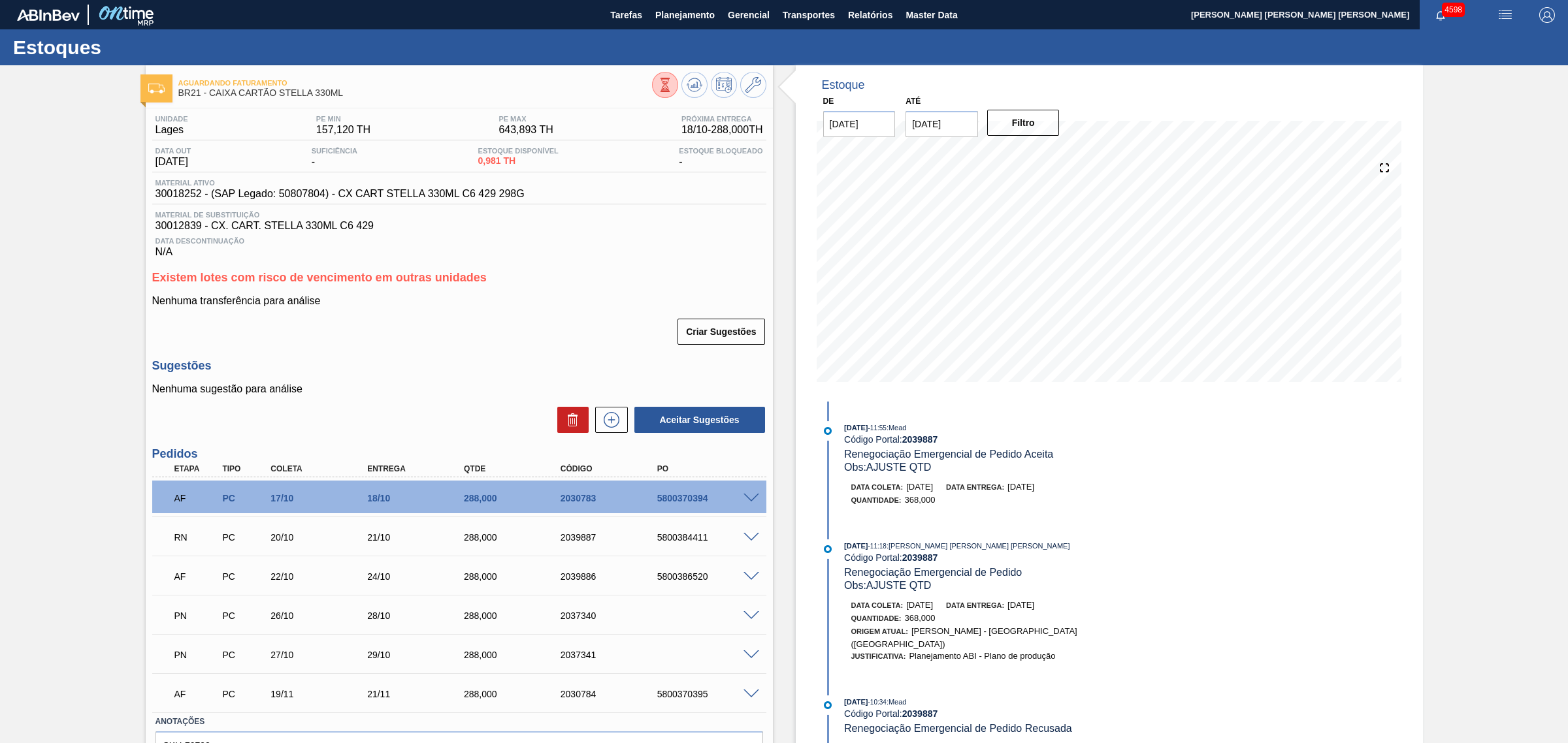
click at [743, 498] on span at bounding box center [751, 498] width 16 height 10
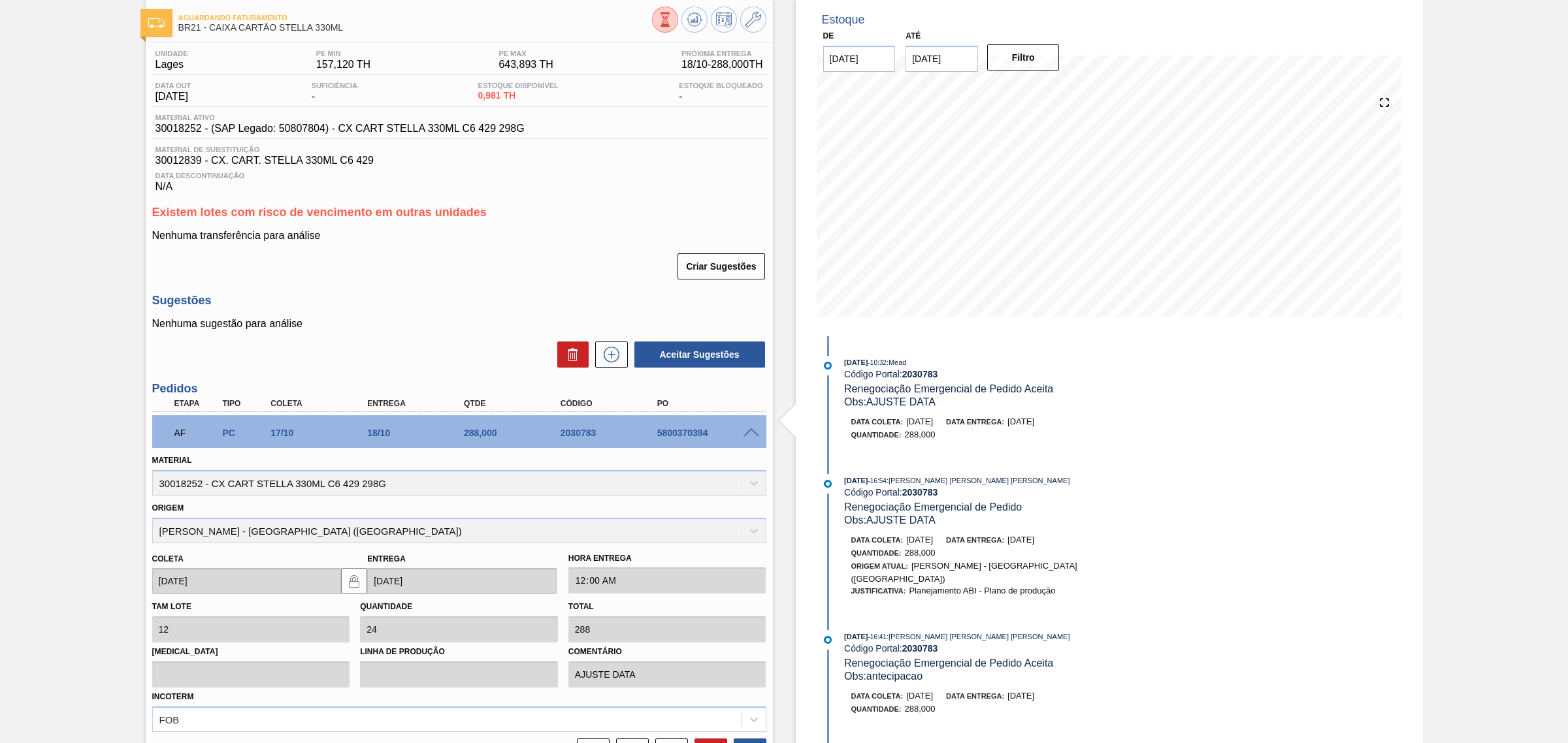
scroll to position [164, 0]
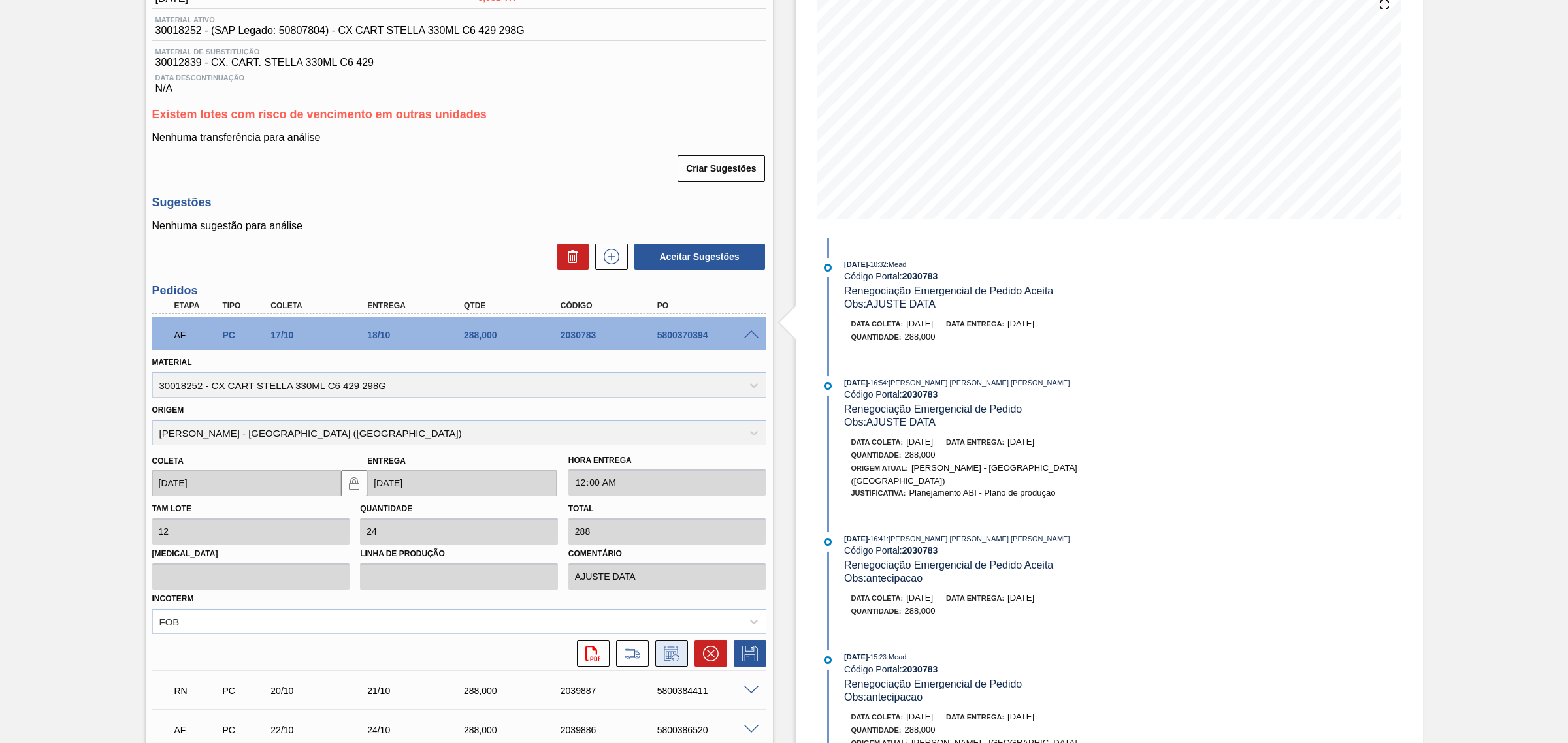
click at [673, 651] on icon at bounding box center [671, 653] width 21 height 16
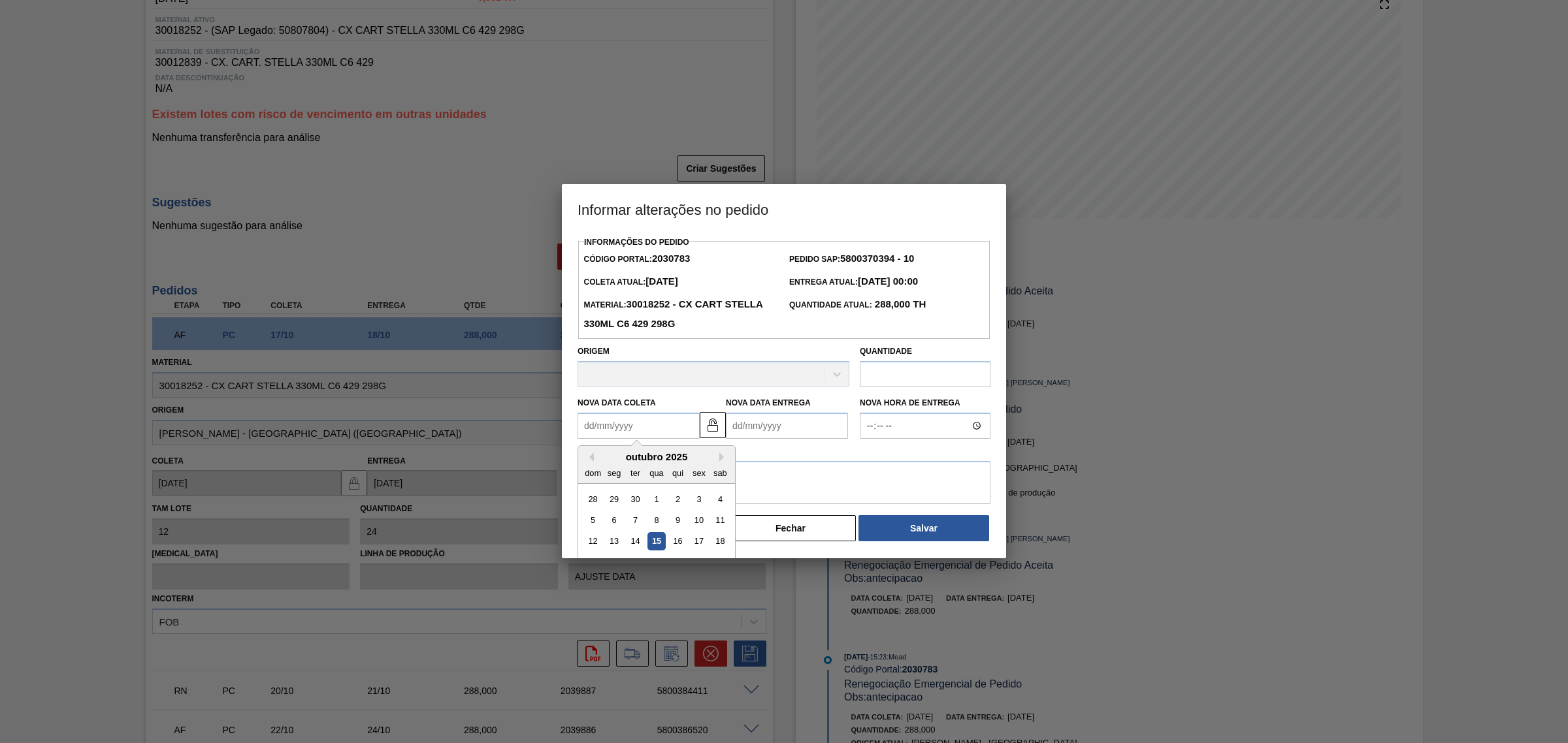
click at [651, 428] on Coleta2030783 "Nova Data Coleta" at bounding box center [638, 425] width 122 height 26
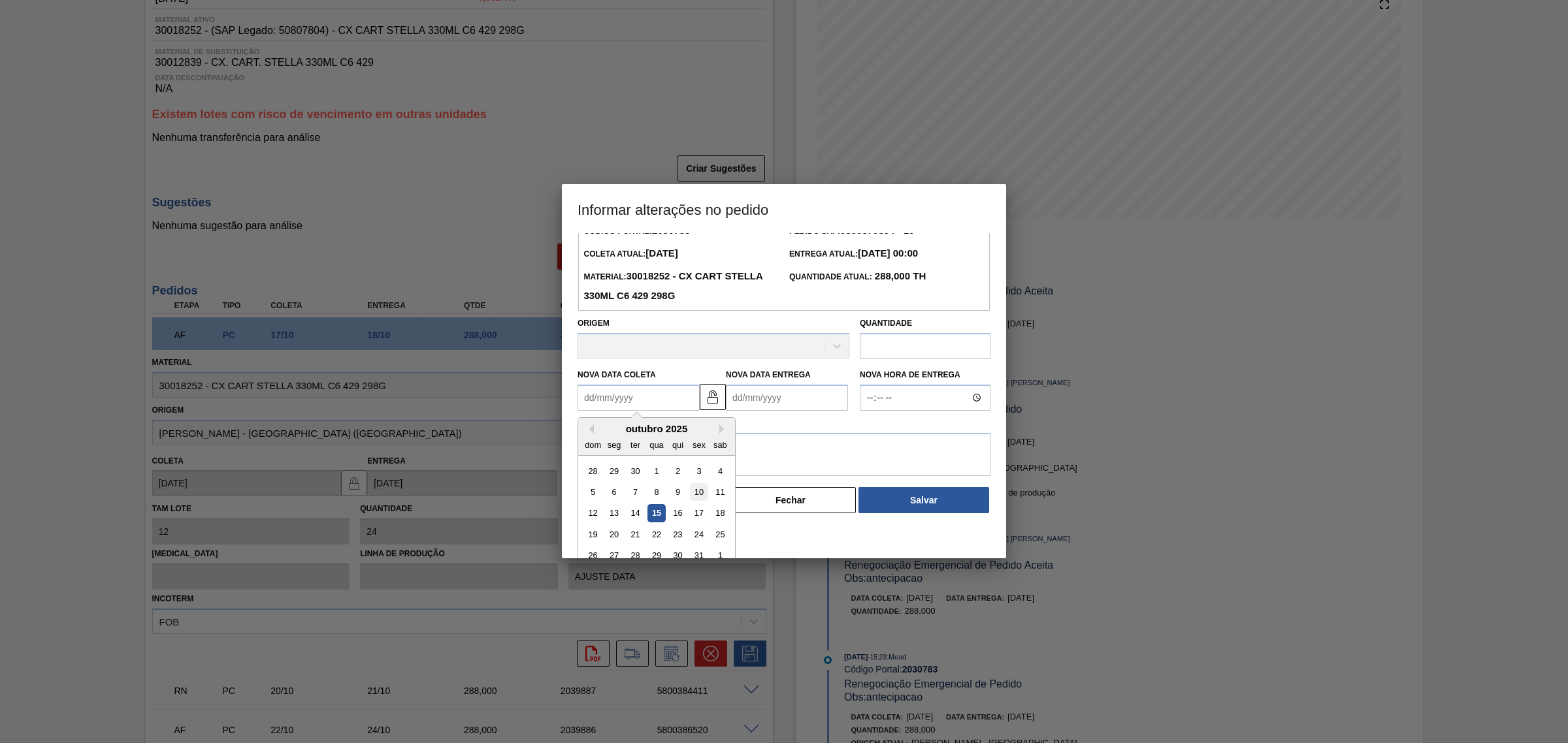
scroll to position [44, 0]
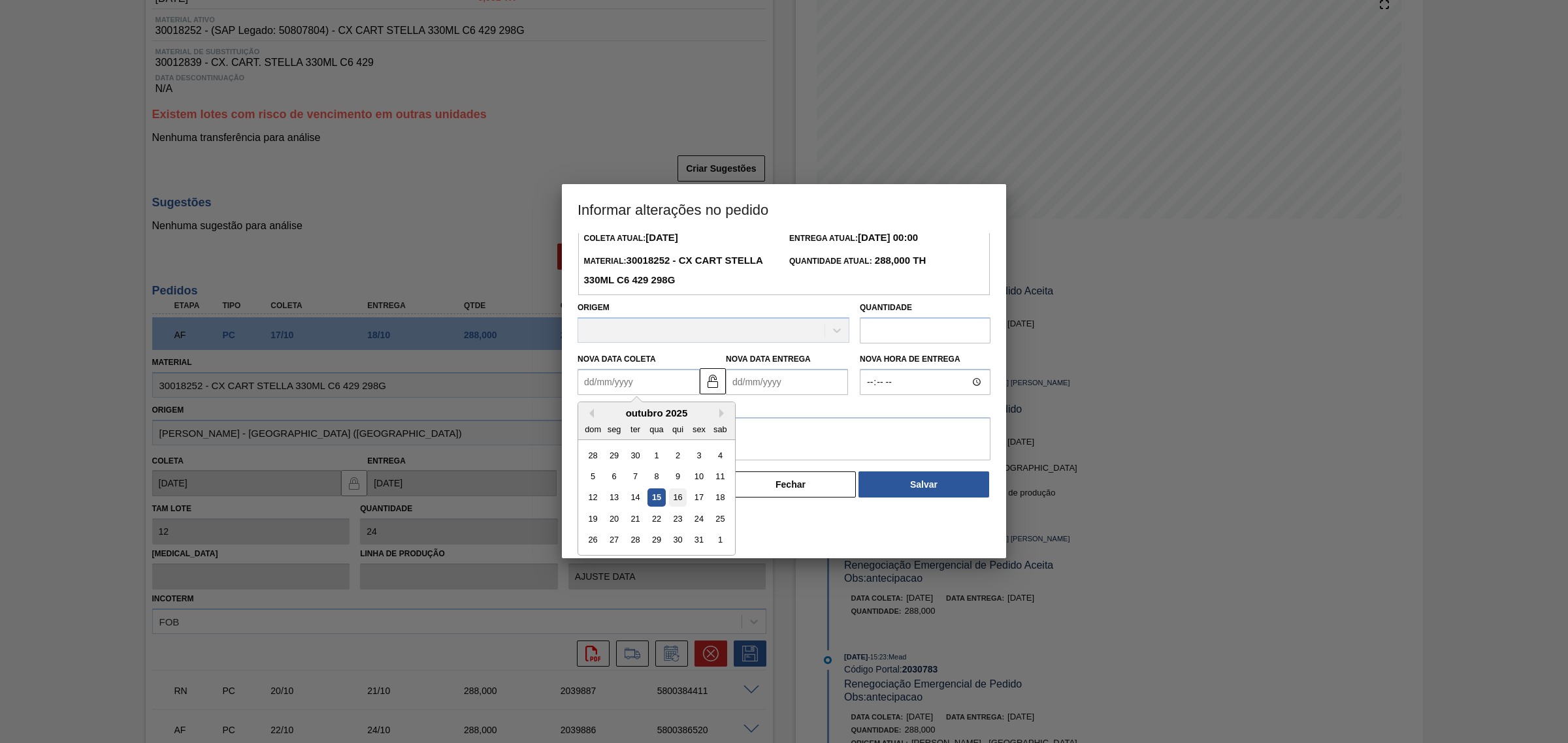
click at [674, 500] on div "16" at bounding box center [678, 498] width 18 height 18
type Coleta2030783 "16/10/2025"
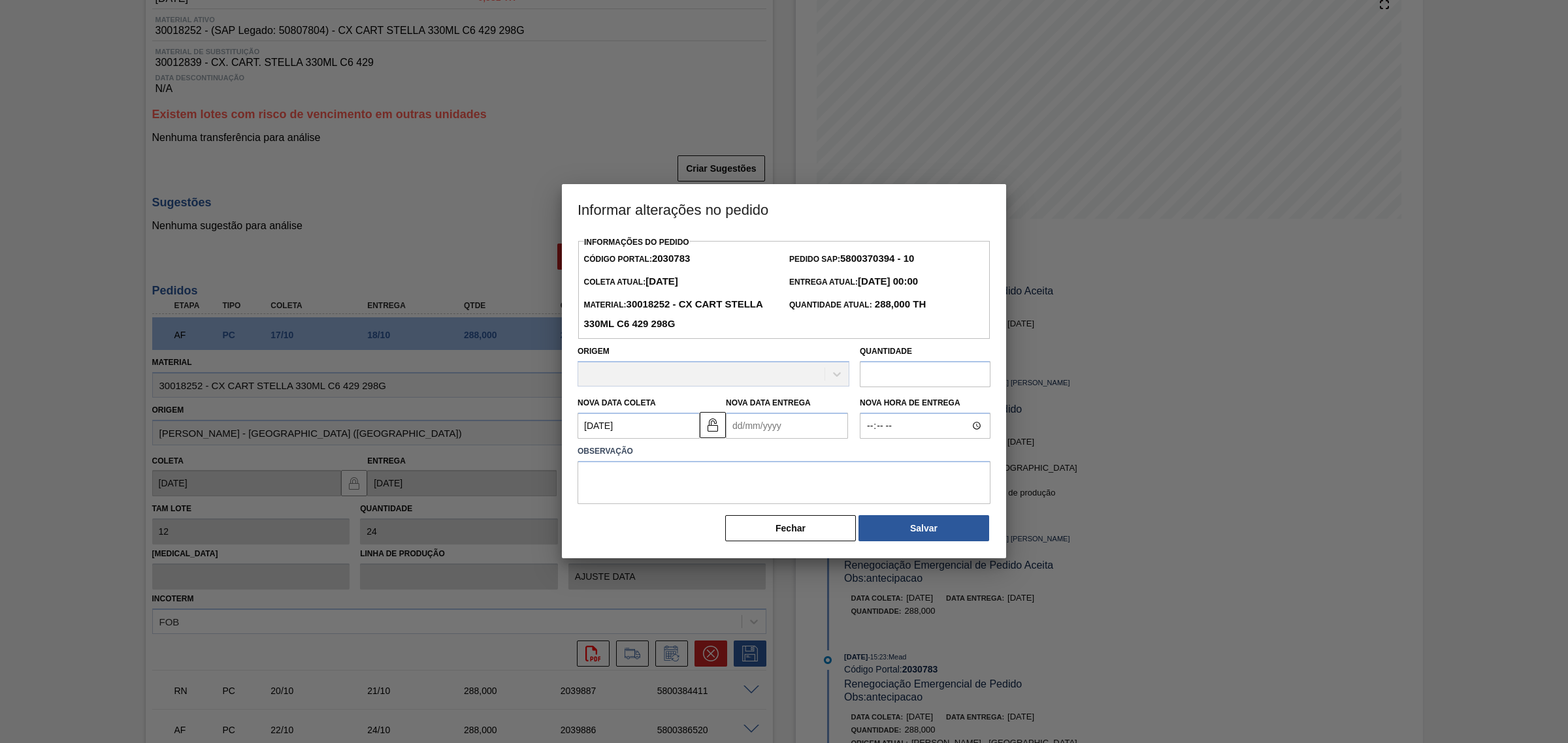
scroll to position [0, 0]
click at [688, 458] on label "Observação" at bounding box center [784, 451] width 413 height 19
click at [691, 482] on textarea at bounding box center [784, 482] width 413 height 43
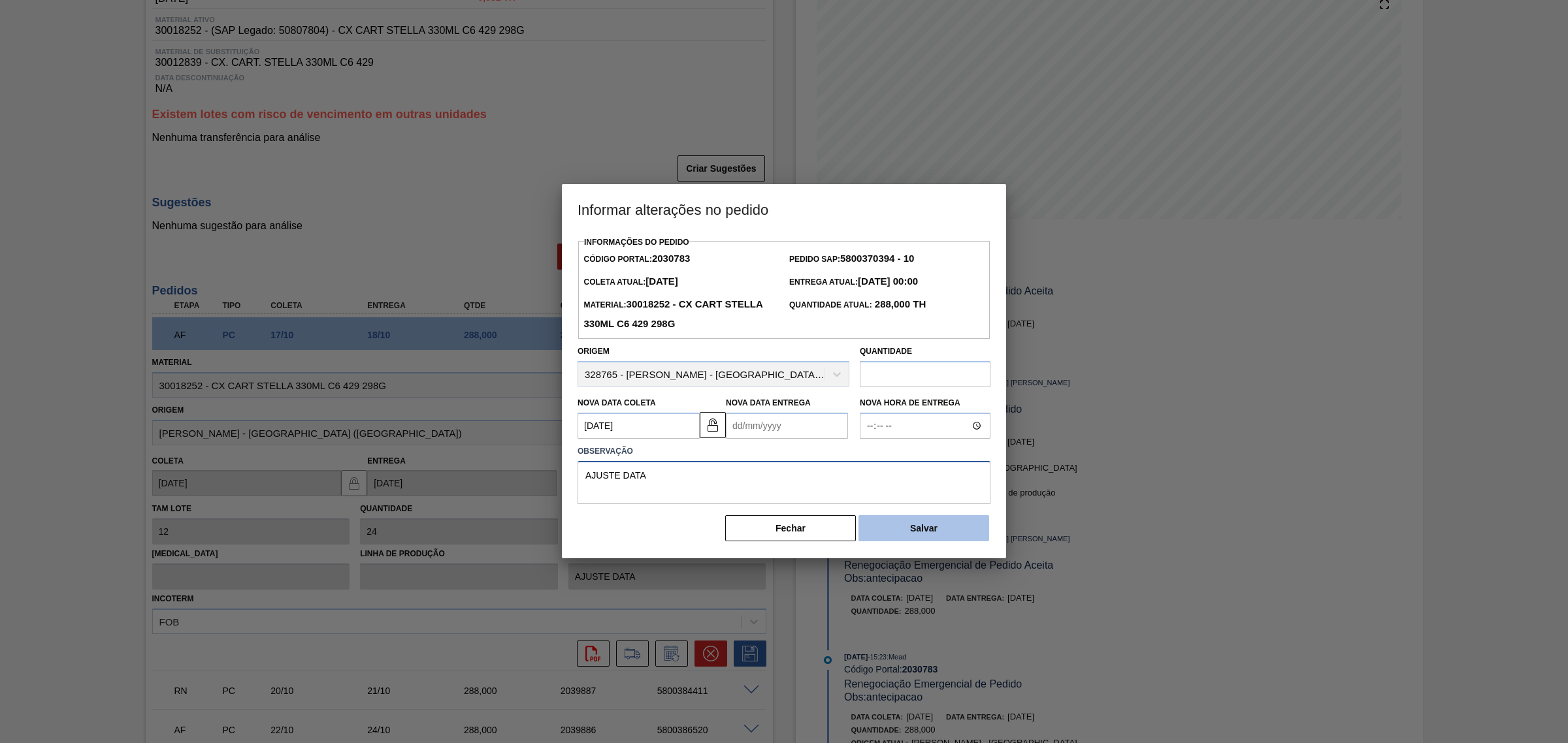
type textarea "AJUSTE DATA"
click at [889, 537] on button "Salvar" at bounding box center [923, 528] width 130 height 26
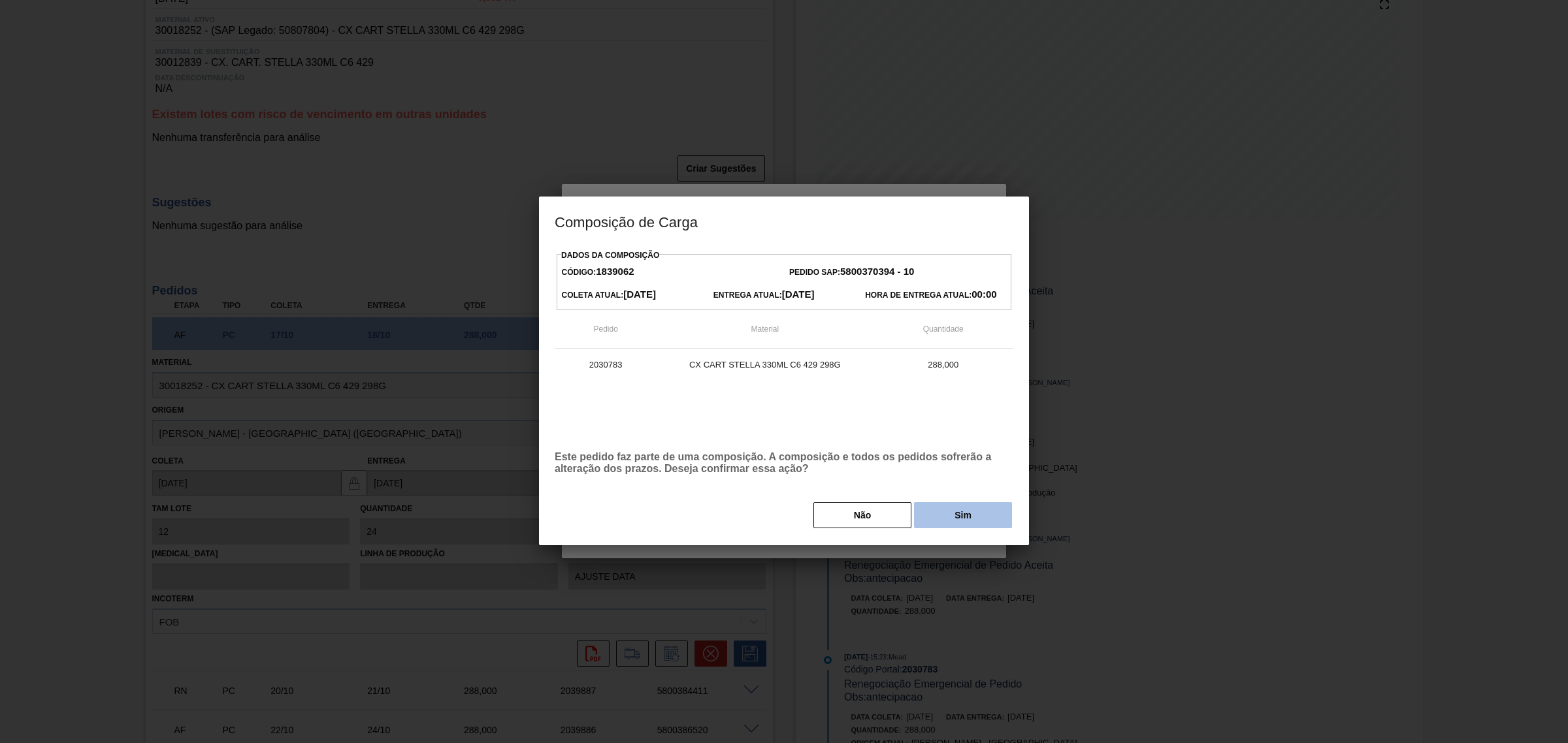
click at [942, 522] on button "Sim" at bounding box center [963, 515] width 98 height 26
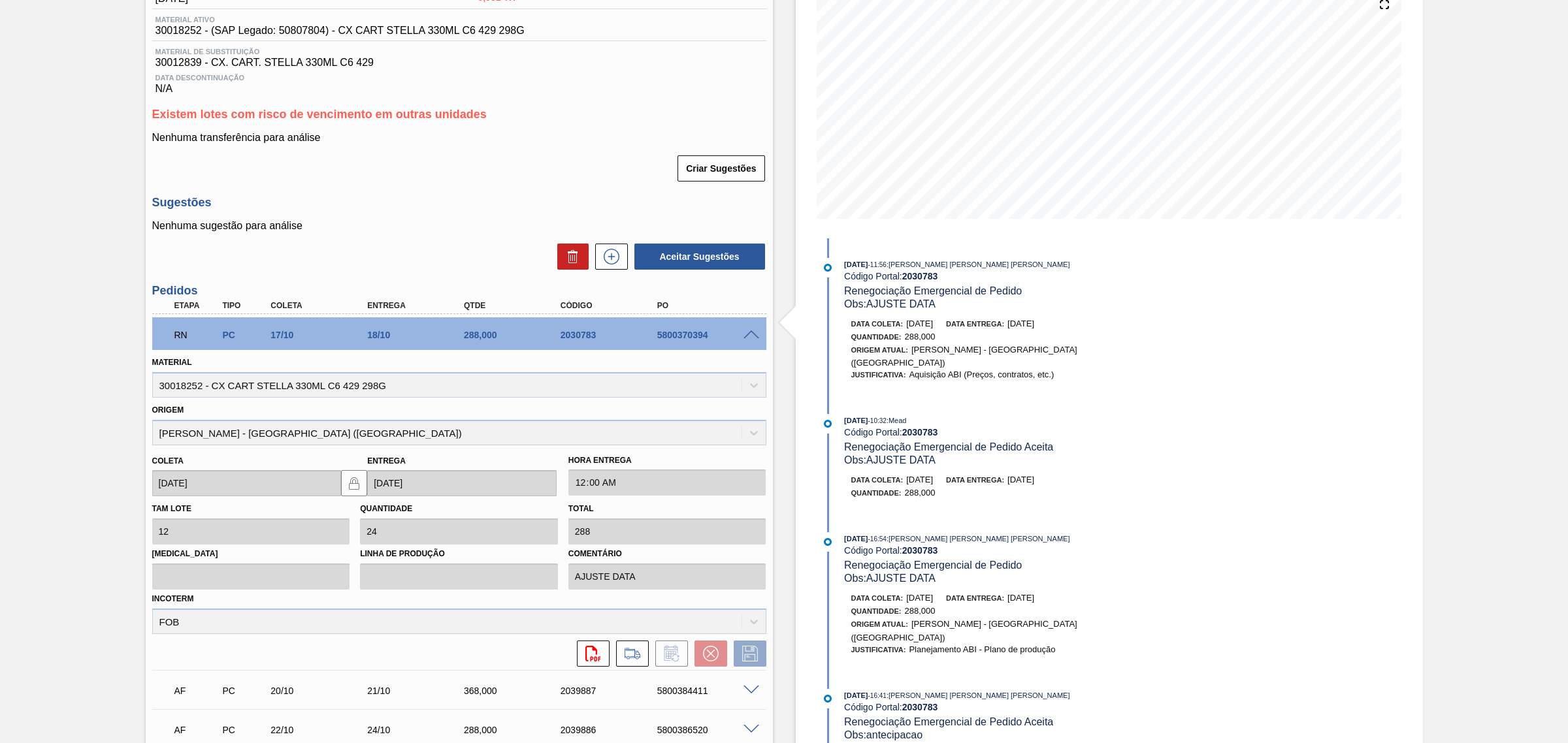
scroll to position [79, 0]
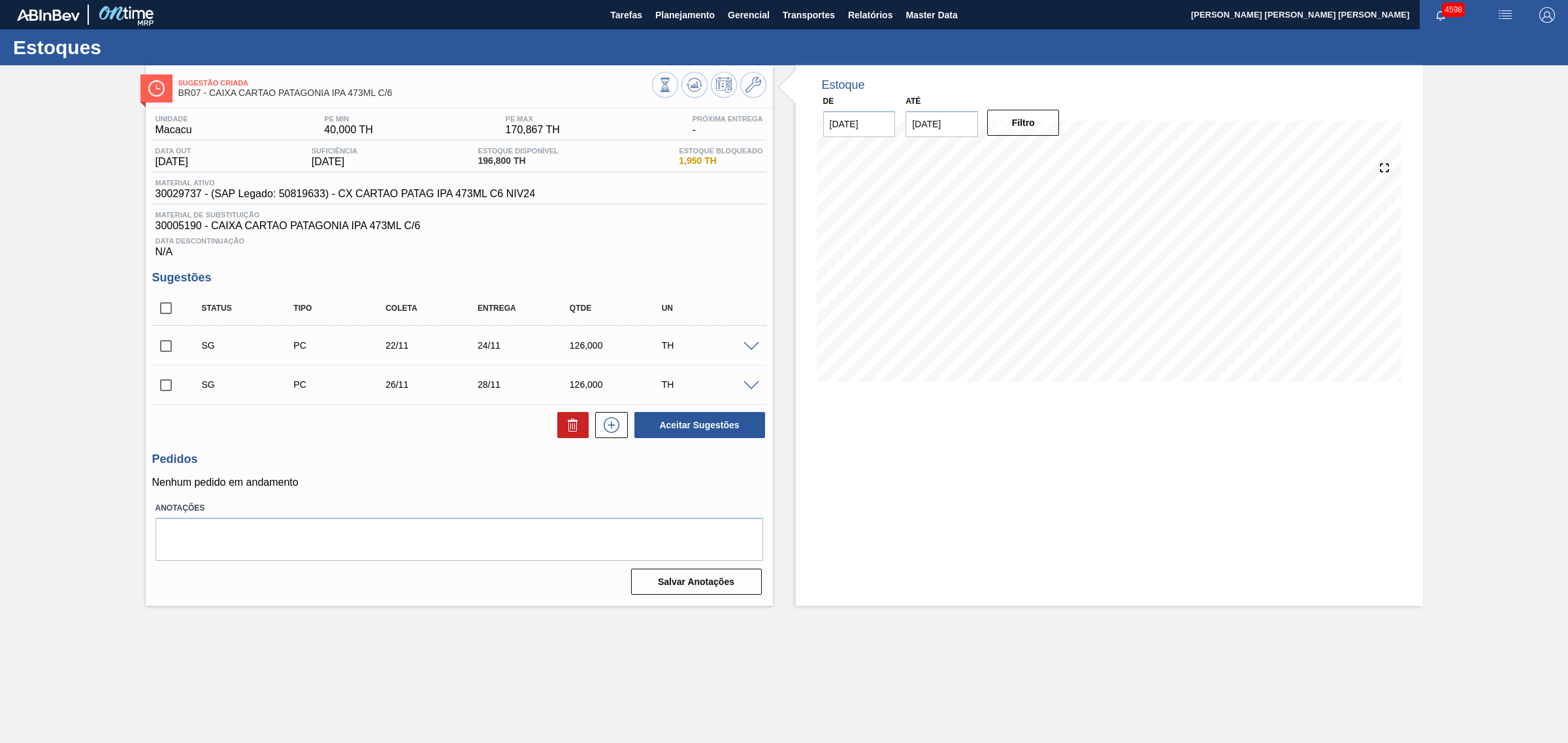
click at [162, 312] on input "checkbox" at bounding box center [166, 308] width 28 height 27
checkbox input "true"
click at [741, 423] on button "Aceitar Sugestões" at bounding box center [699, 425] width 130 height 26
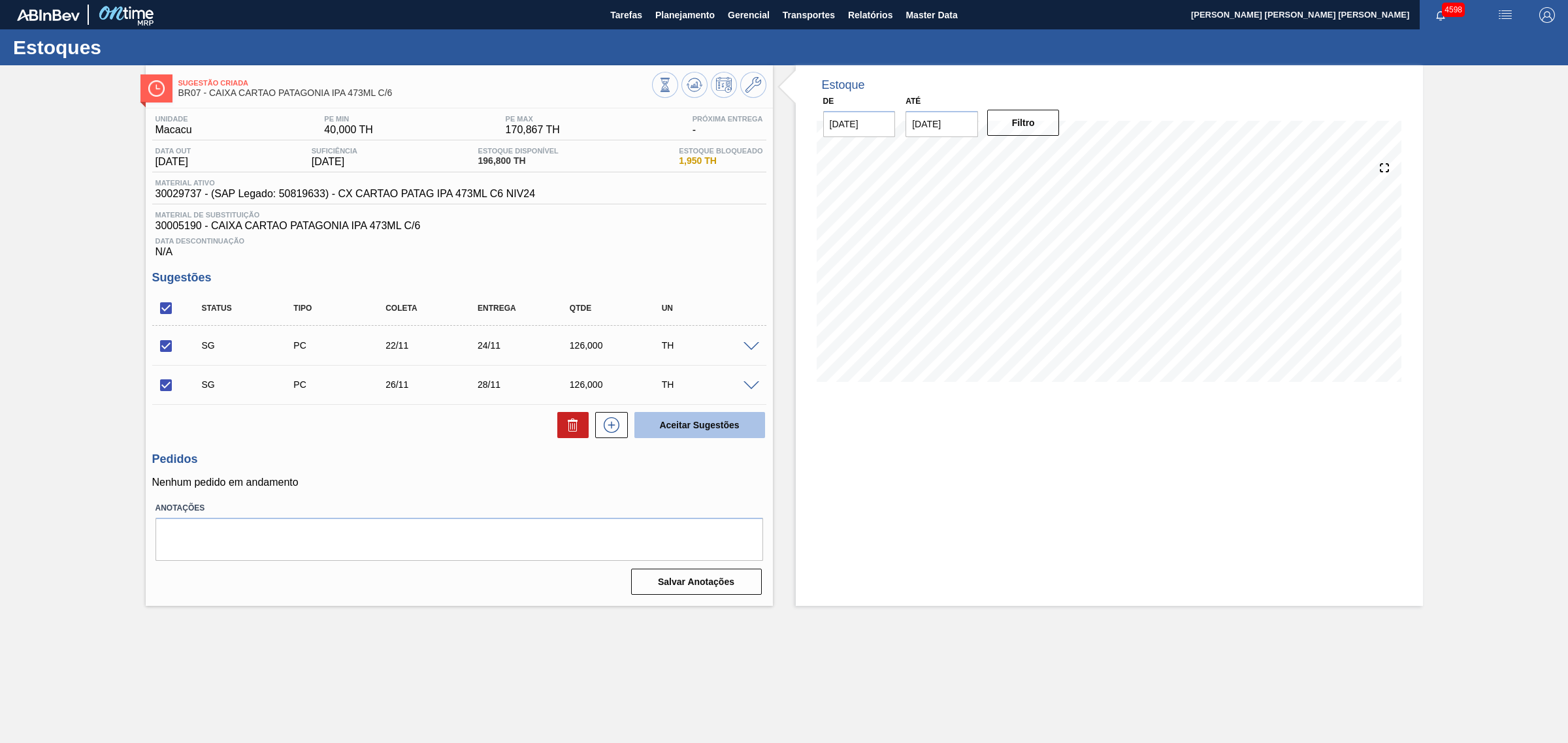
checkbox input "false"
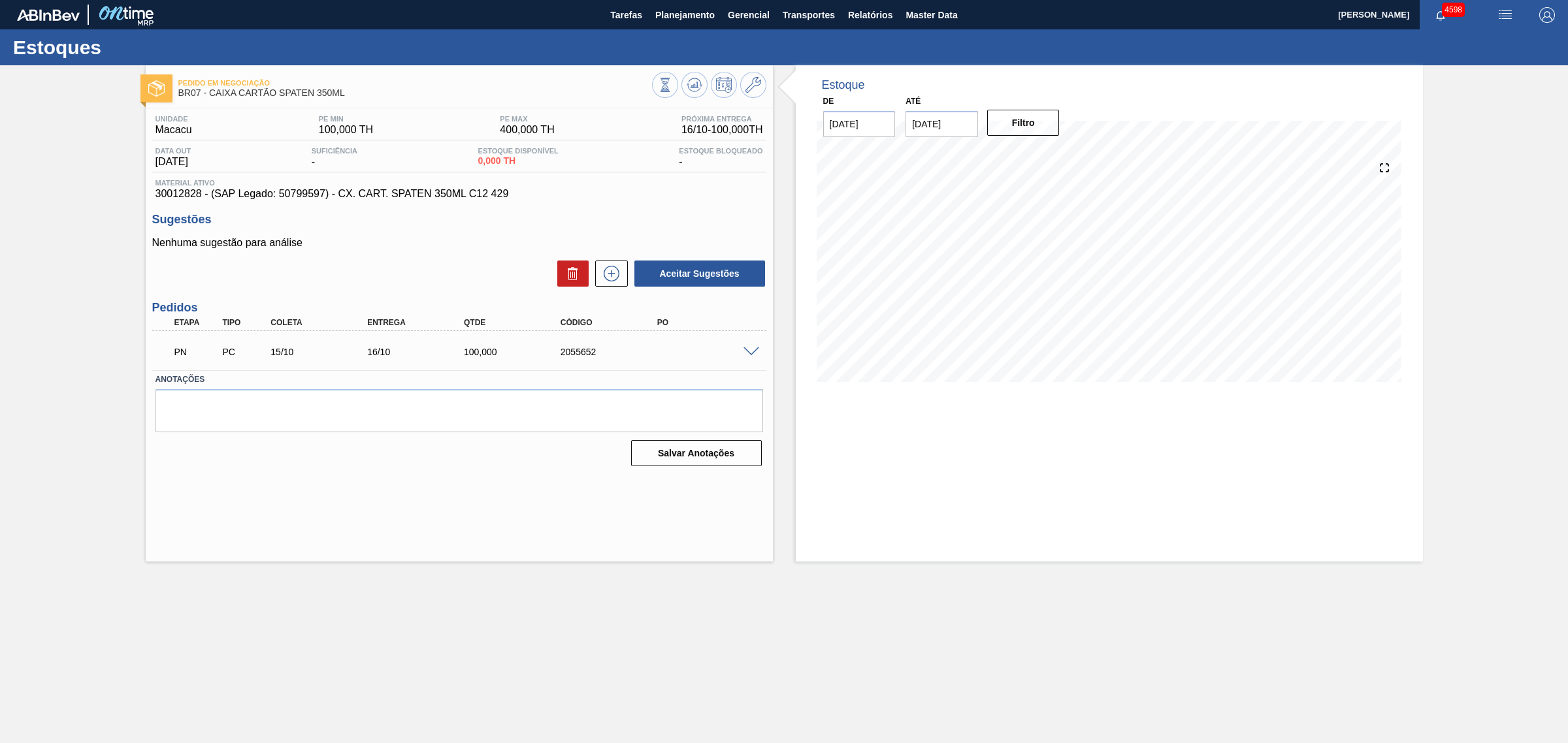
click at [749, 352] on span at bounding box center [751, 352] width 16 height 10
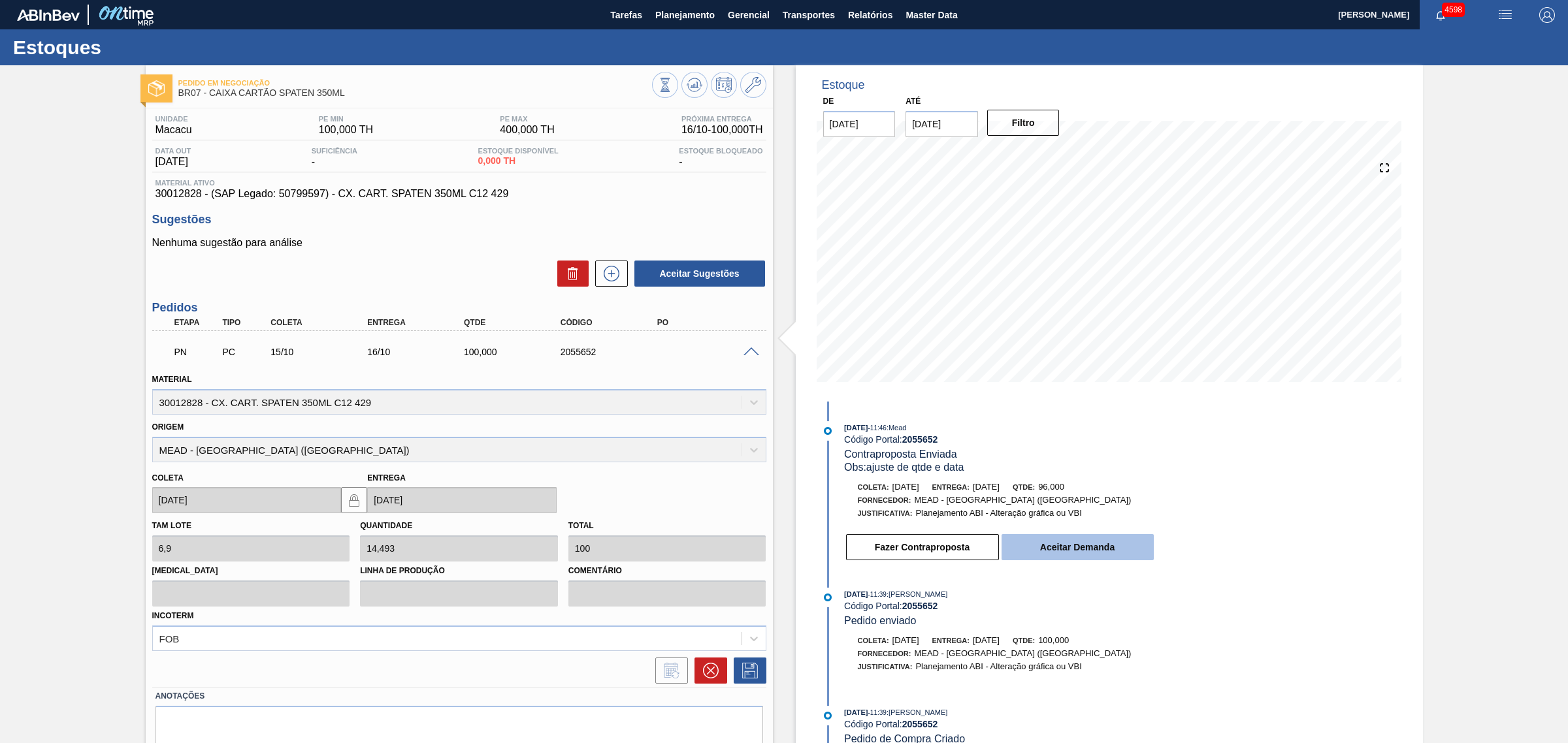
click at [1083, 544] on button "Aceitar Demanda" at bounding box center [1078, 547] width 152 height 26
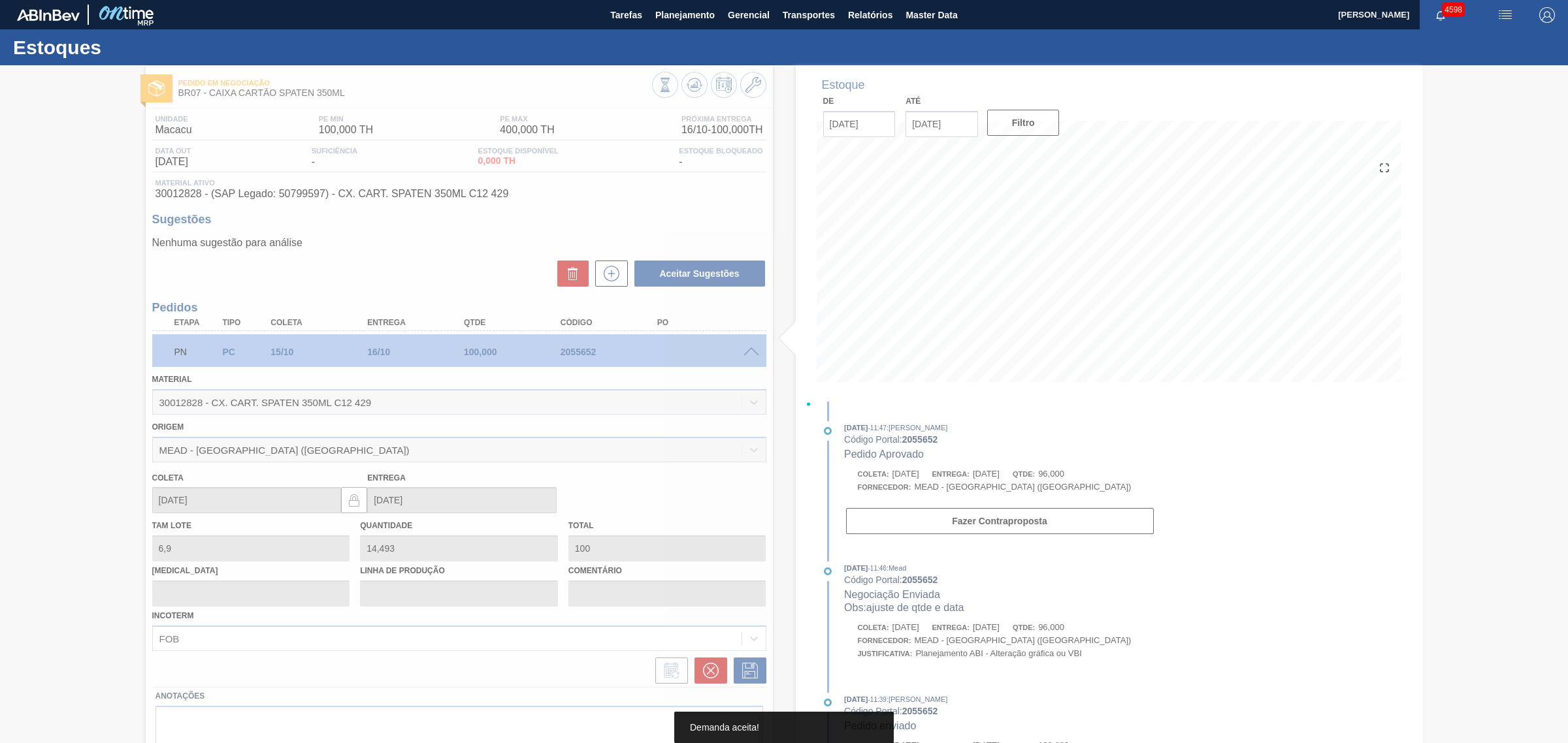
type input "13,913"
type input "96"
type input "[DATE]"
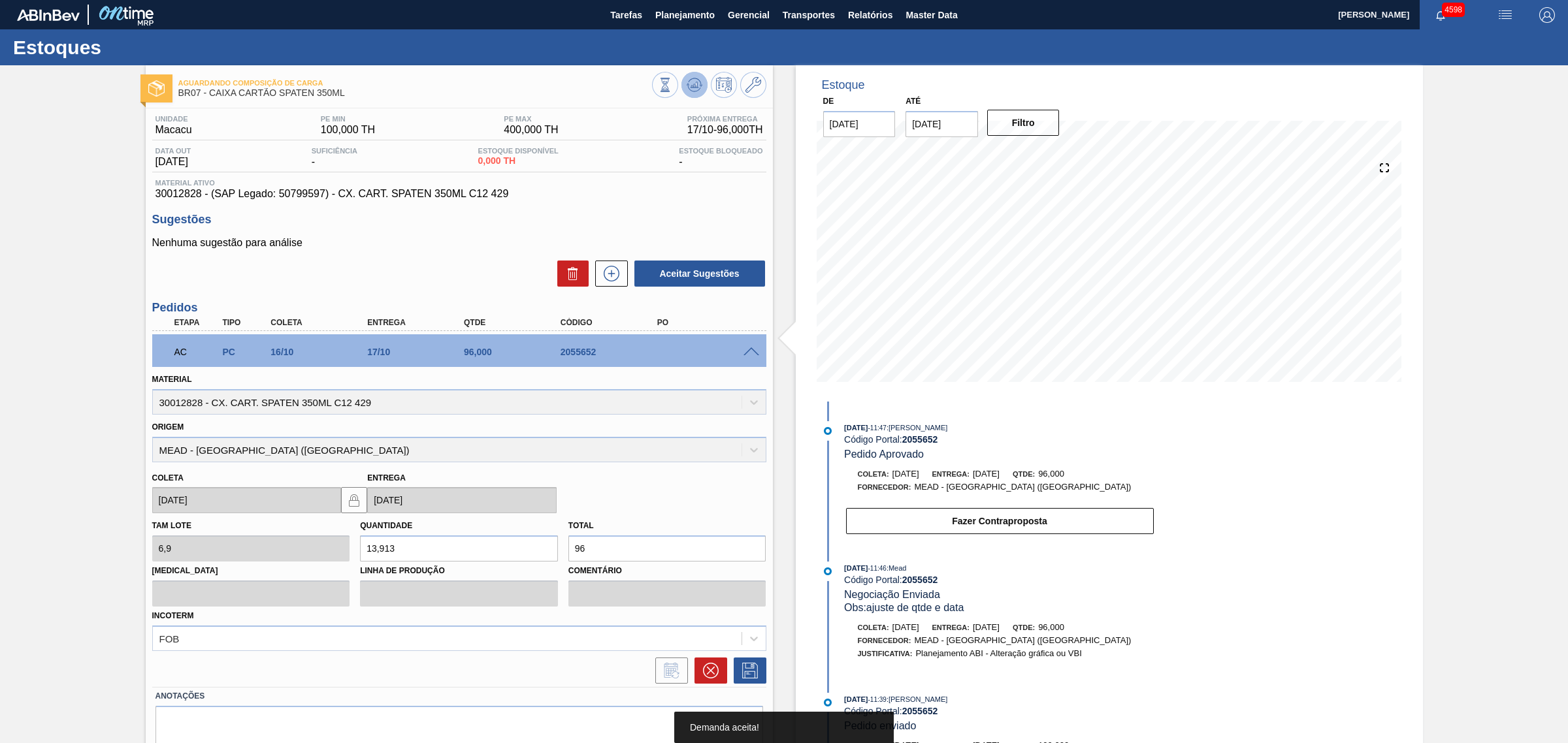
click at [688, 87] on div "Aguardando Composição de Carga BR07 - CAIXA CARTÃO SPATEN 350ML Unidade Macacu …" at bounding box center [784, 431] width 1568 height 730
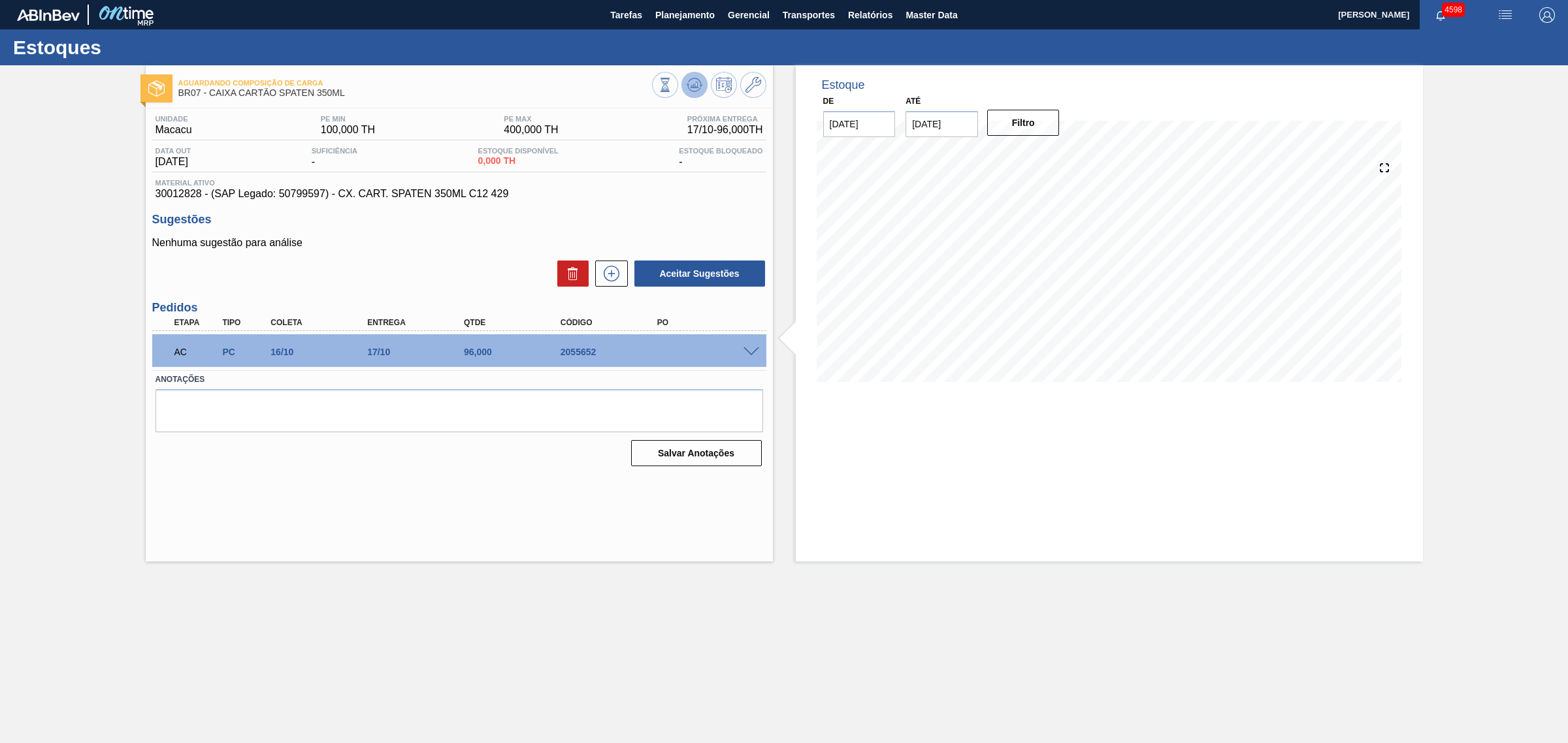
click at [688, 80] on icon at bounding box center [695, 85] width 16 height 16
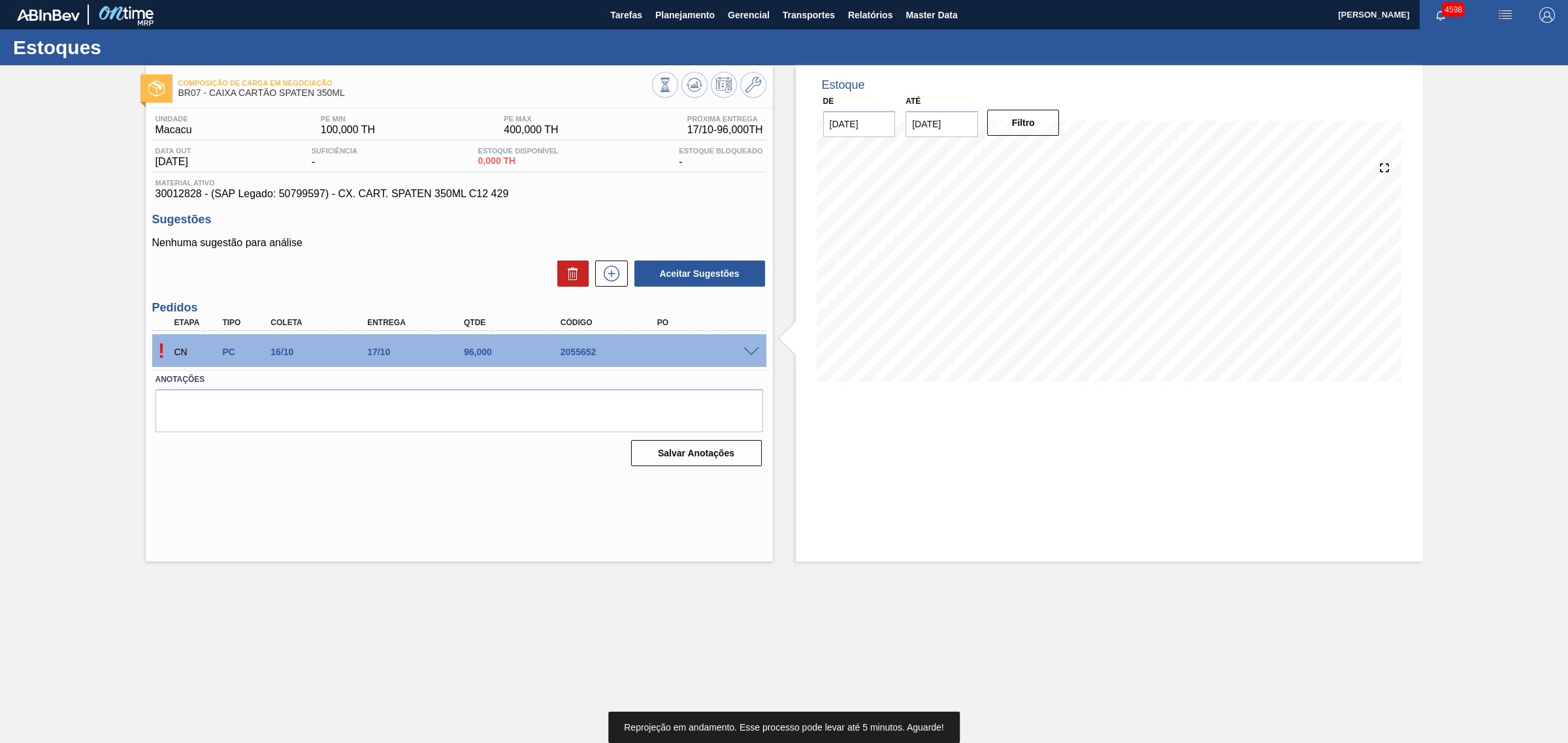
click at [747, 353] on span at bounding box center [751, 352] width 16 height 10
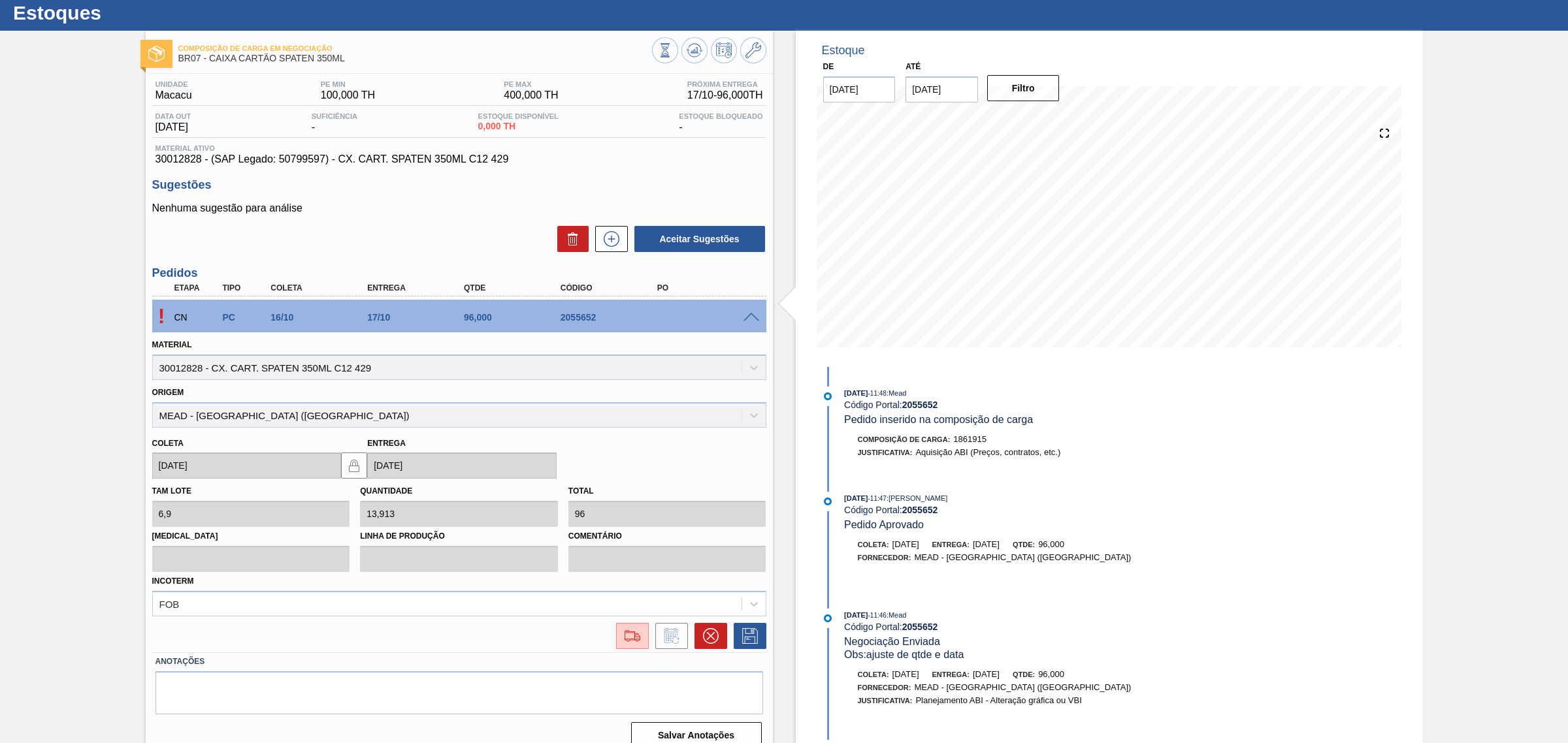
scroll to position [51, 0]
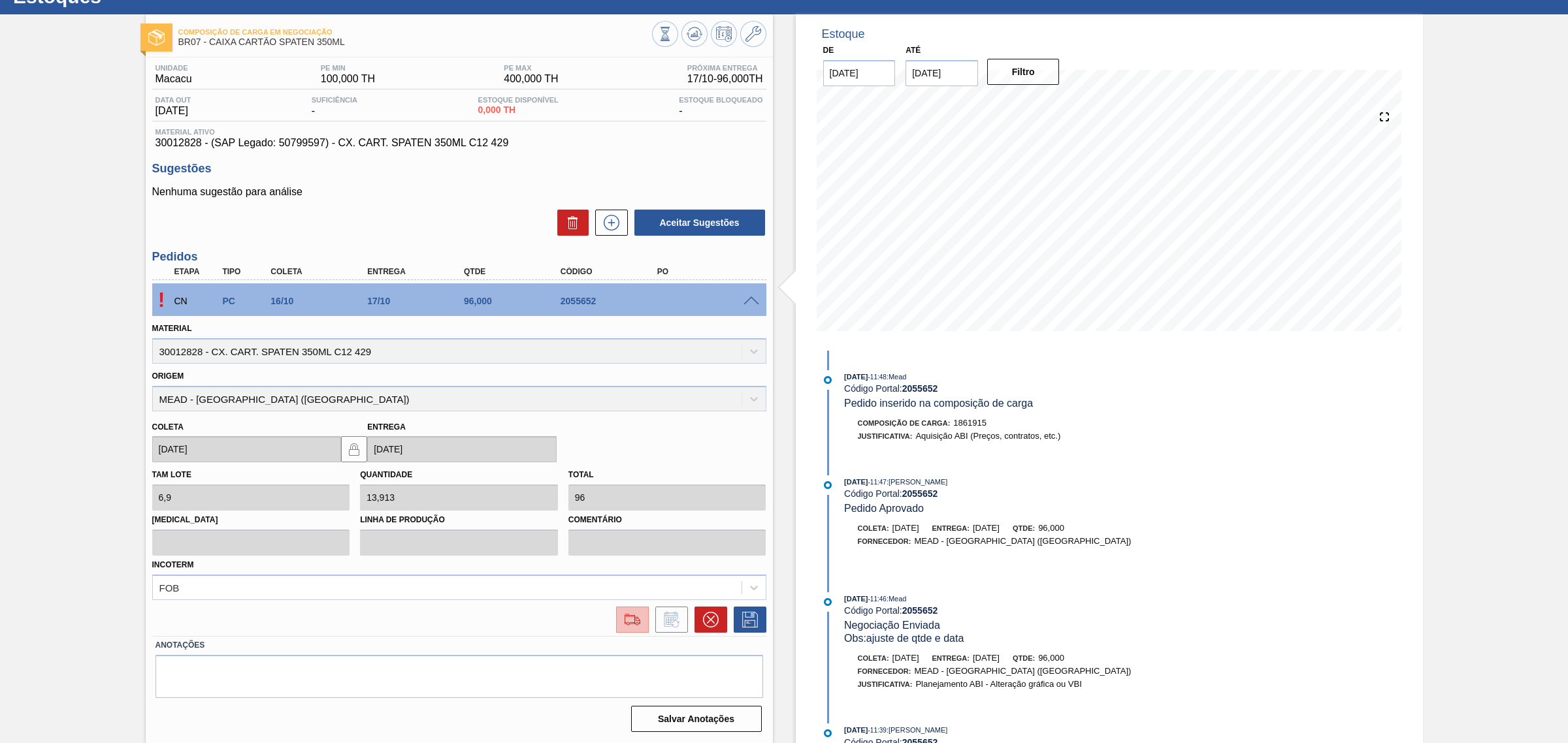
click at [625, 618] on img at bounding box center [633, 620] width 21 height 16
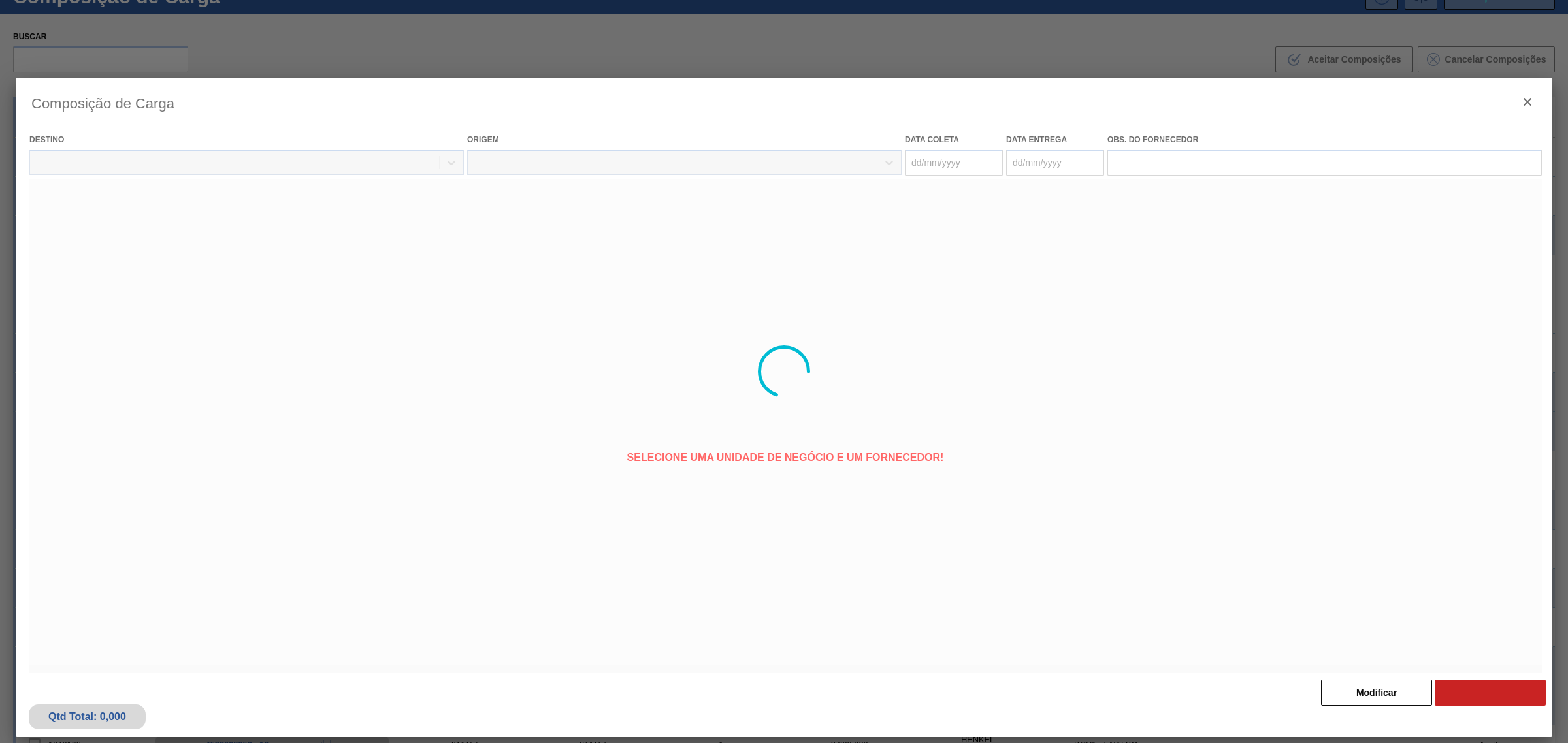
type coleta "[DATE]"
type Entrega "[DATE]"
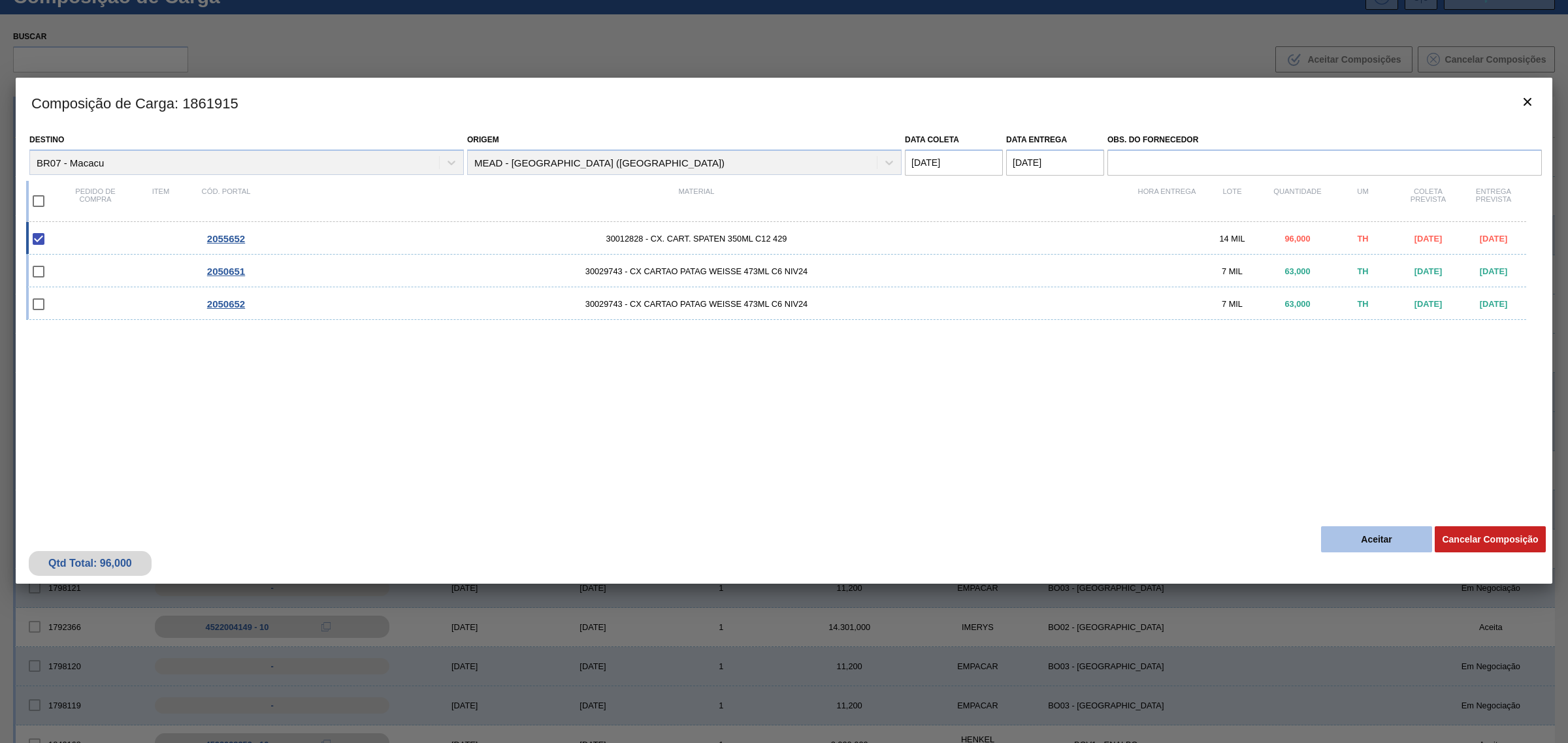
click at [1357, 529] on button "Aceitar" at bounding box center [1376, 539] width 111 height 26
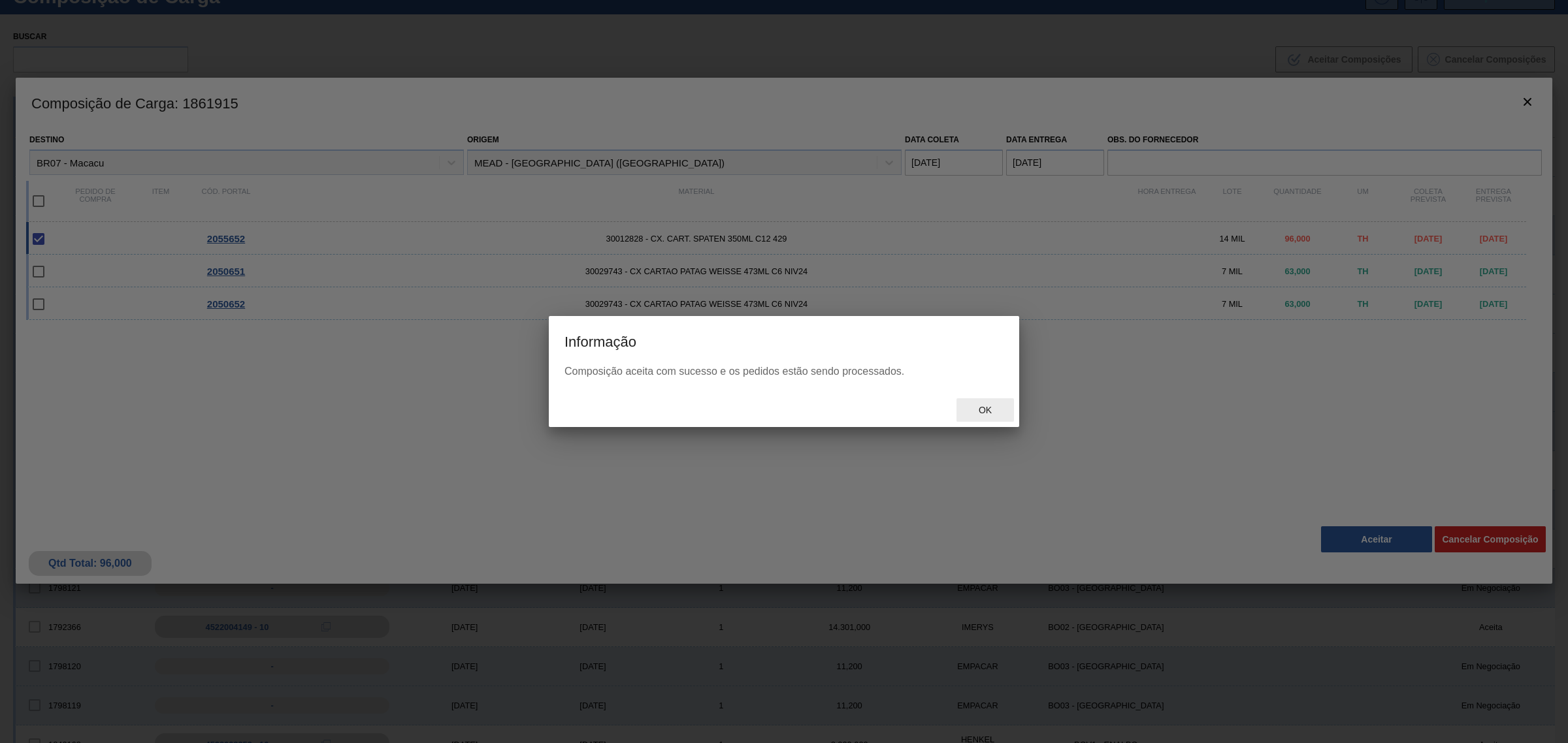
click at [985, 412] on span "Ok" at bounding box center [985, 410] width 34 height 11
